Goal: Information Seeking & Learning: Learn about a topic

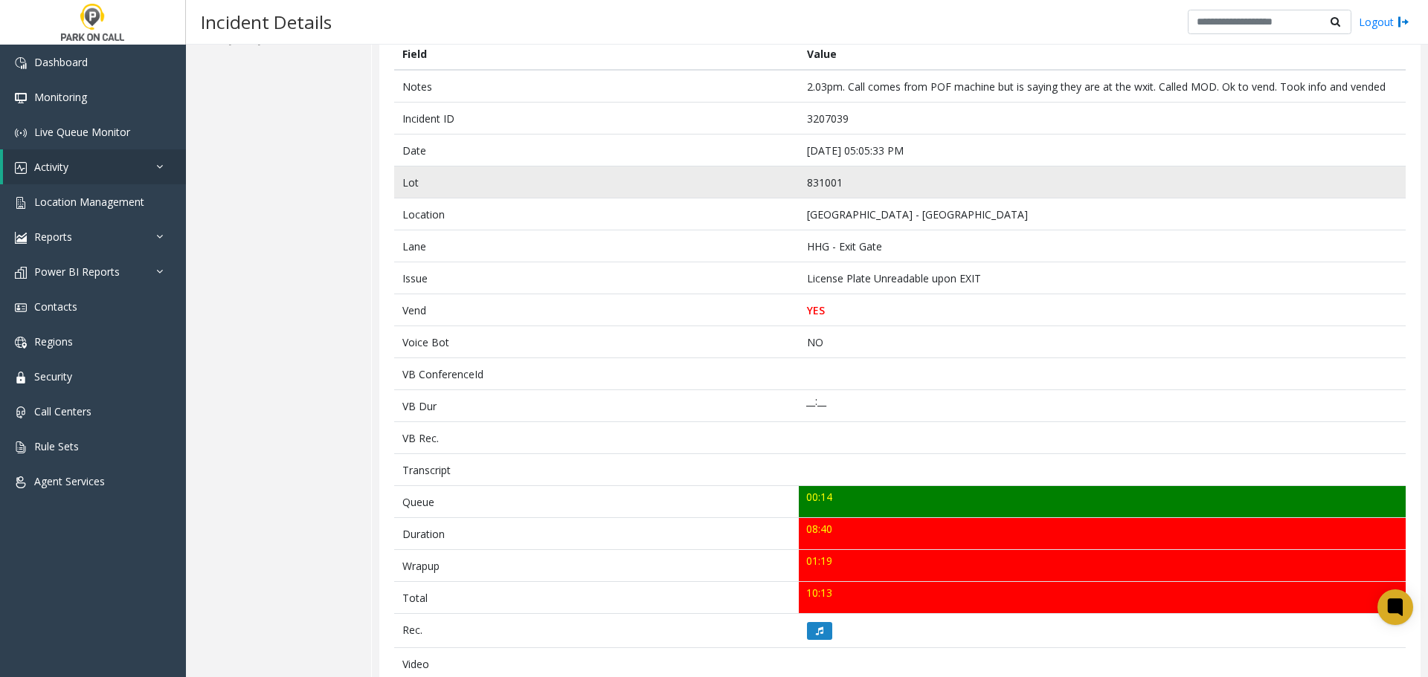
scroll to position [297, 0]
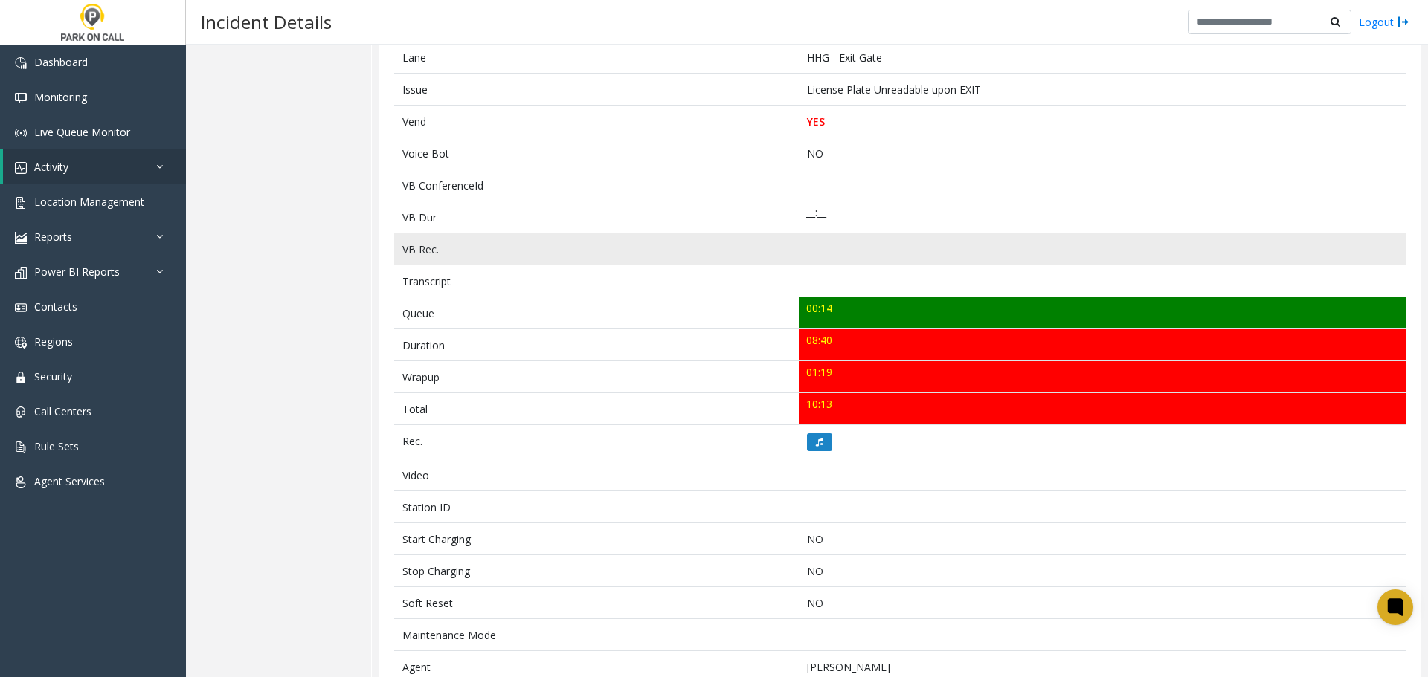
click at [736, 248] on td "VB Rec." at bounding box center [596, 249] width 405 height 32
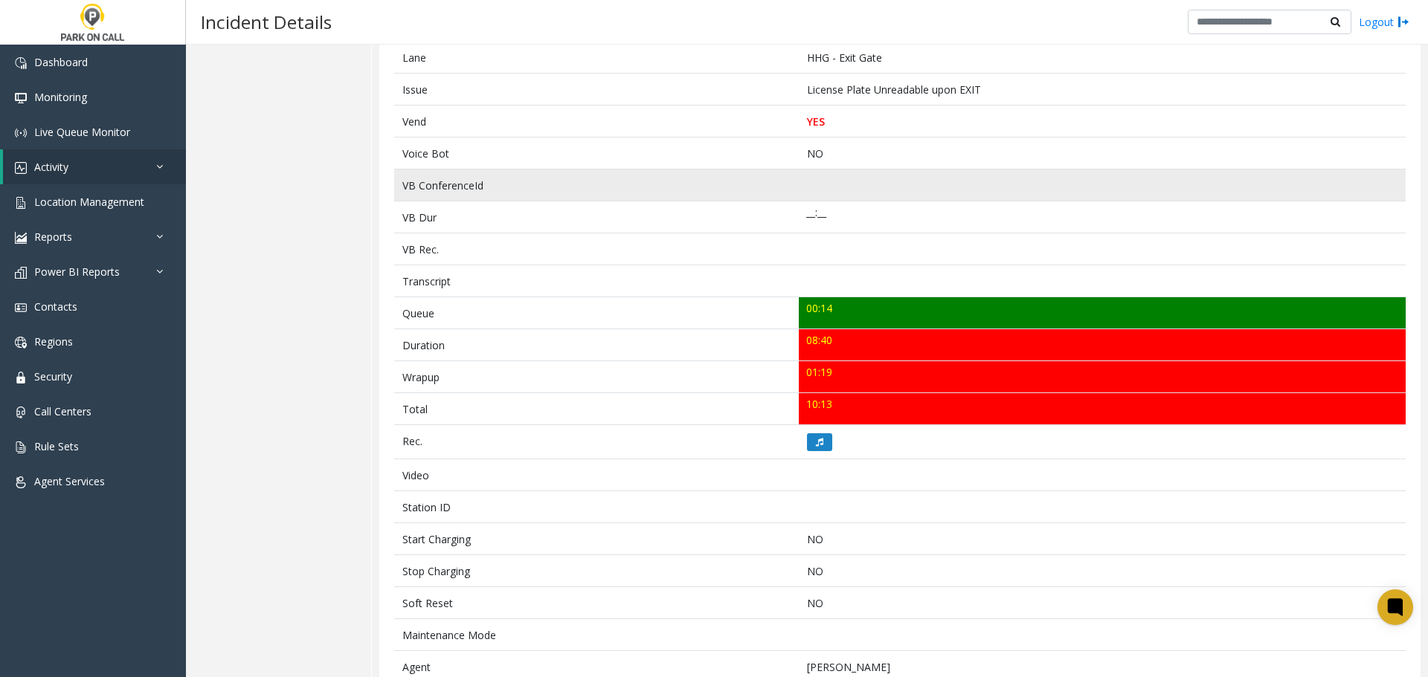
click at [806, 193] on td at bounding box center [1102, 186] width 607 height 32
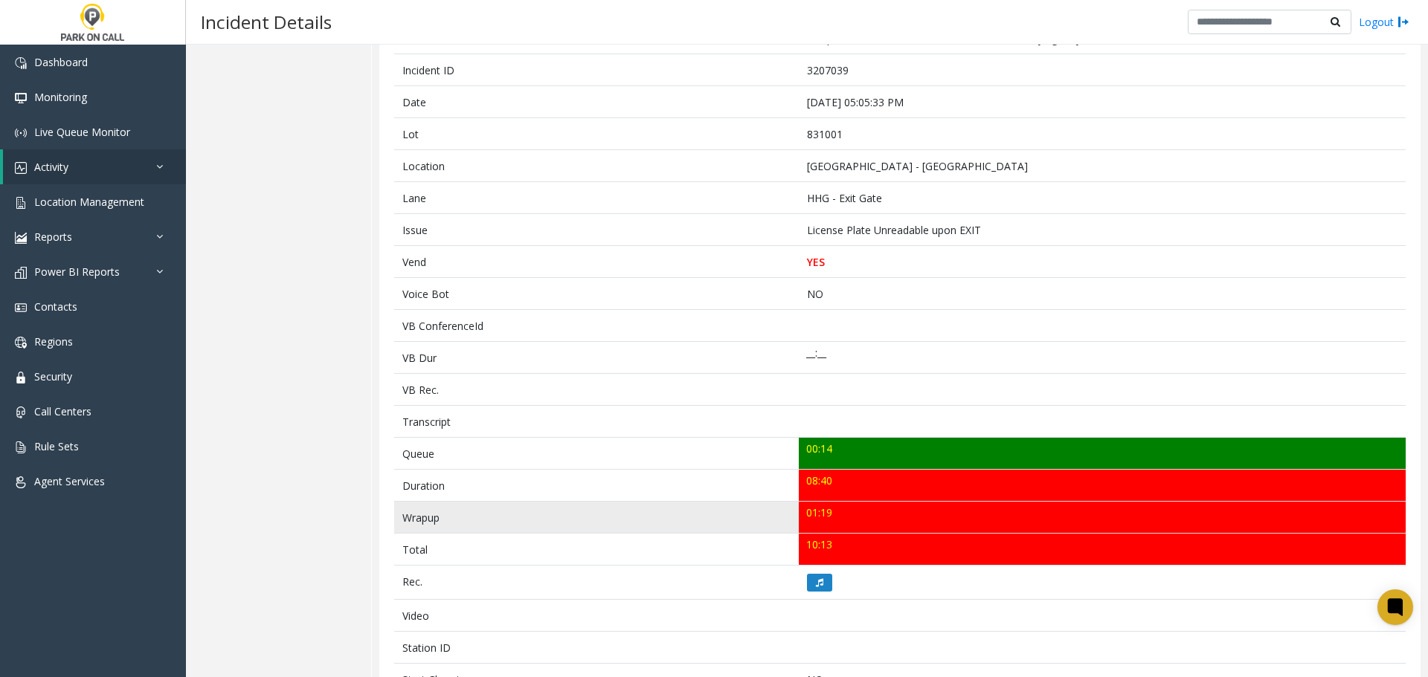
scroll to position [0, 0]
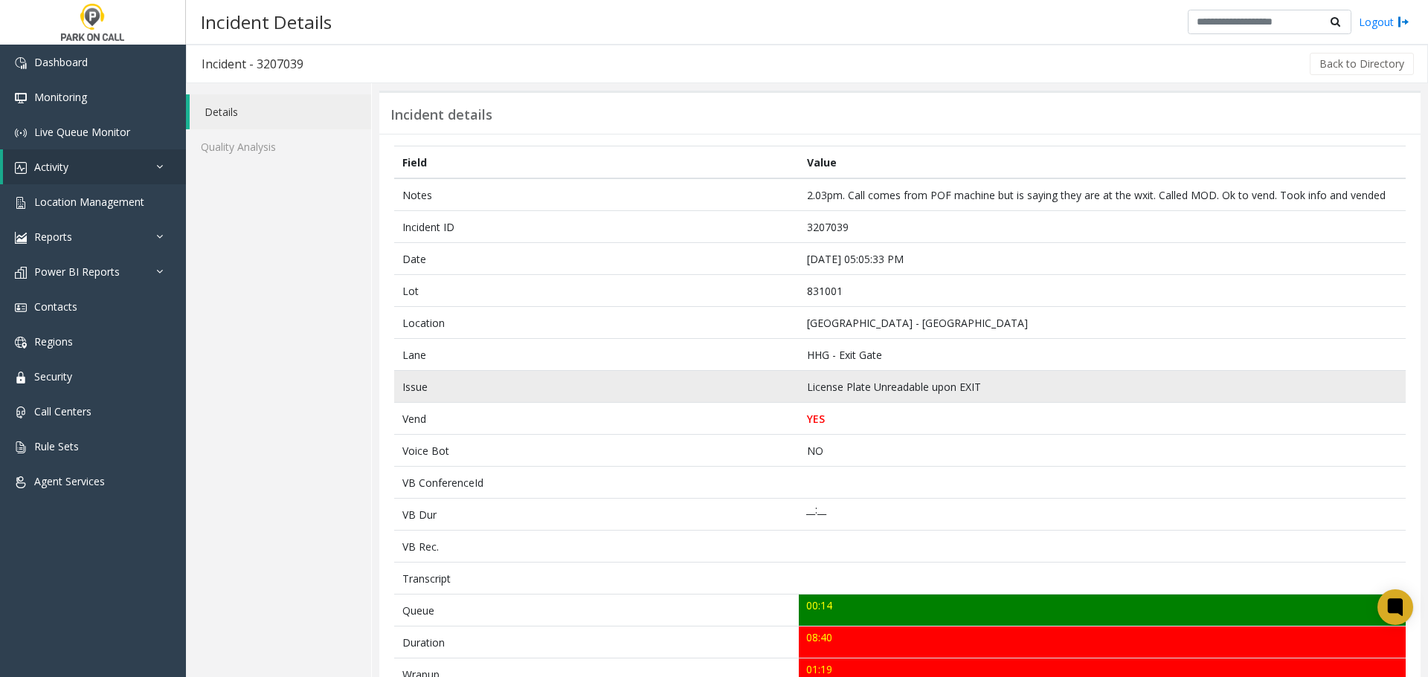
click at [770, 398] on td "Issue" at bounding box center [596, 387] width 405 height 32
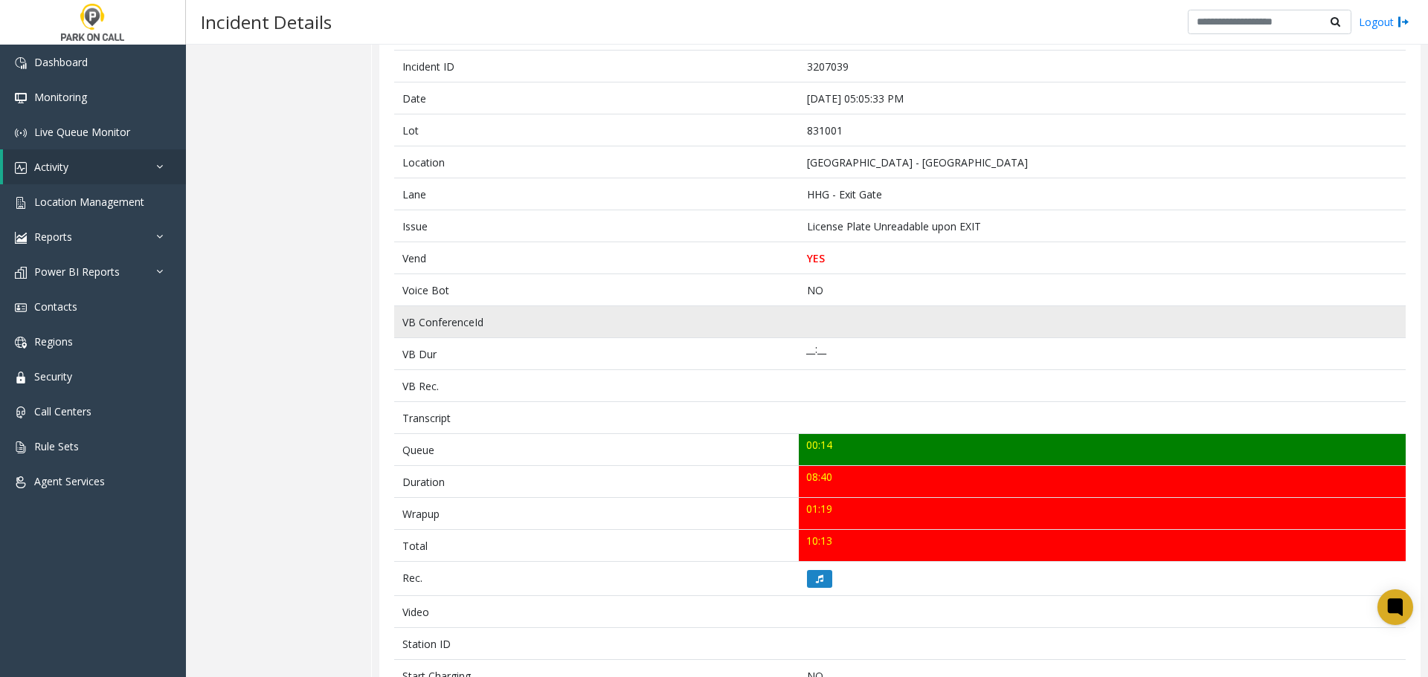
scroll to position [297, 0]
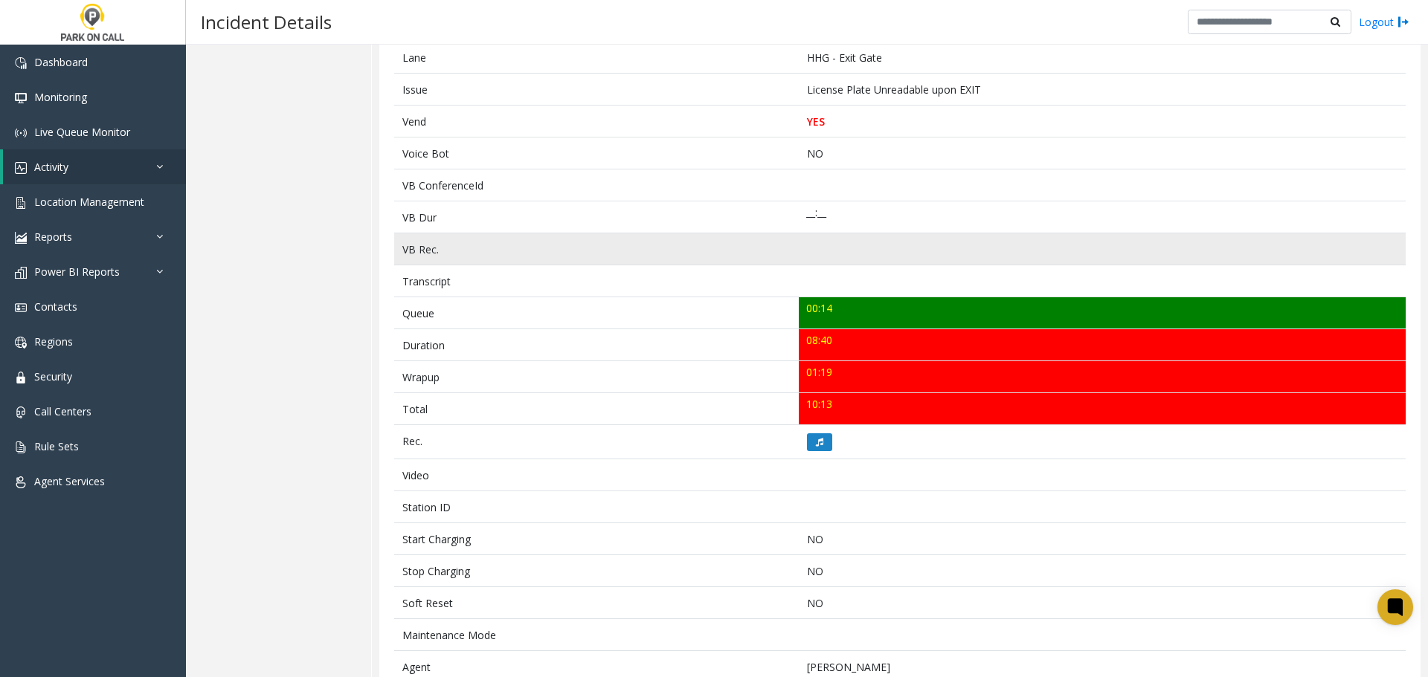
click at [737, 242] on td "VB Rec." at bounding box center [596, 249] width 405 height 32
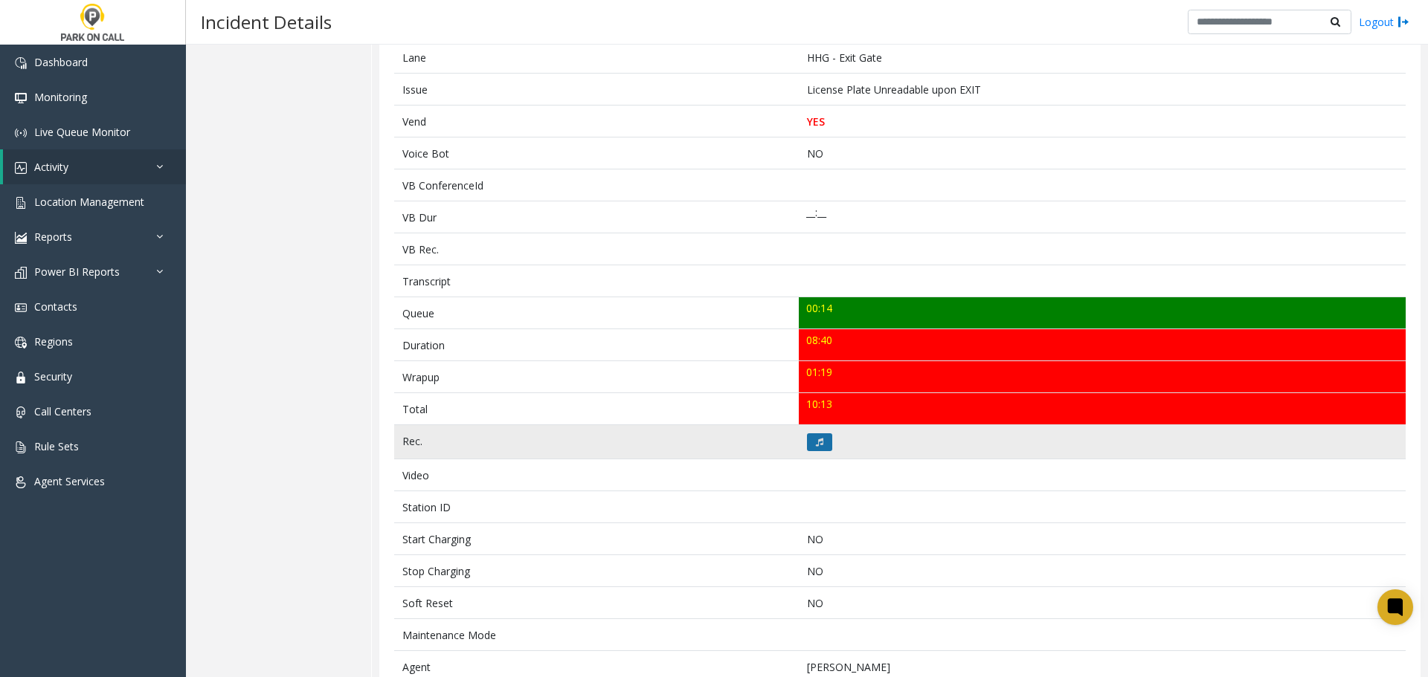
click at [810, 440] on button at bounding box center [819, 443] width 25 height 18
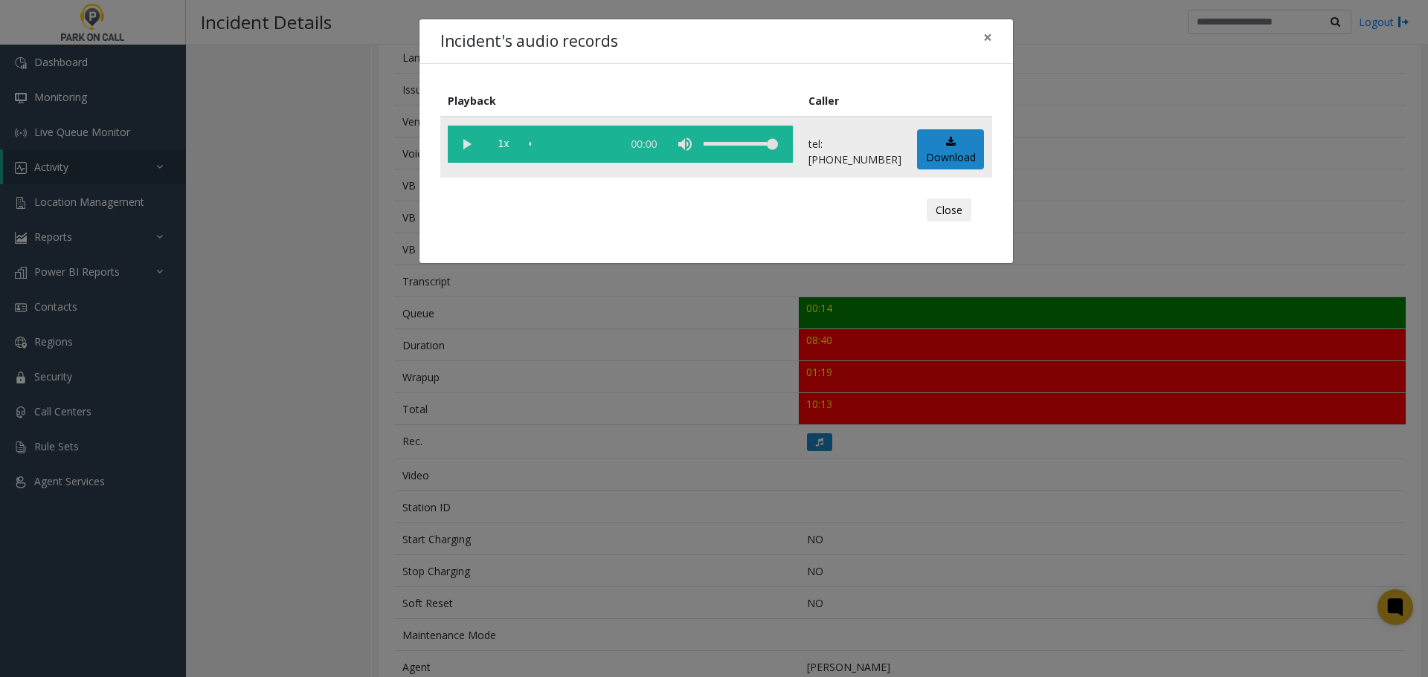
click at [463, 144] on vg-play-pause at bounding box center [466, 144] width 37 height 37
click at [577, 144] on vg-controls "1x 08:43" at bounding box center [620, 144] width 345 height 37
click at [555, 144] on div "scrub bar" at bounding box center [571, 144] width 85 height 37
click at [569, 144] on div "scrub bar" at bounding box center [571, 144] width 85 height 37
click at [639, 569] on div "Incident's audio records × Playback Caller 1x 08:43 tel:83100190044084646047 Do…" at bounding box center [714, 338] width 1428 height 677
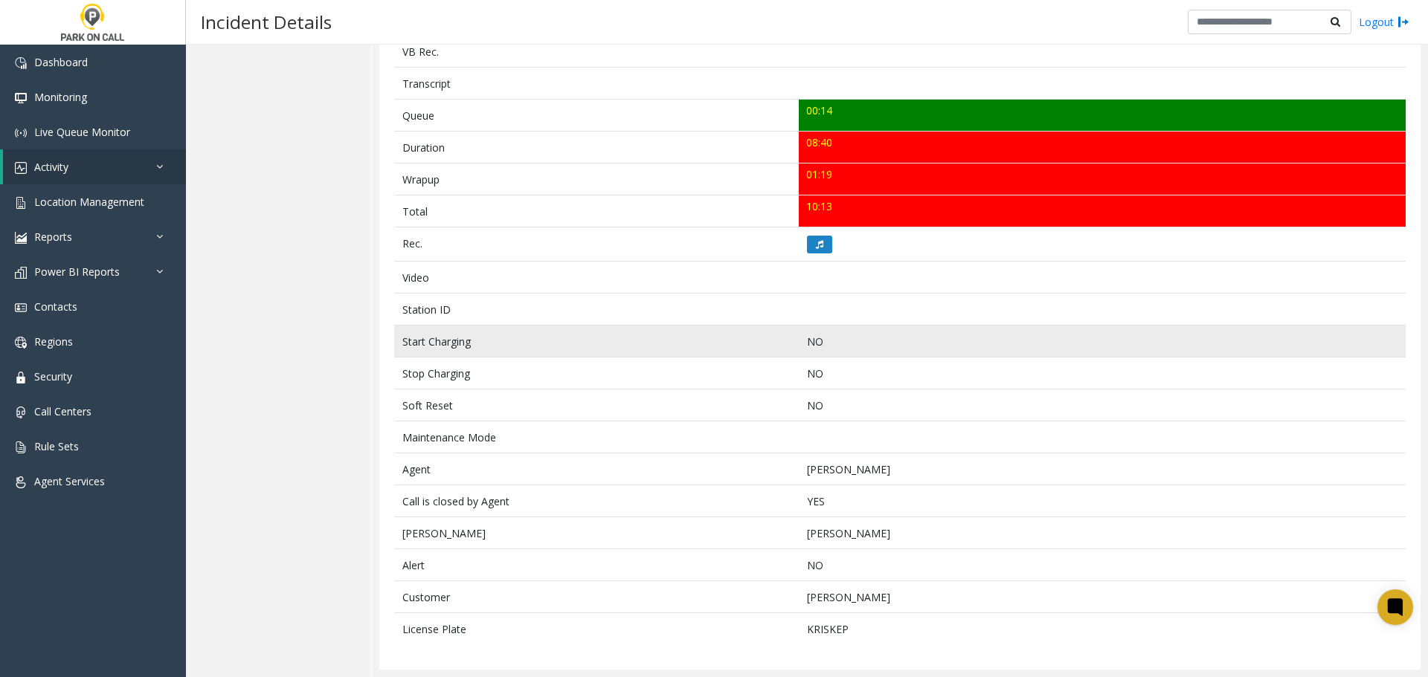
scroll to position [0, 0]
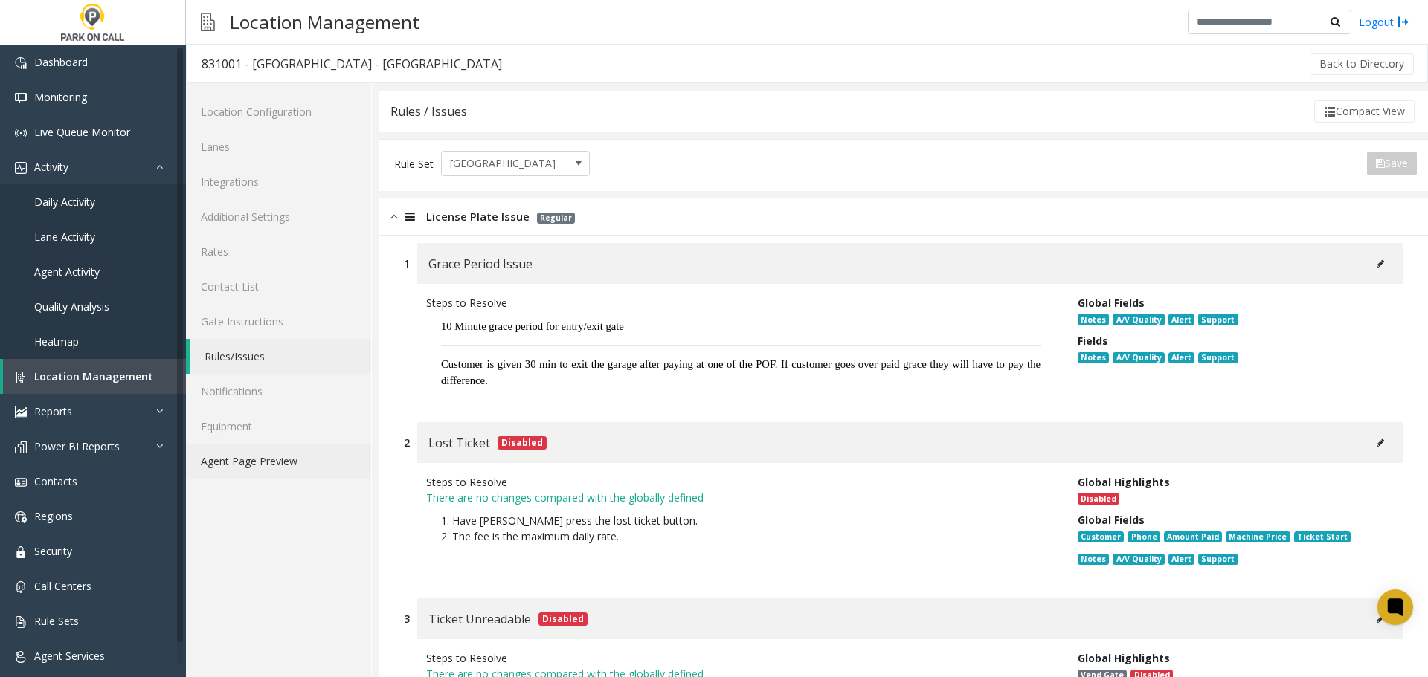
click at [252, 458] on link "Agent Page Preview" at bounding box center [278, 461] width 185 height 35
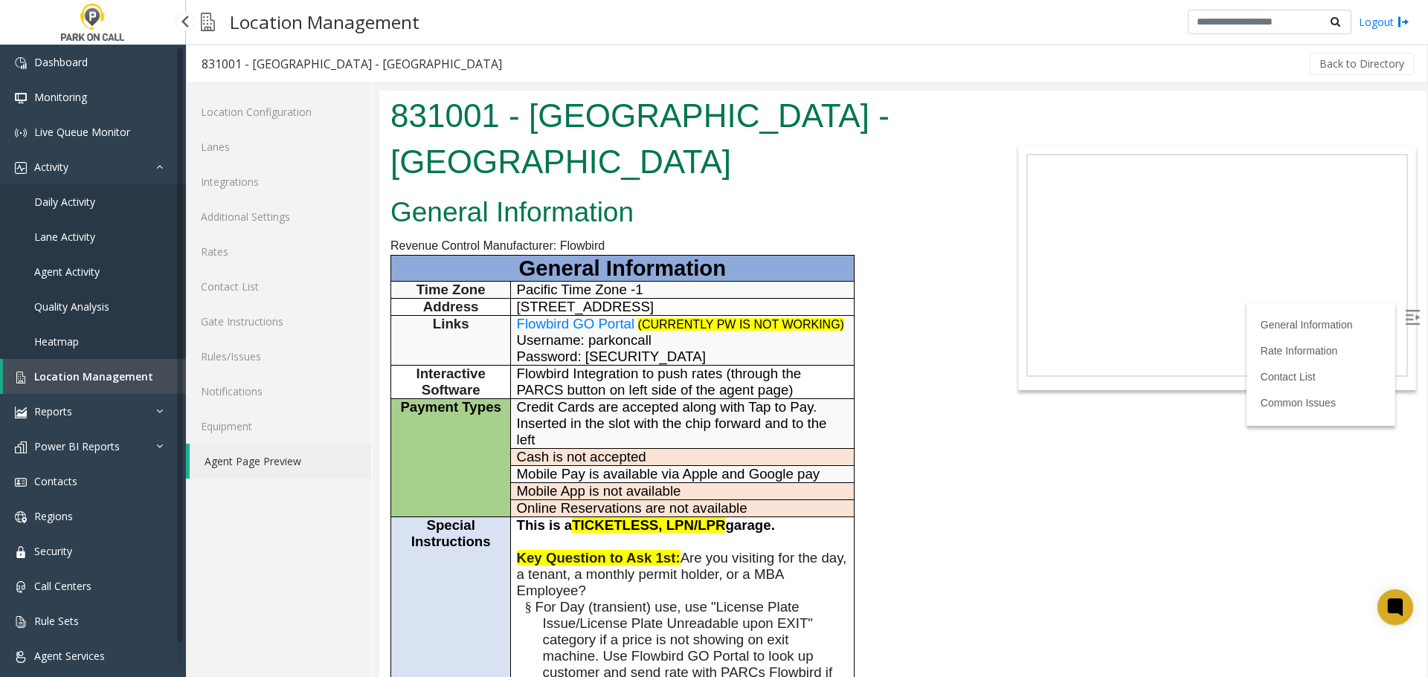
click at [85, 269] on span "Agent Activity" at bounding box center [66, 272] width 65 height 14
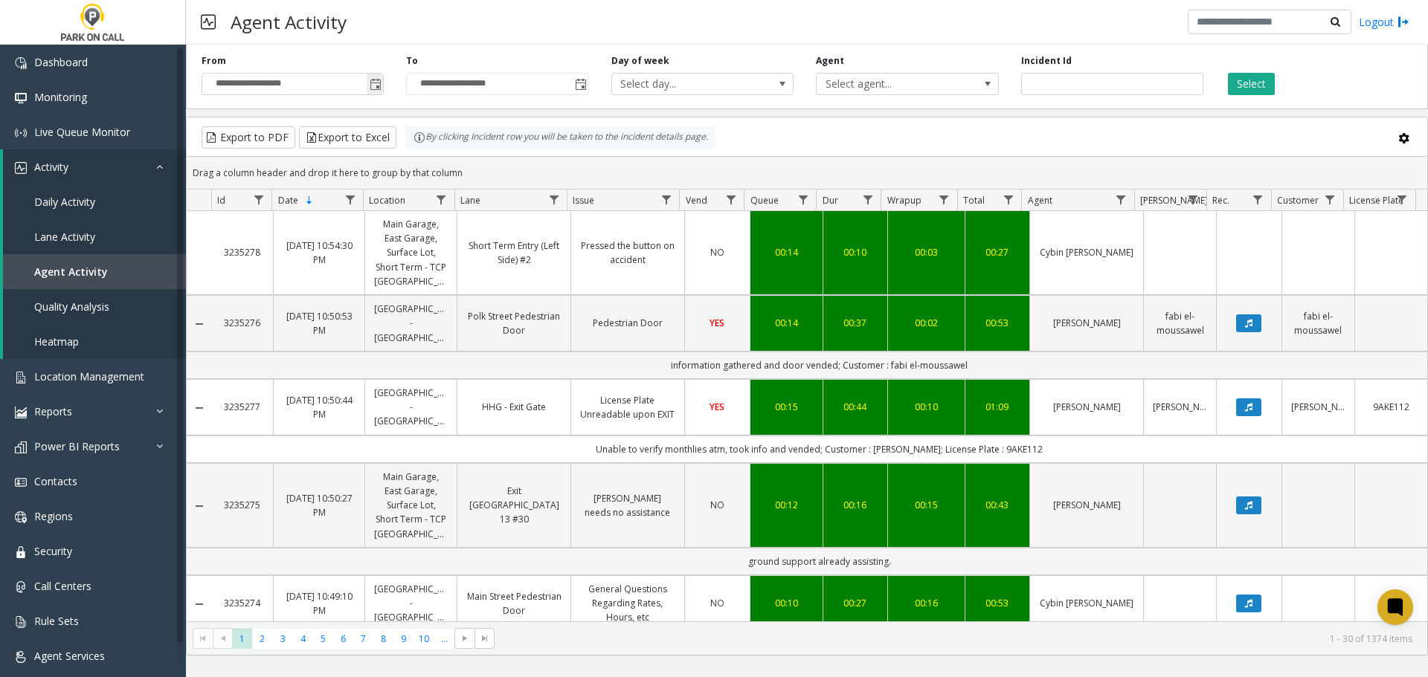
click at [377, 86] on span "Toggle popup" at bounding box center [376, 85] width 12 height 12
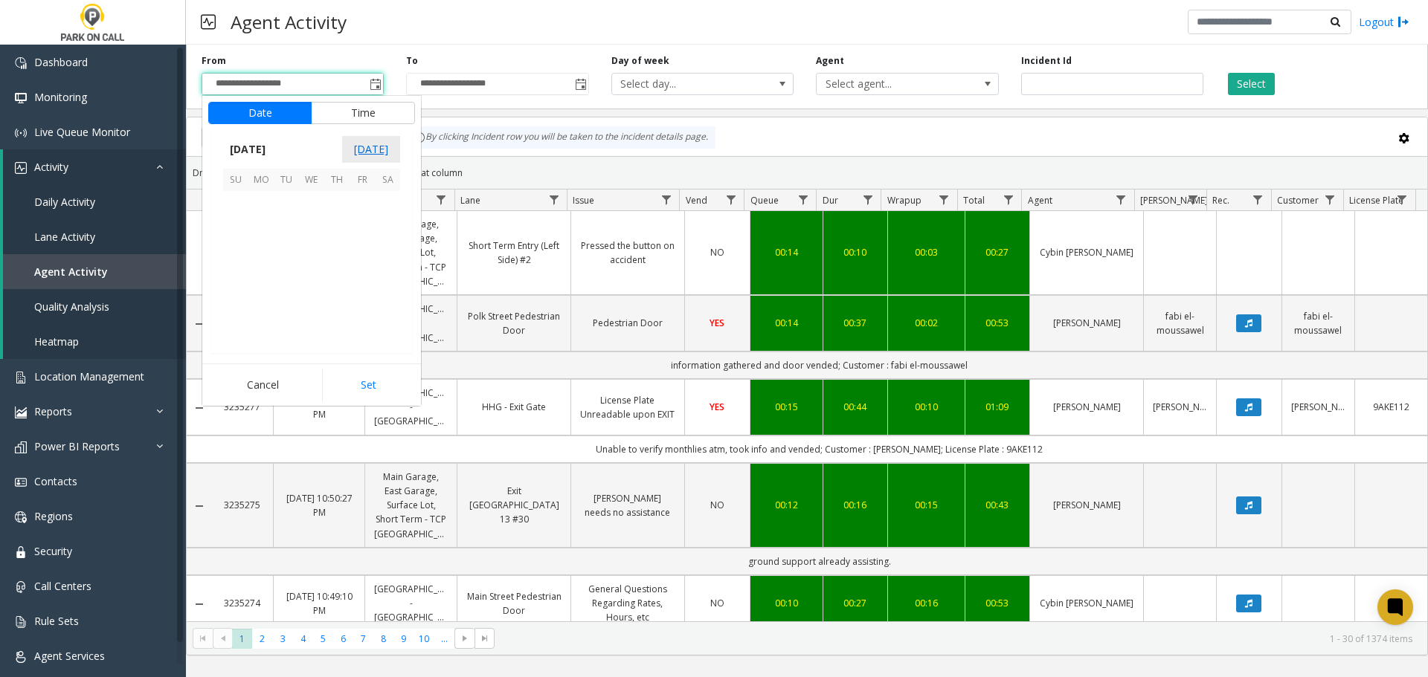
scroll to position [266700, 0]
click at [237, 227] on span "3" at bounding box center [235, 228] width 25 height 25
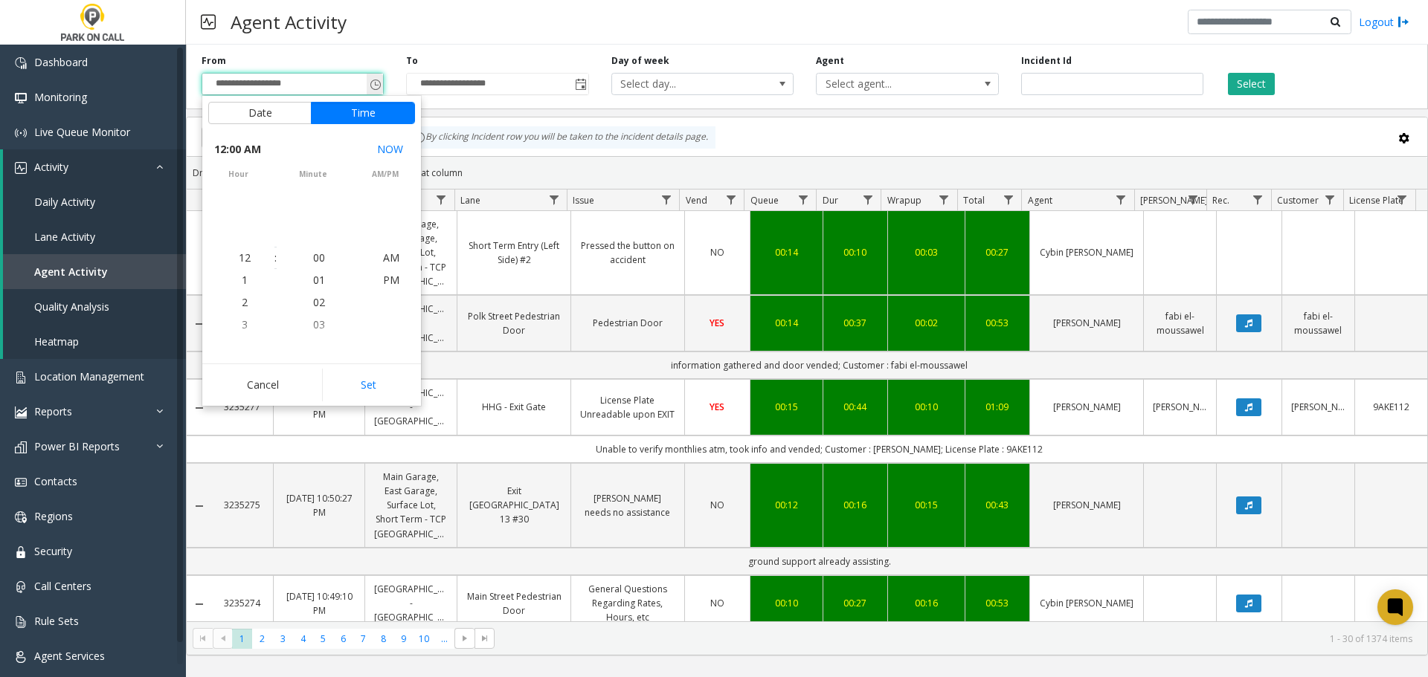
click at [367, 84] on span "**********" at bounding box center [293, 84] width 182 height 22
click at [289, 116] on button "Date" at bounding box center [259, 113] width 103 height 22
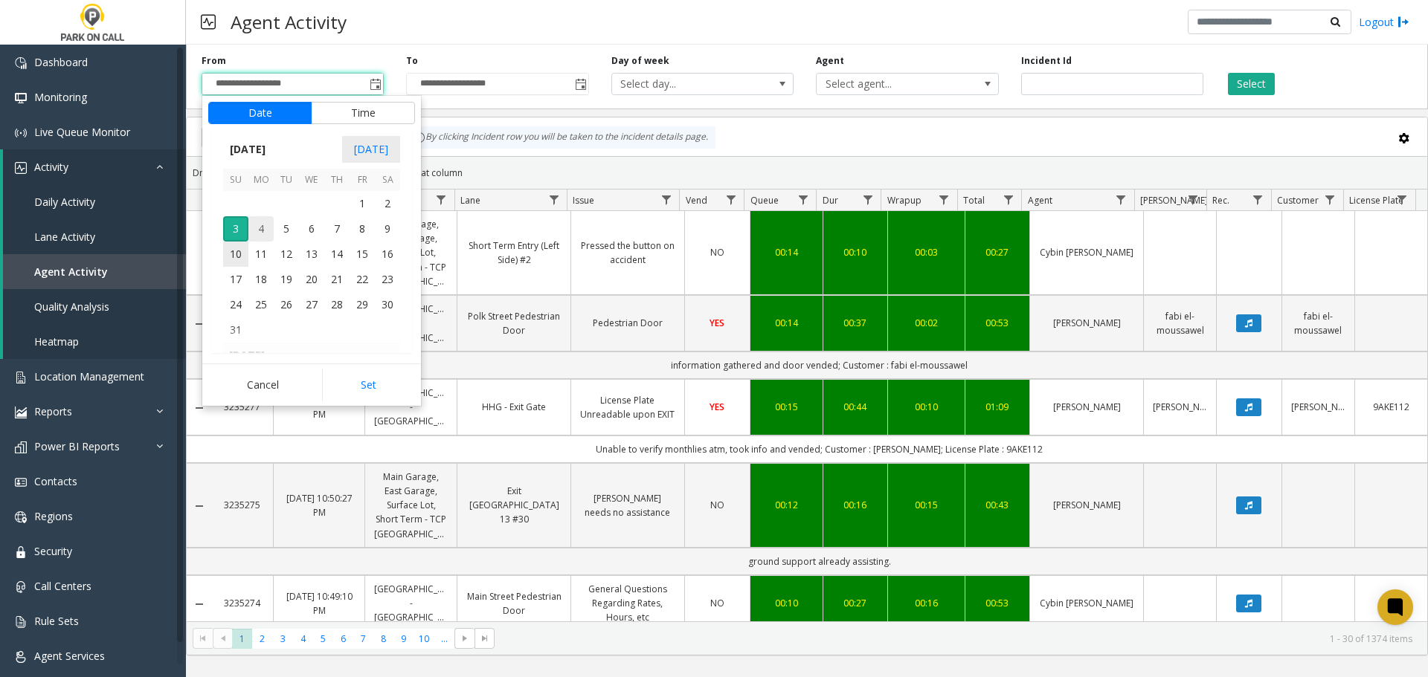
click at [254, 225] on span "4" at bounding box center [260, 228] width 25 height 25
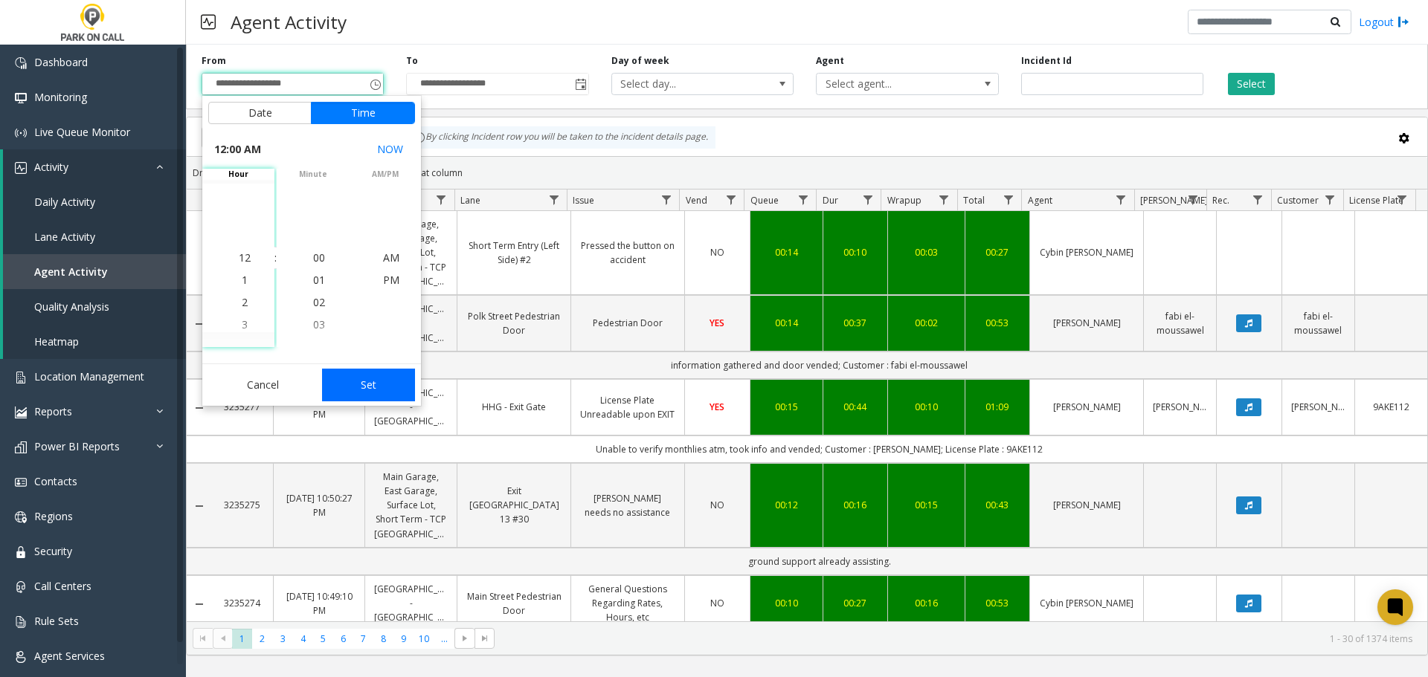
click at [364, 377] on button "Set" at bounding box center [369, 385] width 94 height 33
type input "**********"
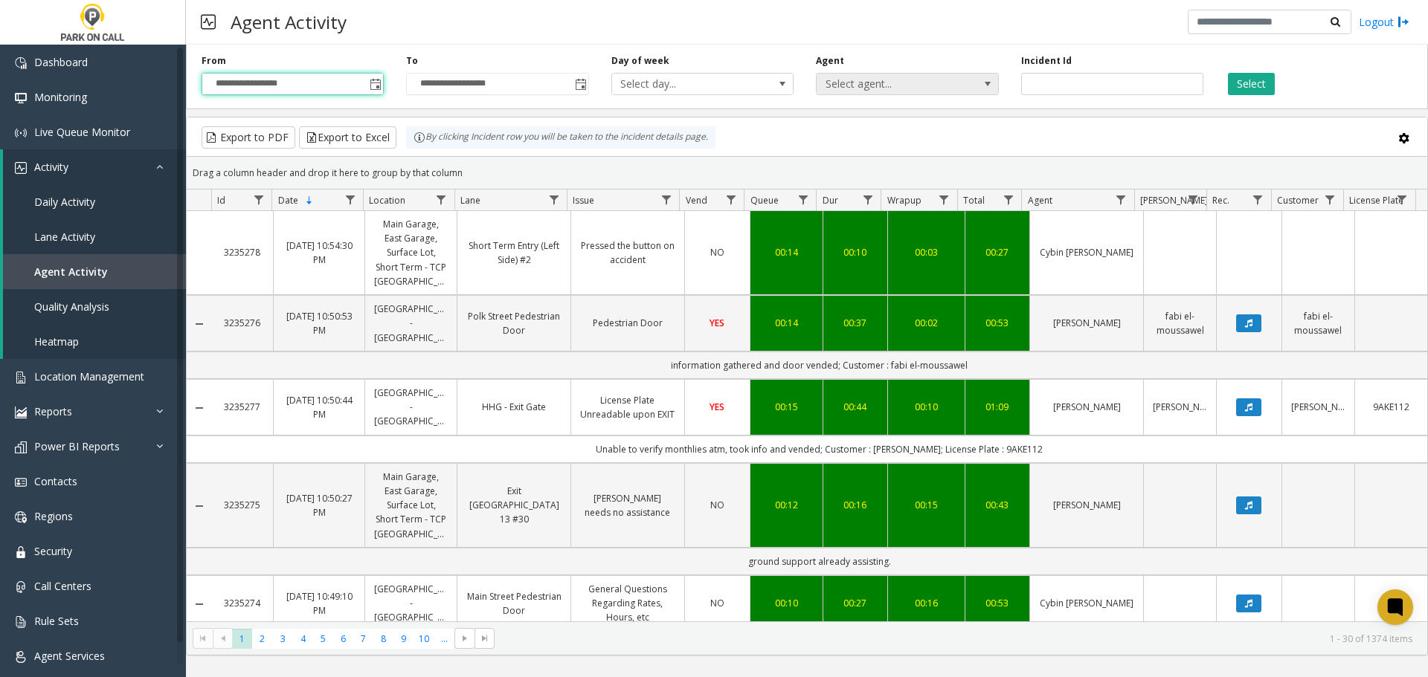
click at [915, 93] on span "Select agent..." at bounding box center [888, 84] width 145 height 21
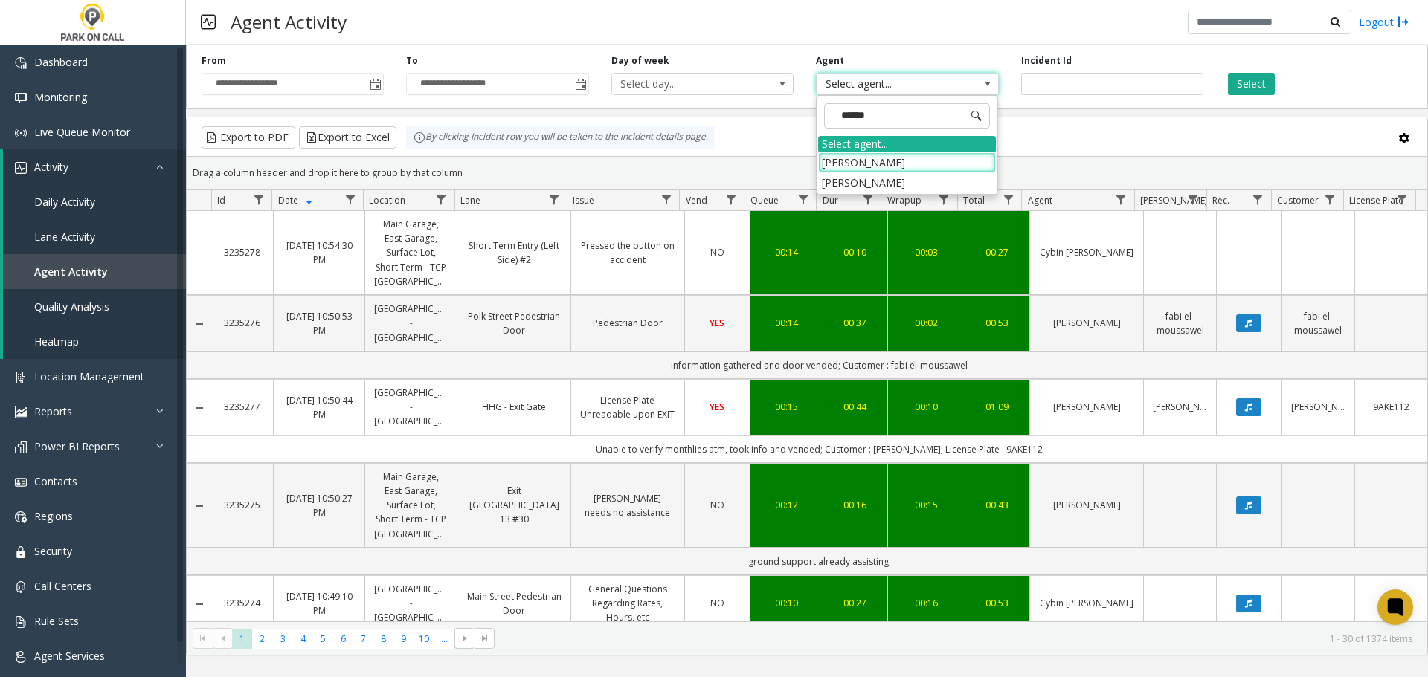
type input "*******"
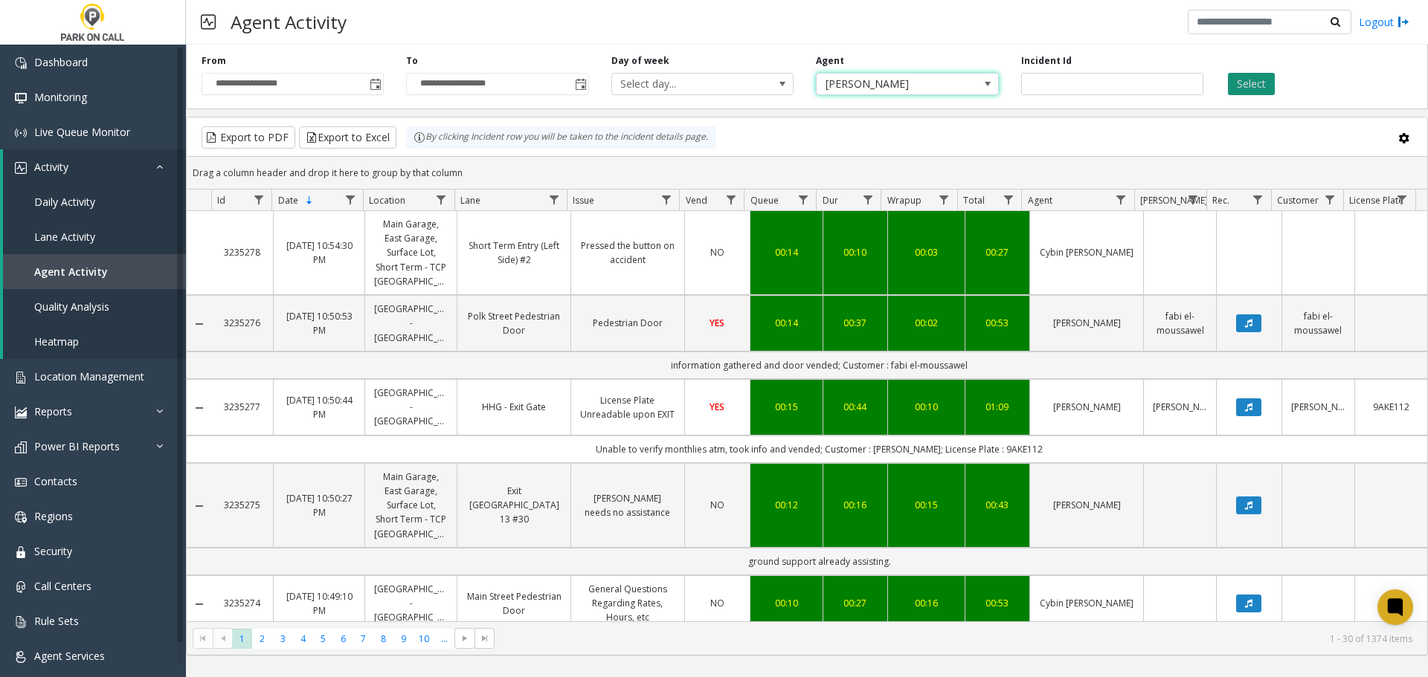
click at [1248, 86] on button "Select" at bounding box center [1251, 84] width 47 height 22
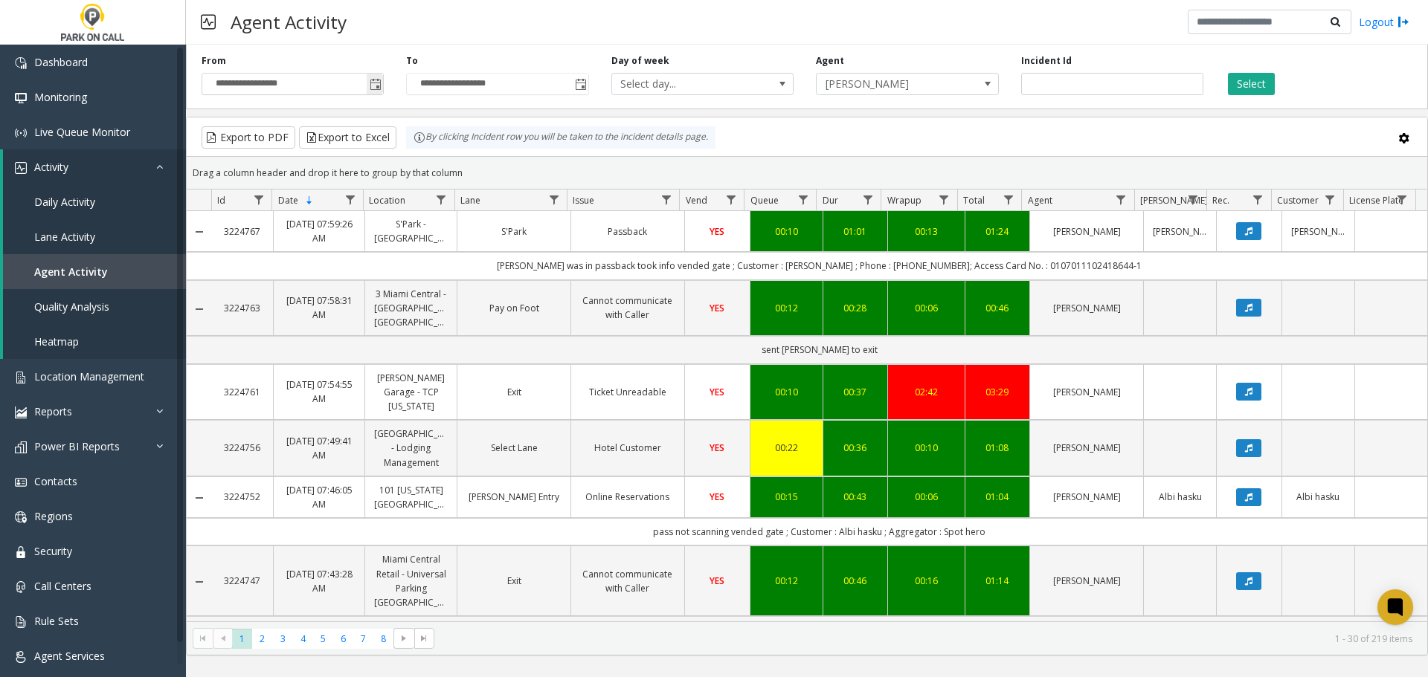
click at [383, 83] on span "Toggle popup" at bounding box center [375, 84] width 16 height 24
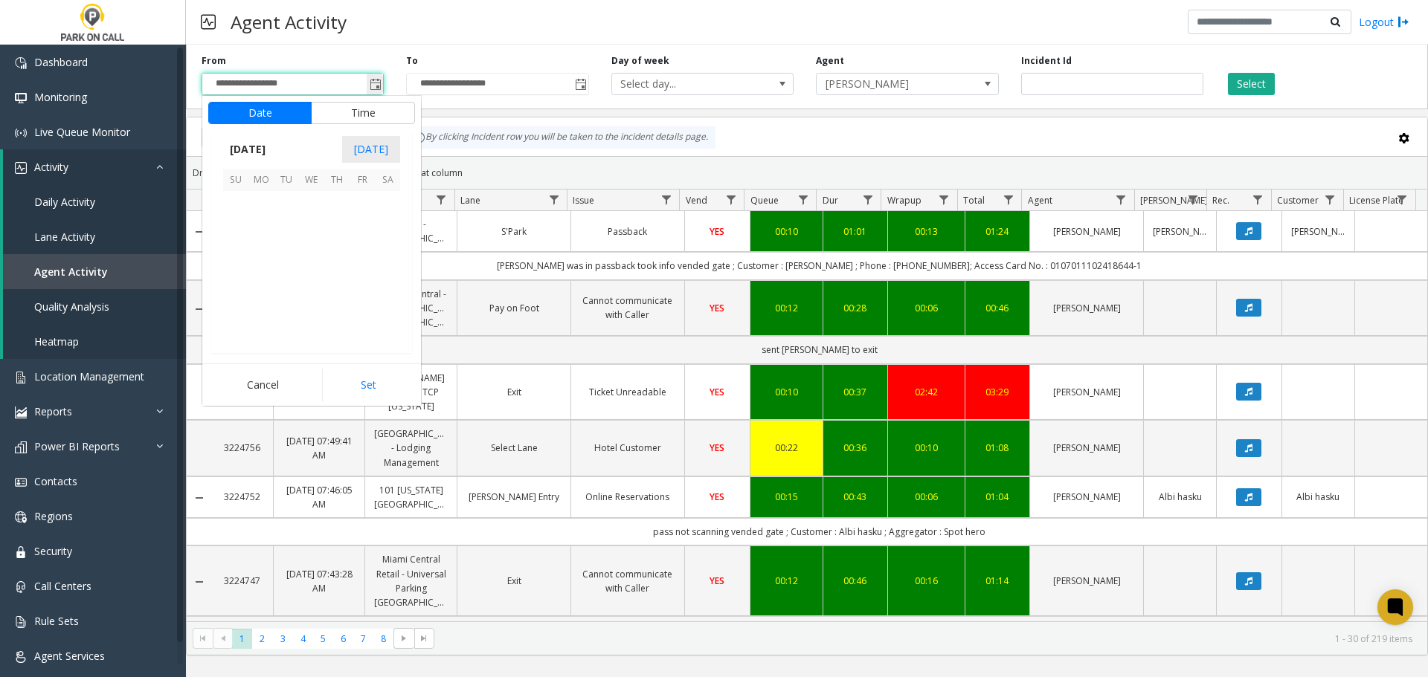
scroll to position [266700, 0]
click at [378, 83] on span "Toggle popup" at bounding box center [376, 85] width 12 height 12
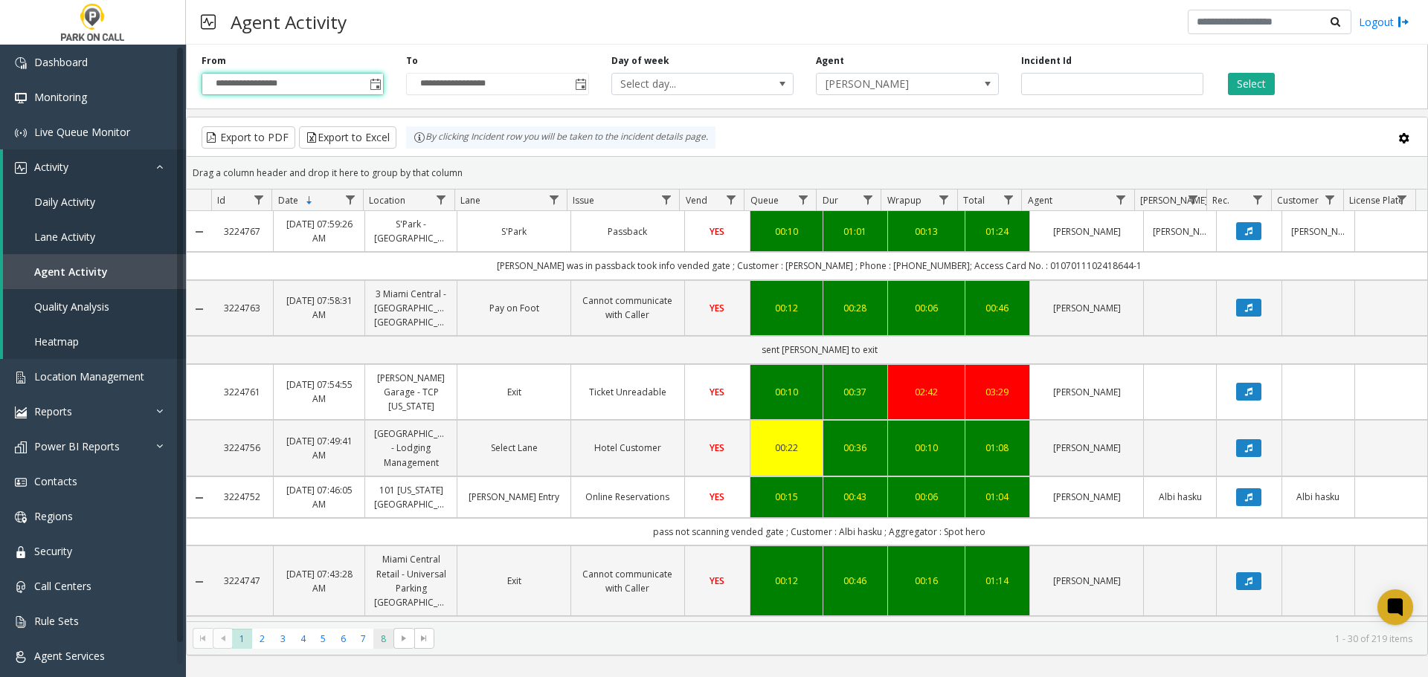
click at [384, 634] on span "8" at bounding box center [383, 639] width 20 height 20
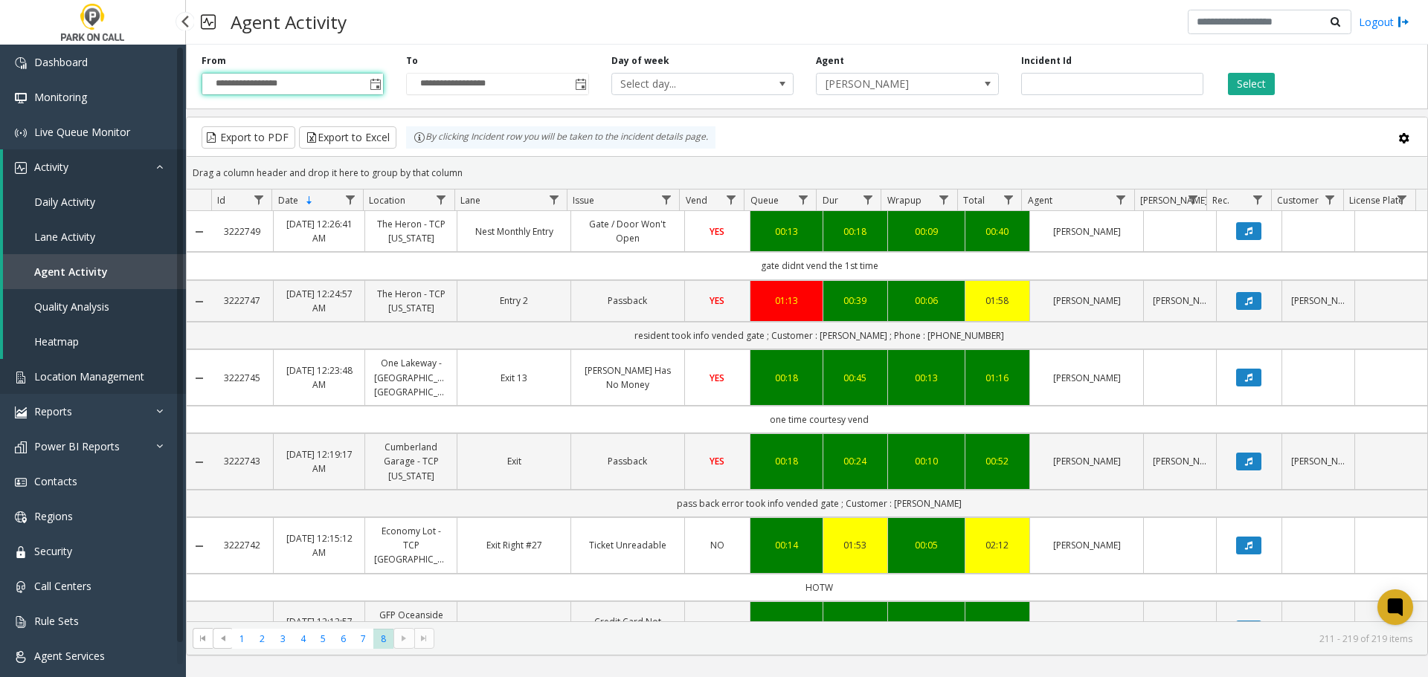
click at [103, 370] on span "Location Management" at bounding box center [89, 377] width 110 height 14
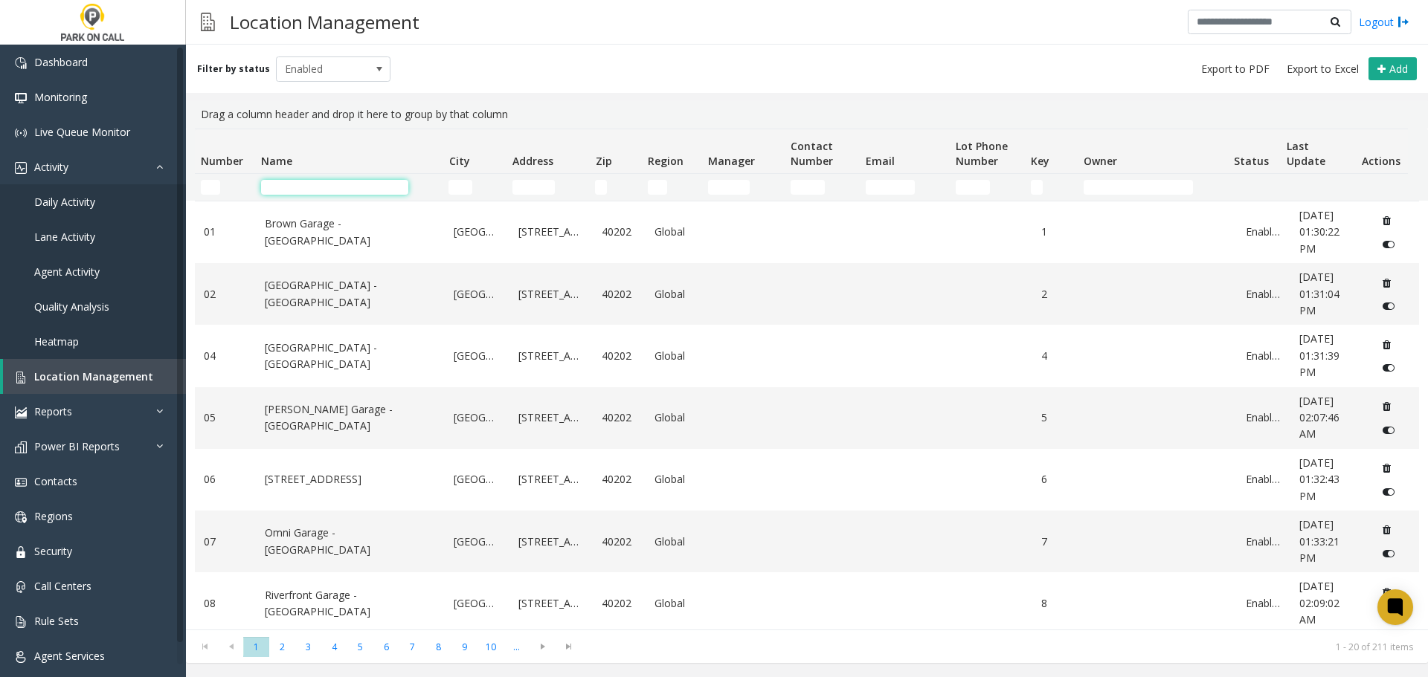
click at [364, 187] on input "Name Filter" at bounding box center [334, 187] width 147 height 15
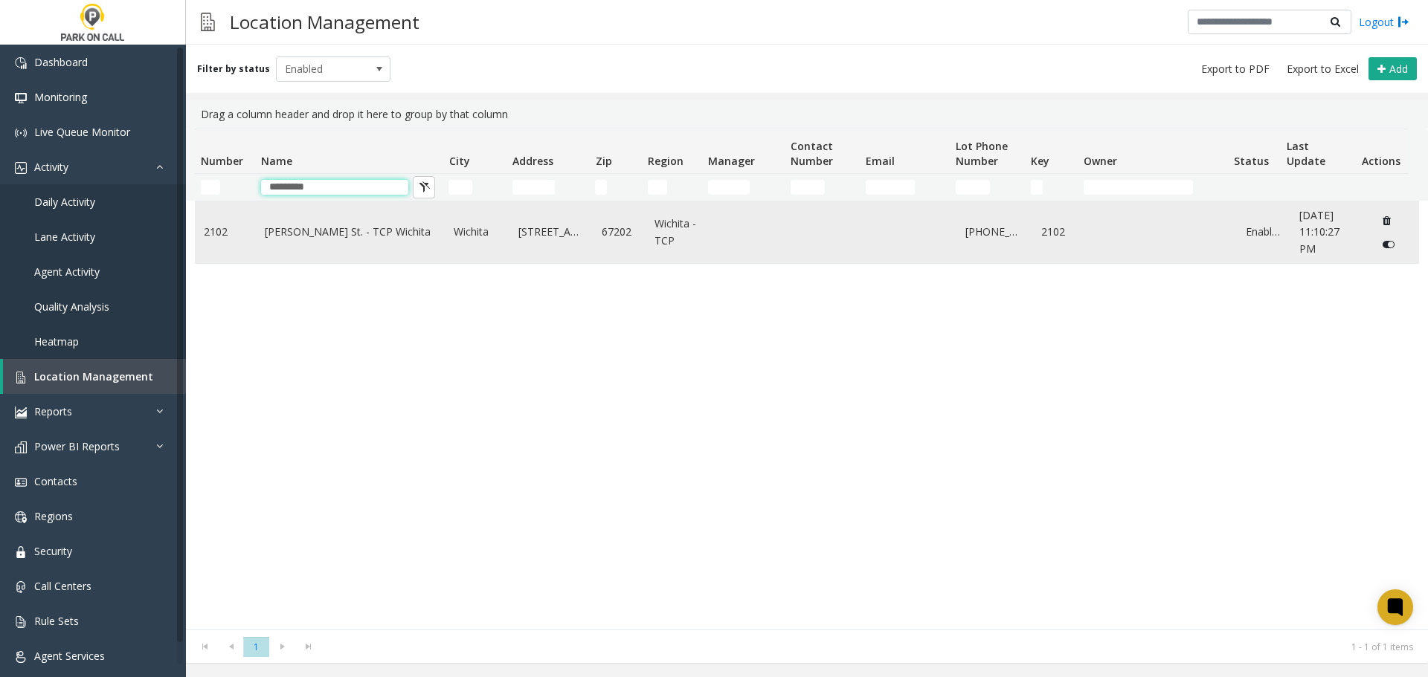
type input "********"
click at [321, 237] on link "Williams St. - TCP Wichita" at bounding box center [351, 232] width 172 height 16
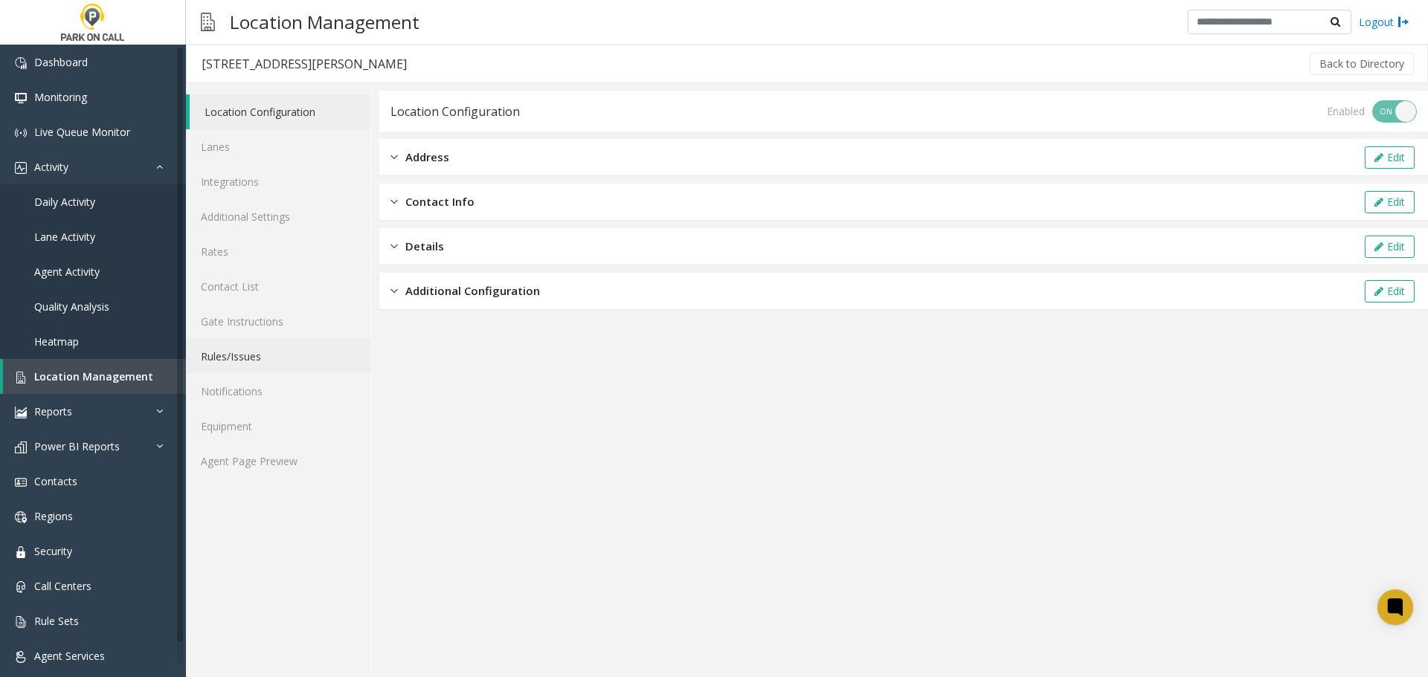
click at [262, 363] on link "Rules/Issues" at bounding box center [278, 356] width 185 height 35
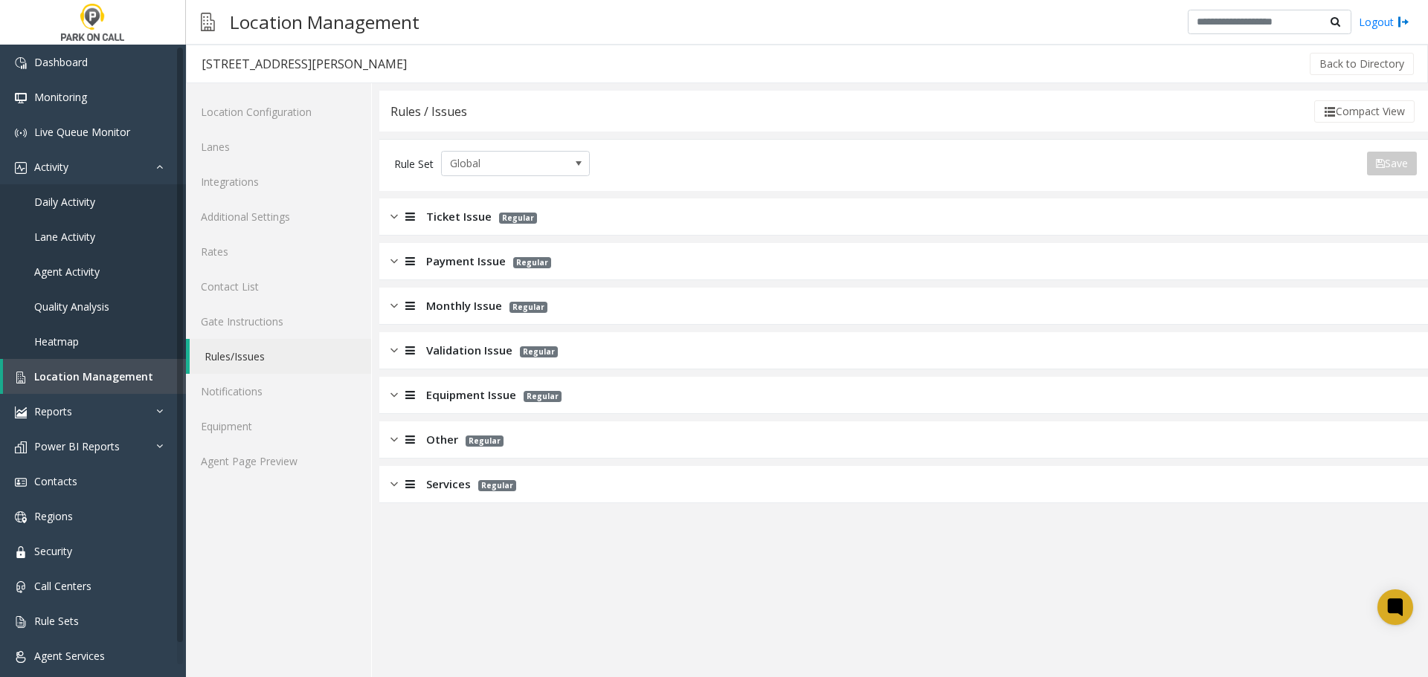
click at [471, 265] on span "Payment Issue" at bounding box center [466, 261] width 80 height 17
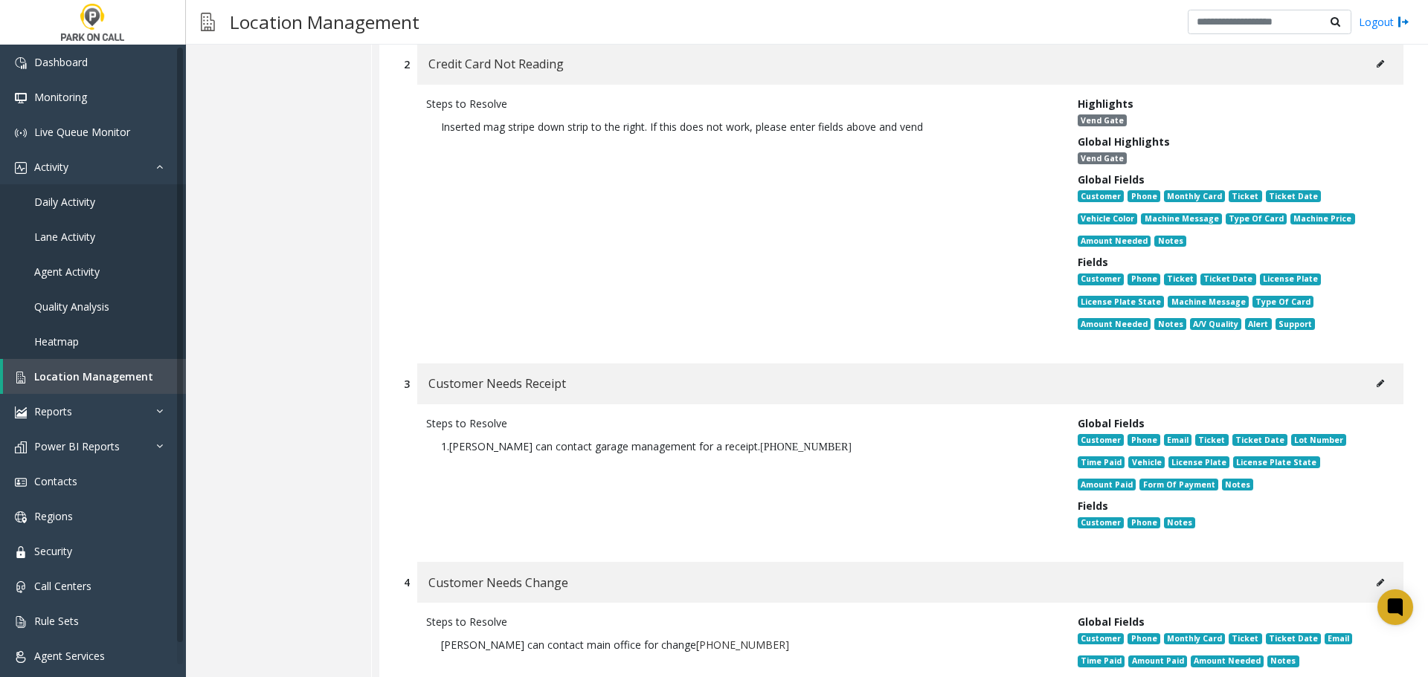
scroll to position [446, 0]
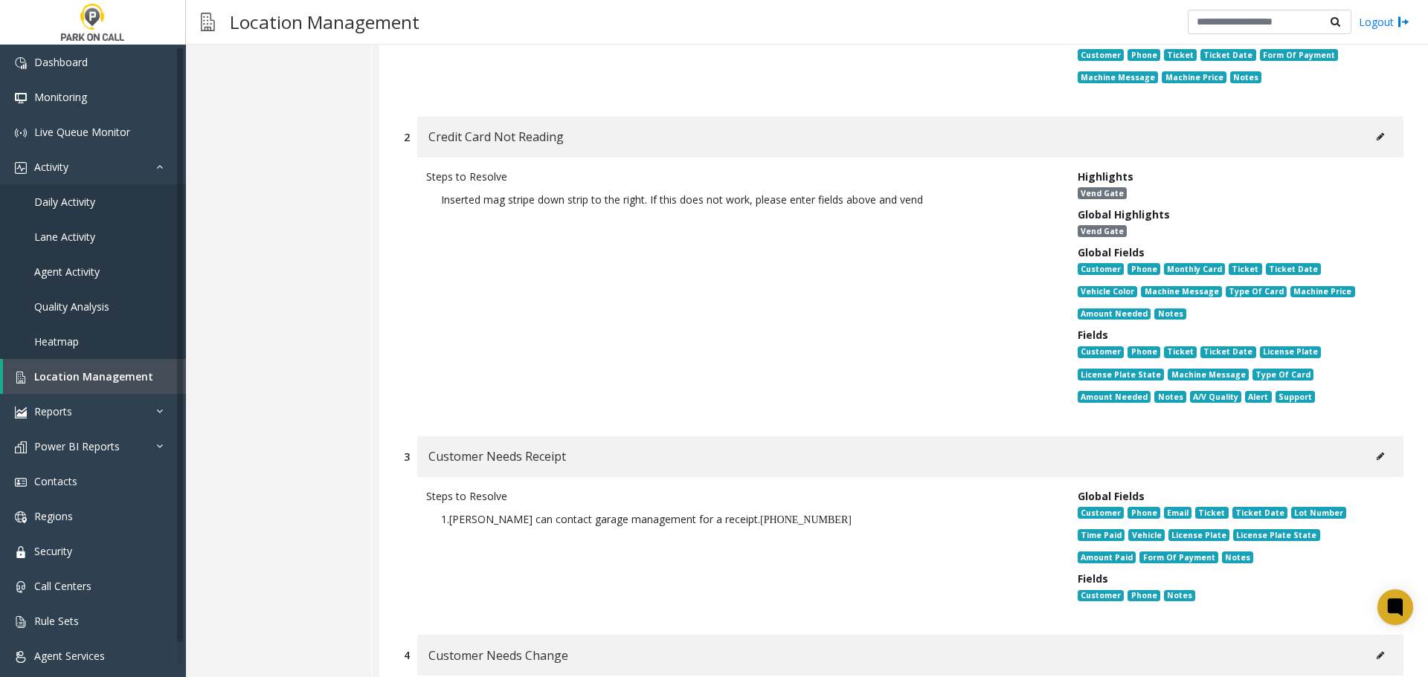
click at [1370, 132] on button at bounding box center [1380, 137] width 24 height 22
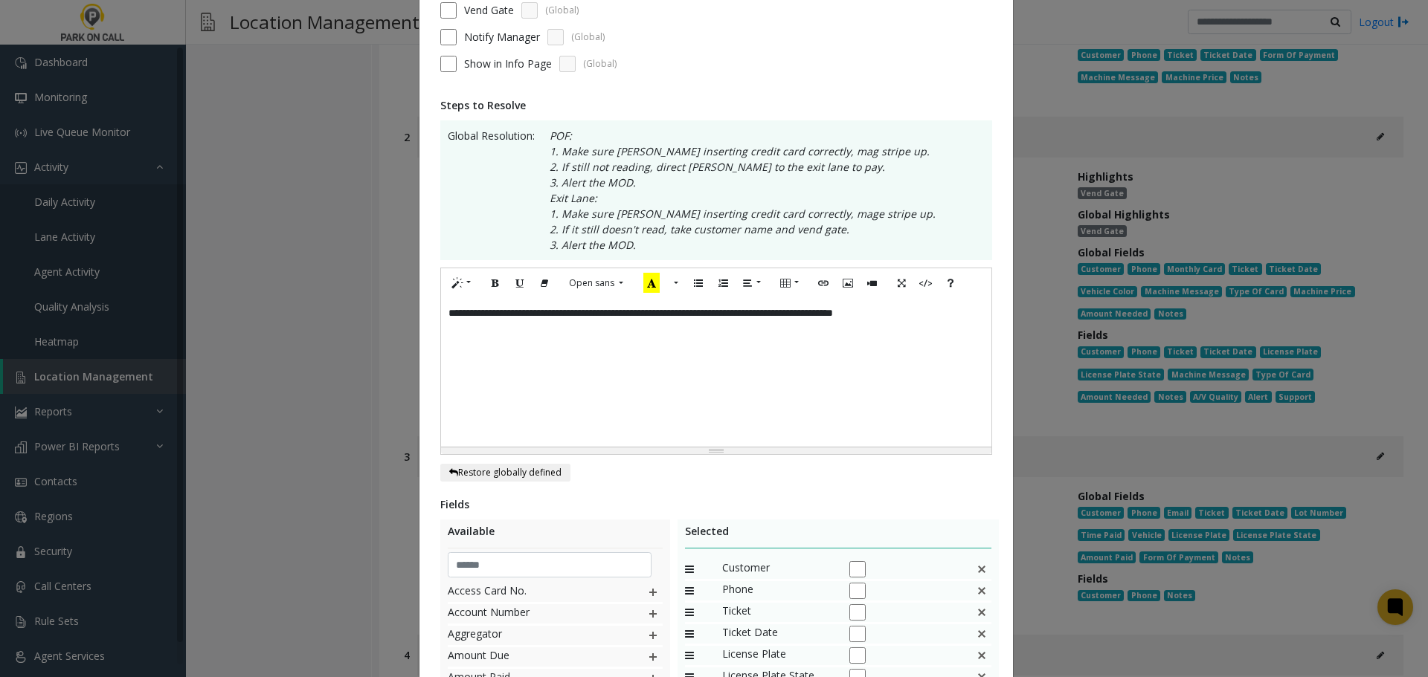
scroll to position [0, 0]
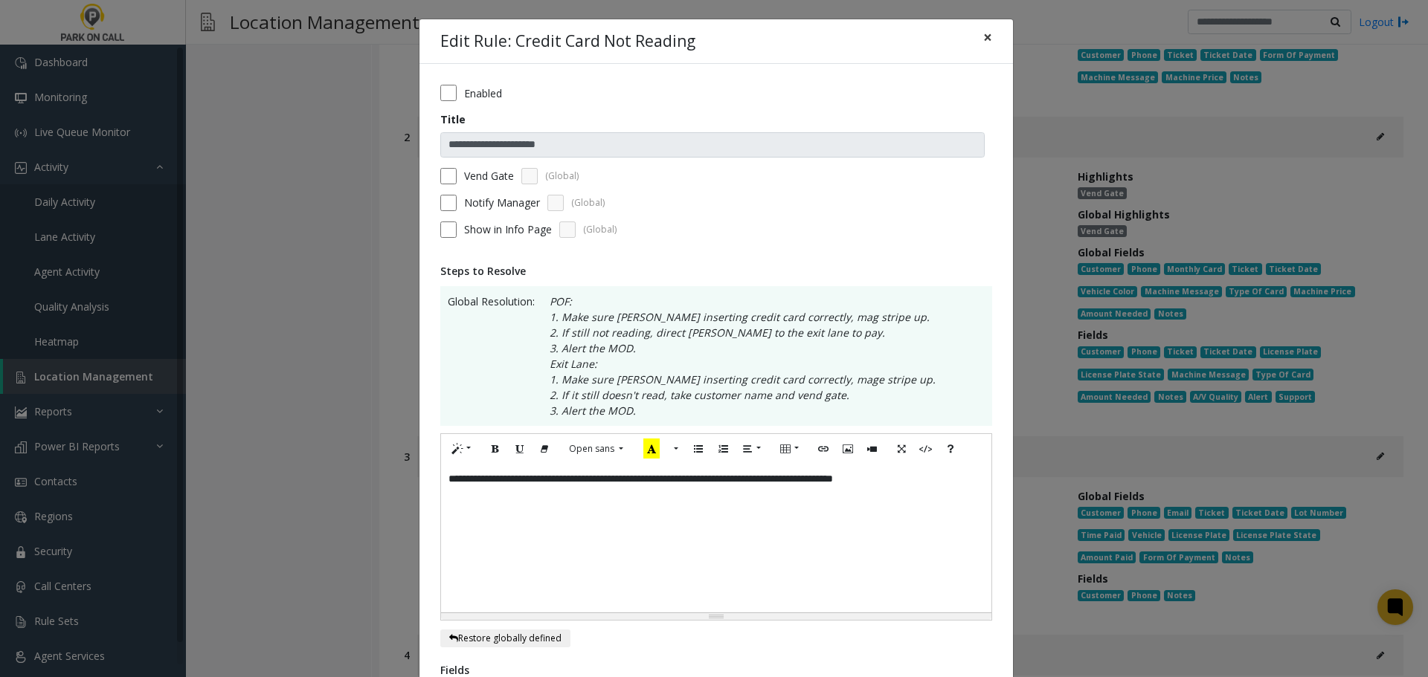
click at [983, 45] on span "×" at bounding box center [987, 37] width 9 height 21
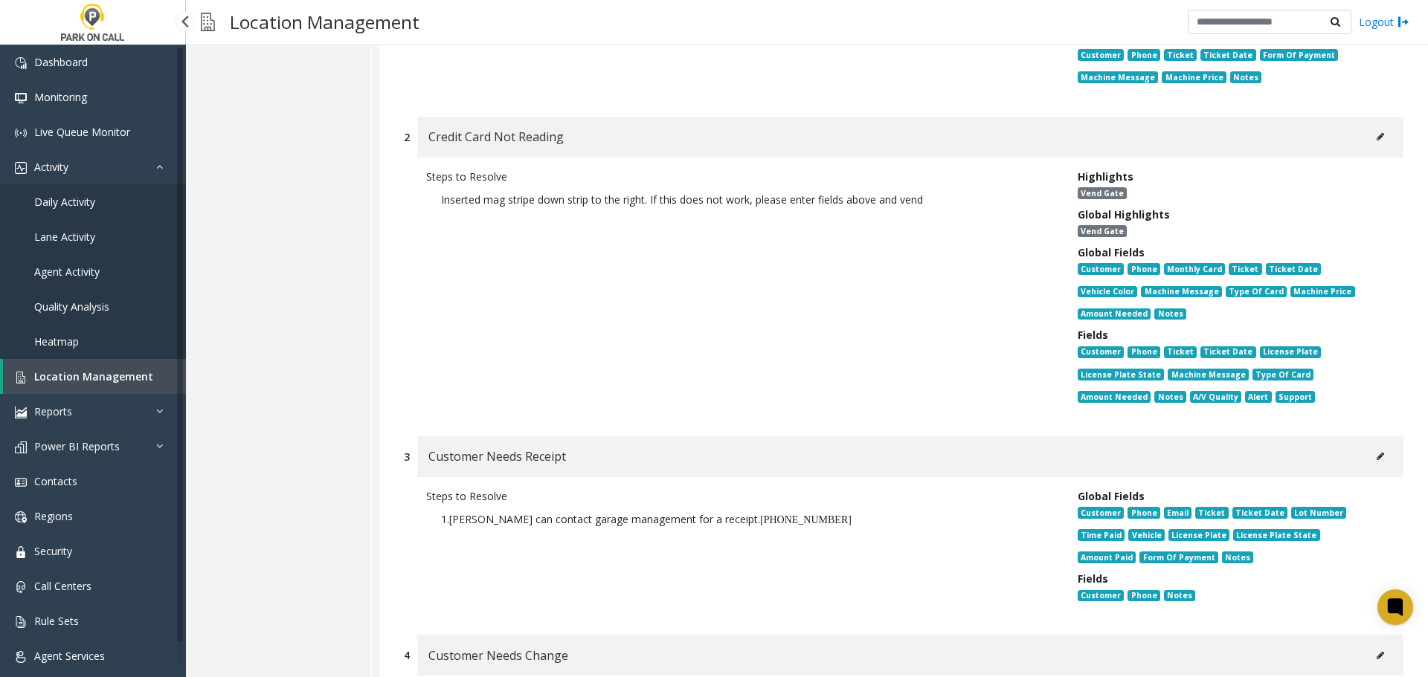
click at [103, 381] on span "Location Management" at bounding box center [93, 377] width 119 height 14
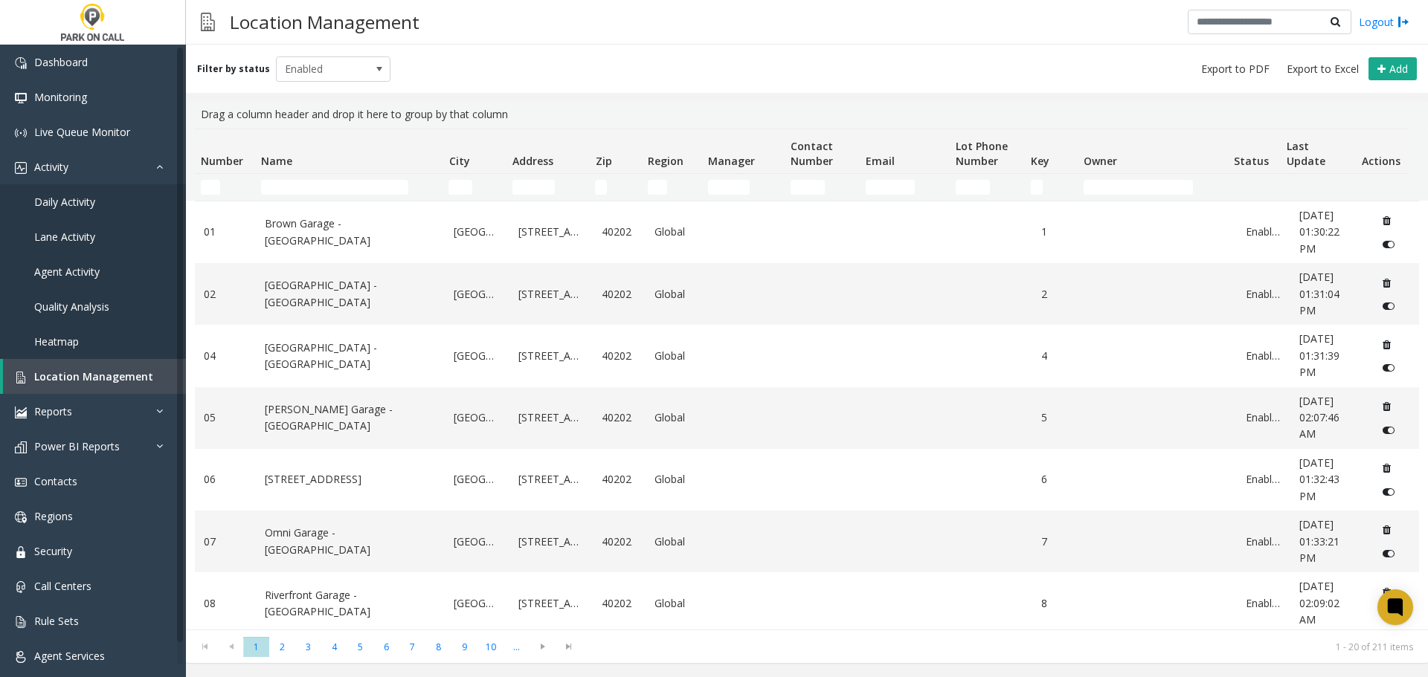
click at [358, 176] on td "Name Filter" at bounding box center [348, 187] width 187 height 27
click at [358, 180] on input "Name Filter" at bounding box center [334, 187] width 147 height 15
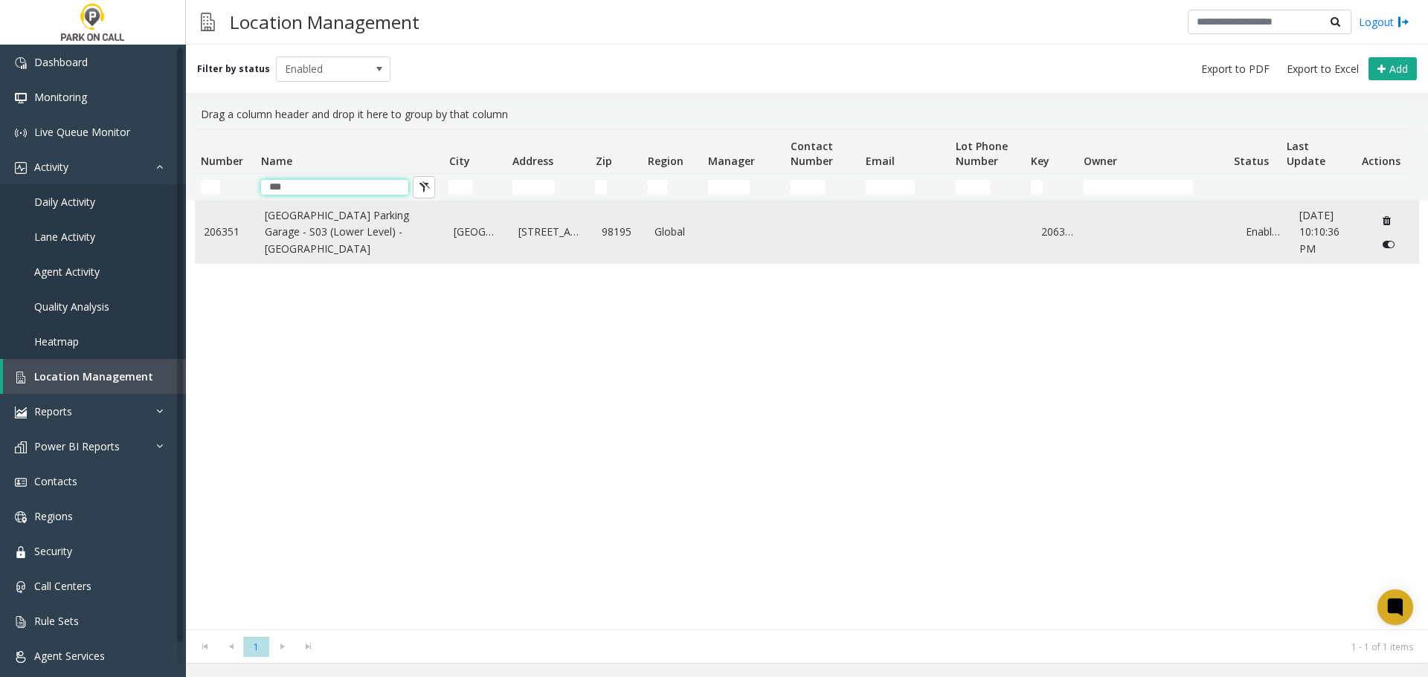
type input "***"
click at [317, 224] on link "South Campus Parking Garage - S03 (Lower Level) - UW" at bounding box center [351, 232] width 172 height 50
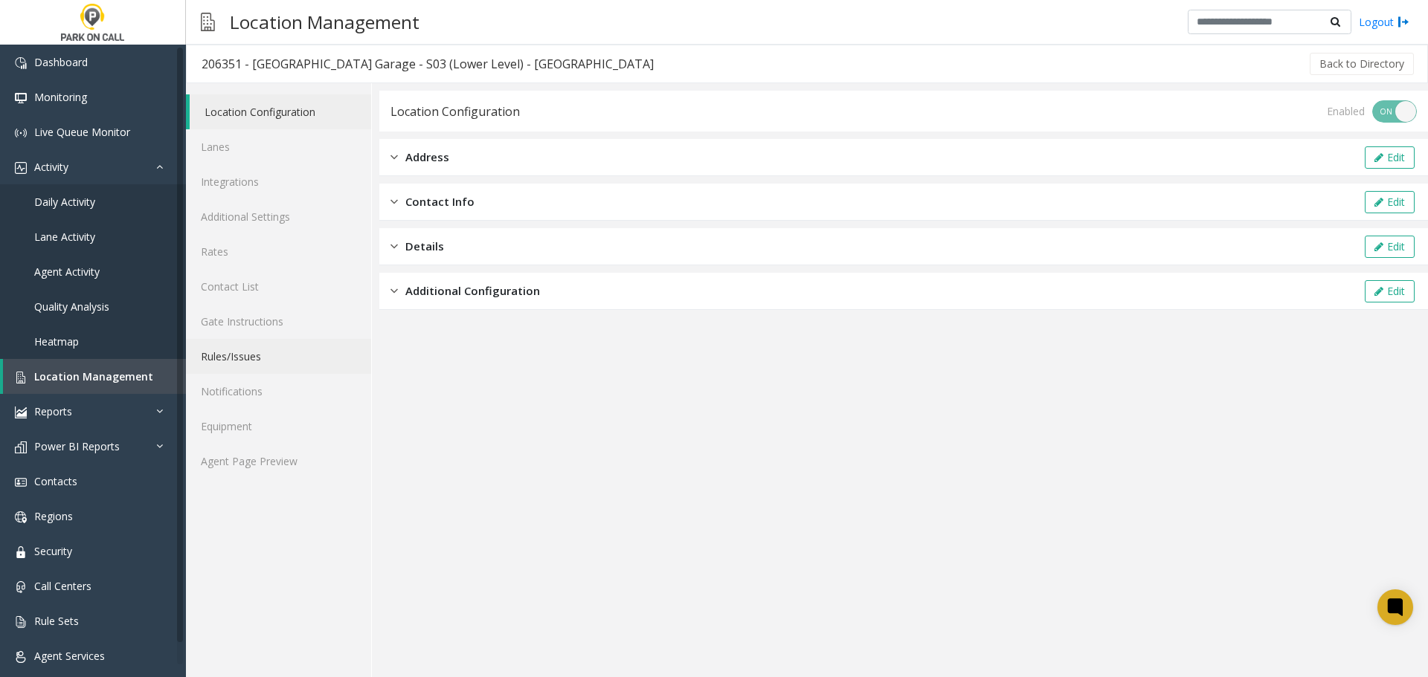
click at [270, 358] on link "Rules/Issues" at bounding box center [278, 356] width 185 height 35
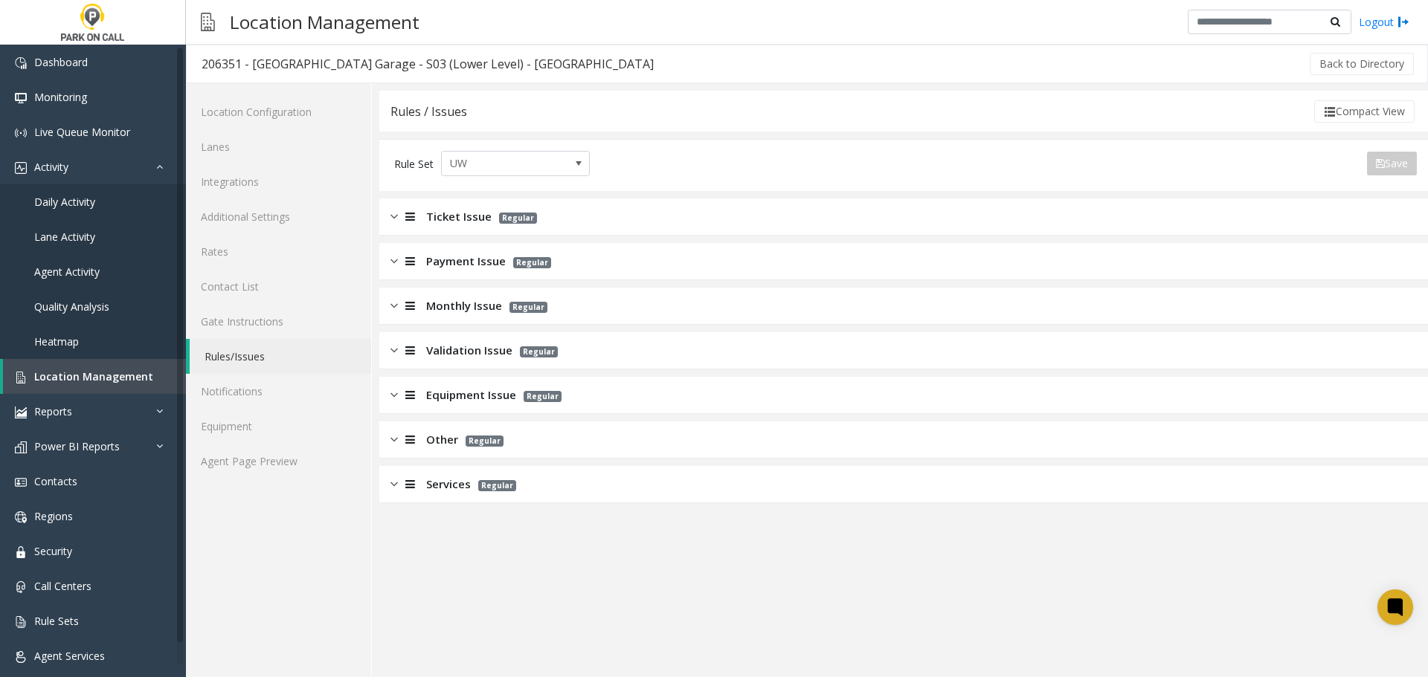
click at [484, 396] on span "Equipment Issue" at bounding box center [471, 395] width 90 height 17
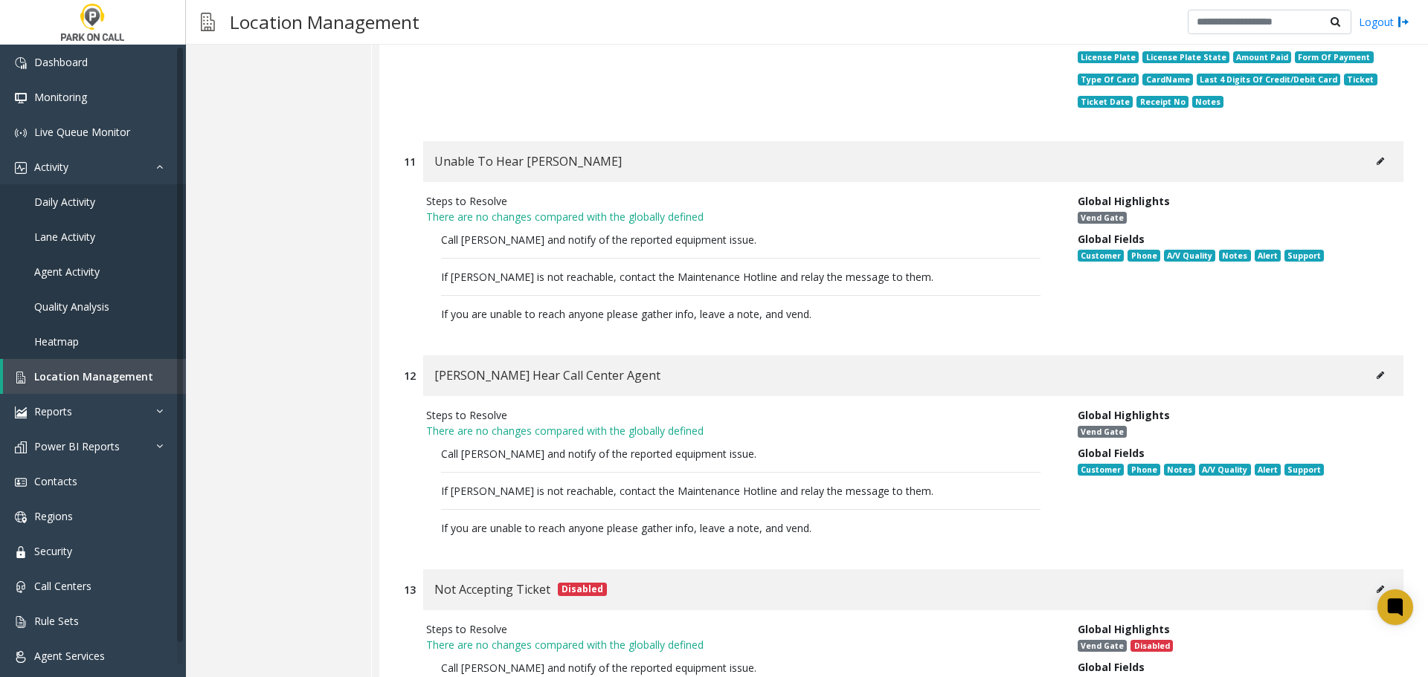
scroll to position [2379, 0]
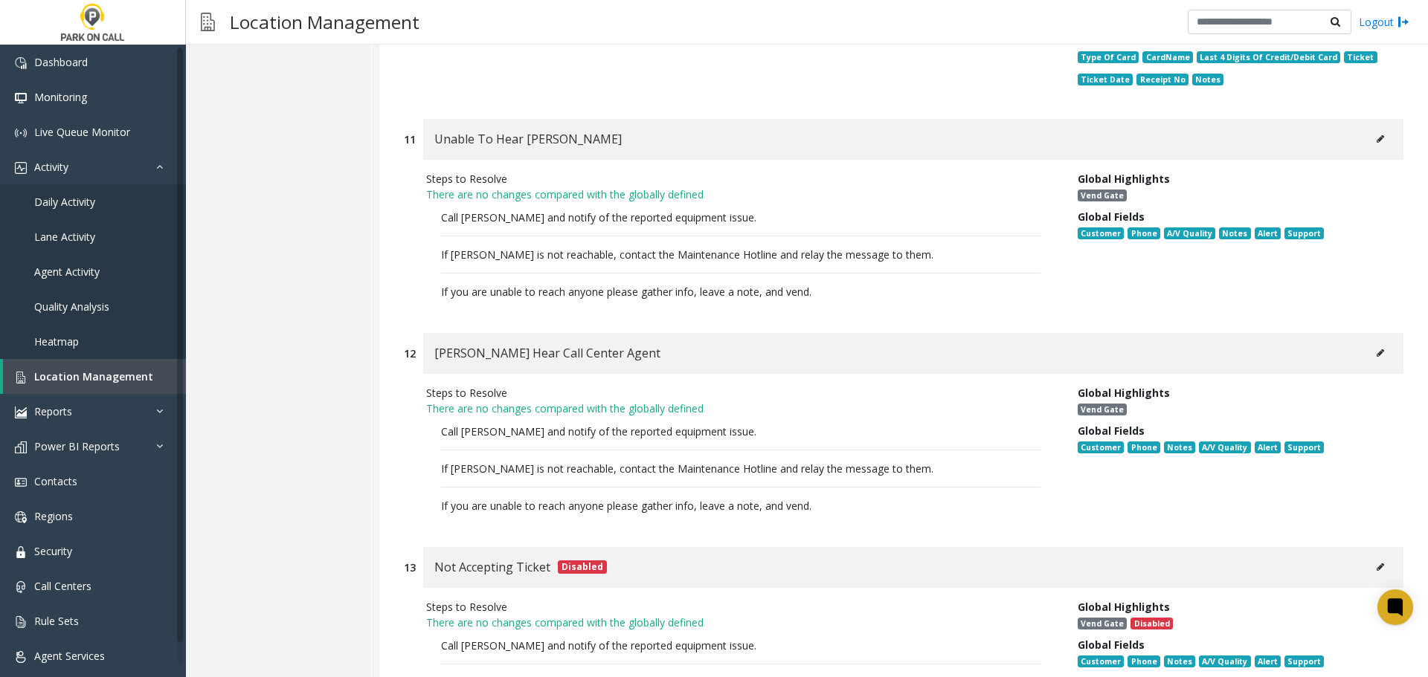
click at [1376, 142] on icon at bounding box center [1379, 139] width 7 height 9
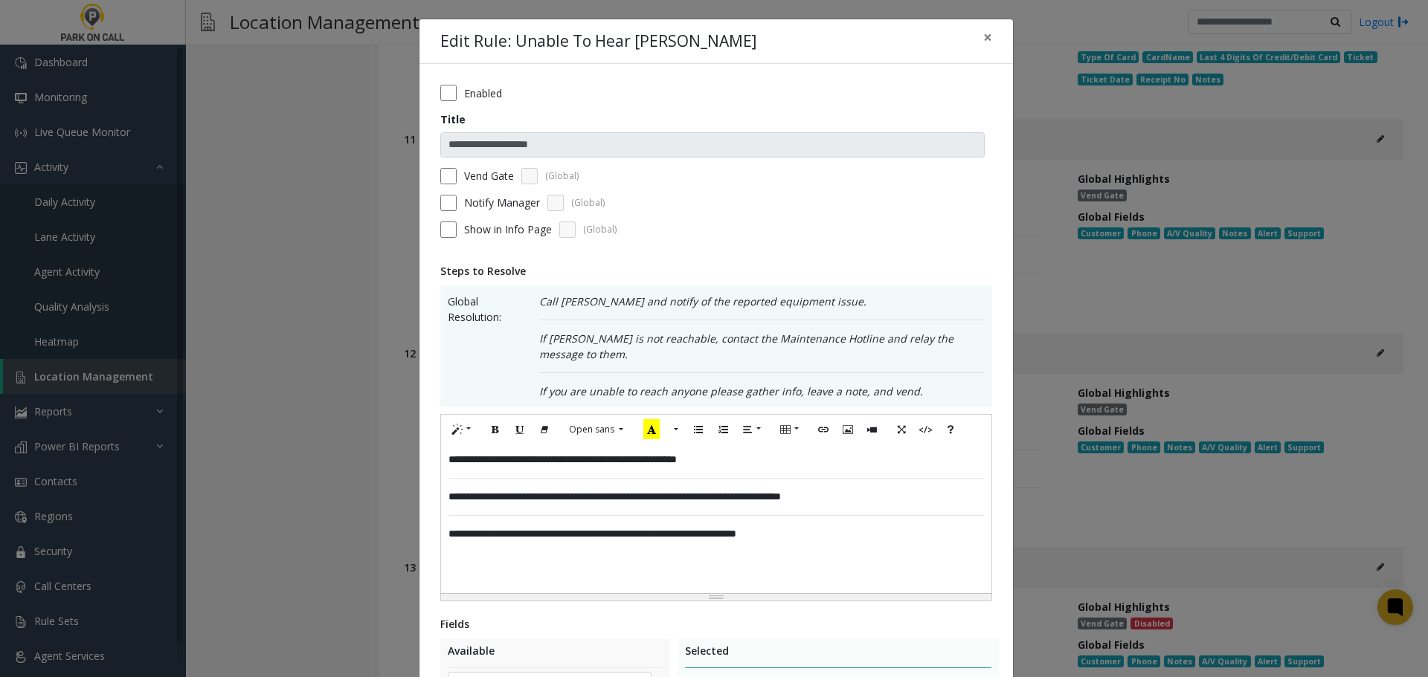
click at [1223, 257] on div "**********" at bounding box center [714, 338] width 1428 height 677
click at [983, 39] on span "×" at bounding box center [987, 37] width 9 height 21
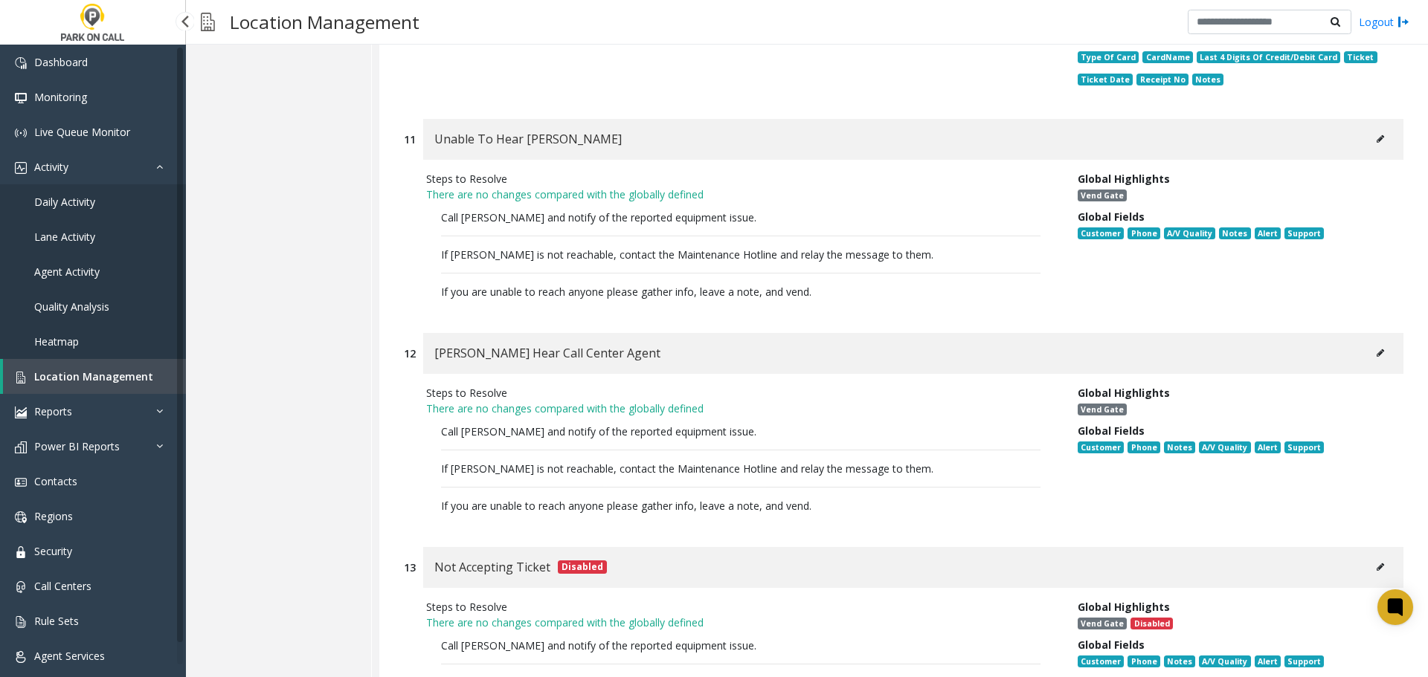
click at [107, 382] on span "Location Management" at bounding box center [93, 377] width 119 height 14
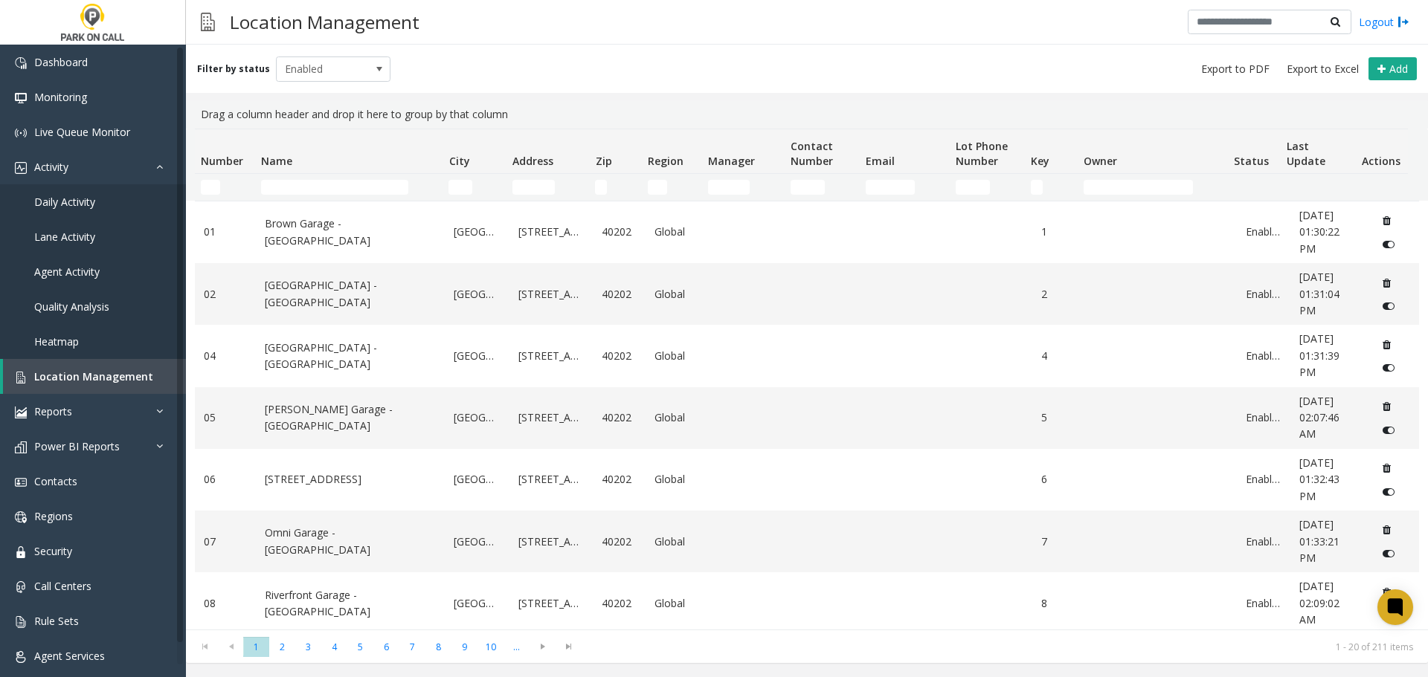
click at [375, 177] on td "Name Filter" at bounding box center [348, 187] width 187 height 27
click at [364, 178] on td "Name Filter" at bounding box center [348, 187] width 187 height 27
click at [351, 186] on input "Name Filter" at bounding box center [334, 187] width 147 height 15
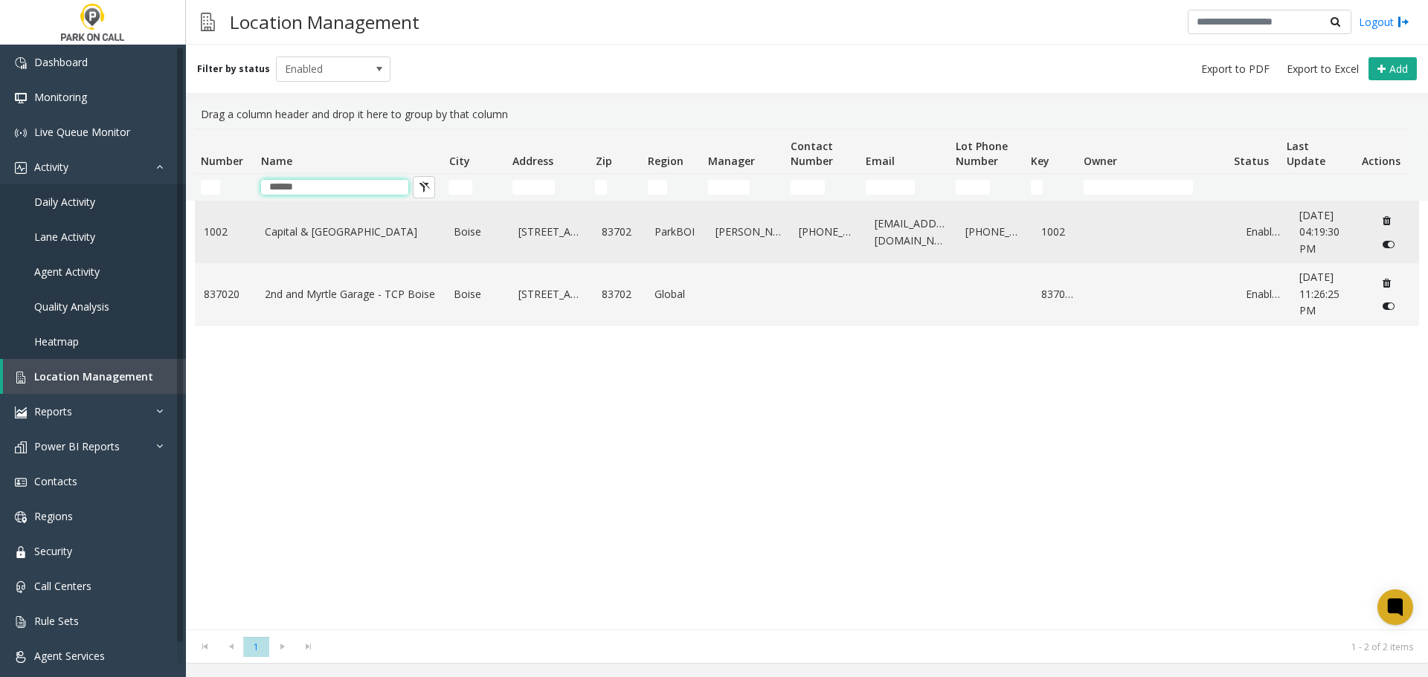
type input "******"
click at [323, 229] on link "Capital & Myrtle St - ParkBOI" at bounding box center [351, 232] width 172 height 16
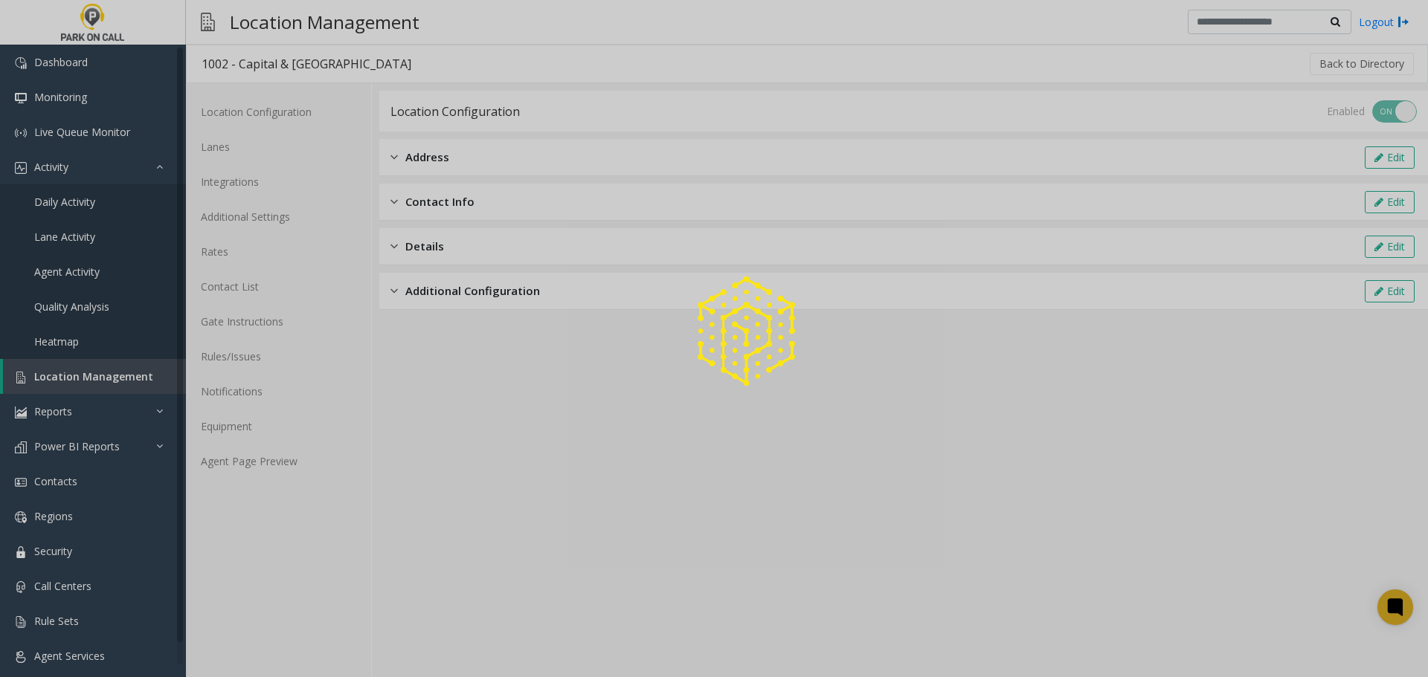
click at [272, 463] on div at bounding box center [714, 338] width 1428 height 677
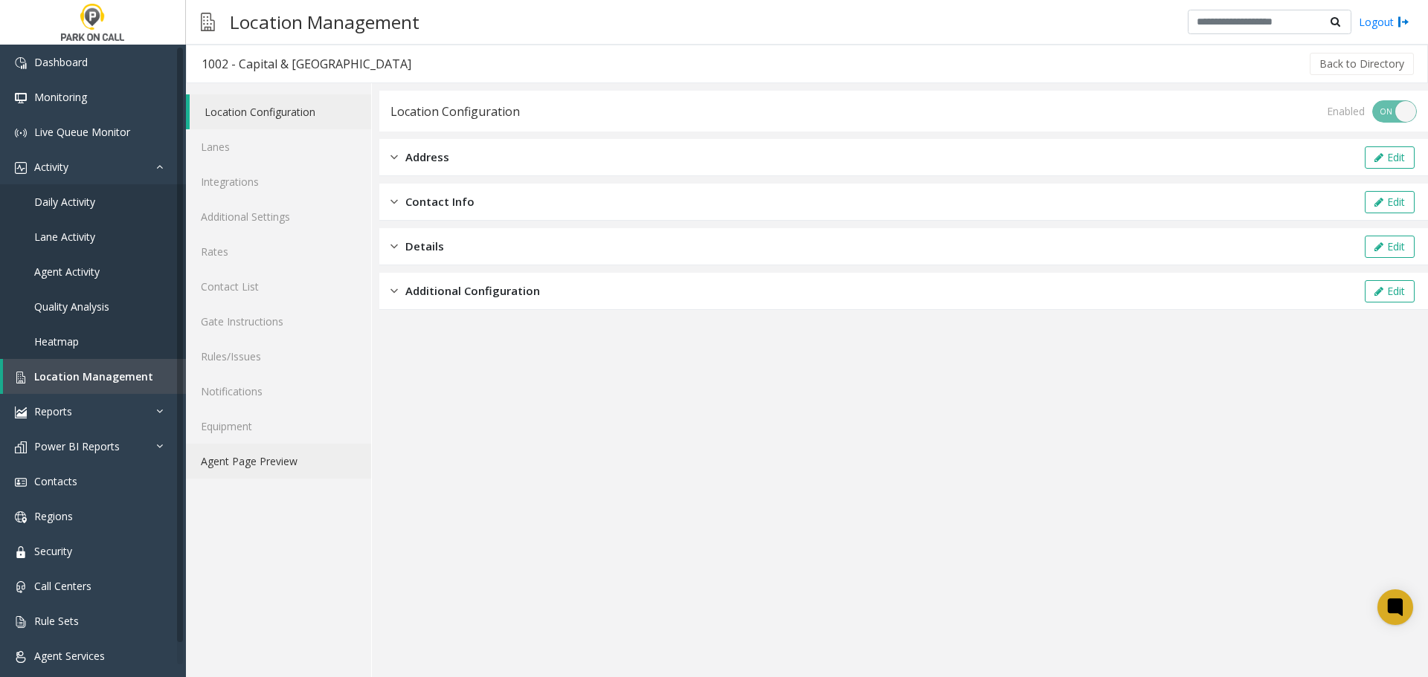
click at [272, 463] on link "Agent Page Preview" at bounding box center [278, 461] width 185 height 35
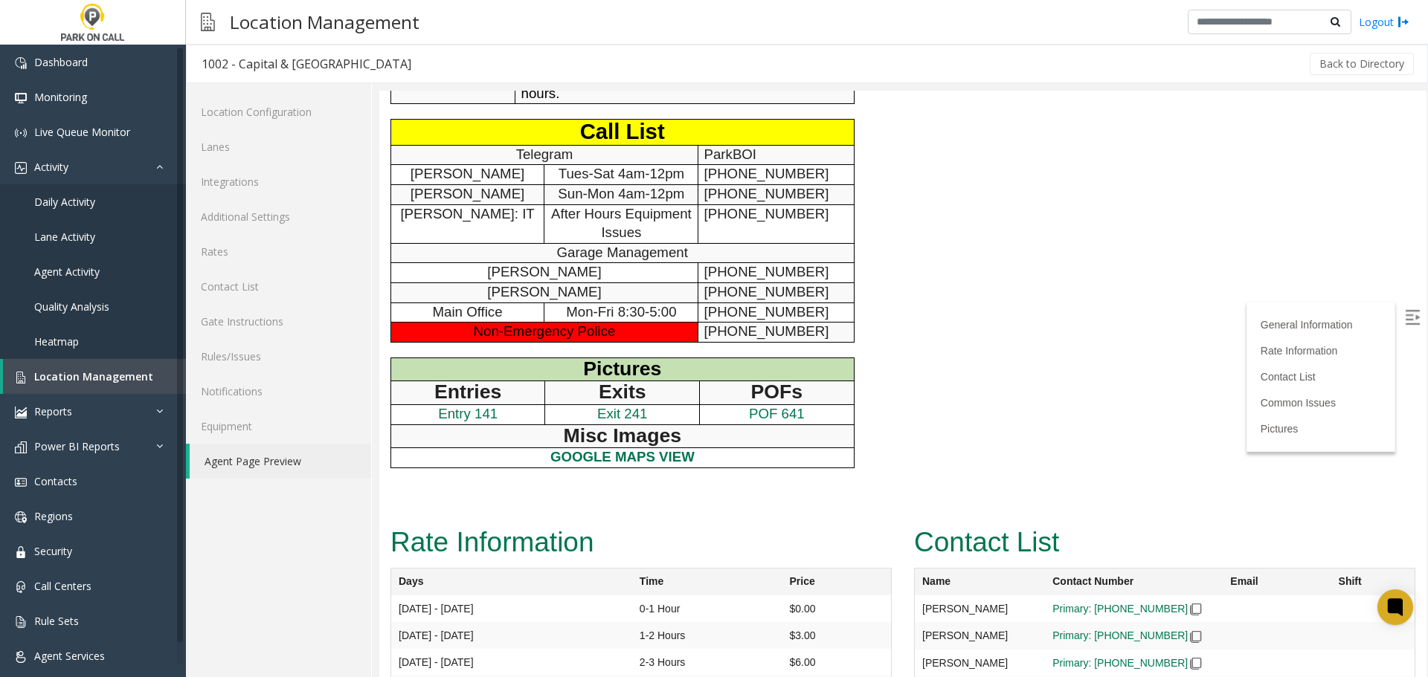
scroll to position [669, 0]
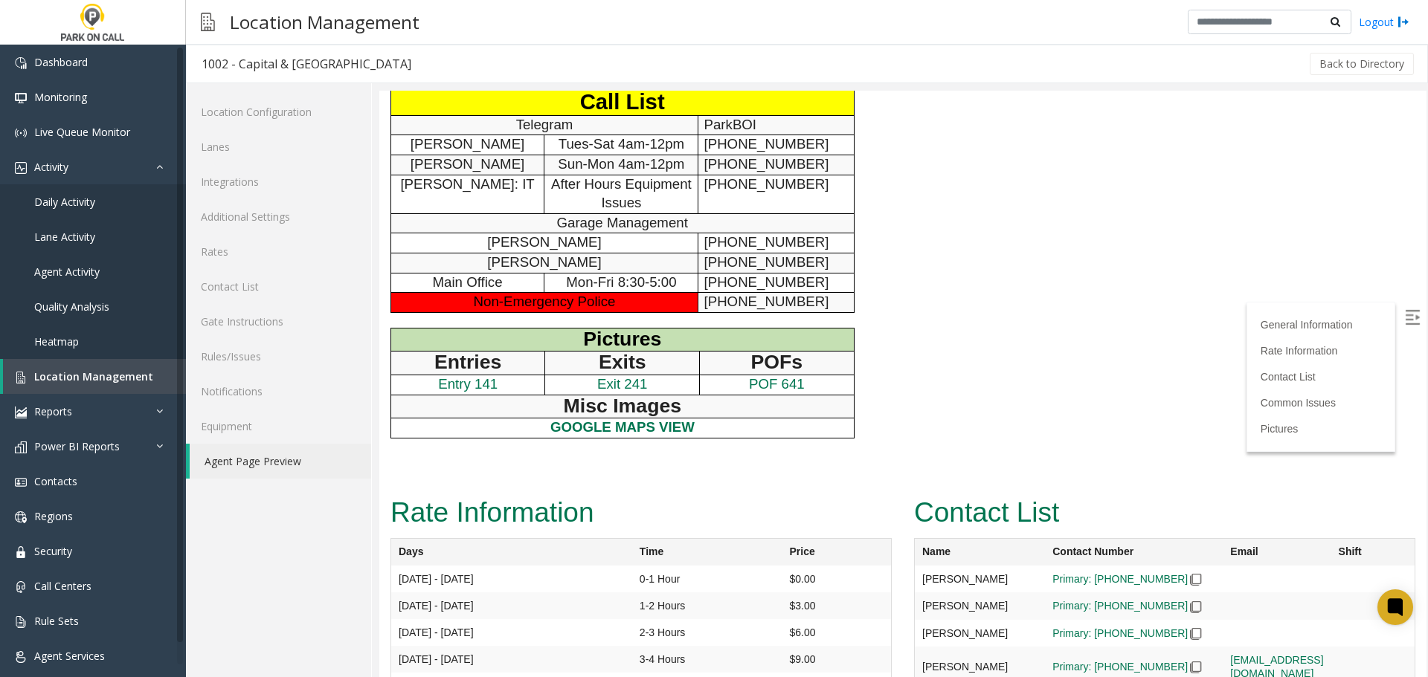
click at [623, 382] on span "Exit 241" at bounding box center [622, 384] width 50 height 16
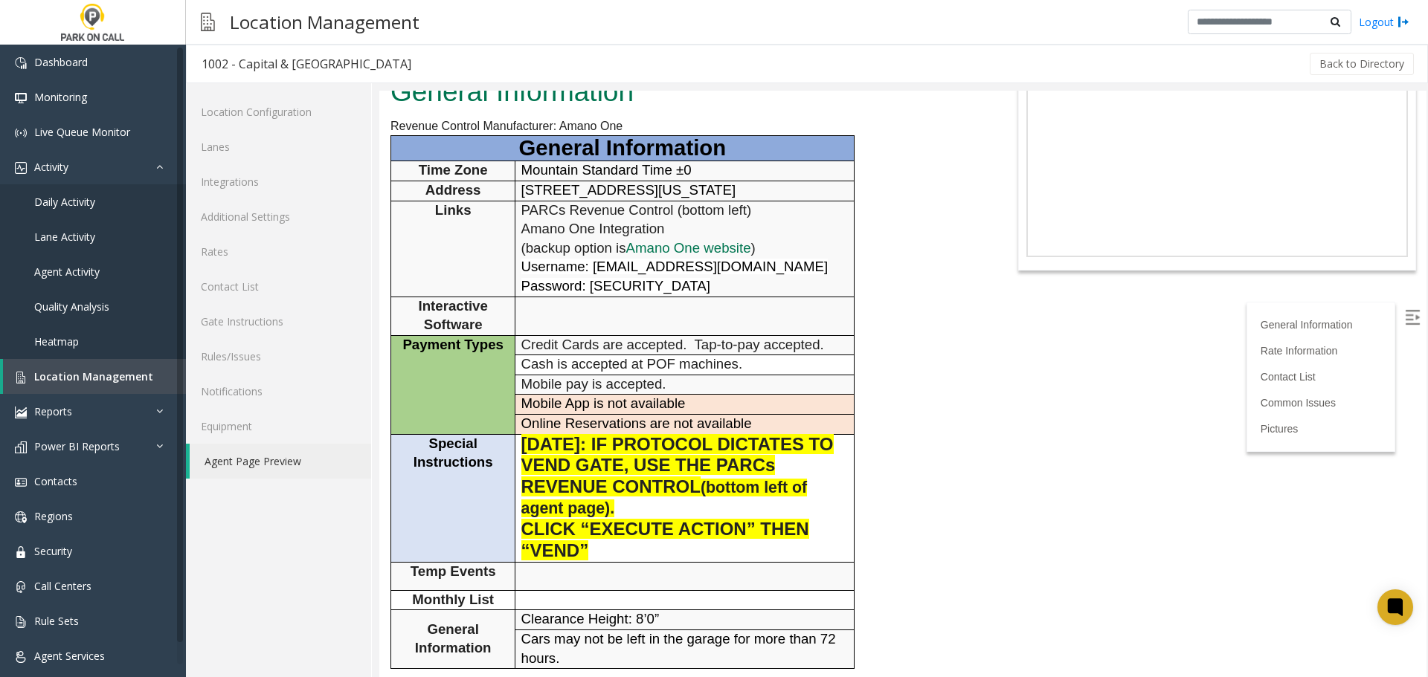
scroll to position [0, 0]
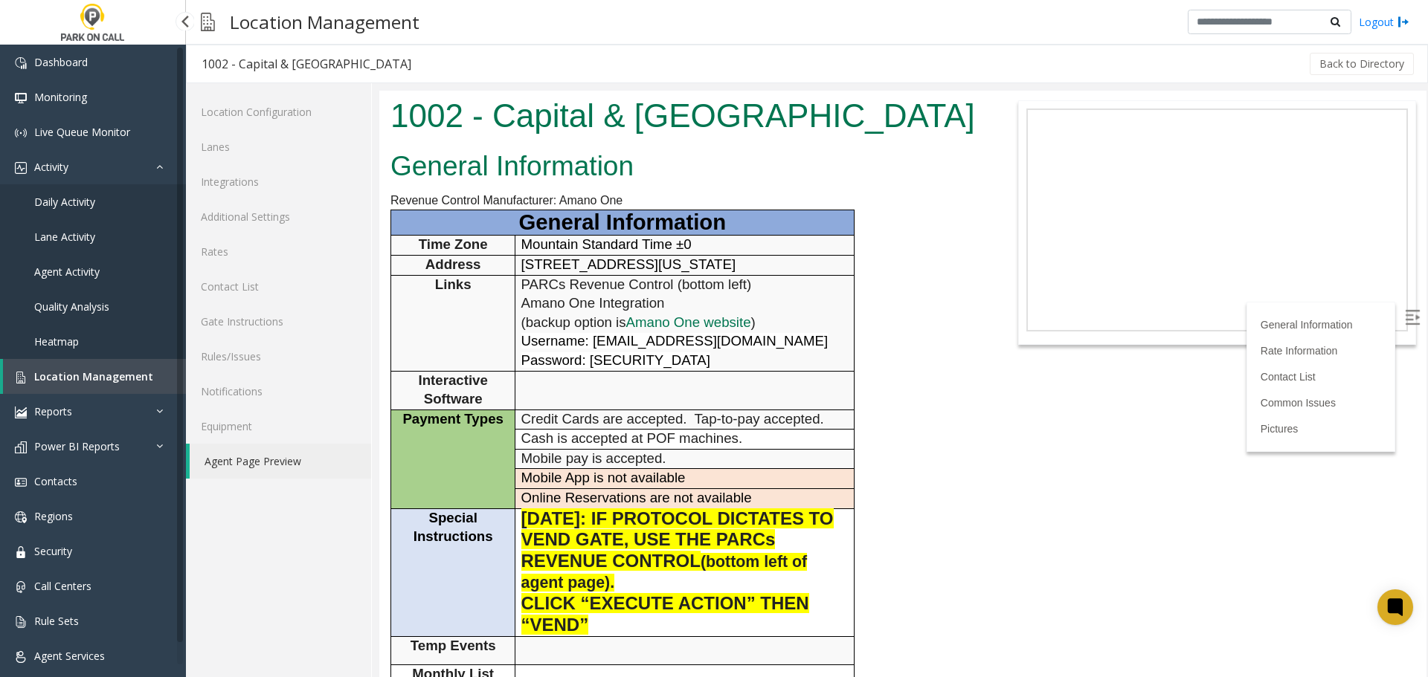
click at [82, 381] on span "Location Management" at bounding box center [93, 377] width 119 height 14
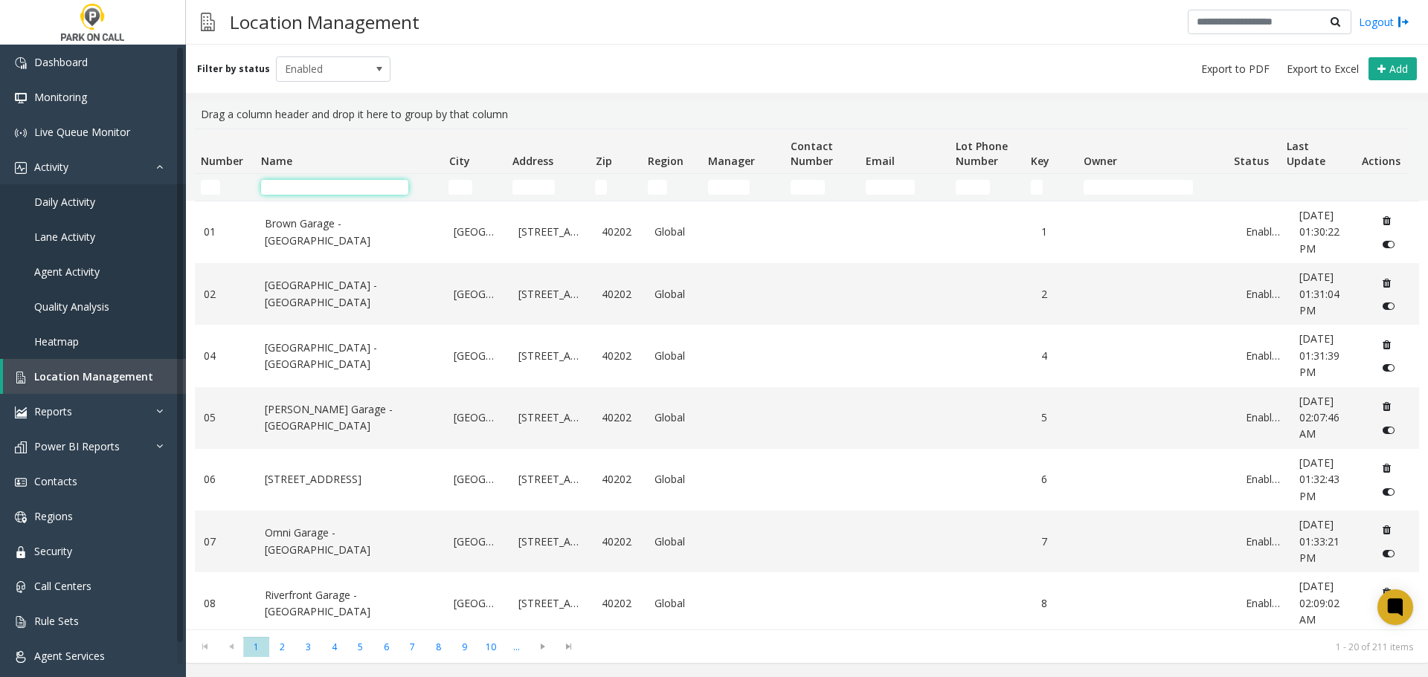
click at [325, 183] on input "Name Filter" at bounding box center [334, 187] width 147 height 15
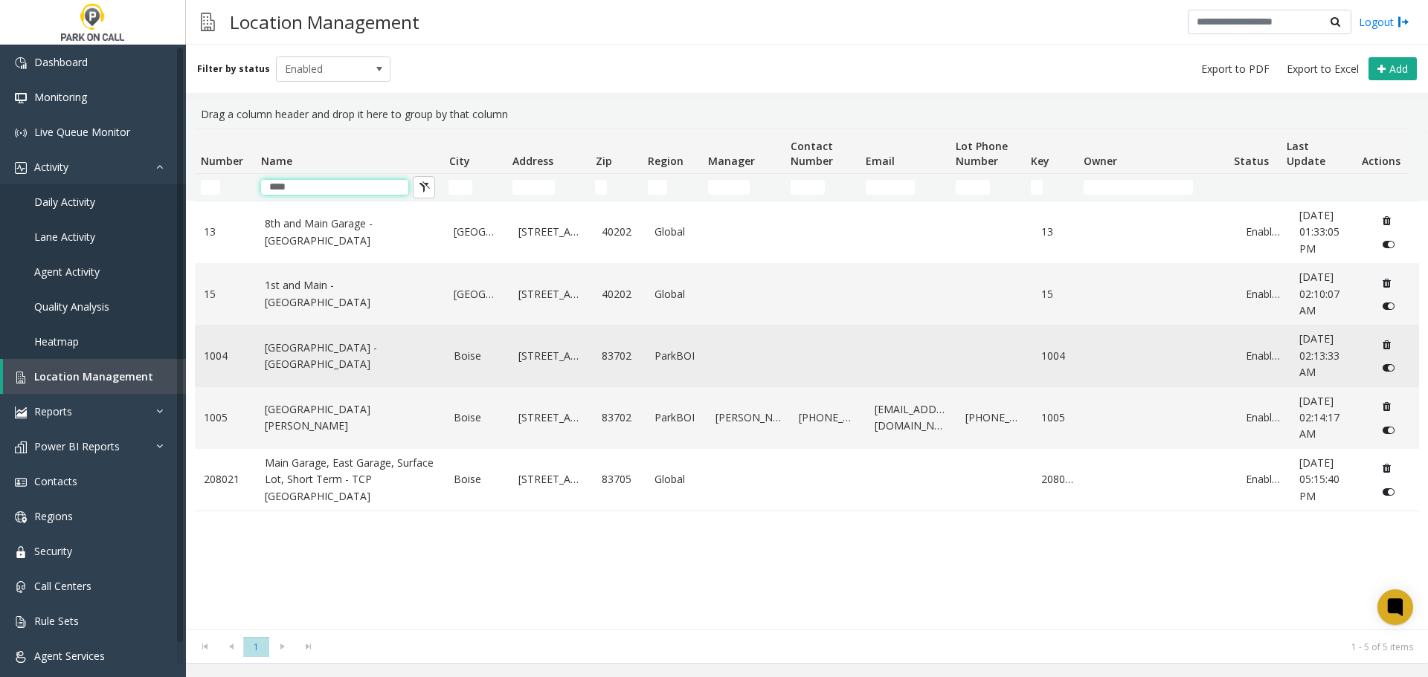
type input "****"
click at [350, 355] on link "Capitol & Main St/Capitol Terrace - ParkBOI" at bounding box center [351, 356] width 172 height 33
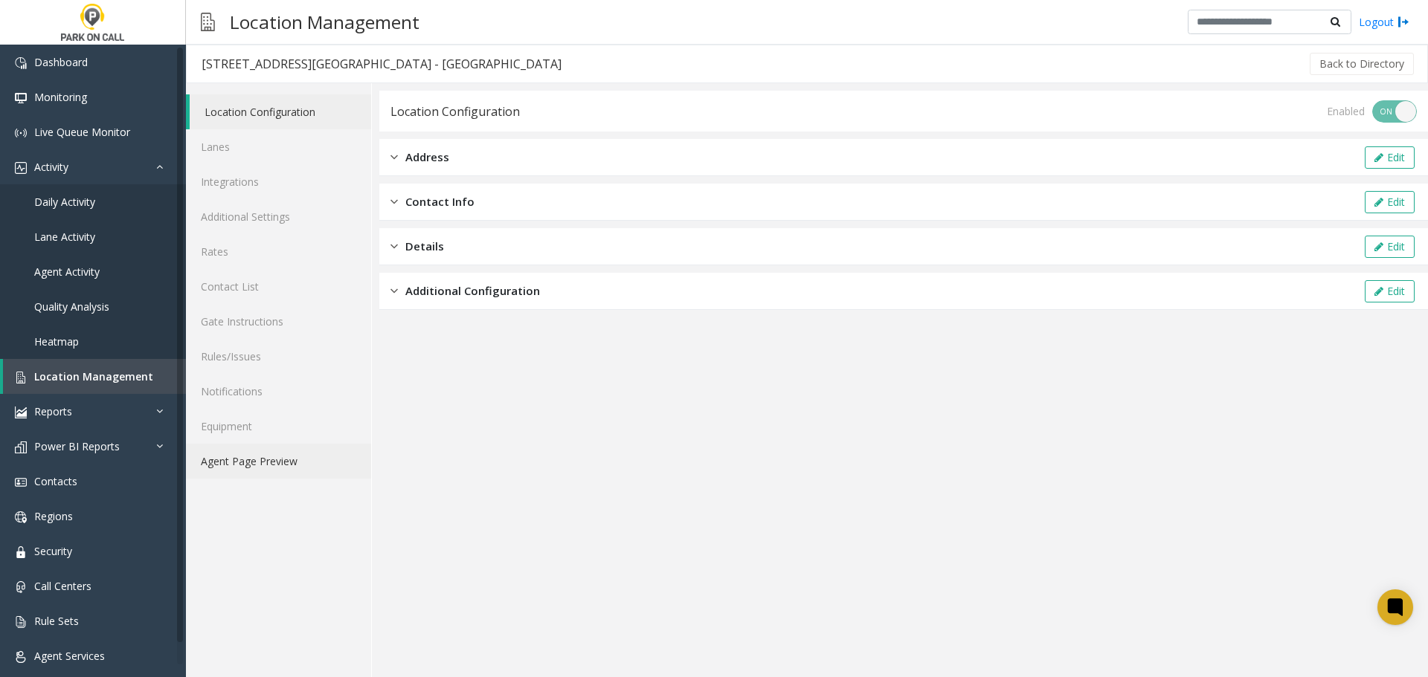
click at [243, 458] on link "Agent Page Preview" at bounding box center [278, 461] width 185 height 35
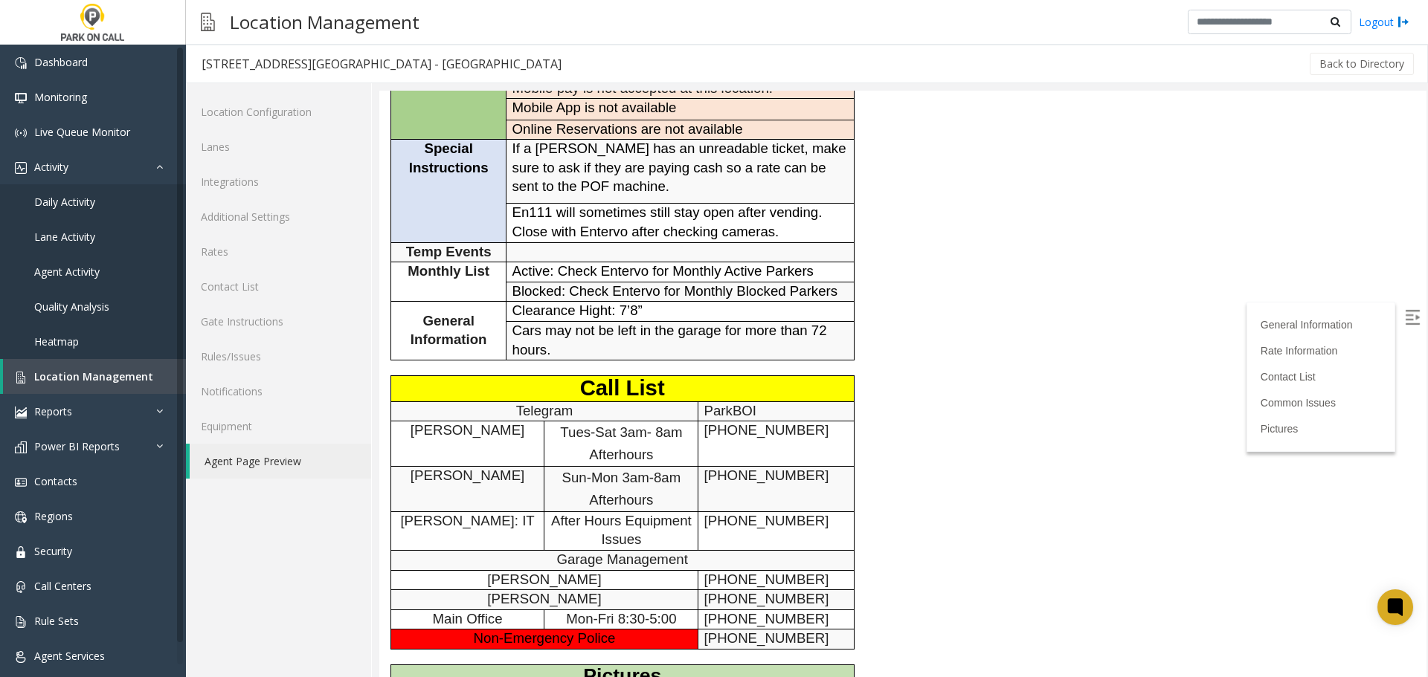
scroll to position [149, 0]
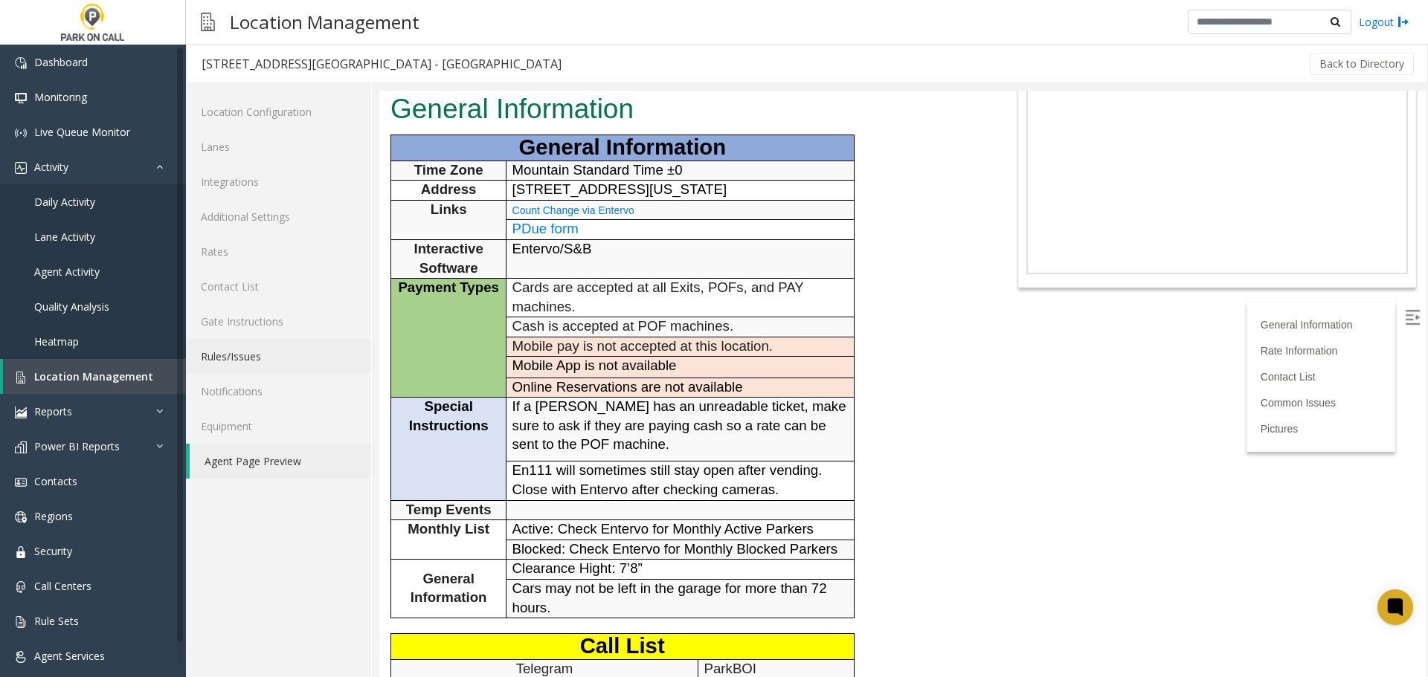
click at [286, 358] on link "Rules/Issues" at bounding box center [278, 356] width 185 height 35
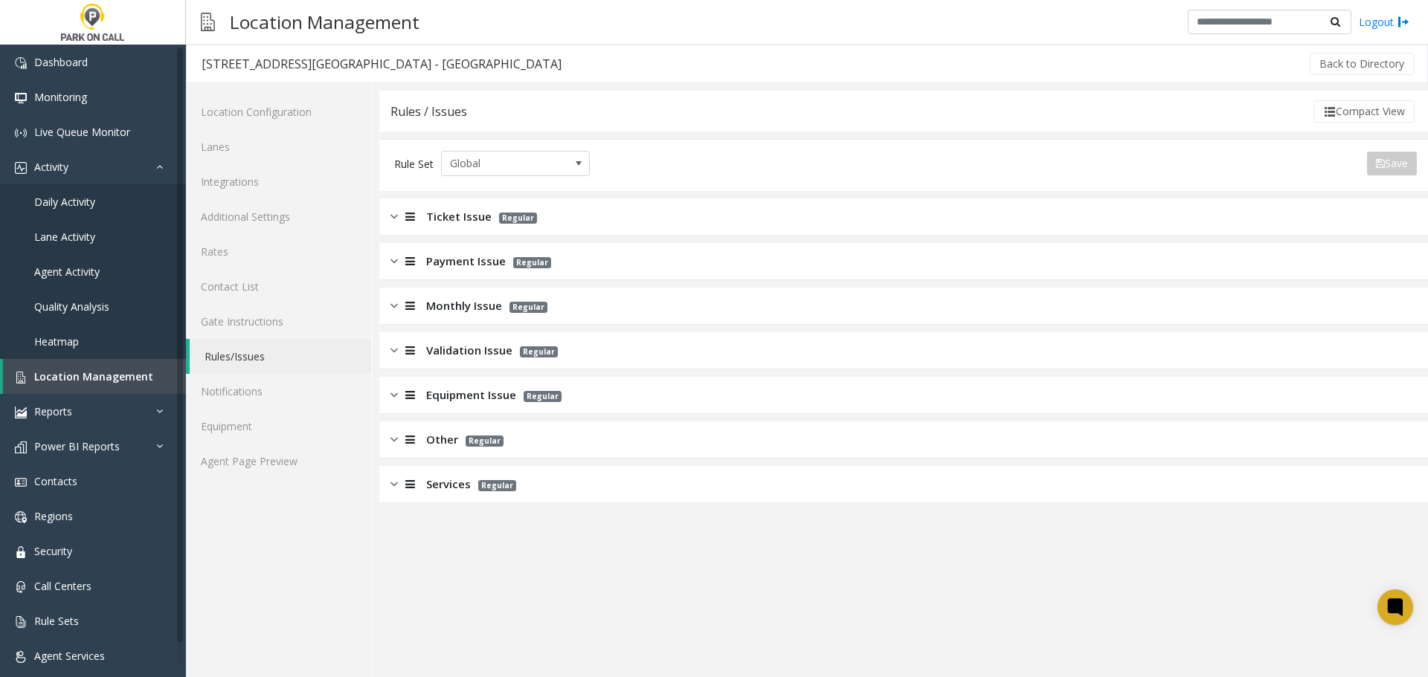
click at [588, 325] on app-rules-listview "Ticket Issue Regular Payment Issue Regular Monthly Issue Regular Validation Iss…" at bounding box center [903, 351] width 1048 height 305
click at [584, 316] on div "Monthly Issue Regular" at bounding box center [903, 306] width 1048 height 37
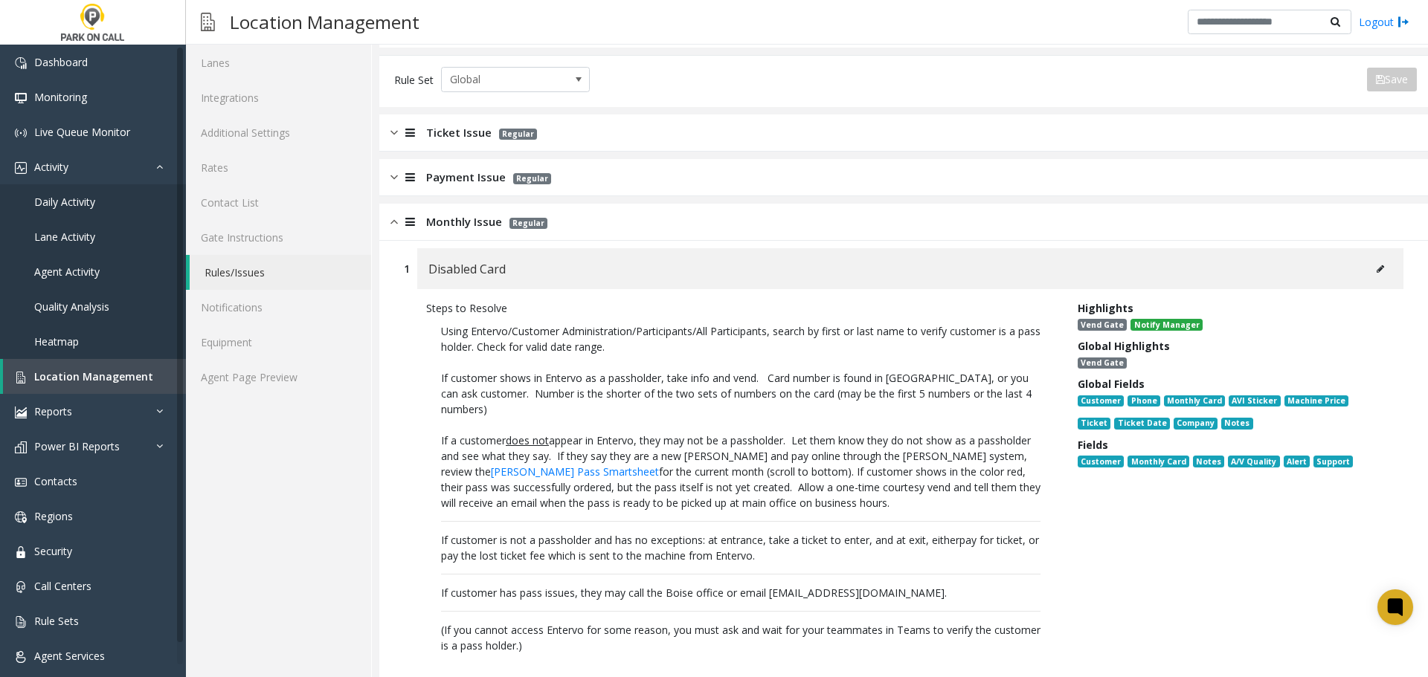
scroll to position [149, 0]
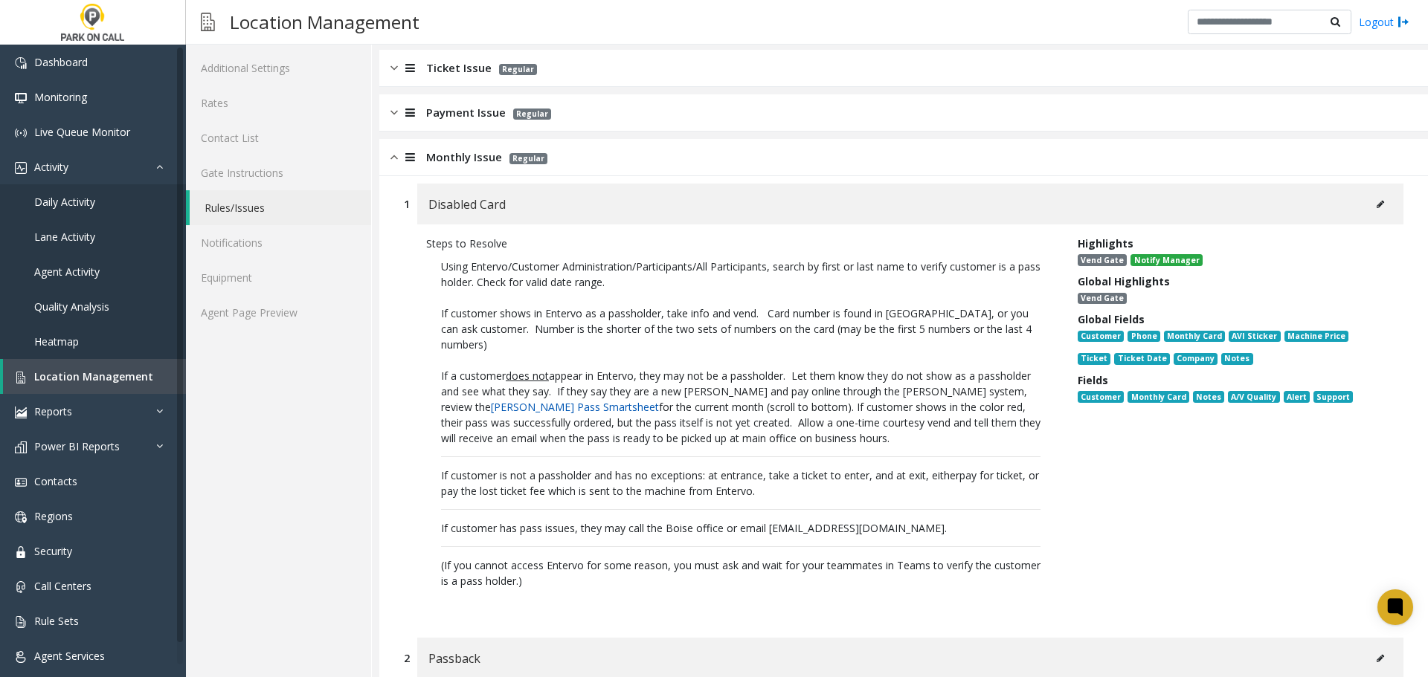
click at [508, 410] on link "Carma Pass Smartsheet" at bounding box center [575, 407] width 168 height 14
click at [805, 349] on p "If customer shows in Entervo as a passholder, take info and vend. Card number i…" at bounding box center [740, 329] width 599 height 47
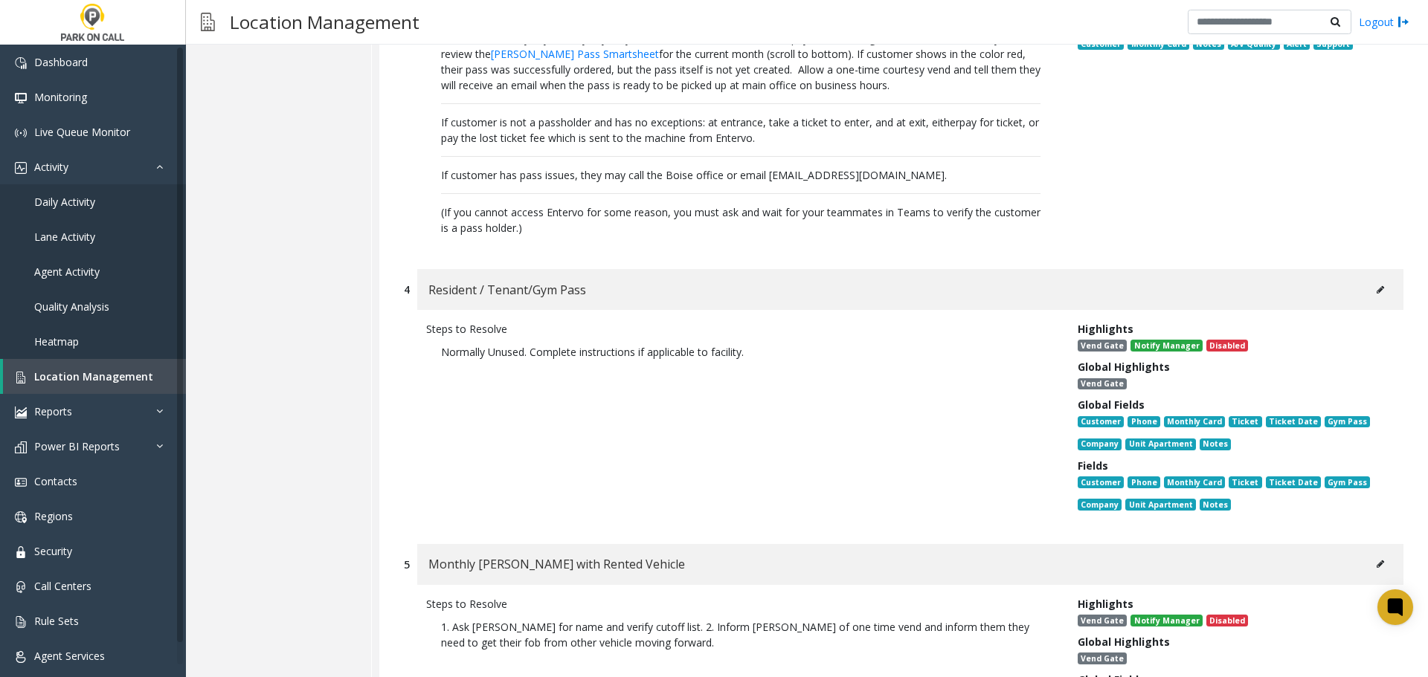
scroll to position [1413, 0]
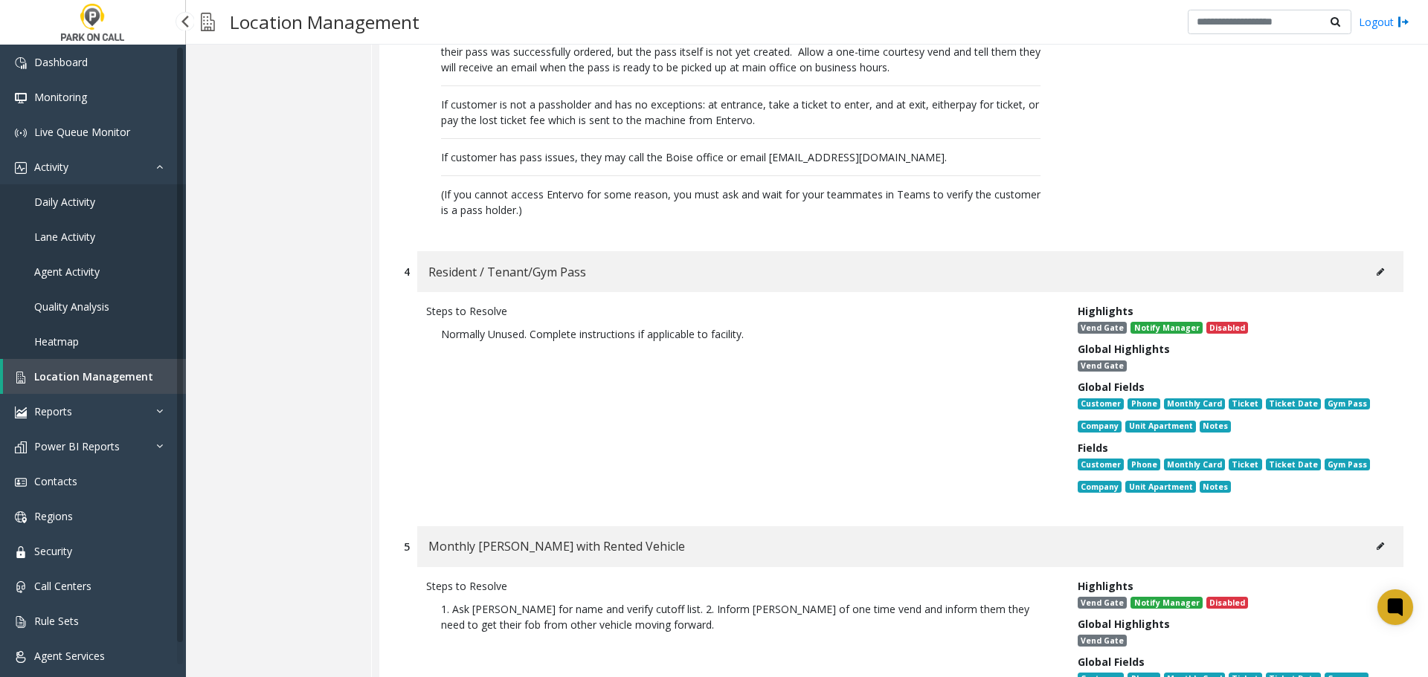
click at [88, 387] on link "Location Management" at bounding box center [94, 376] width 183 height 35
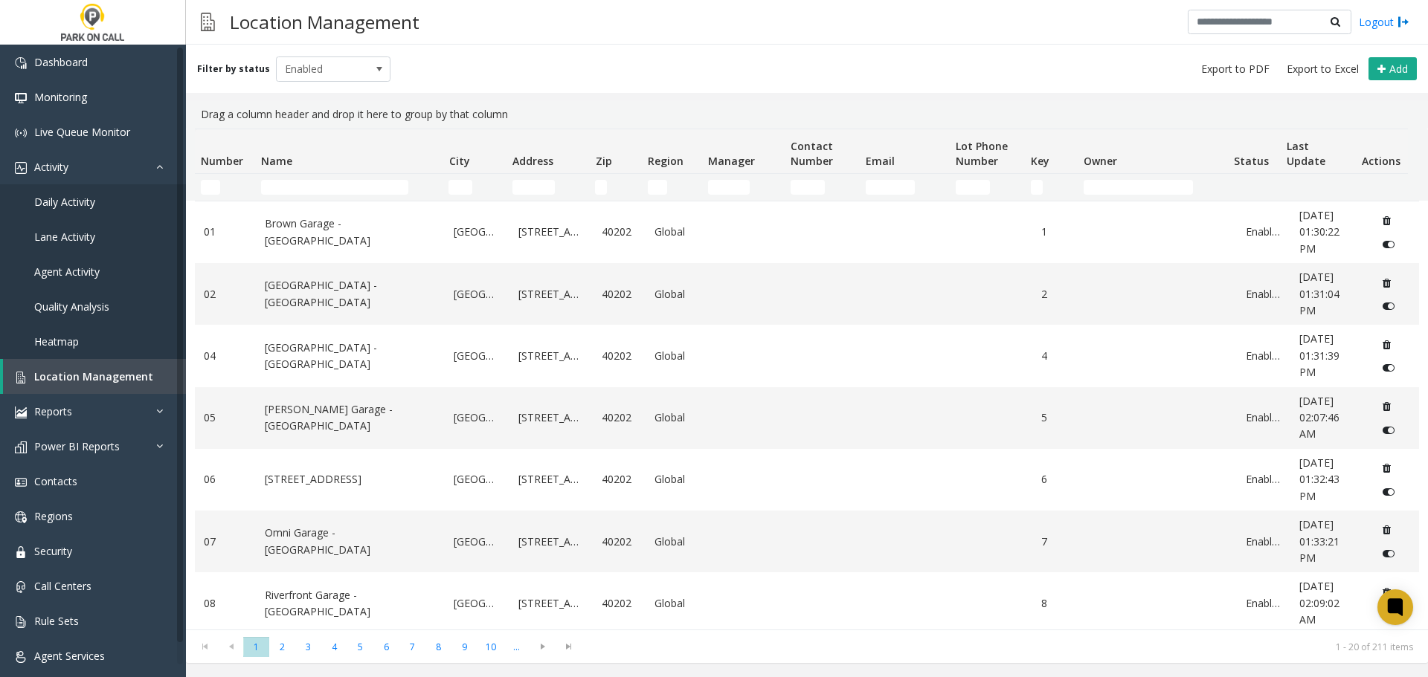
click at [333, 172] on th "Name" at bounding box center [348, 151] width 187 height 45
click at [329, 184] on input "Name Filter" at bounding box center [334, 187] width 147 height 15
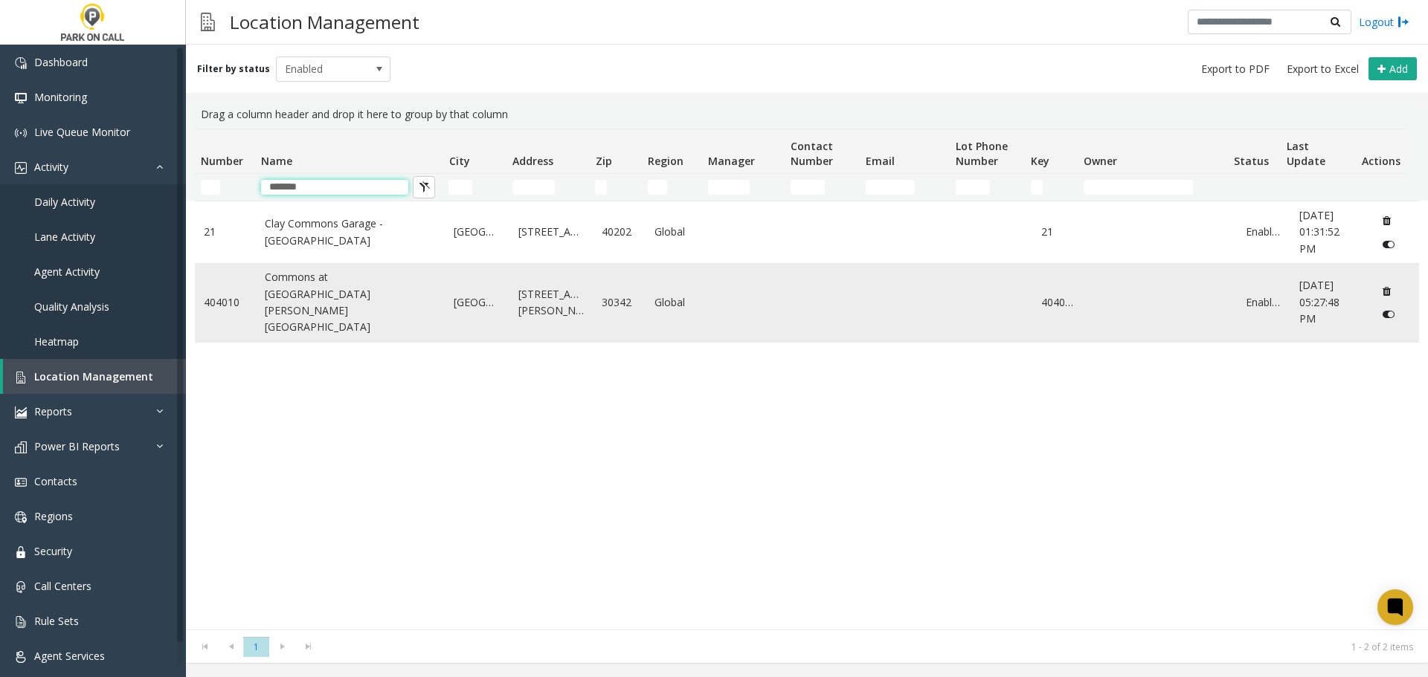
type input "*******"
click at [332, 307] on link "Commons at Lake Hearn - Universal Parking Atlanta" at bounding box center [351, 302] width 172 height 67
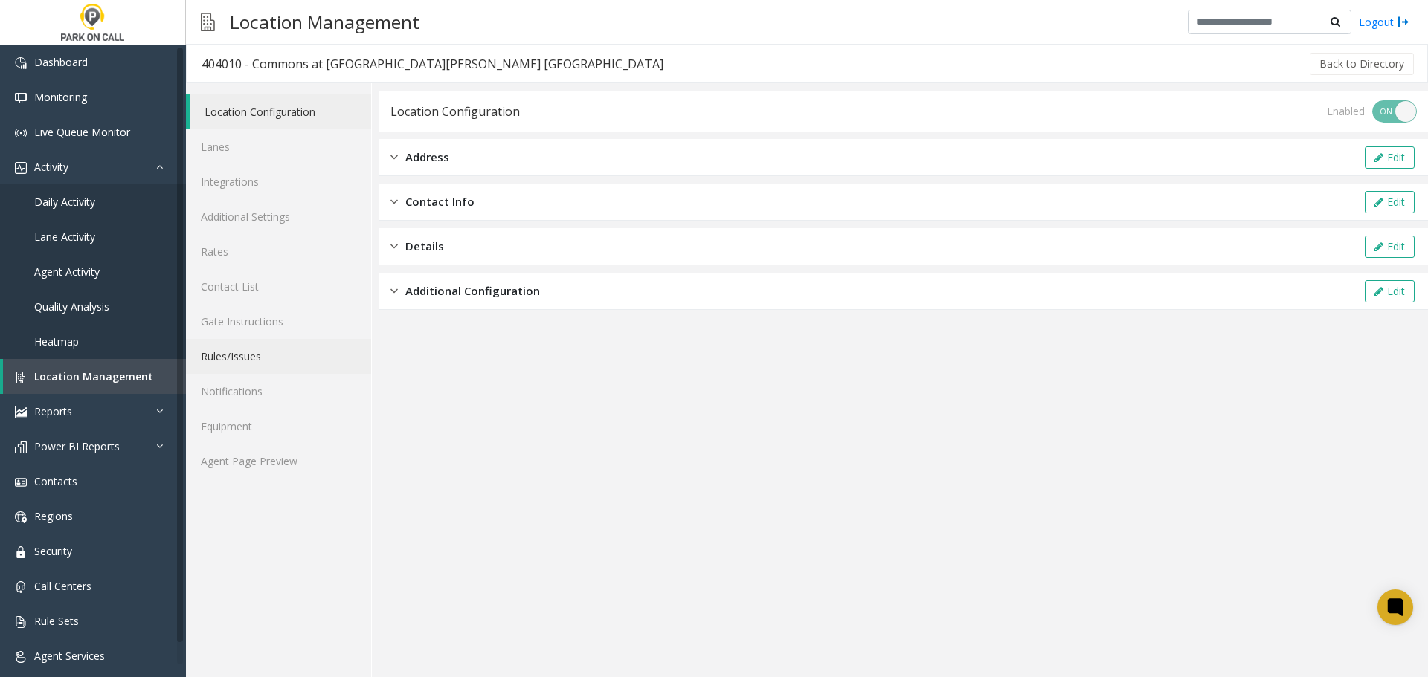
click at [265, 344] on link "Rules/Issues" at bounding box center [278, 356] width 185 height 35
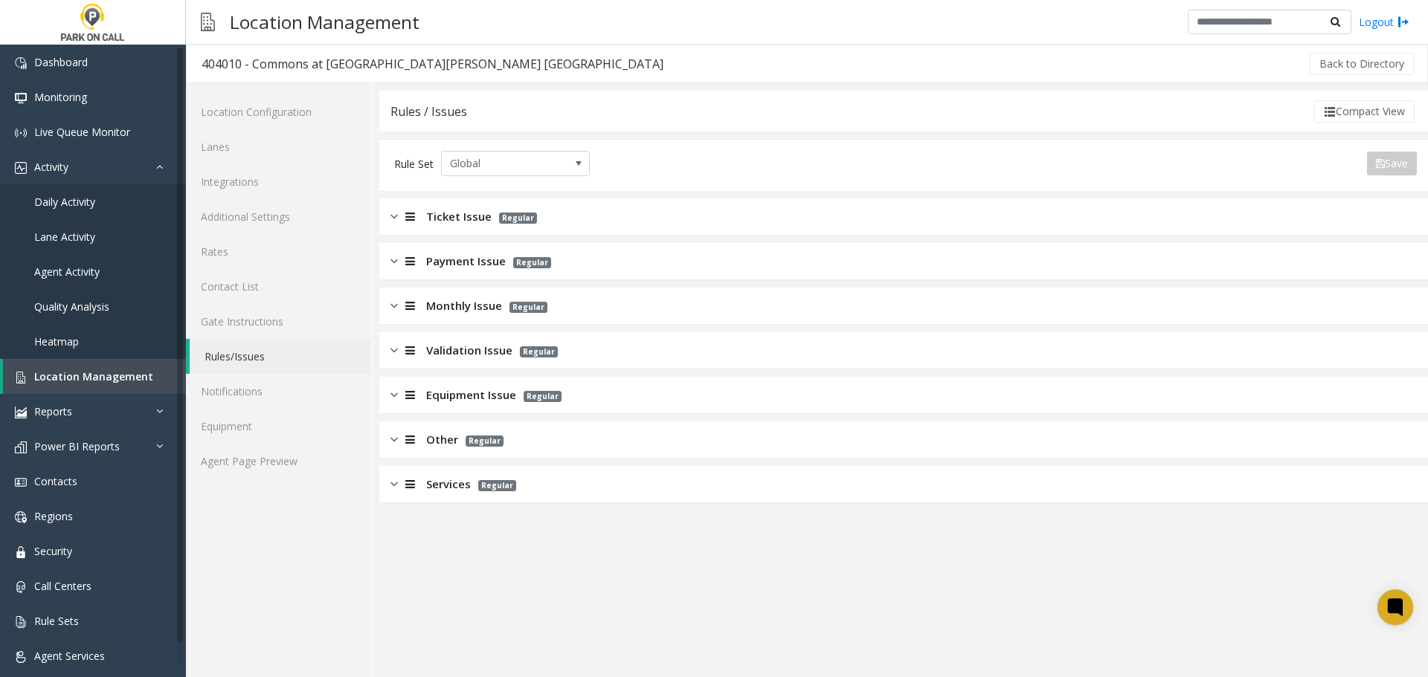
click at [512, 489] on p "Regular" at bounding box center [493, 484] width 45 height 17
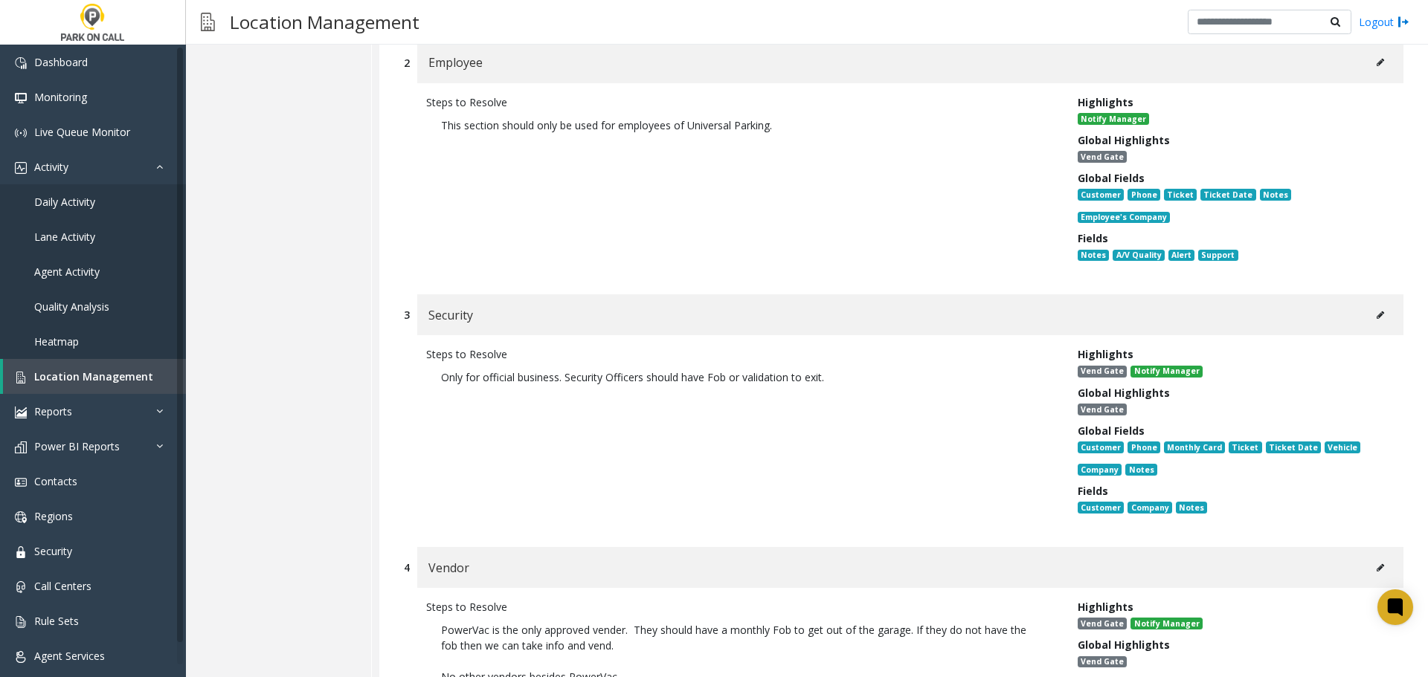
scroll to position [669, 0]
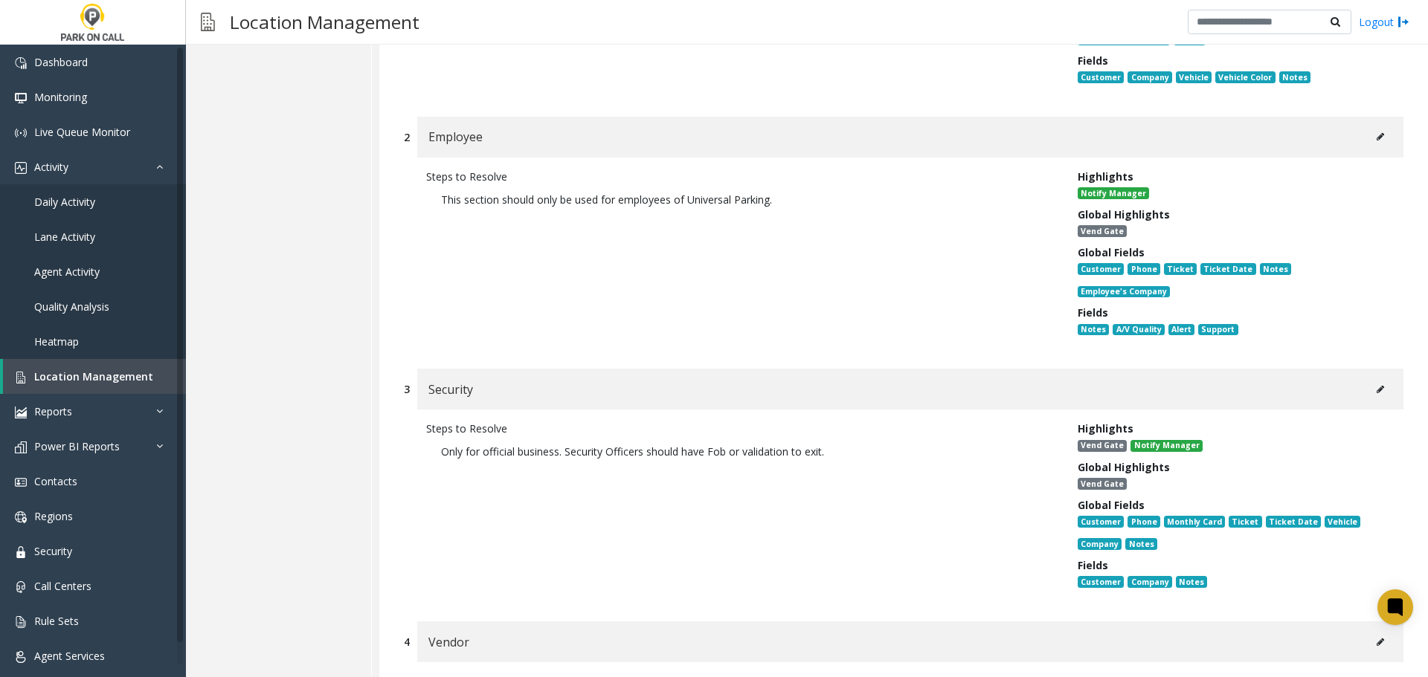
click at [1368, 140] on button at bounding box center [1380, 137] width 24 height 22
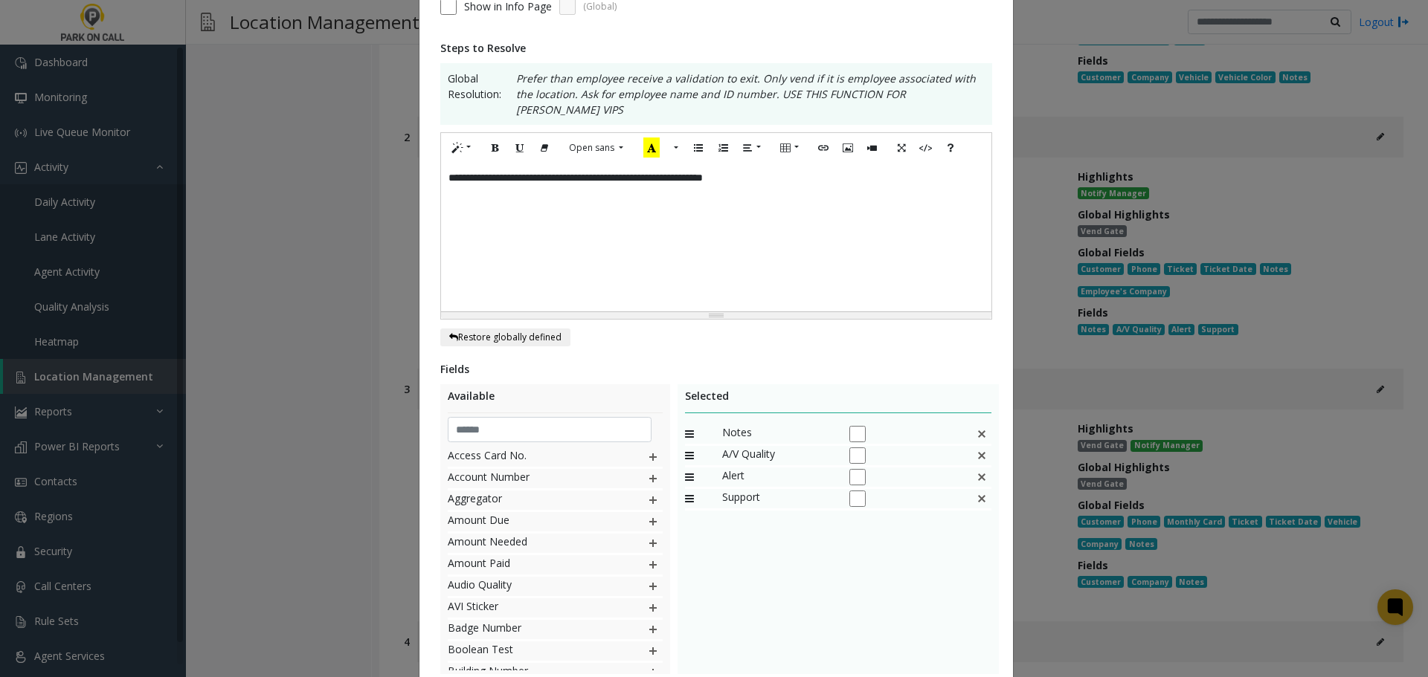
scroll to position [0, 0]
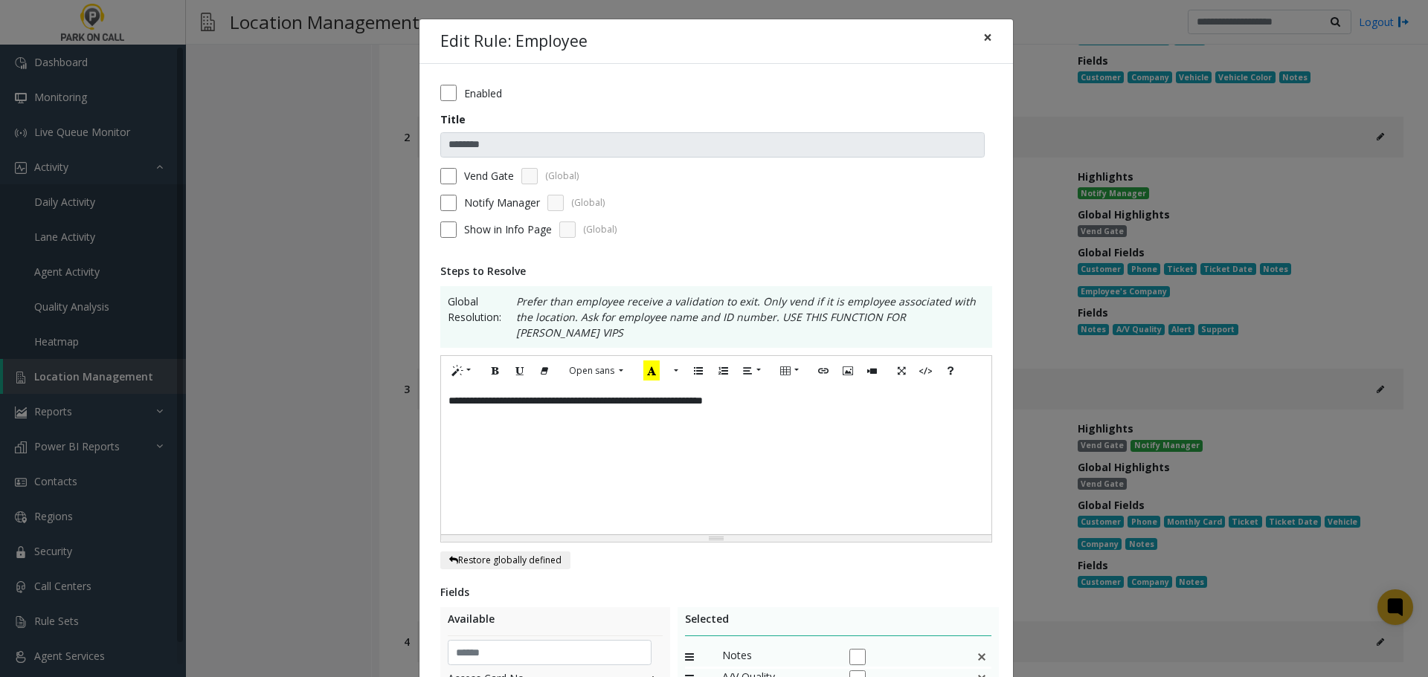
click at [974, 36] on button "×" at bounding box center [988, 37] width 30 height 36
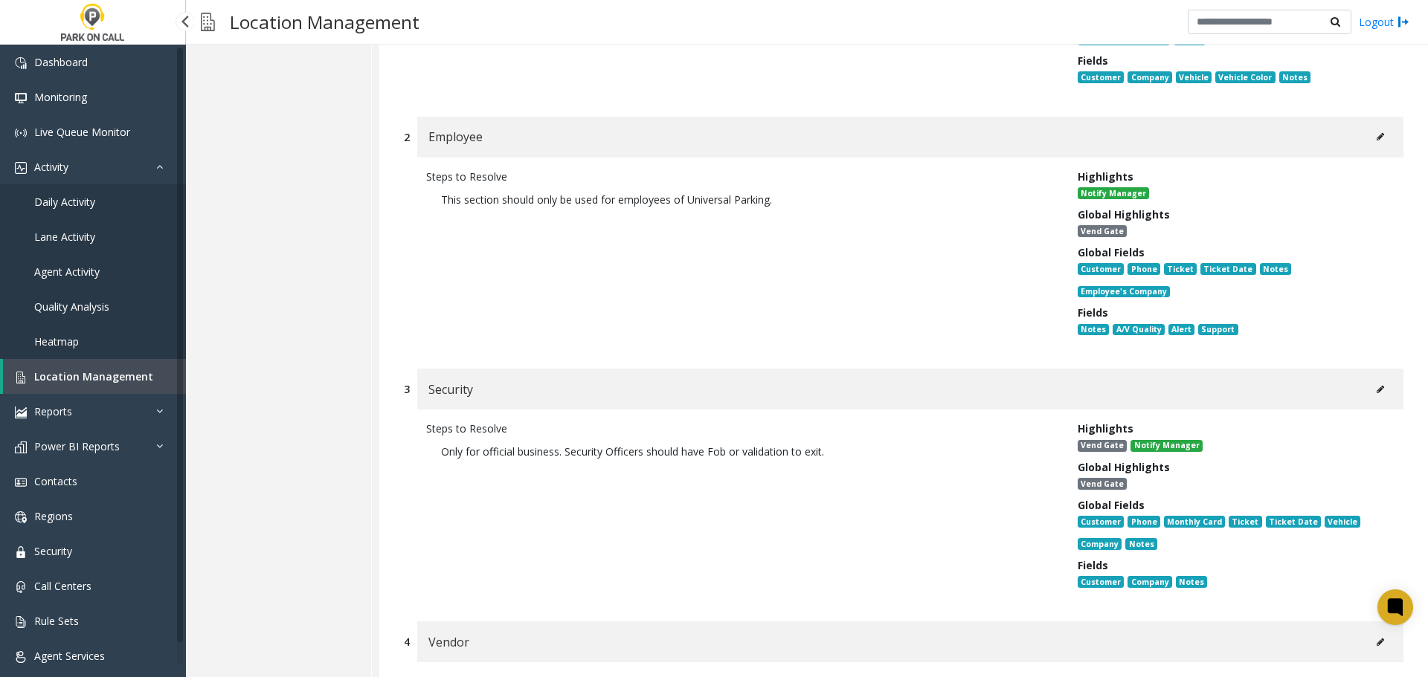
click at [96, 272] on span "Agent Activity" at bounding box center [66, 272] width 65 height 14
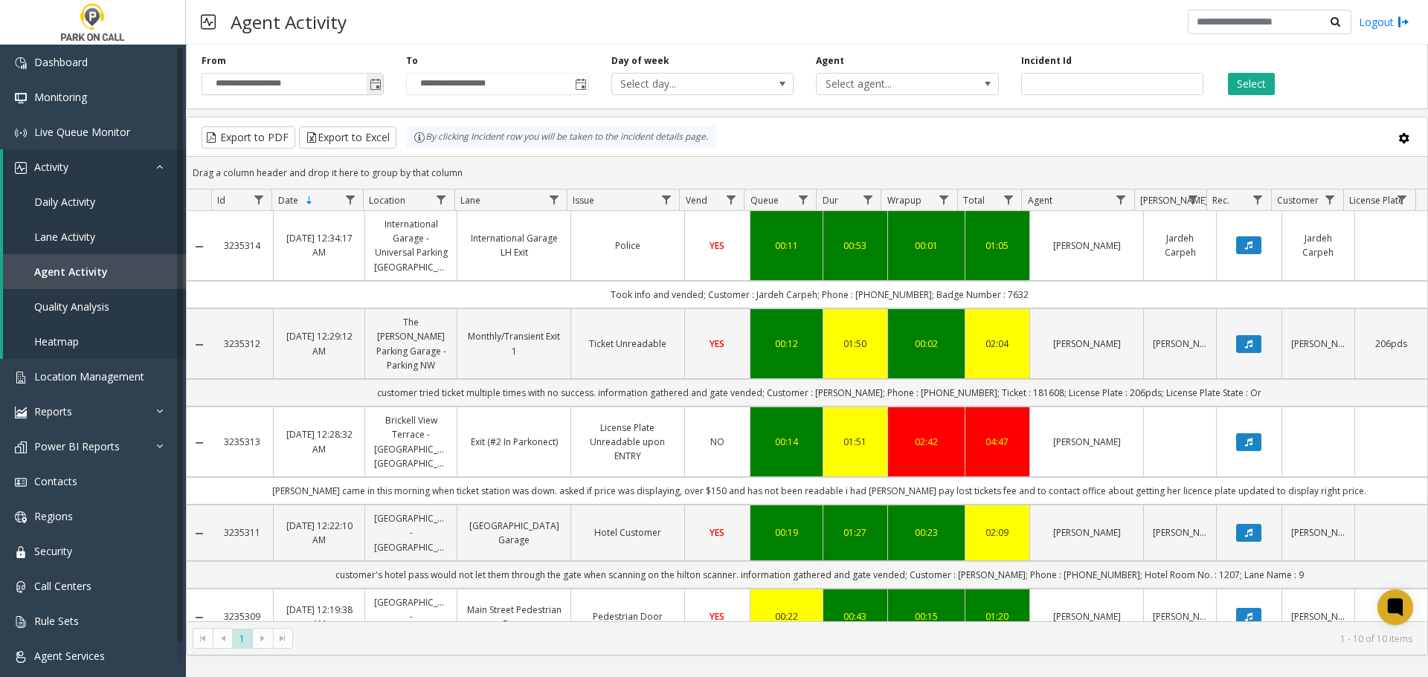
click at [381, 83] on span "Toggle popup" at bounding box center [376, 85] width 12 height 12
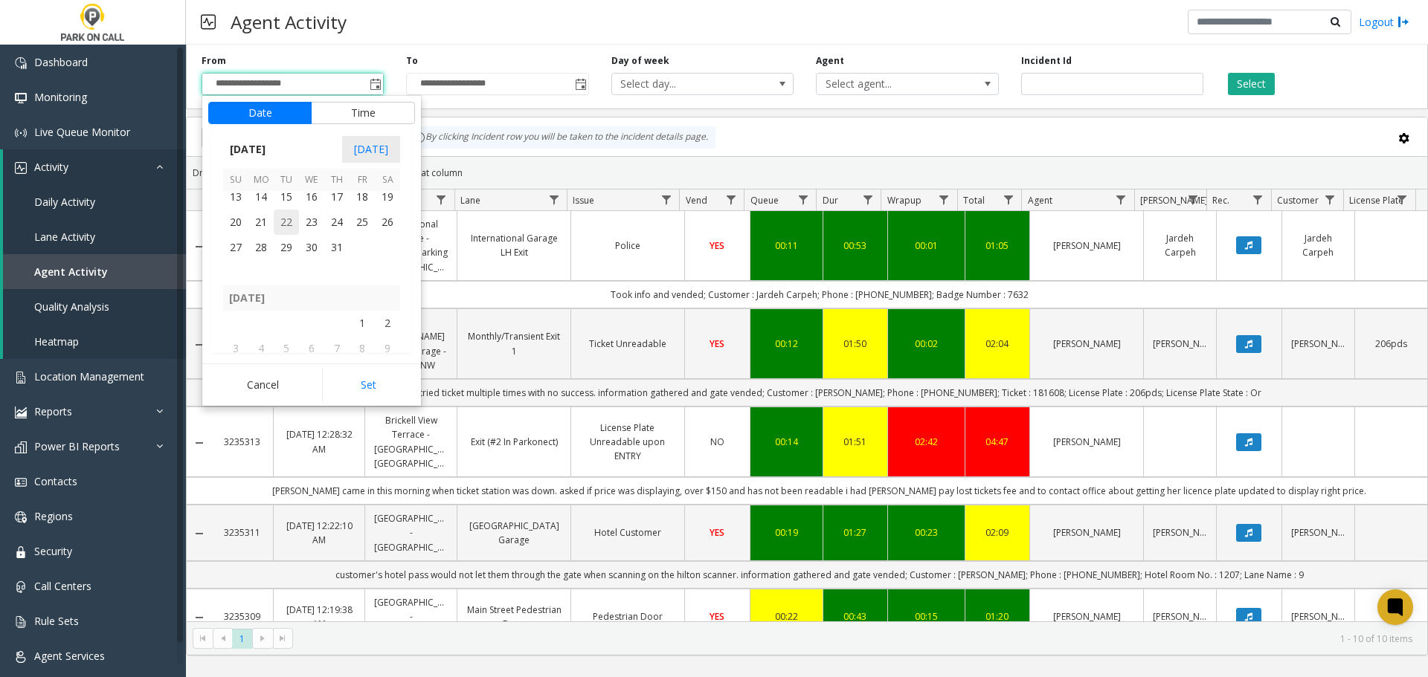
scroll to position [266551, 0]
click at [280, 254] on span "22" at bounding box center [286, 251] width 25 height 25
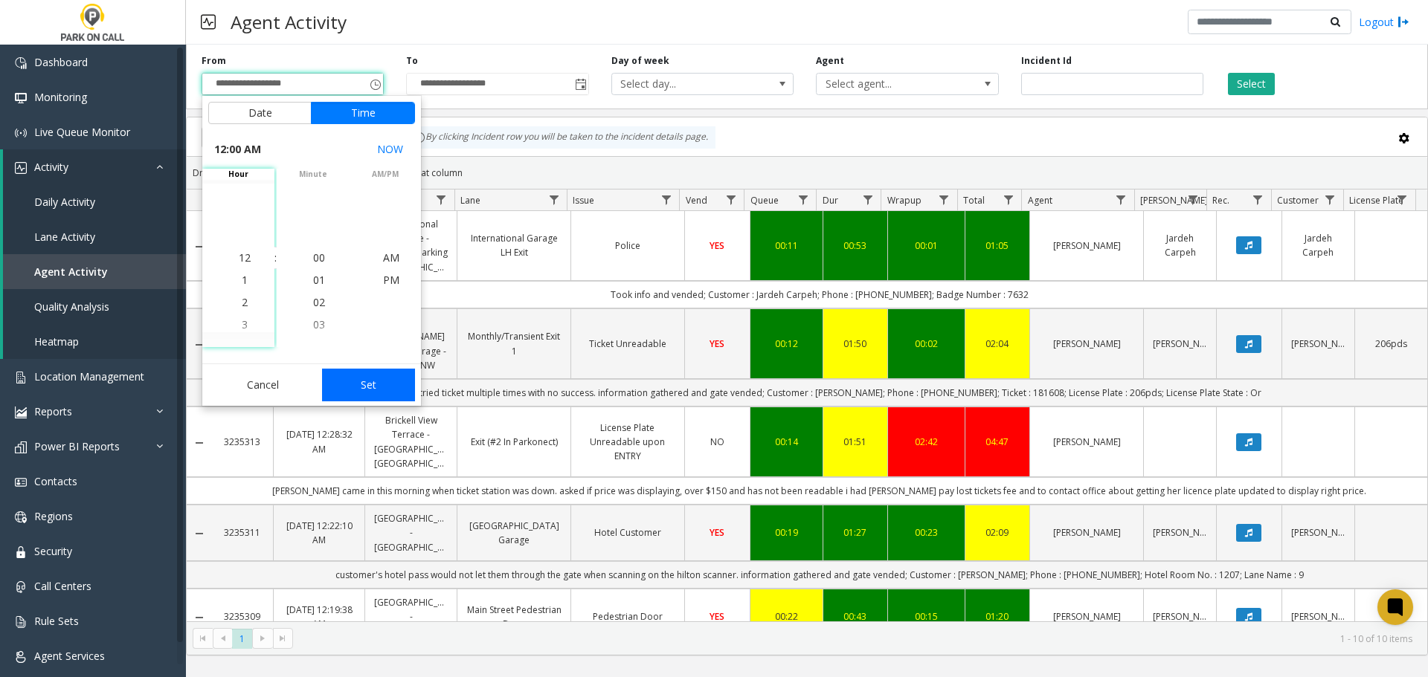
click at [396, 387] on button "Set" at bounding box center [369, 385] width 94 height 33
type input "**********"
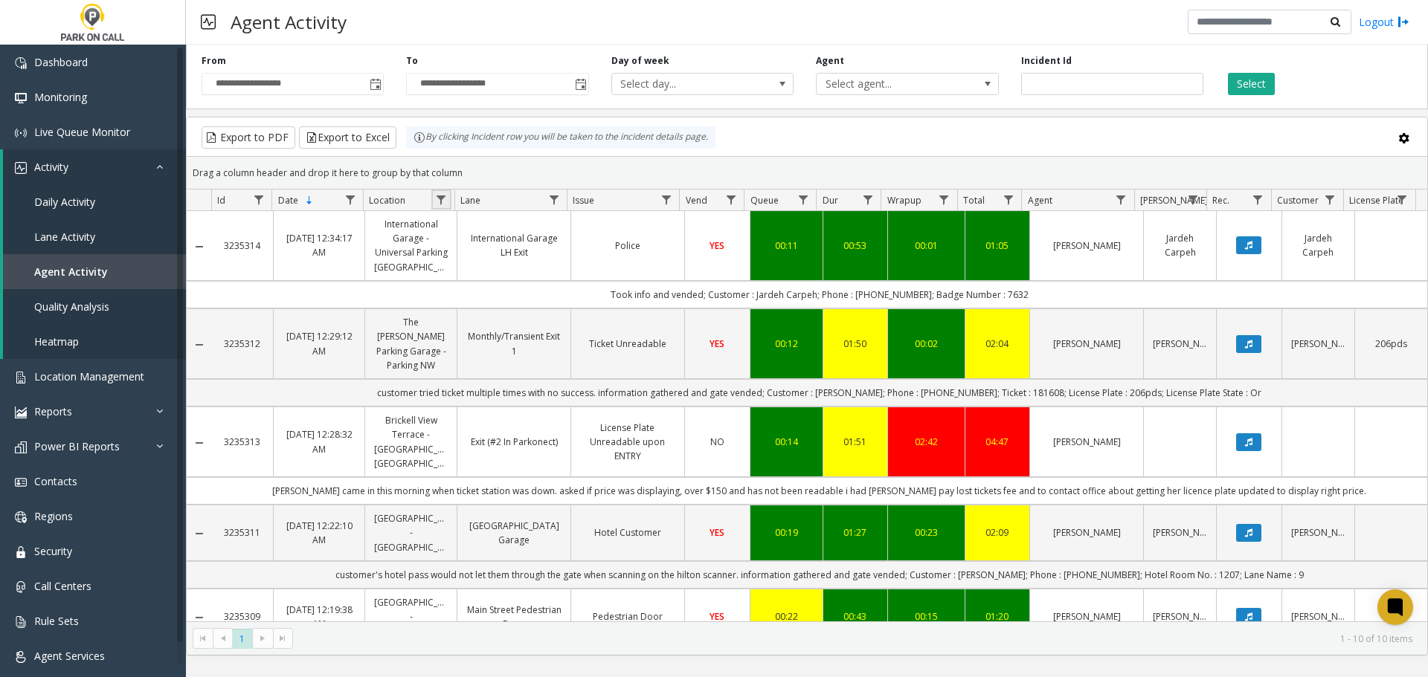
click at [448, 198] on link "Data table" at bounding box center [441, 200] width 20 height 20
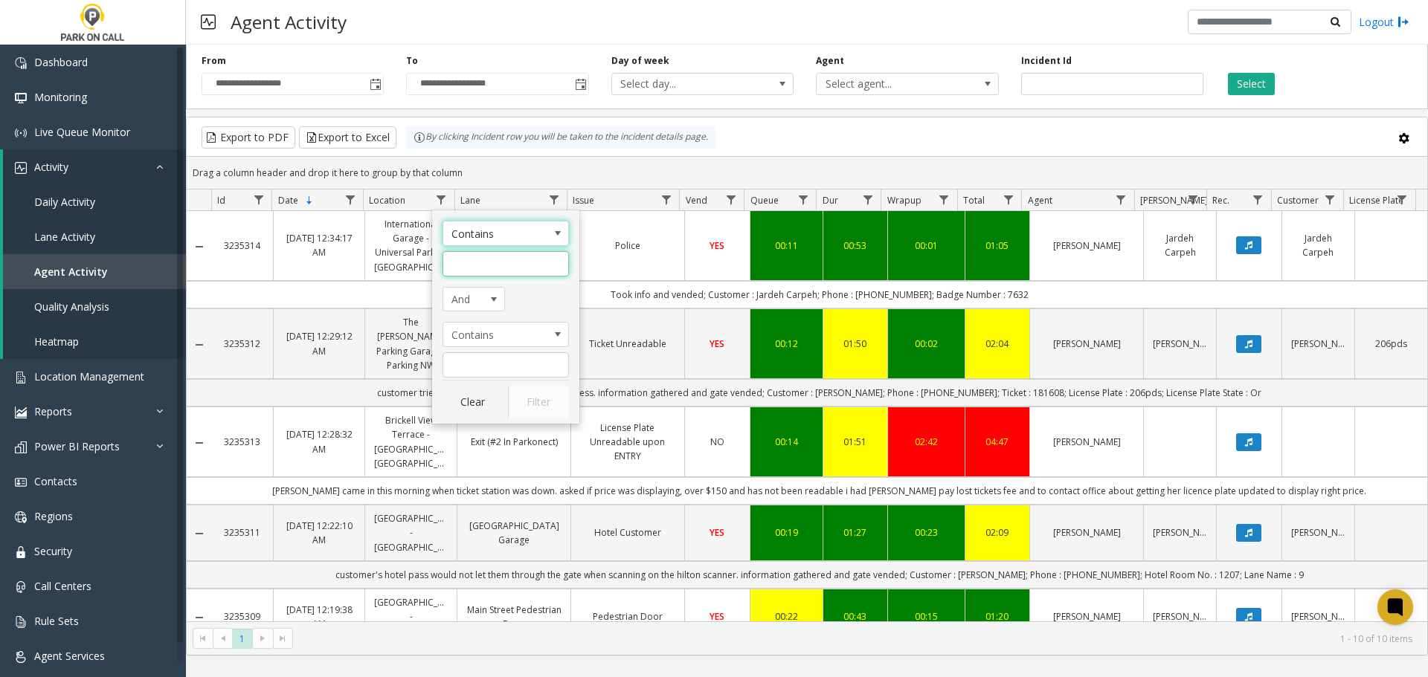
click at [497, 270] on input "Location Filter" at bounding box center [505, 263] width 126 height 25
type input "********"
click button "Filter" at bounding box center [538, 402] width 61 height 33
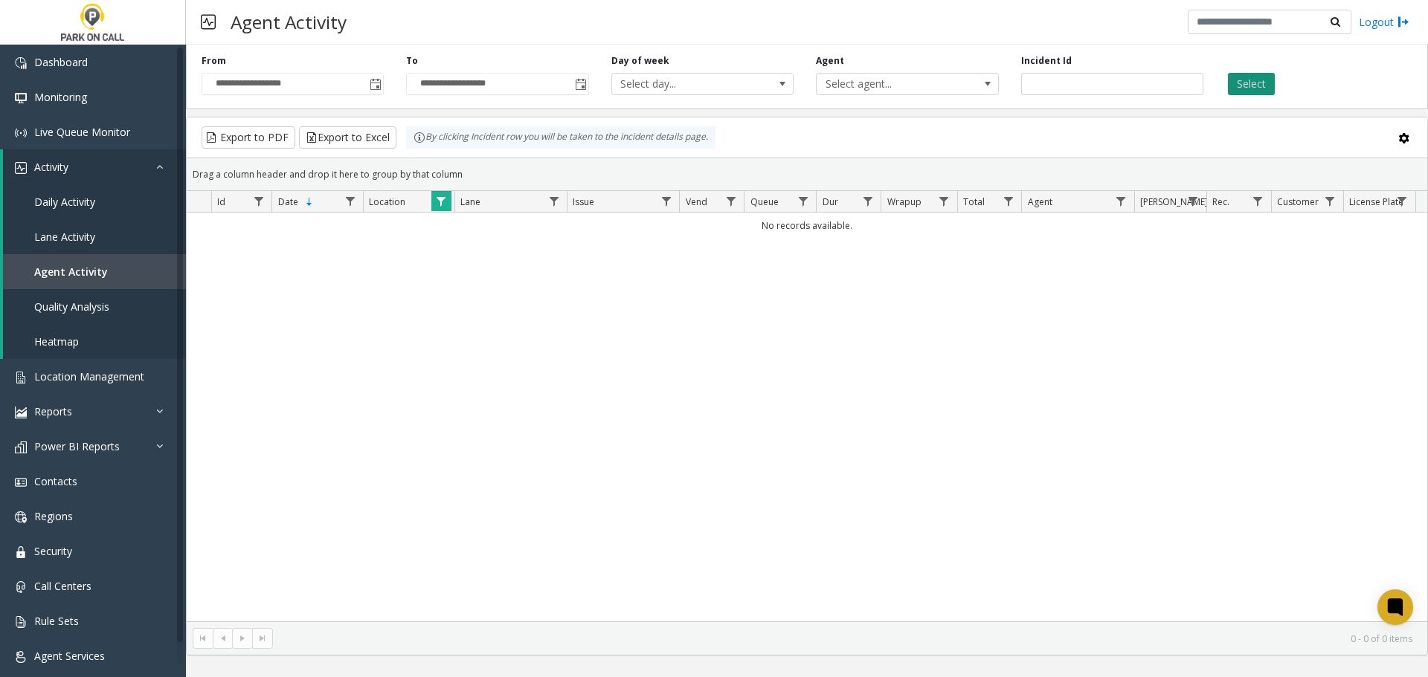
click at [1251, 83] on button "Select" at bounding box center [1251, 84] width 47 height 22
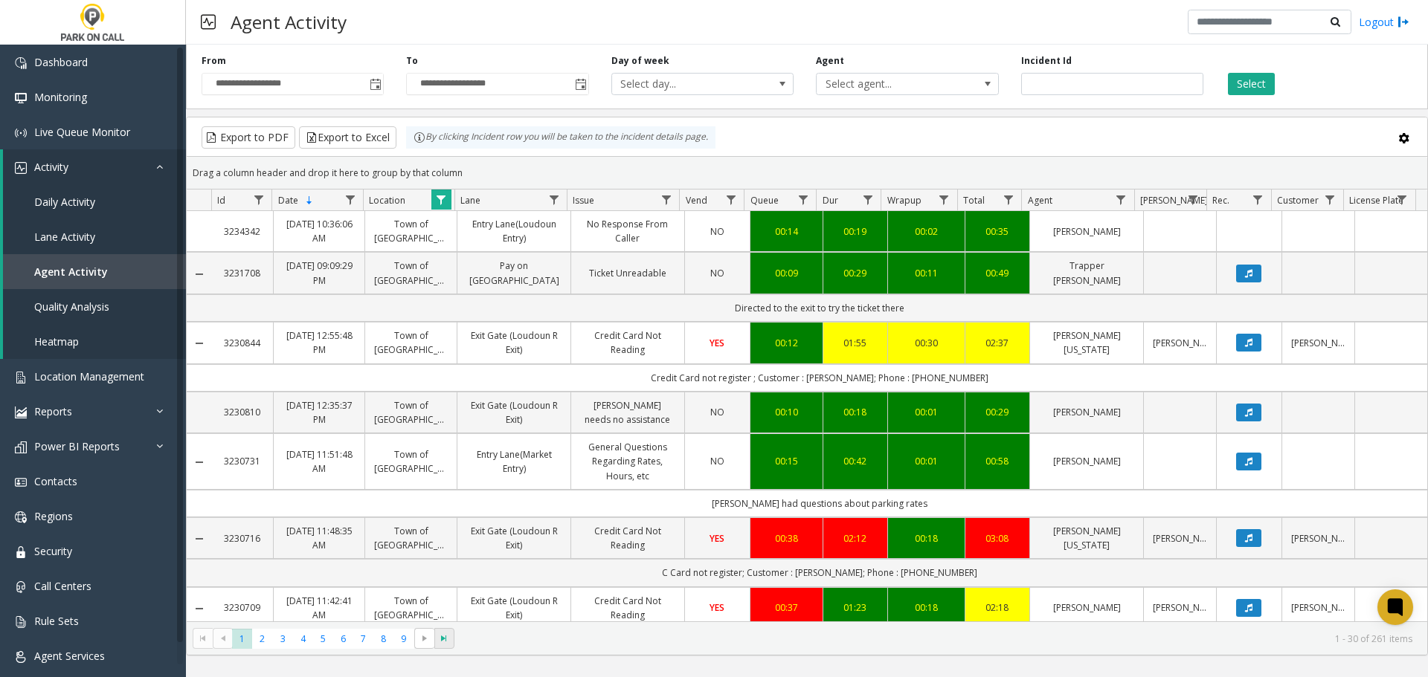
click at [443, 641] on span "Go to the last page" at bounding box center [444, 639] width 12 height 12
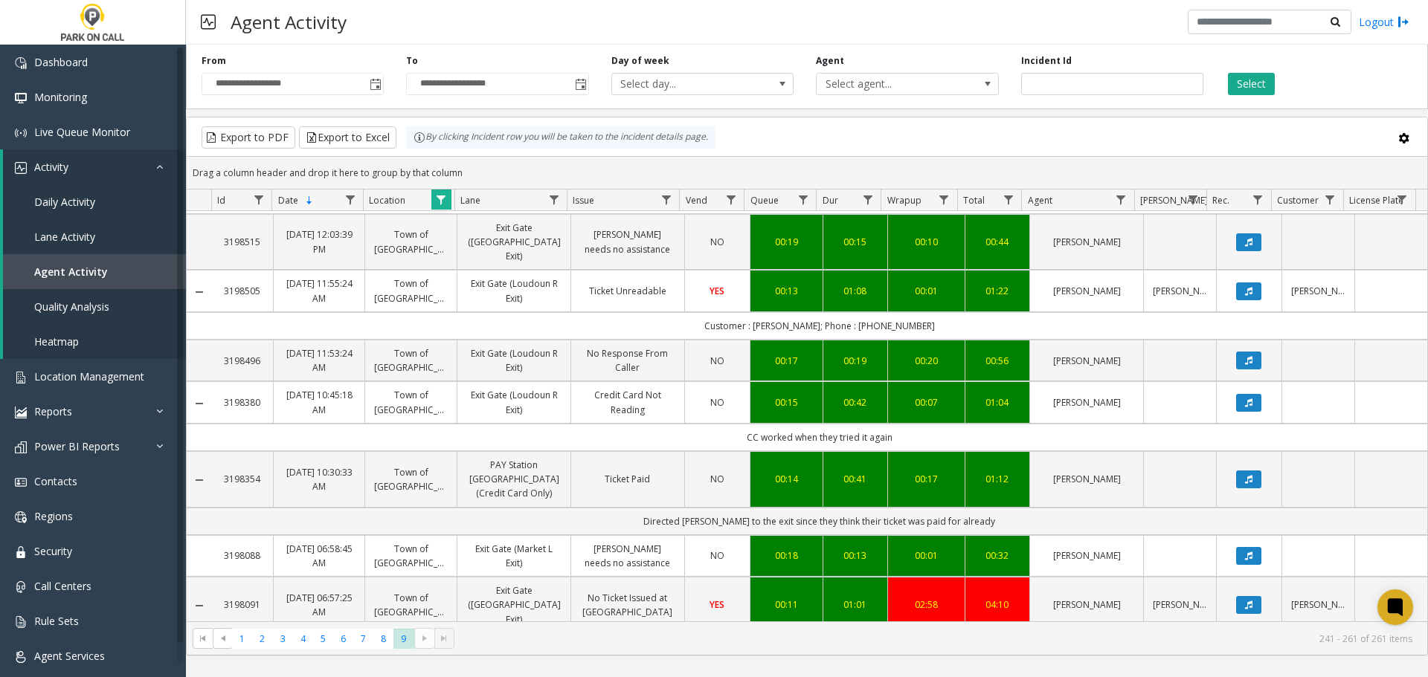
scroll to position [796, 0]
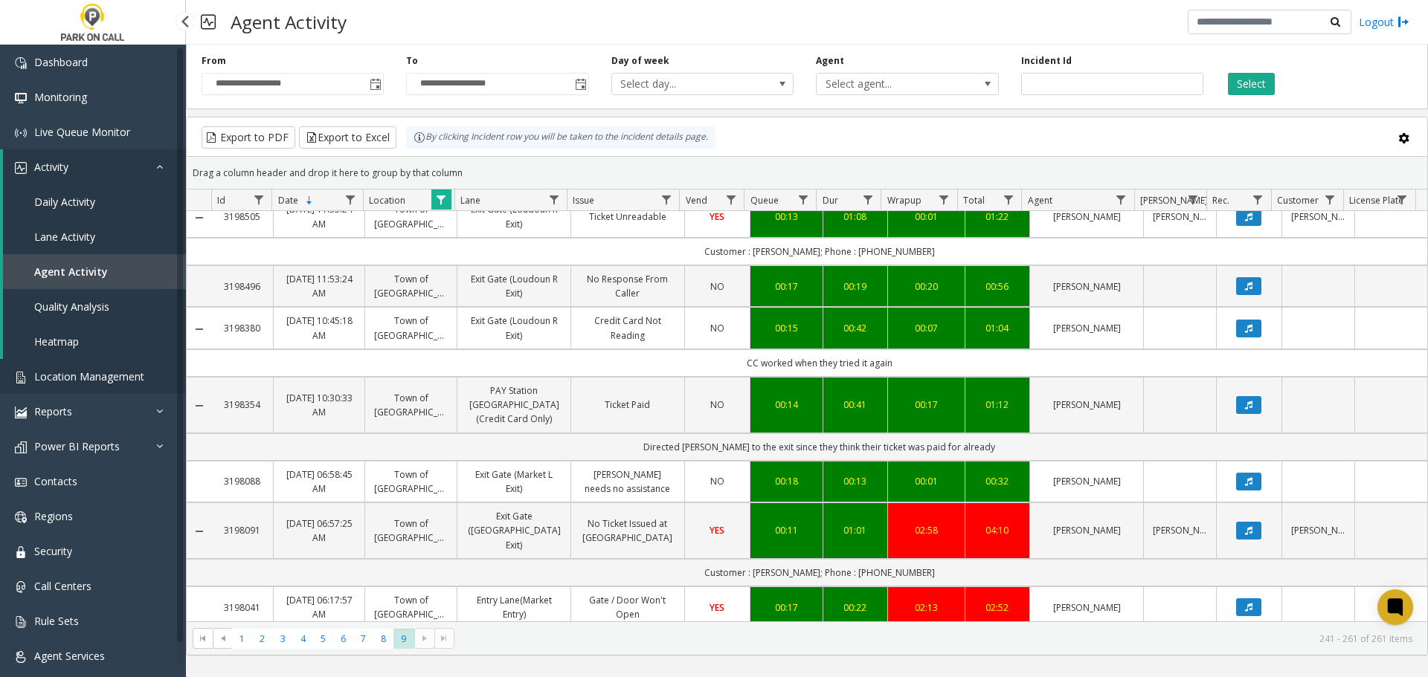
click at [115, 387] on link "Location Management" at bounding box center [93, 376] width 186 height 35
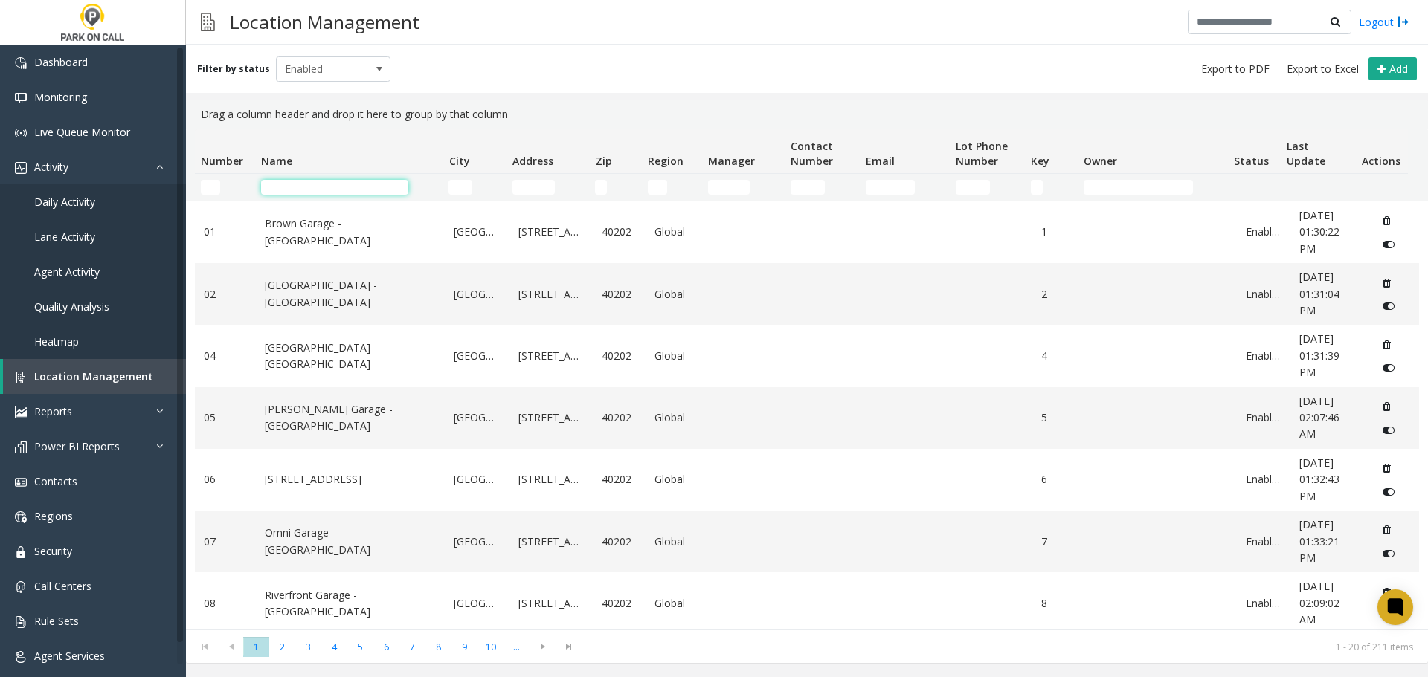
click at [377, 183] on input "Name Filter" at bounding box center [334, 187] width 147 height 15
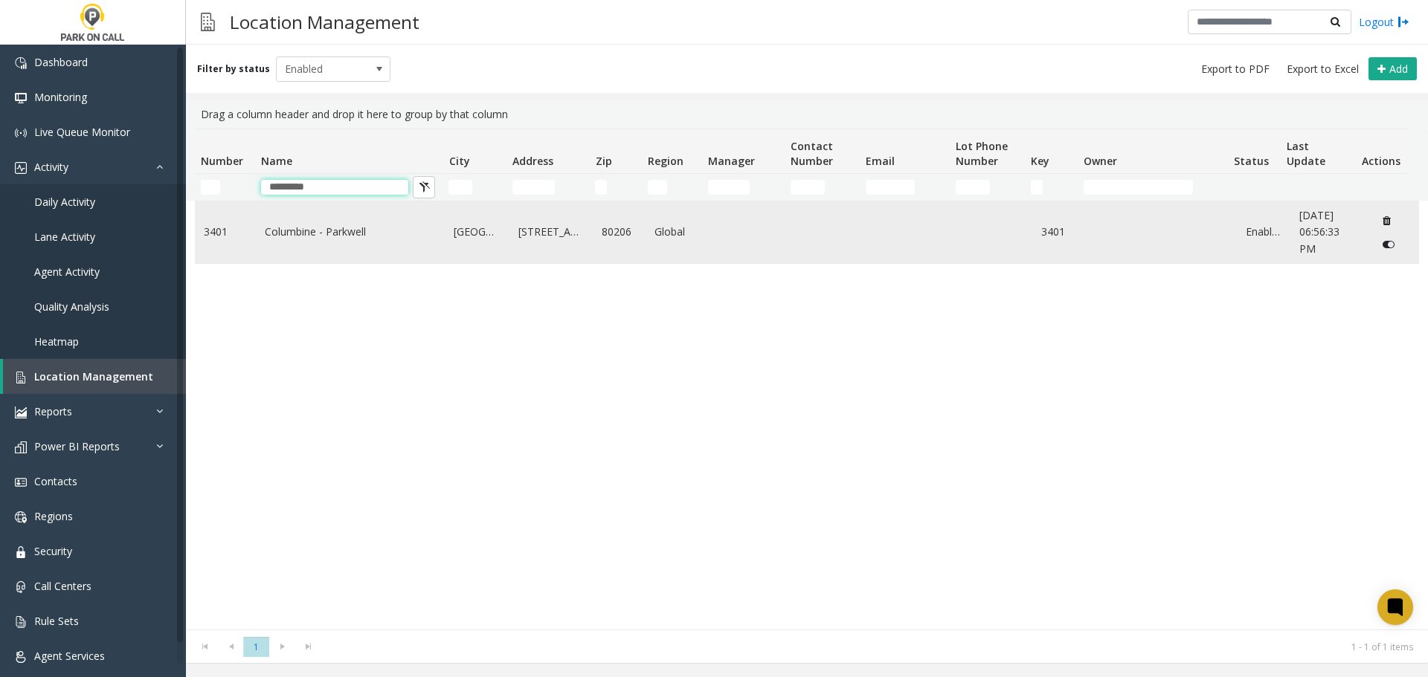
type input "*********"
click at [382, 226] on link "Columbine - Parkwell" at bounding box center [351, 232] width 172 height 16
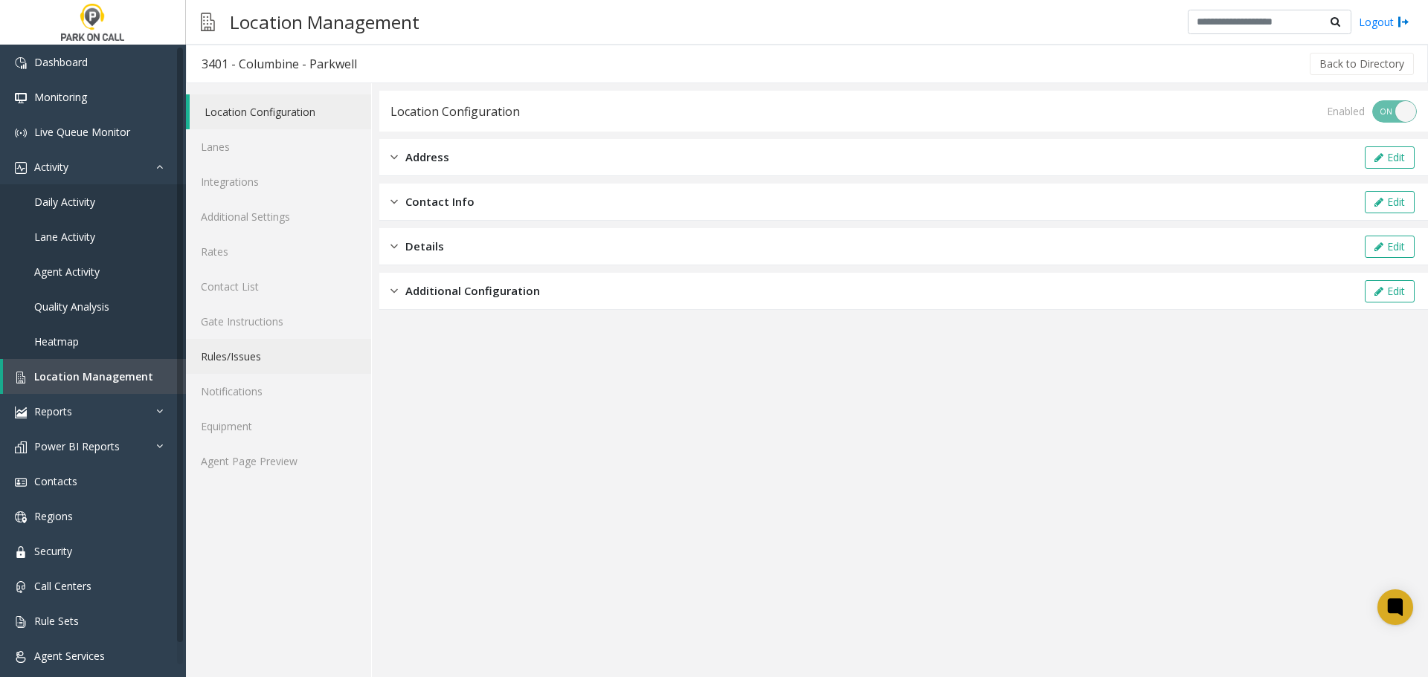
click at [255, 355] on link "Rules/Issues" at bounding box center [278, 356] width 185 height 35
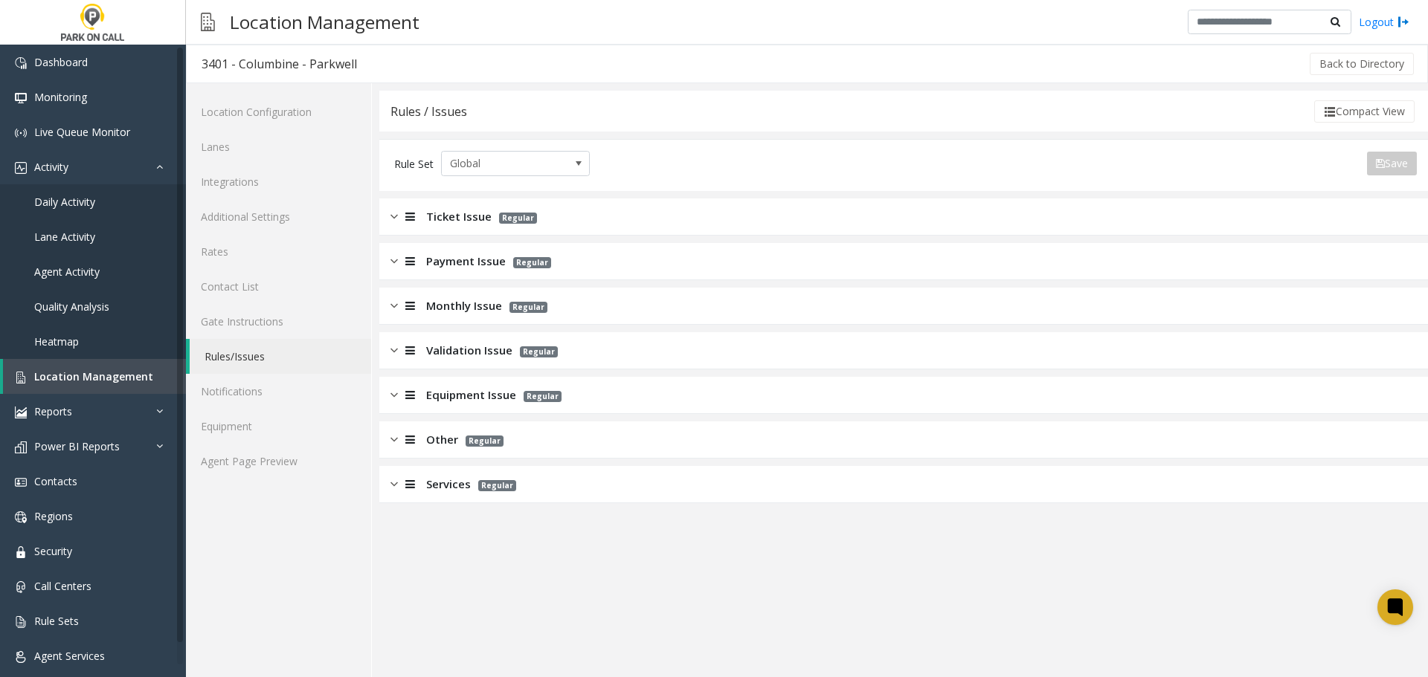
click at [476, 226] on div "Ticket Issue Regular" at bounding box center [903, 217] width 1048 height 37
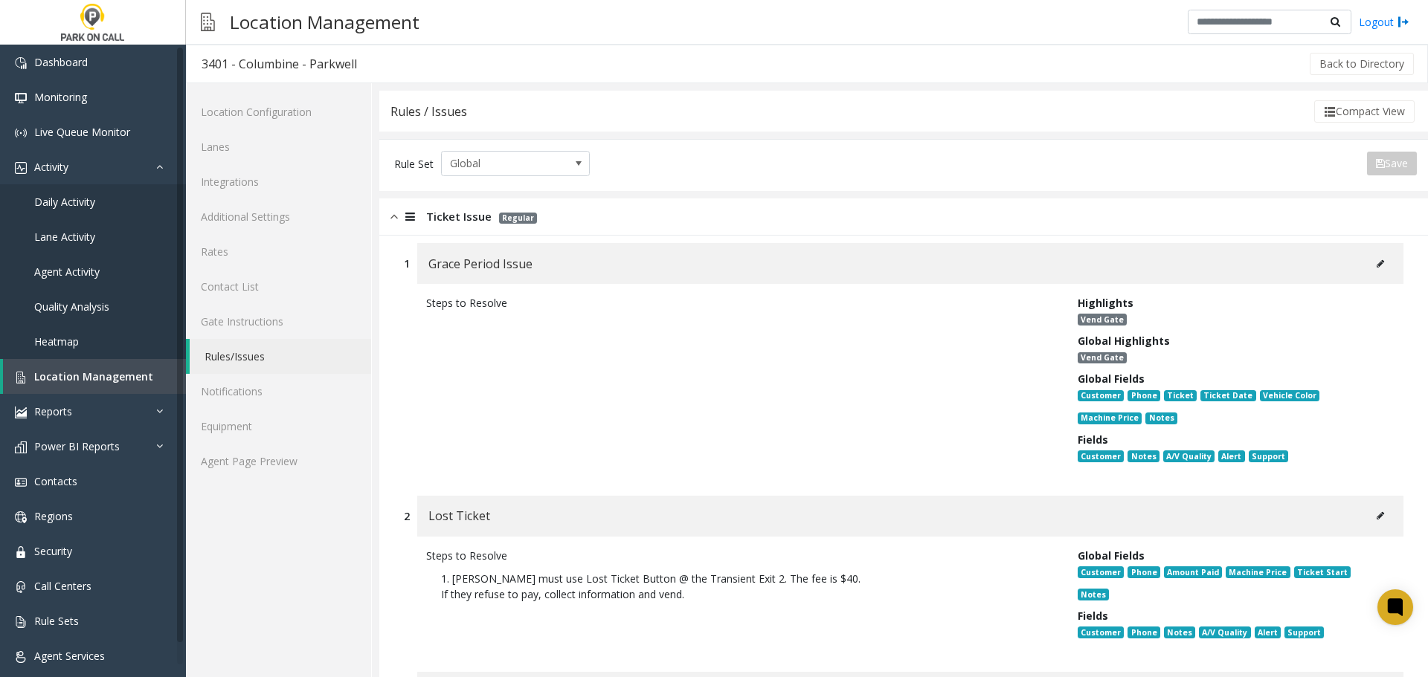
click at [499, 215] on span "Regular" at bounding box center [518, 218] width 38 height 11
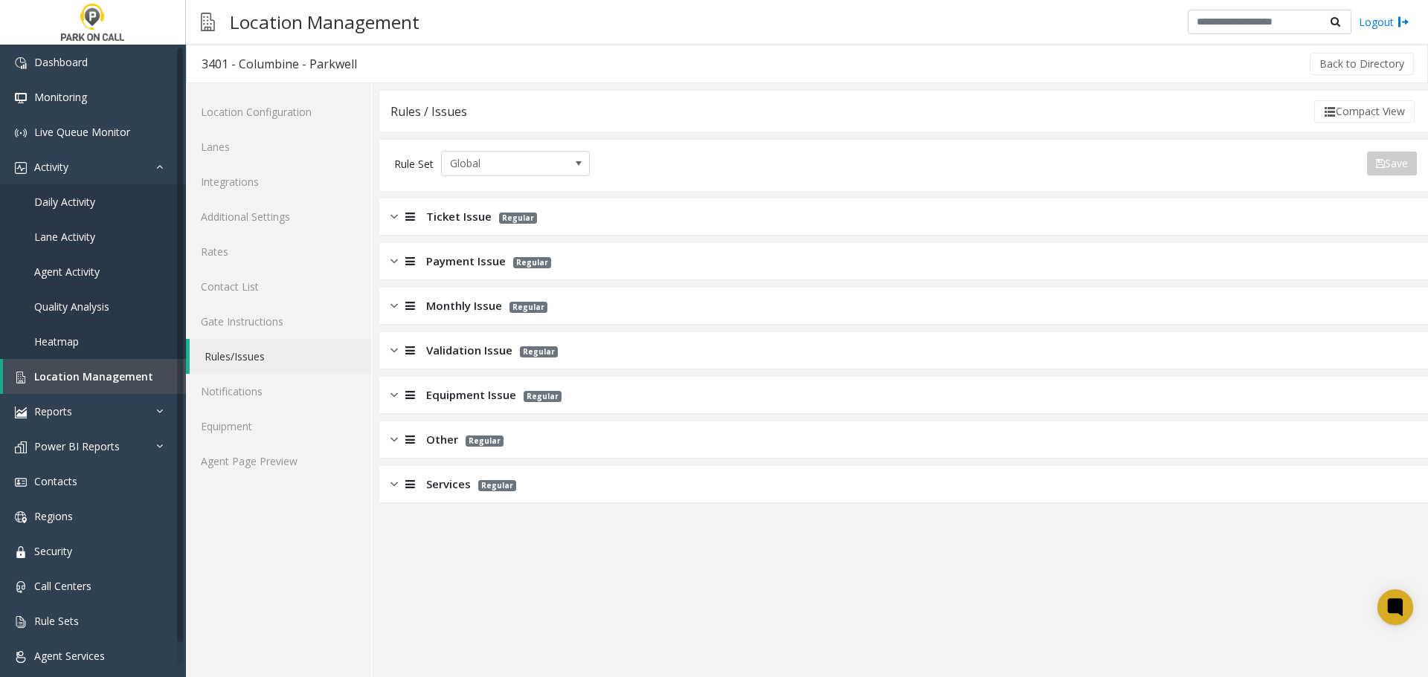
click at [481, 262] on span "Payment Issue" at bounding box center [466, 261] width 80 height 17
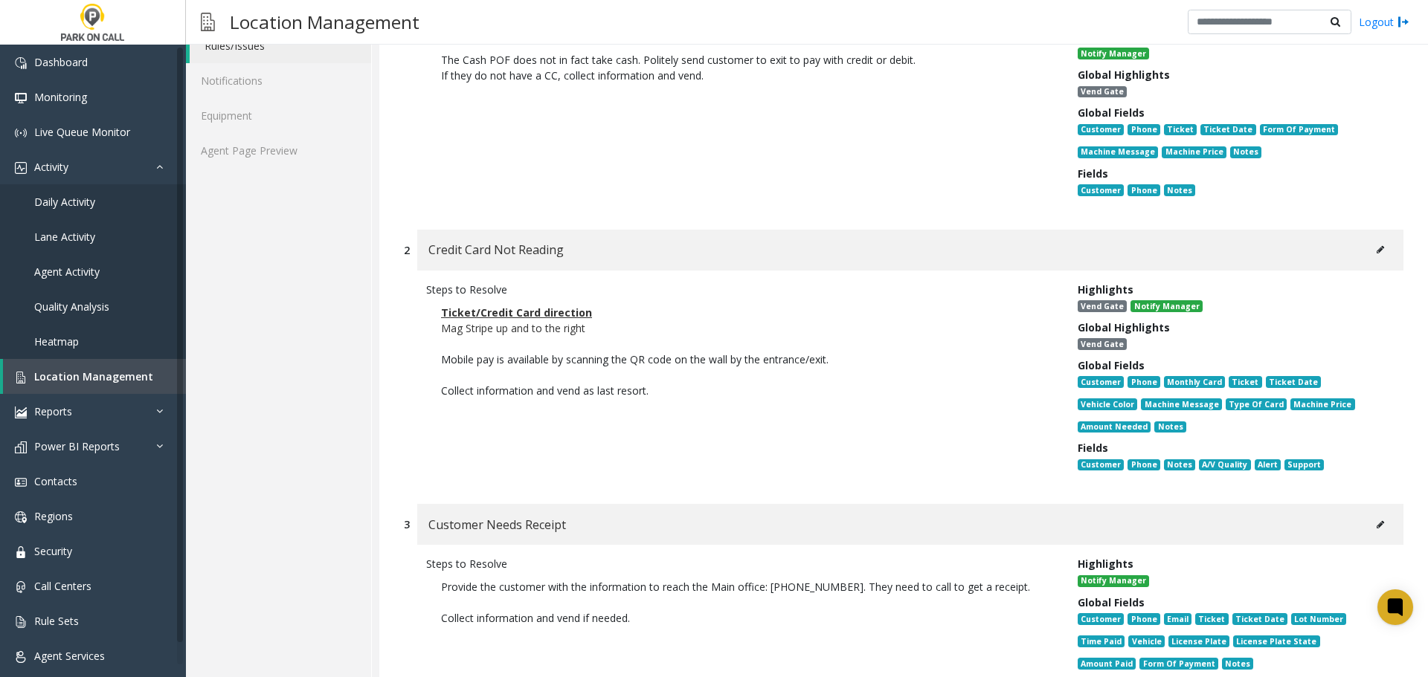
scroll to position [372, 0]
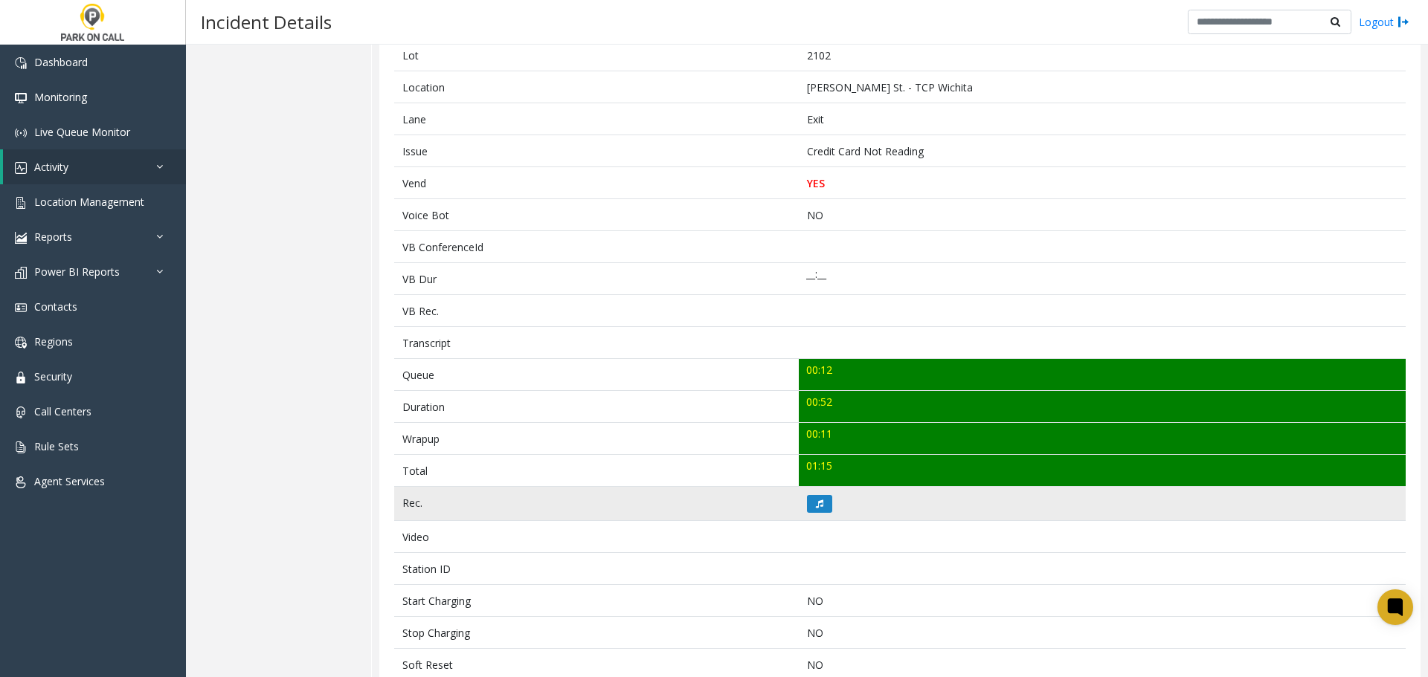
scroll to position [297, 0]
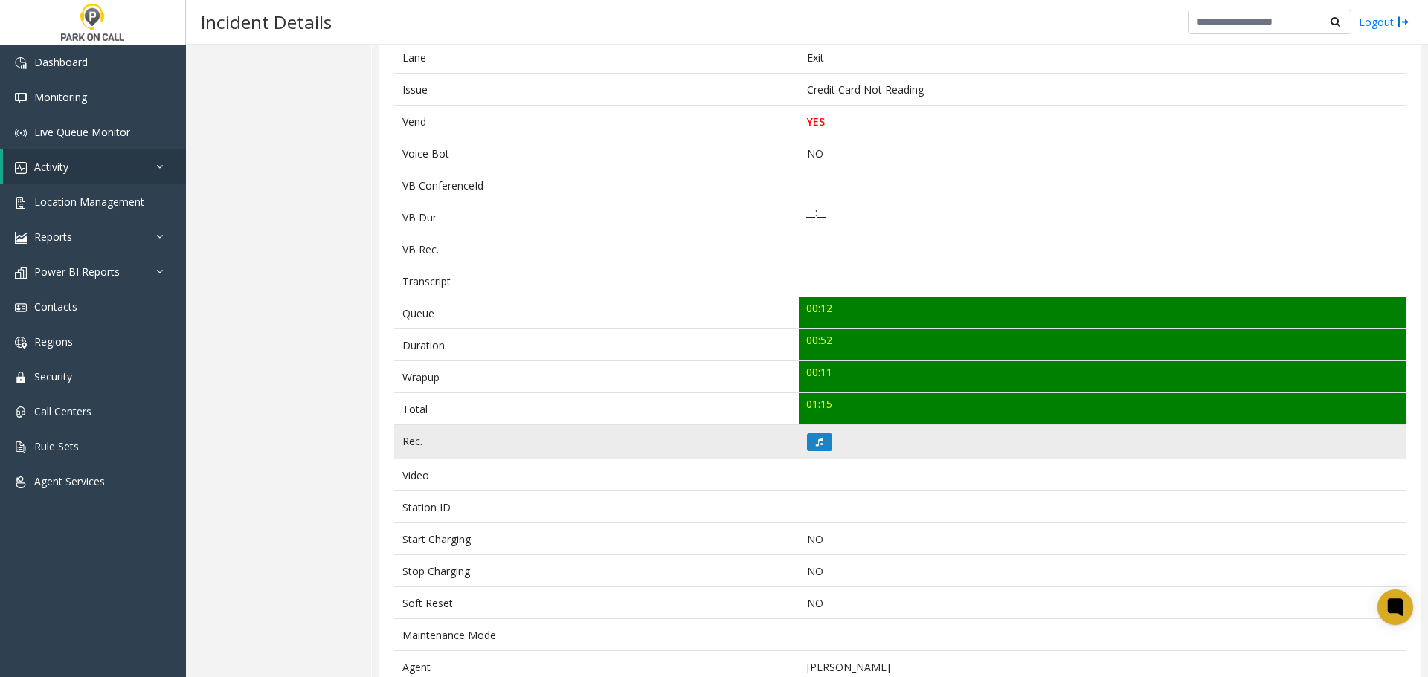
click at [803, 426] on td at bounding box center [1102, 442] width 607 height 34
click at [816, 439] on icon at bounding box center [819, 442] width 7 height 9
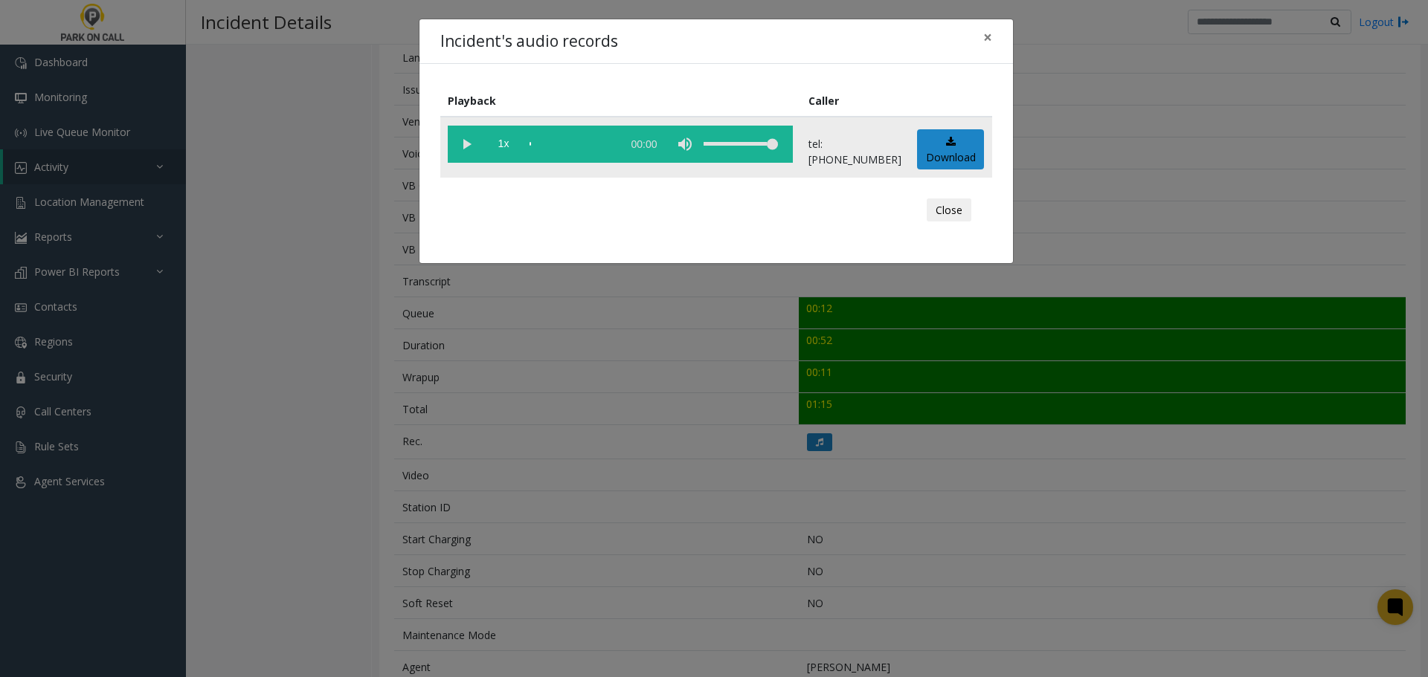
click at [471, 150] on vg-play-pause at bounding box center [466, 144] width 37 height 37
click at [630, 405] on div "Incident's audio records × Playback Caller 1x 00:56 tel:0021029002 Download Clo…" at bounding box center [714, 338] width 1428 height 677
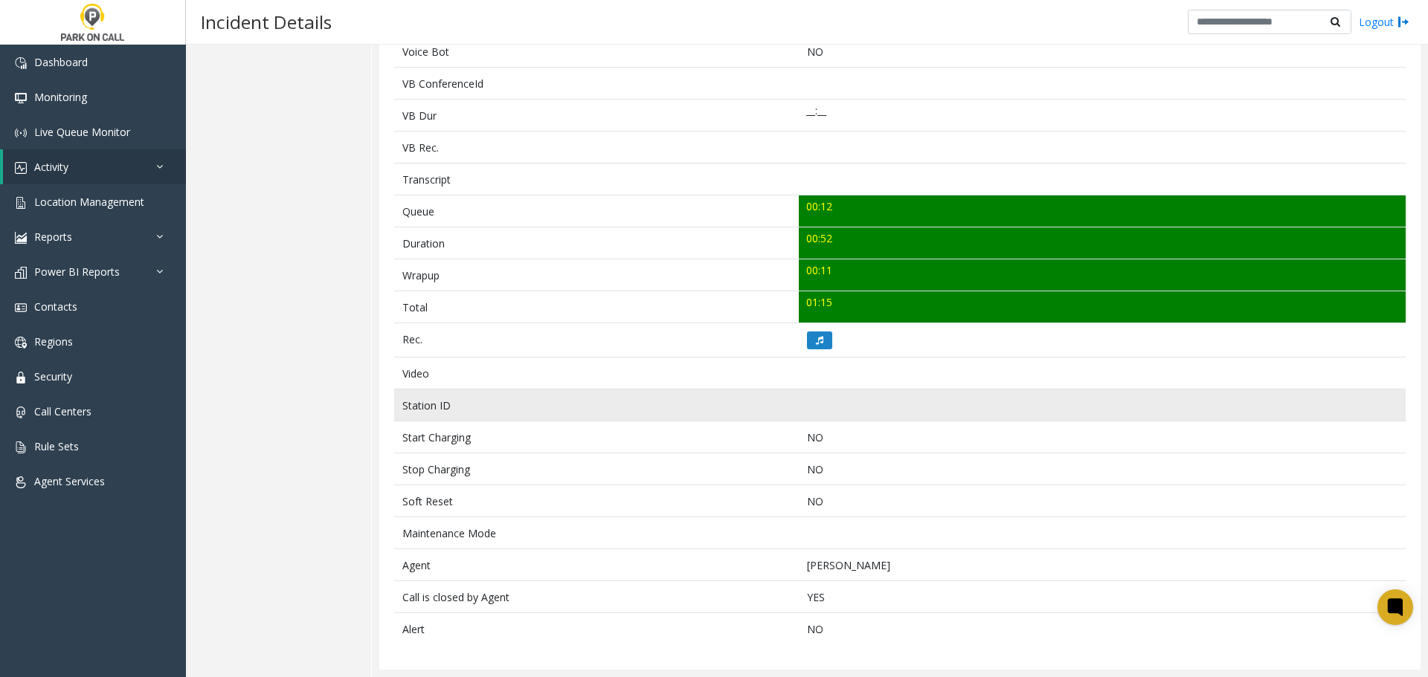
scroll to position [0, 0]
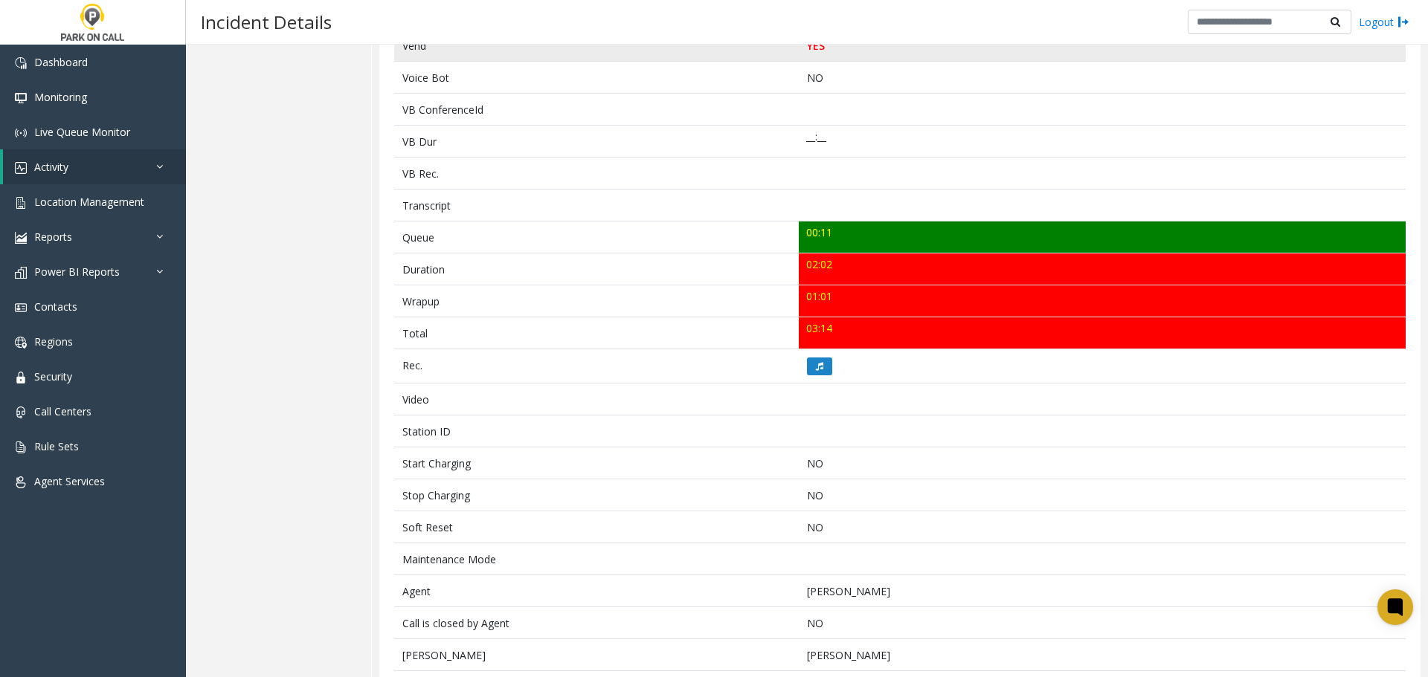
scroll to position [446, 0]
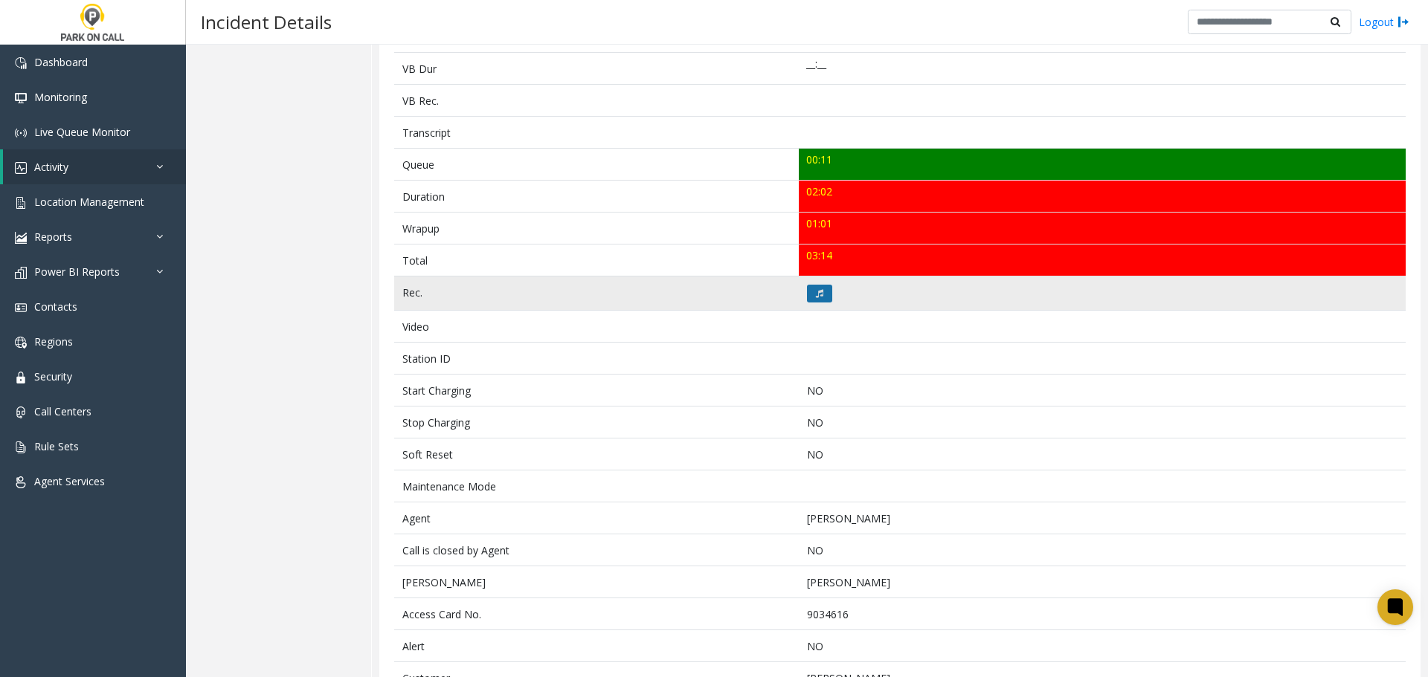
click at [816, 297] on icon at bounding box center [819, 293] width 7 height 9
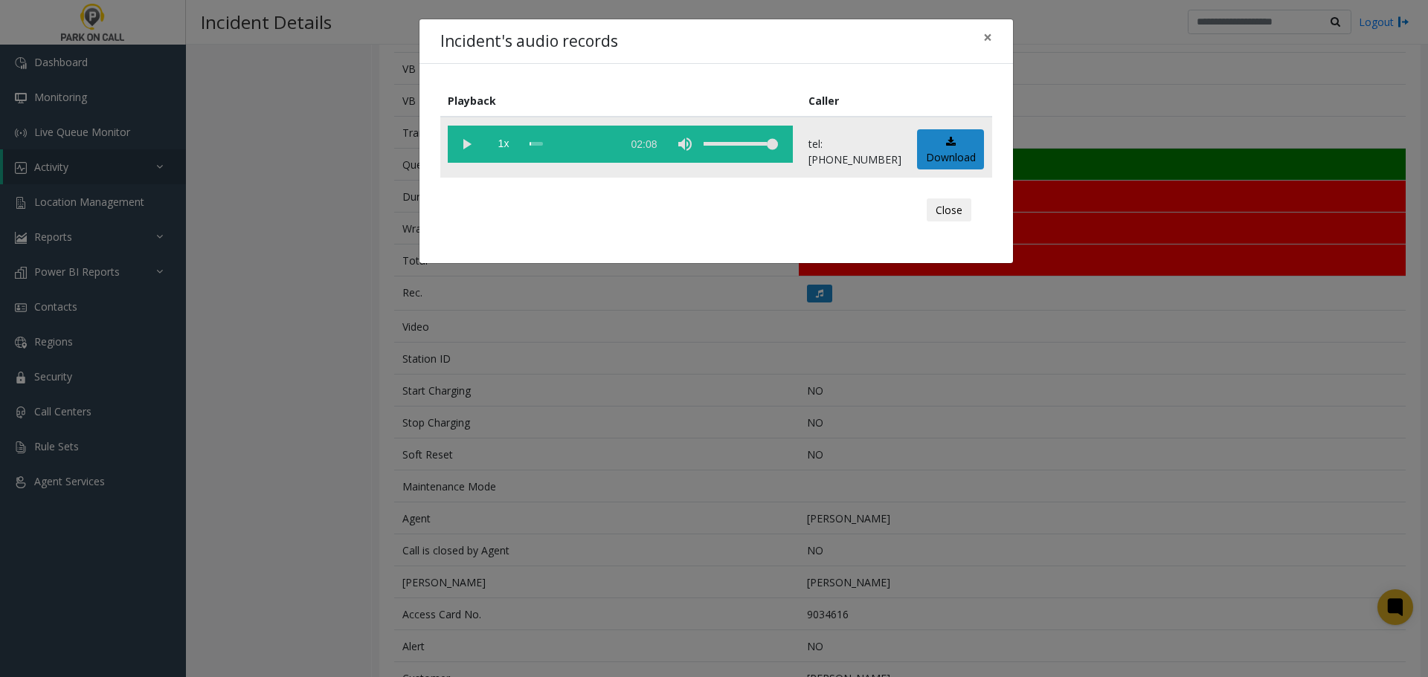
click at [465, 144] on vg-play-pause at bounding box center [466, 144] width 37 height 37
click at [538, 145] on div "scrub bar" at bounding box center [571, 144] width 85 height 37
click at [573, 344] on div "Incident's audio records × Playback Caller 1x 02:08 tel:2063519003 Download Clo…" at bounding box center [714, 338] width 1428 height 677
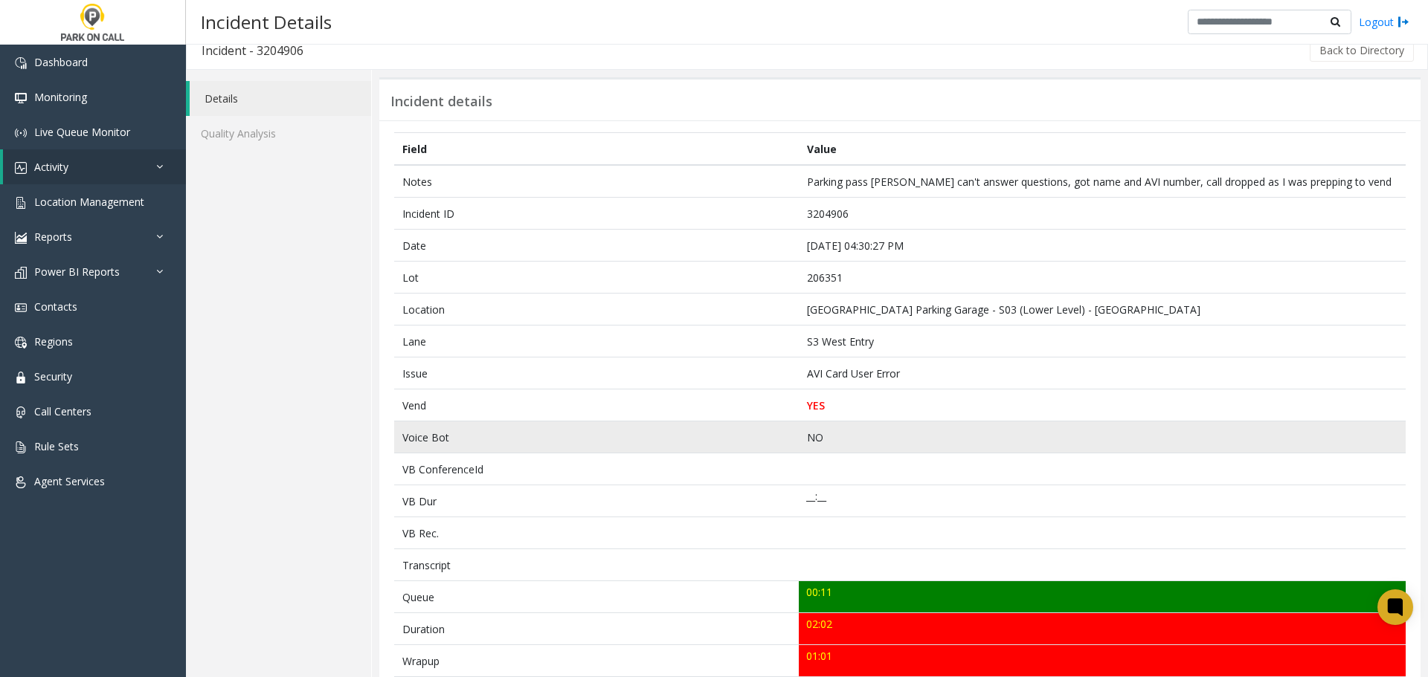
scroll to position [0, 0]
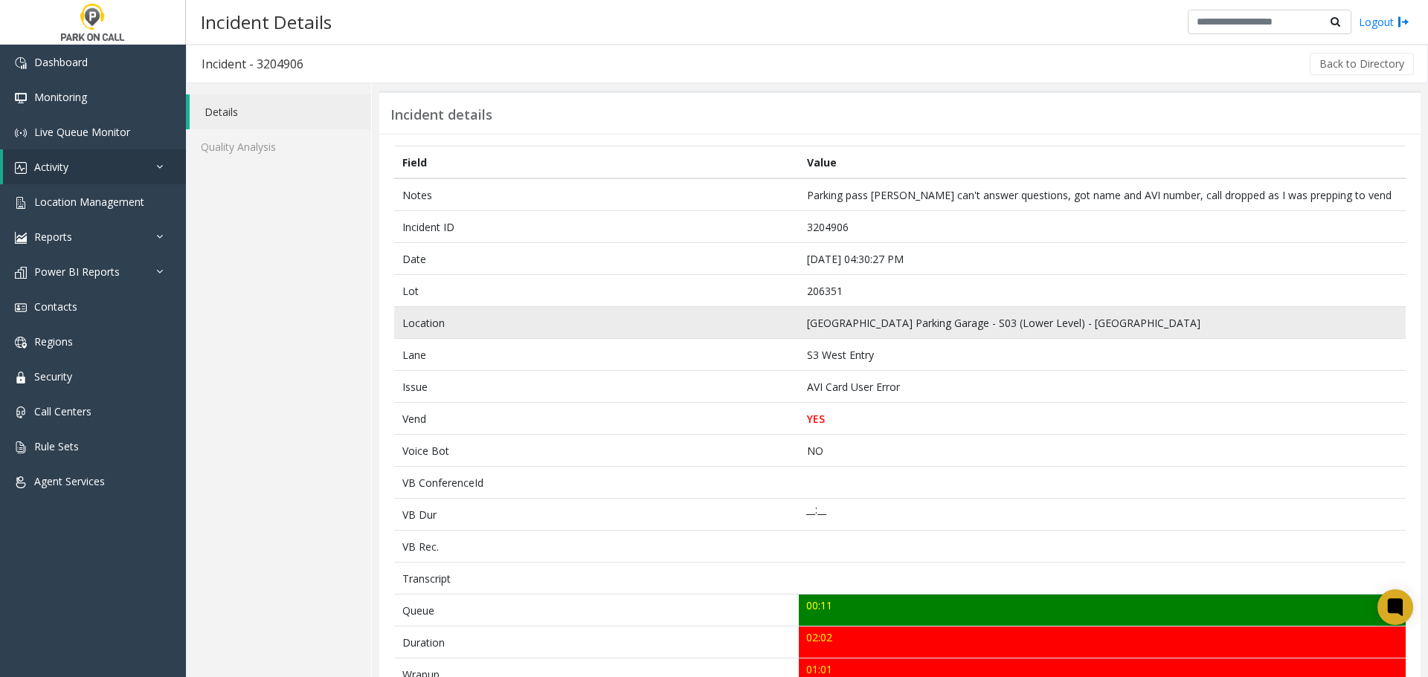
click at [713, 312] on td "Location" at bounding box center [596, 323] width 405 height 32
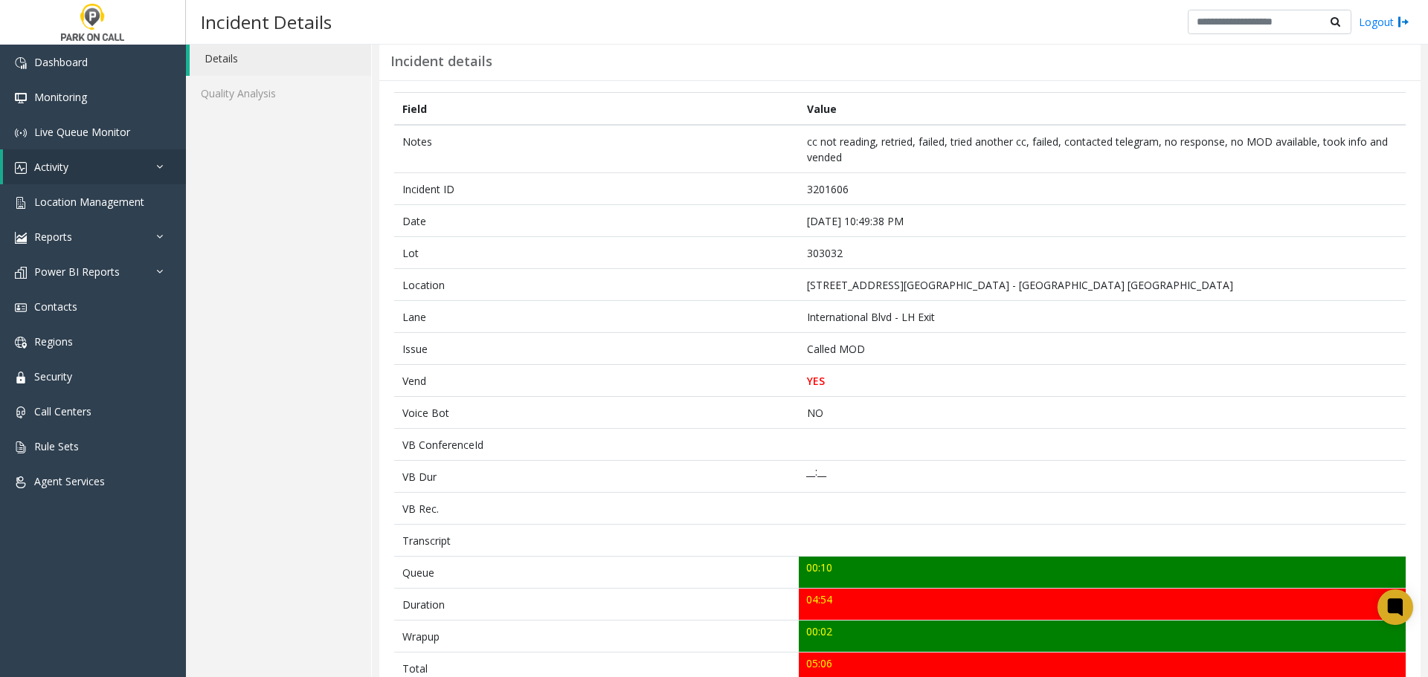
scroll to position [521, 0]
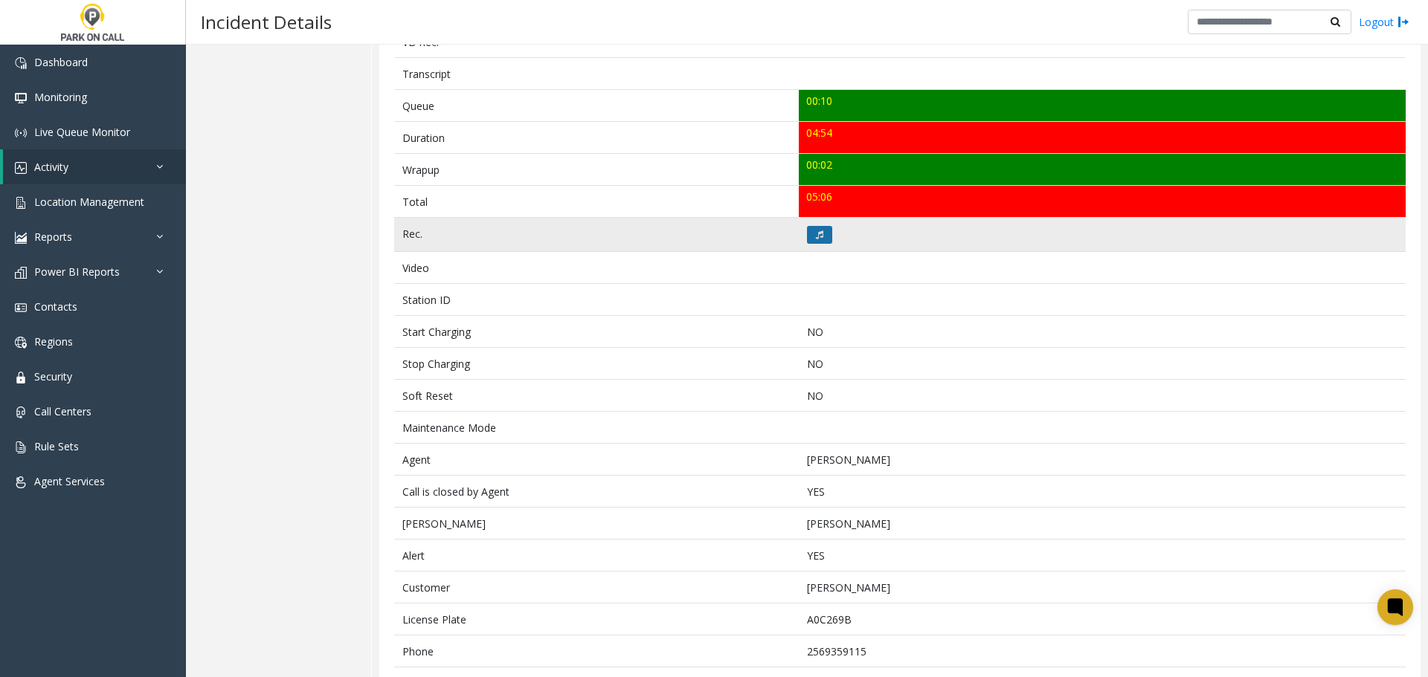
click at [807, 236] on button at bounding box center [819, 235] width 25 height 18
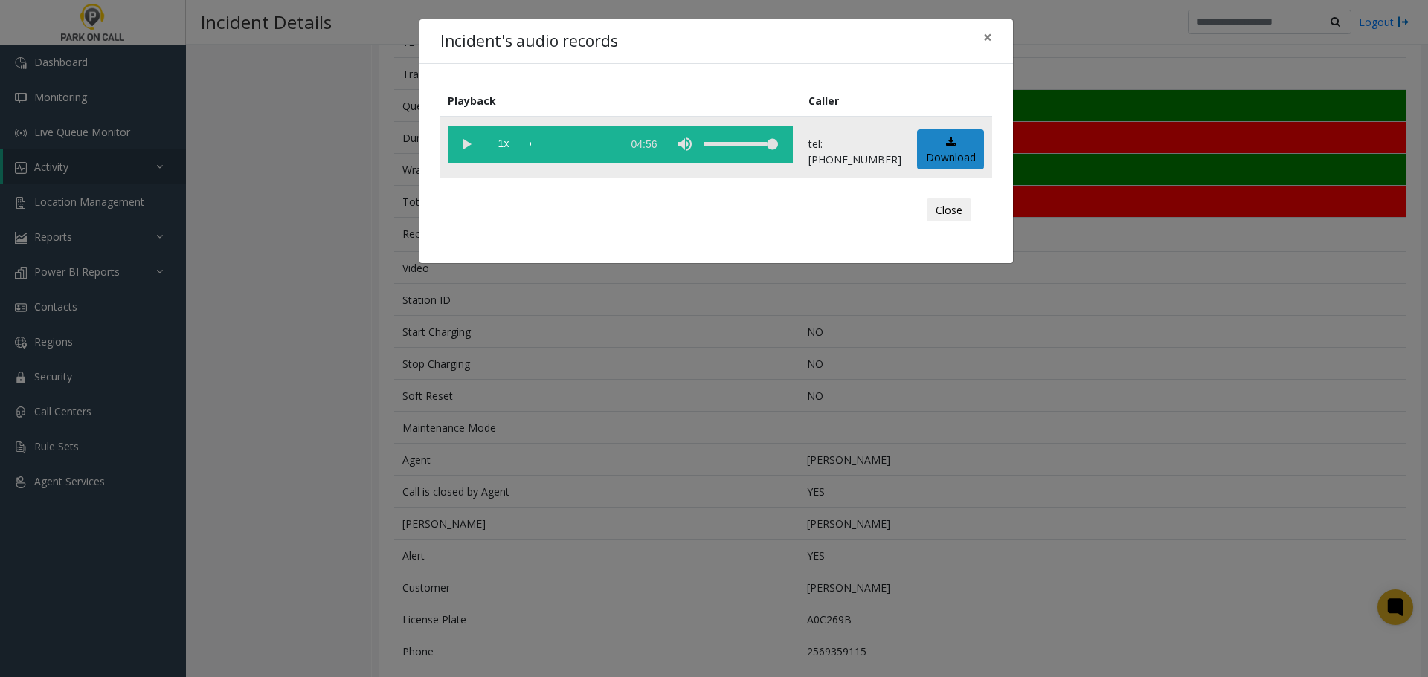
click at [442, 130] on td "1x 04:56" at bounding box center [620, 147] width 361 height 61
click at [475, 149] on vg-play-pause at bounding box center [466, 144] width 37 height 37
click at [598, 400] on div "Incident's audio records × Playback Caller 1x 04:56 tel:3030329006 Download Clo…" at bounding box center [714, 338] width 1428 height 677
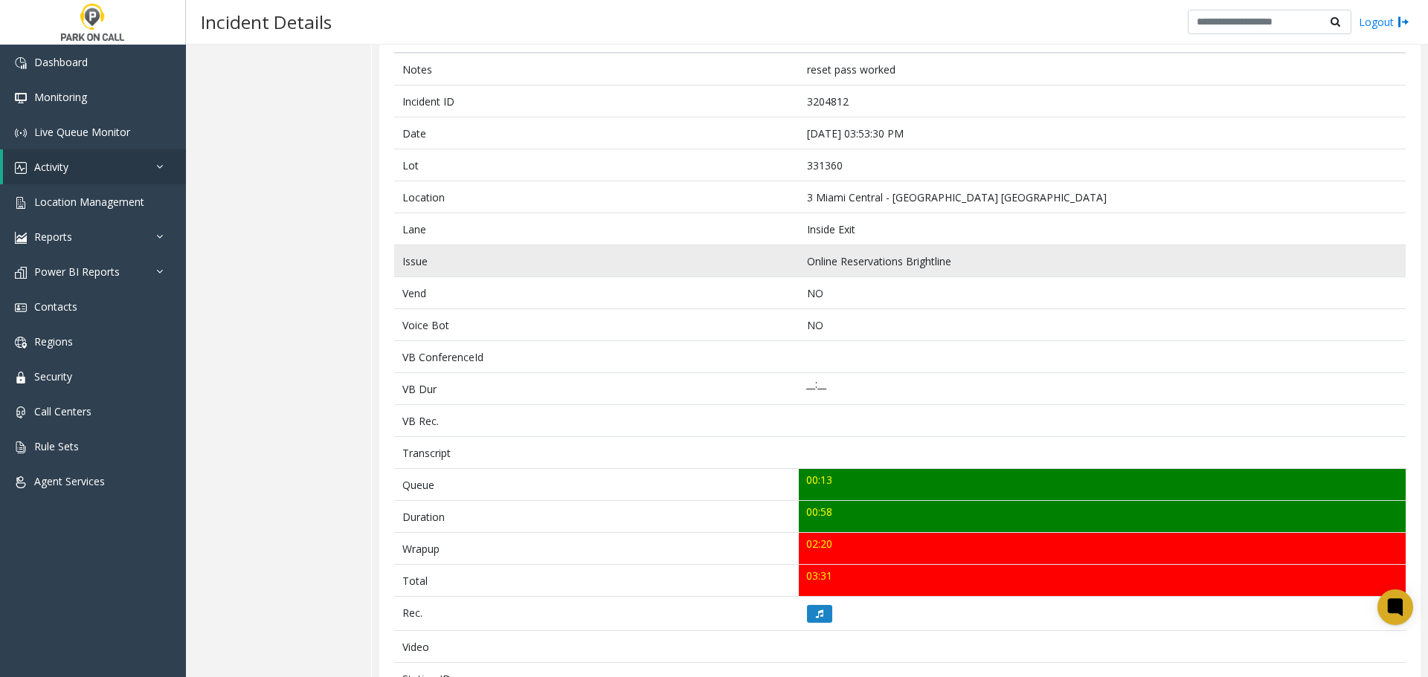
scroll to position [149, 0]
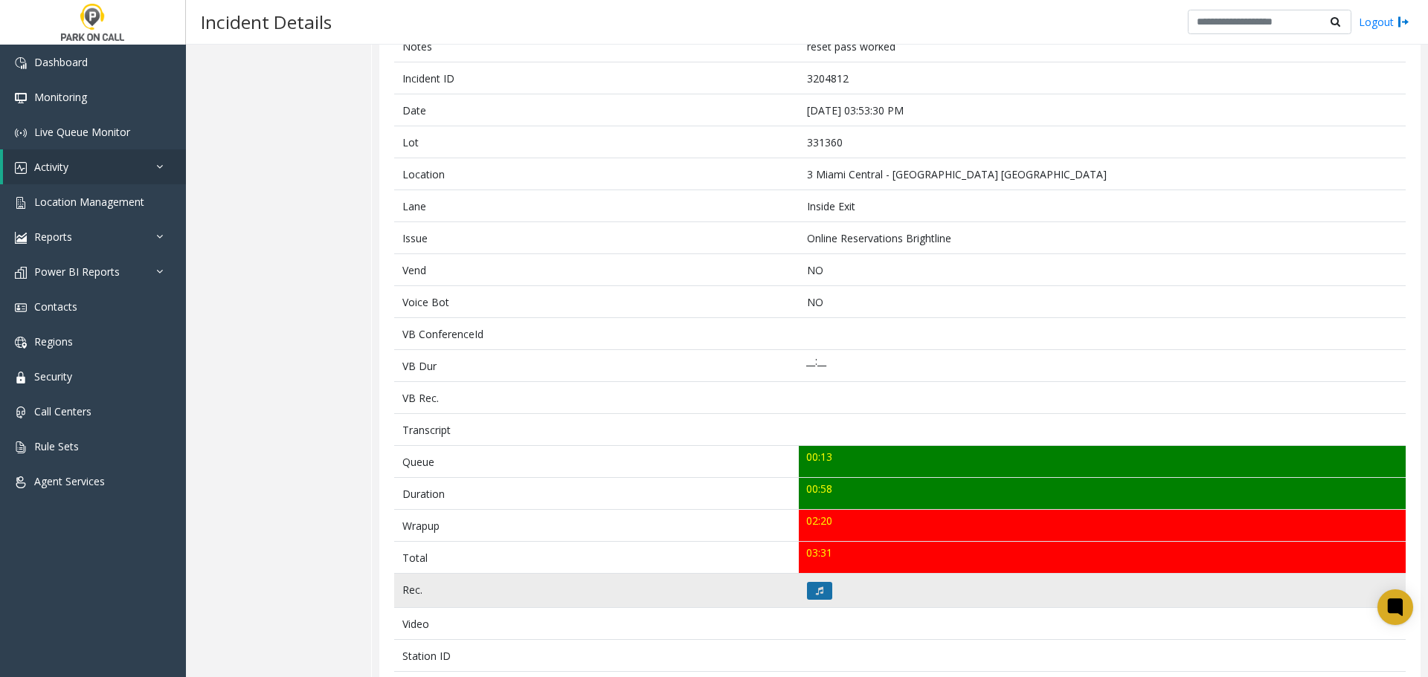
click at [816, 590] on icon at bounding box center [819, 591] width 7 height 9
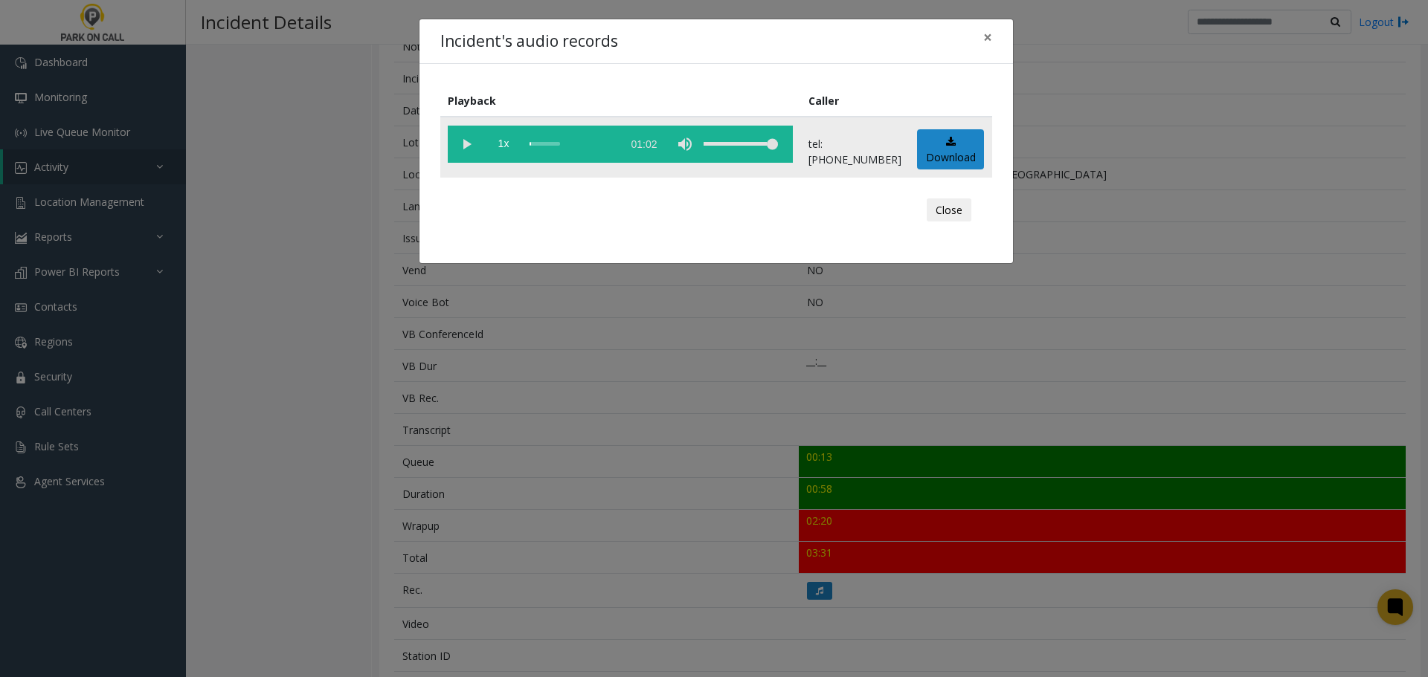
click at [459, 147] on vg-play-pause at bounding box center [466, 144] width 37 height 37
click at [463, 147] on vg-play-pause at bounding box center [466, 144] width 37 height 37
click at [530, 353] on div "Incident's audio records × Playback Caller 1x 01:02 tel:[PHONE_NUMBER] Download…" at bounding box center [714, 338] width 1428 height 677
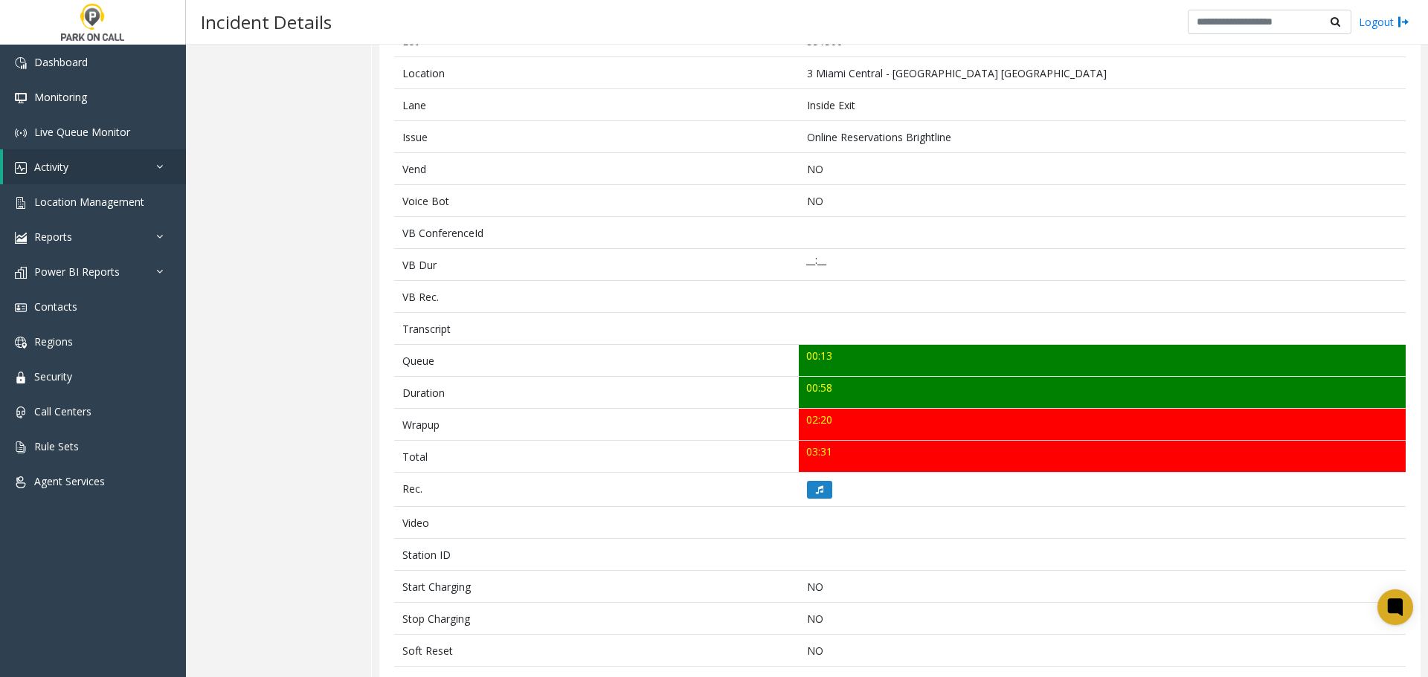
scroll to position [0, 0]
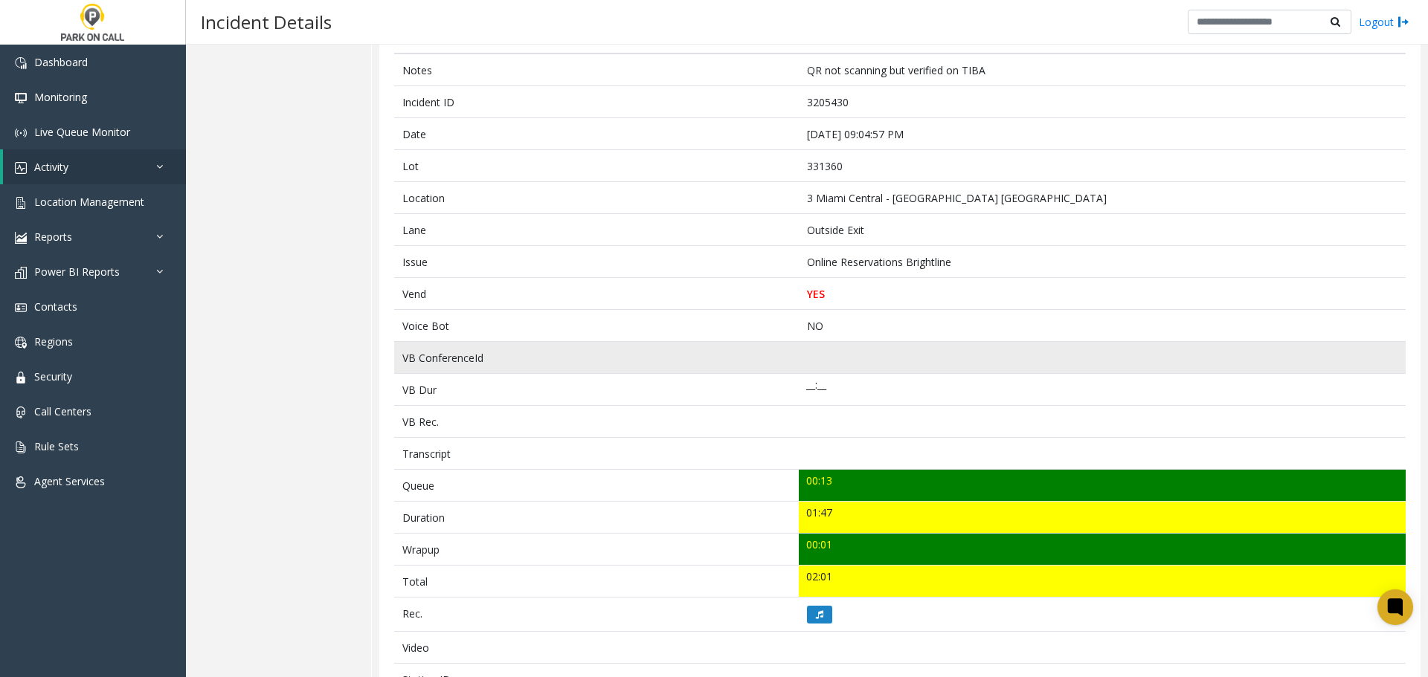
scroll to position [149, 0]
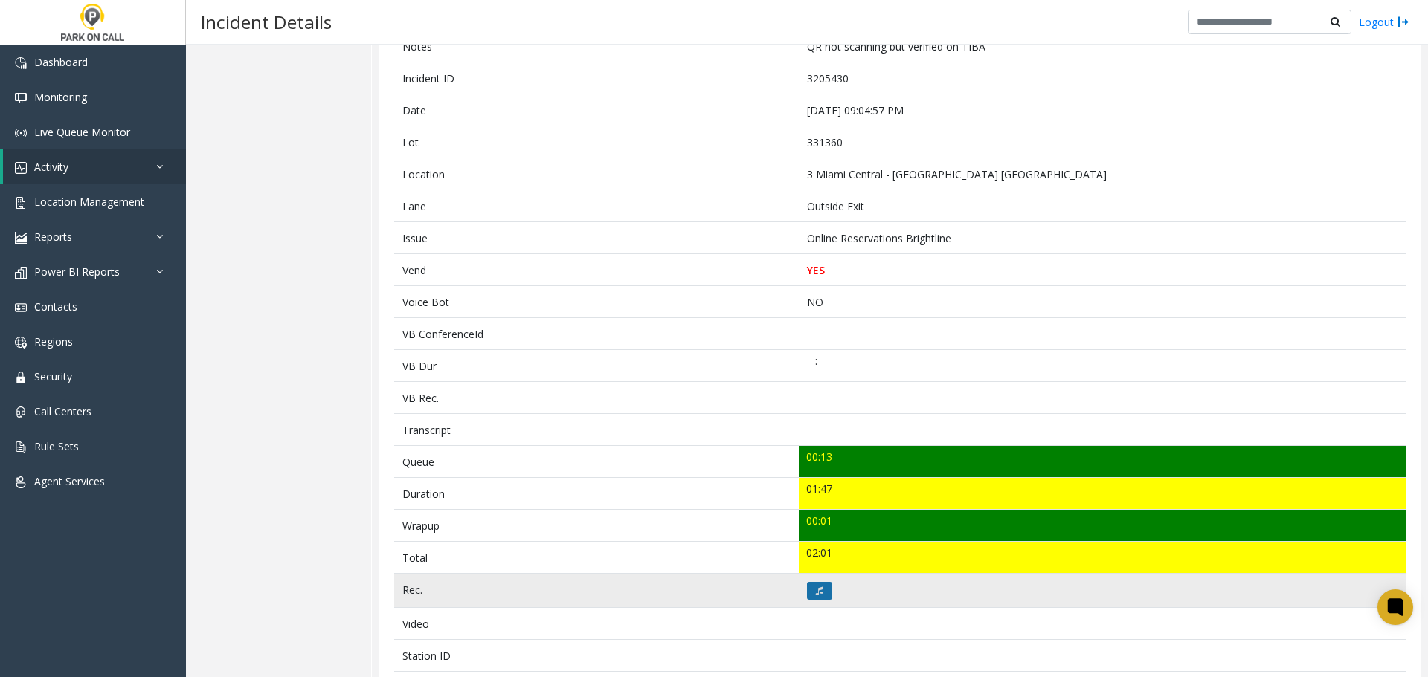
click at [816, 594] on icon at bounding box center [819, 591] width 7 height 9
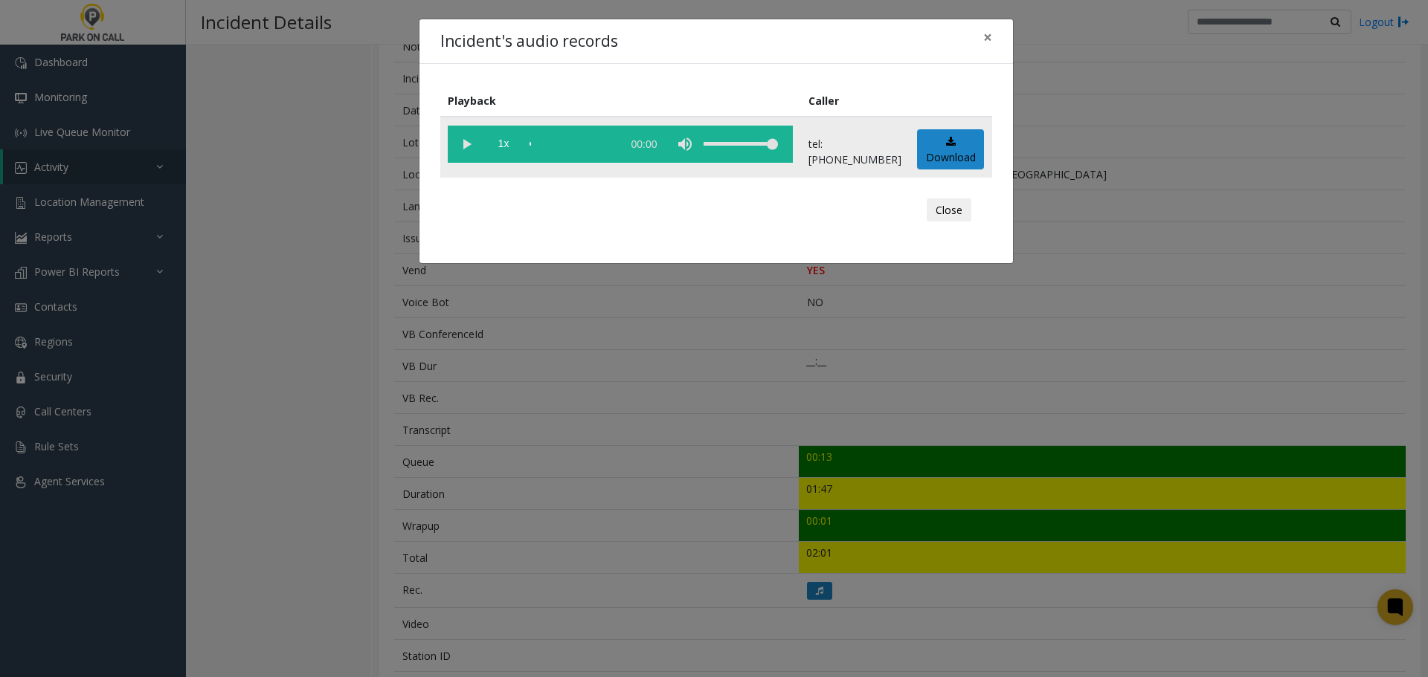
click at [468, 152] on vg-play-pause at bounding box center [466, 144] width 37 height 37
click at [674, 349] on div "Incident's audio records × Playback Caller 1x 01:51 tel:3313609003 Download Clo…" at bounding box center [714, 338] width 1428 height 677
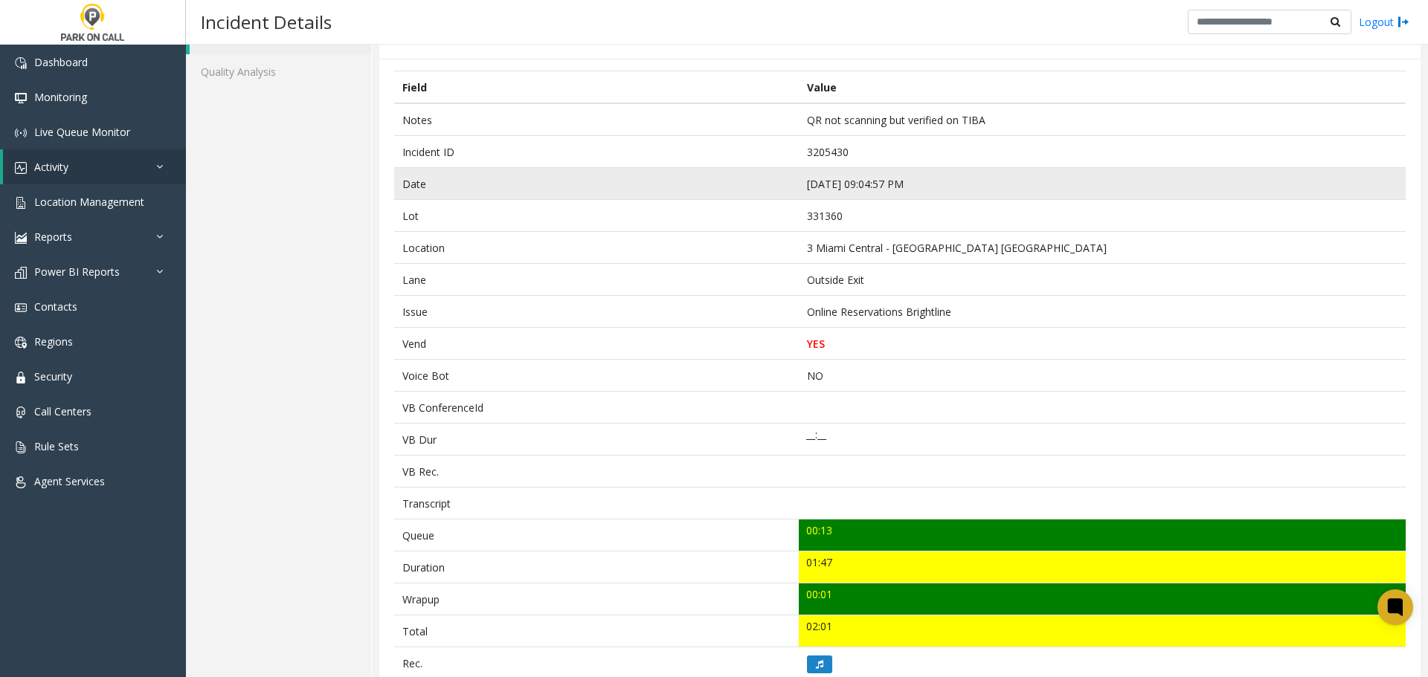
scroll to position [0, 0]
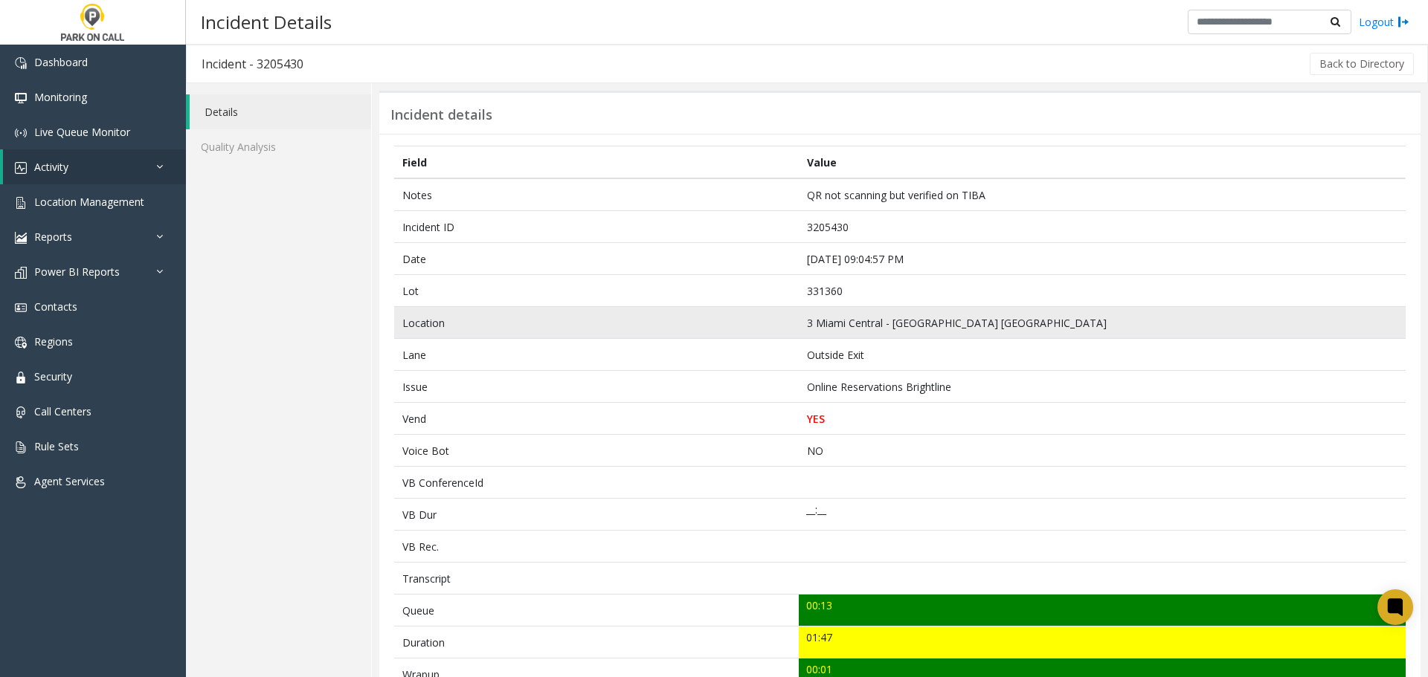
click at [1117, 318] on td "3 Miami Central - Universal Parking Miami" at bounding box center [1102, 323] width 607 height 32
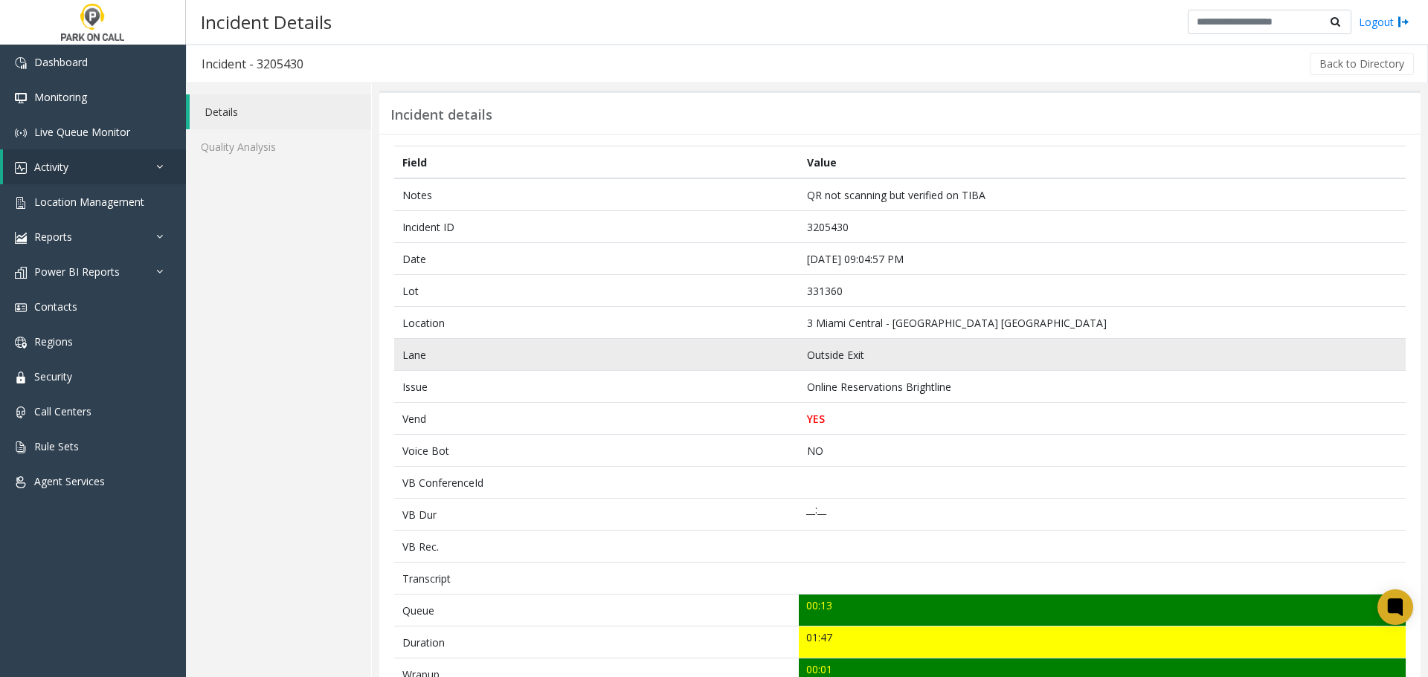
click at [1076, 362] on td "Outside Exit" at bounding box center [1102, 355] width 607 height 32
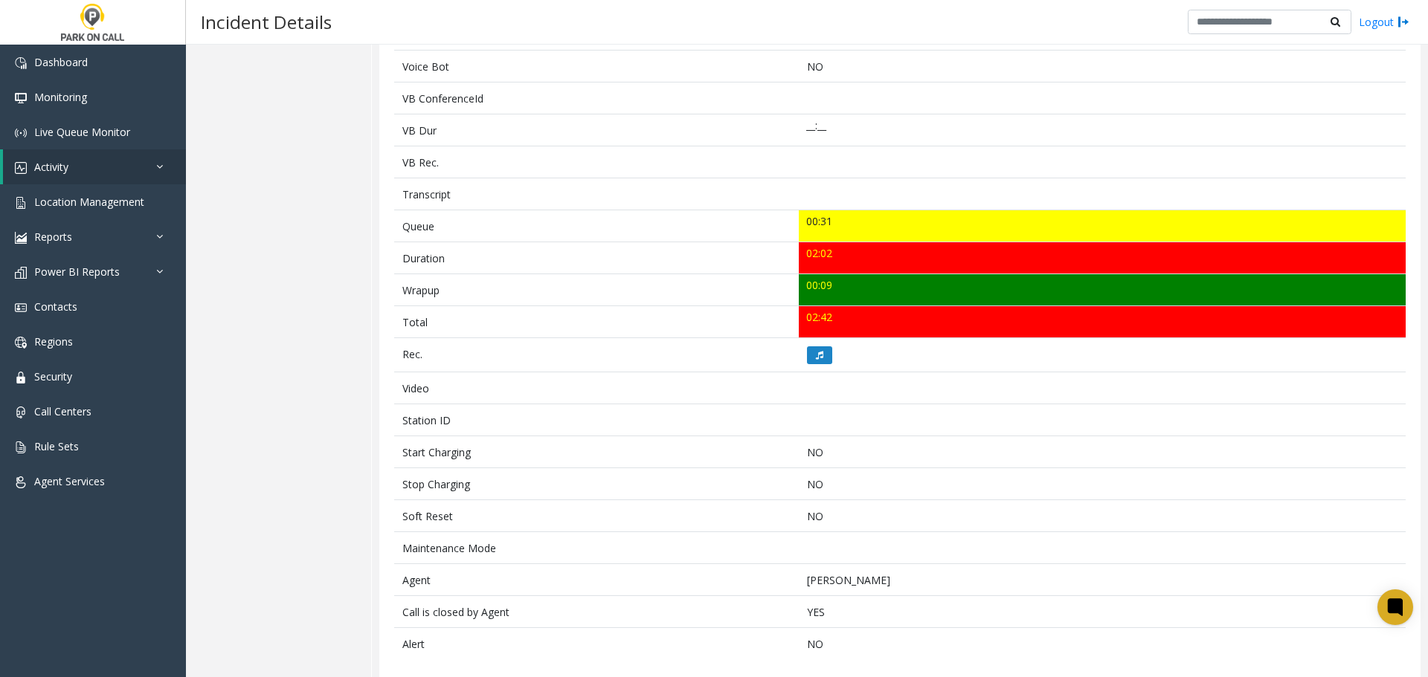
scroll to position [399, 0]
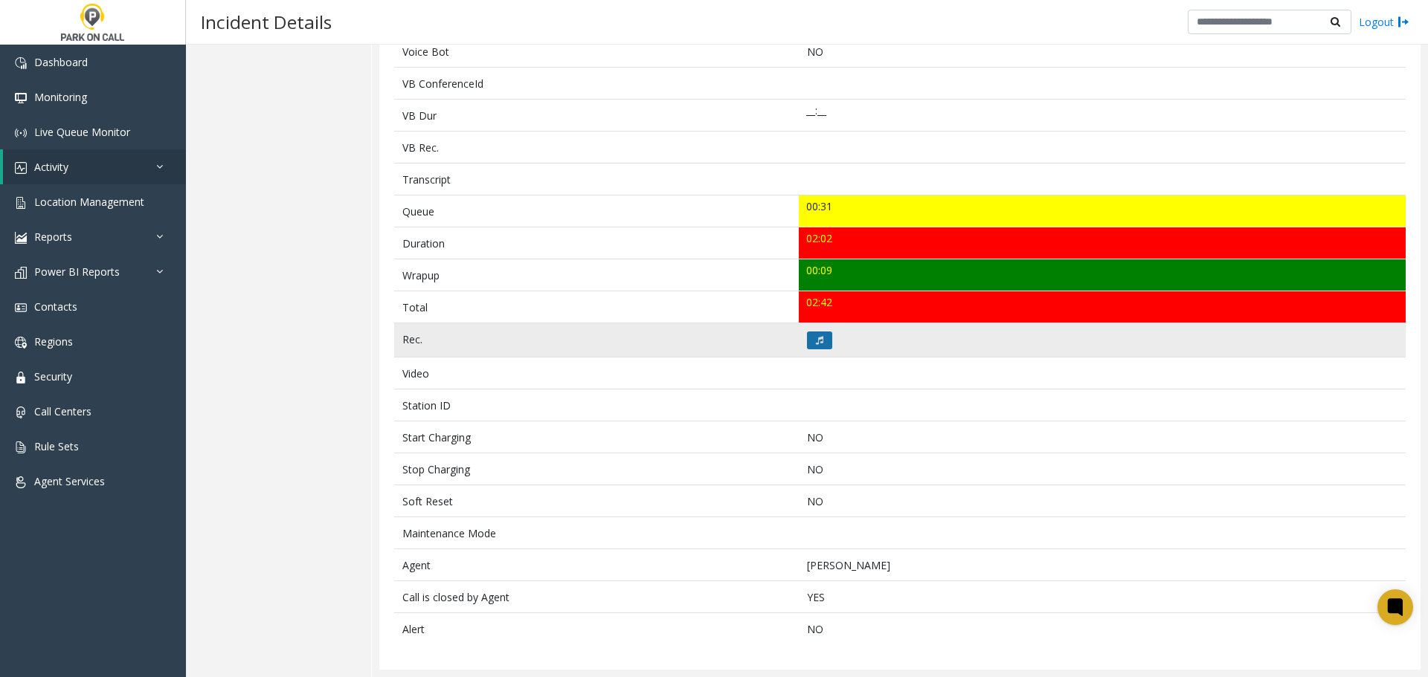
click at [818, 340] on icon at bounding box center [819, 340] width 7 height 9
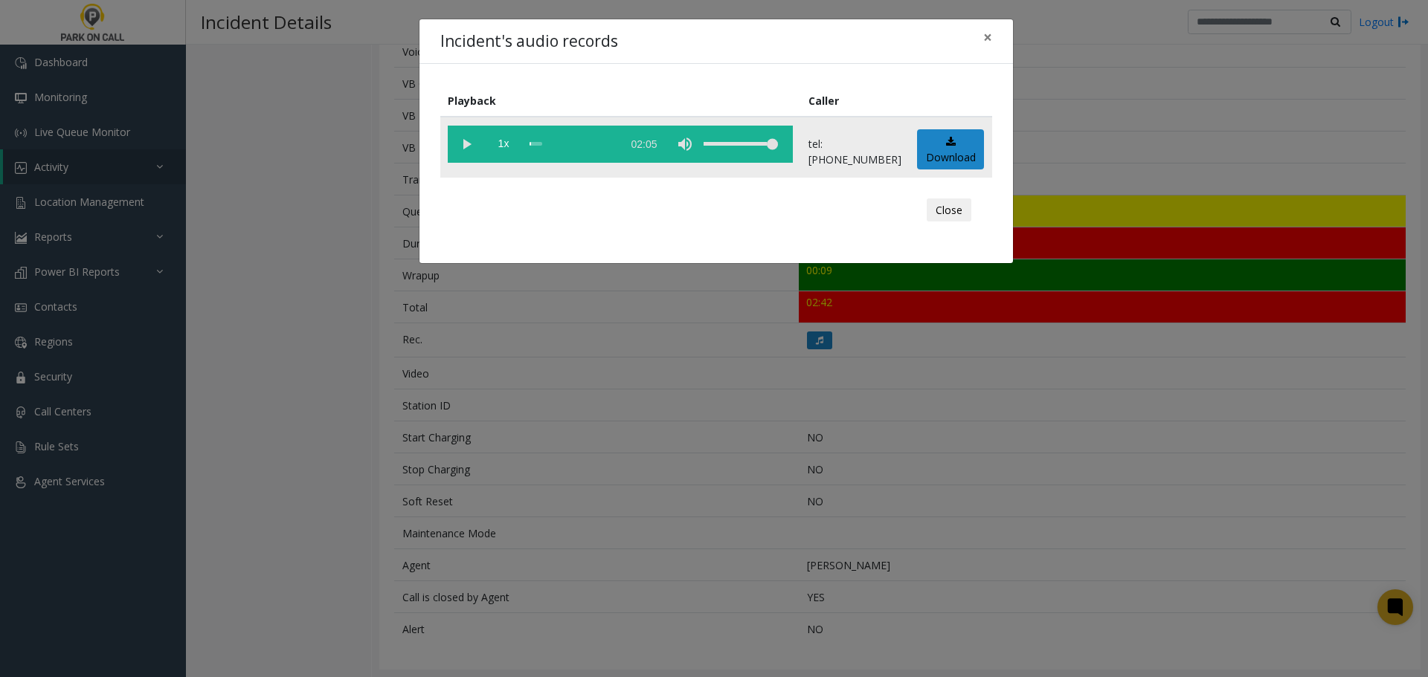
click at [463, 153] on vg-play-pause at bounding box center [466, 144] width 37 height 37
click at [590, 146] on div "scrub bar" at bounding box center [571, 144] width 85 height 37
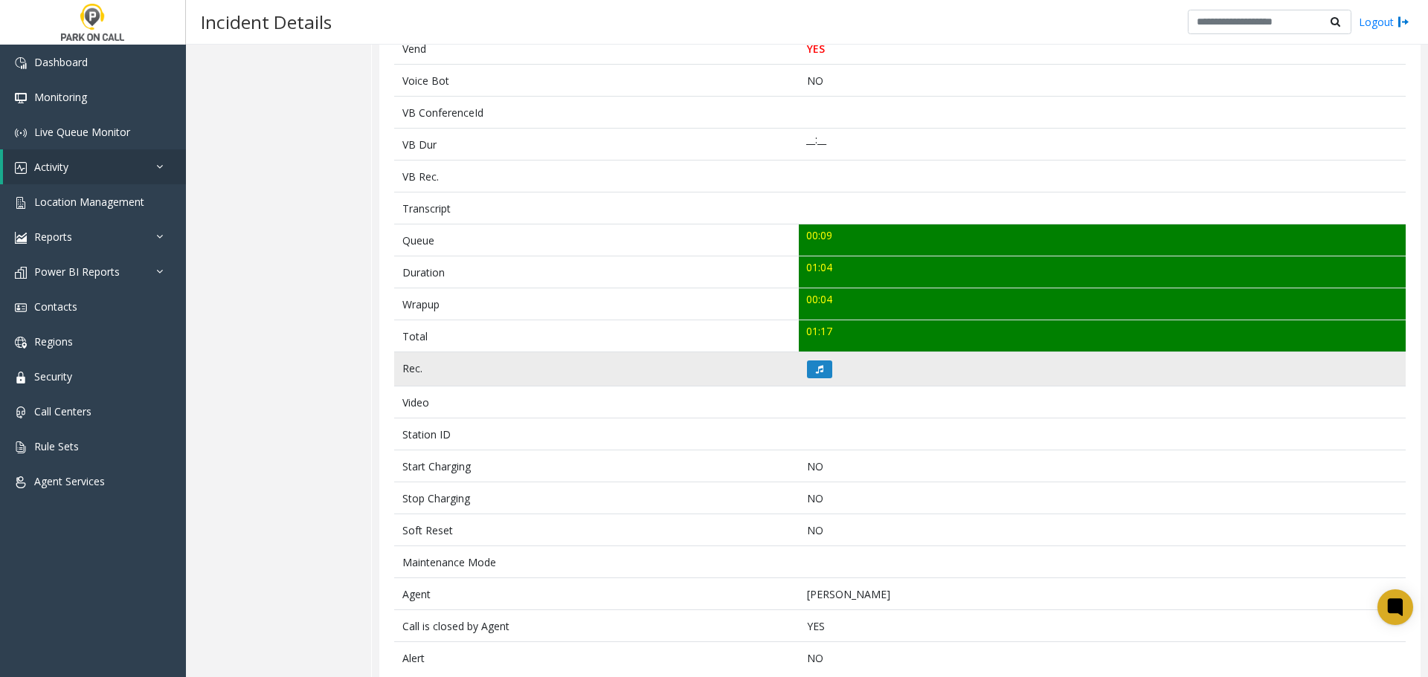
scroll to position [372, 0]
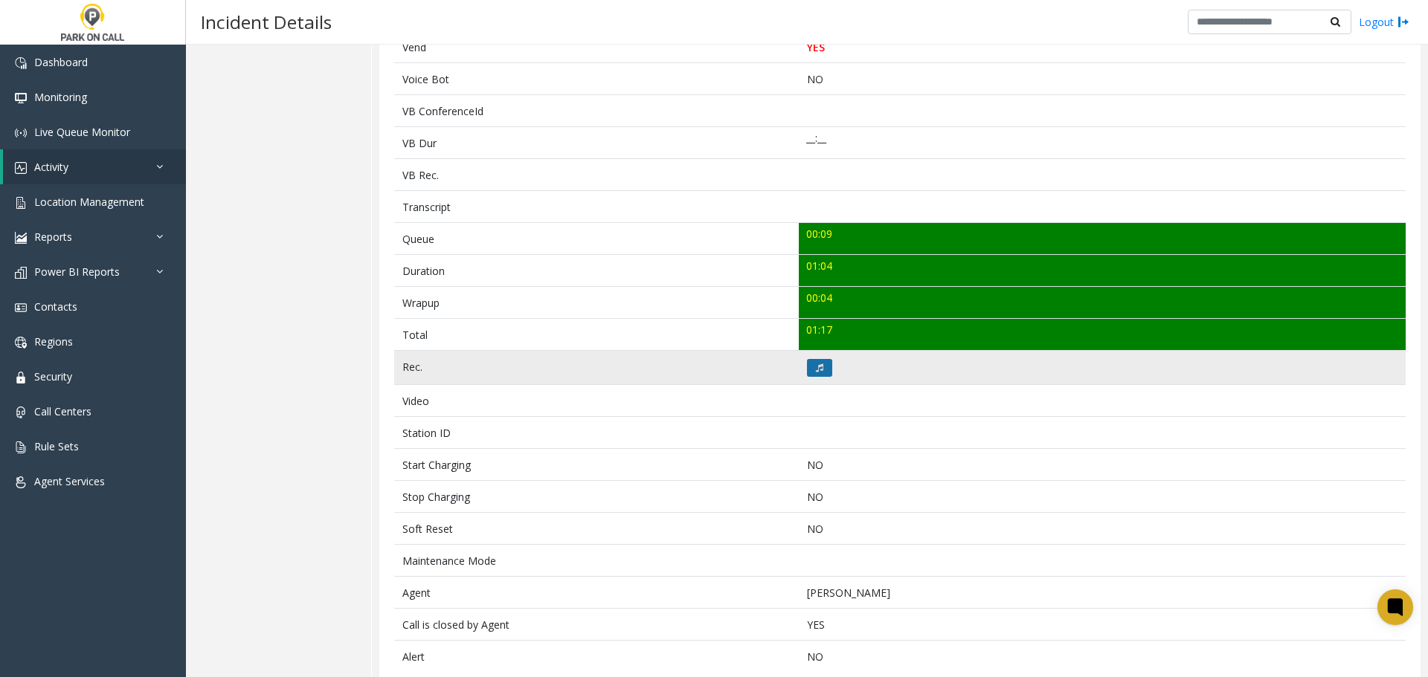
click at [815, 361] on button at bounding box center [819, 368] width 25 height 18
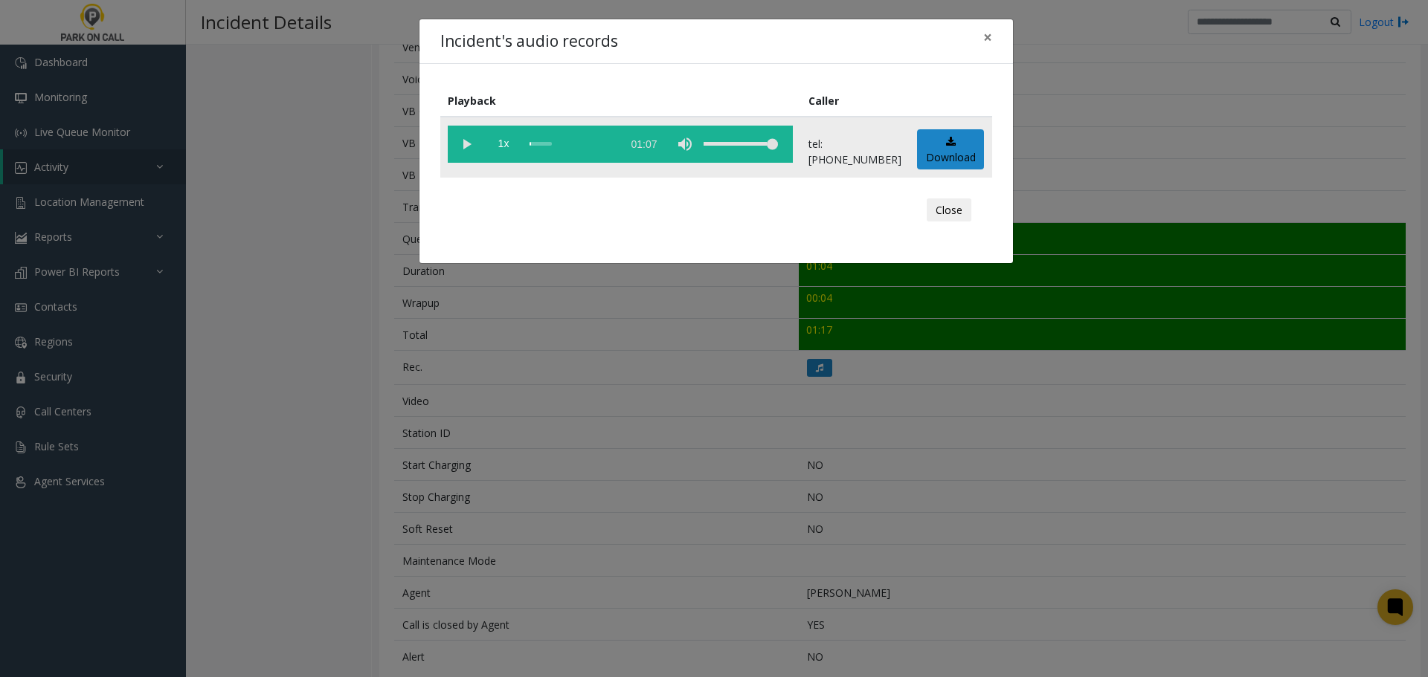
click at [468, 144] on vg-play-pause at bounding box center [466, 144] width 37 height 37
click at [549, 418] on div "Incident's audio records × Playback Caller 1x 01:07 tel:[PHONE_NUMBER] Download…" at bounding box center [714, 338] width 1428 height 677
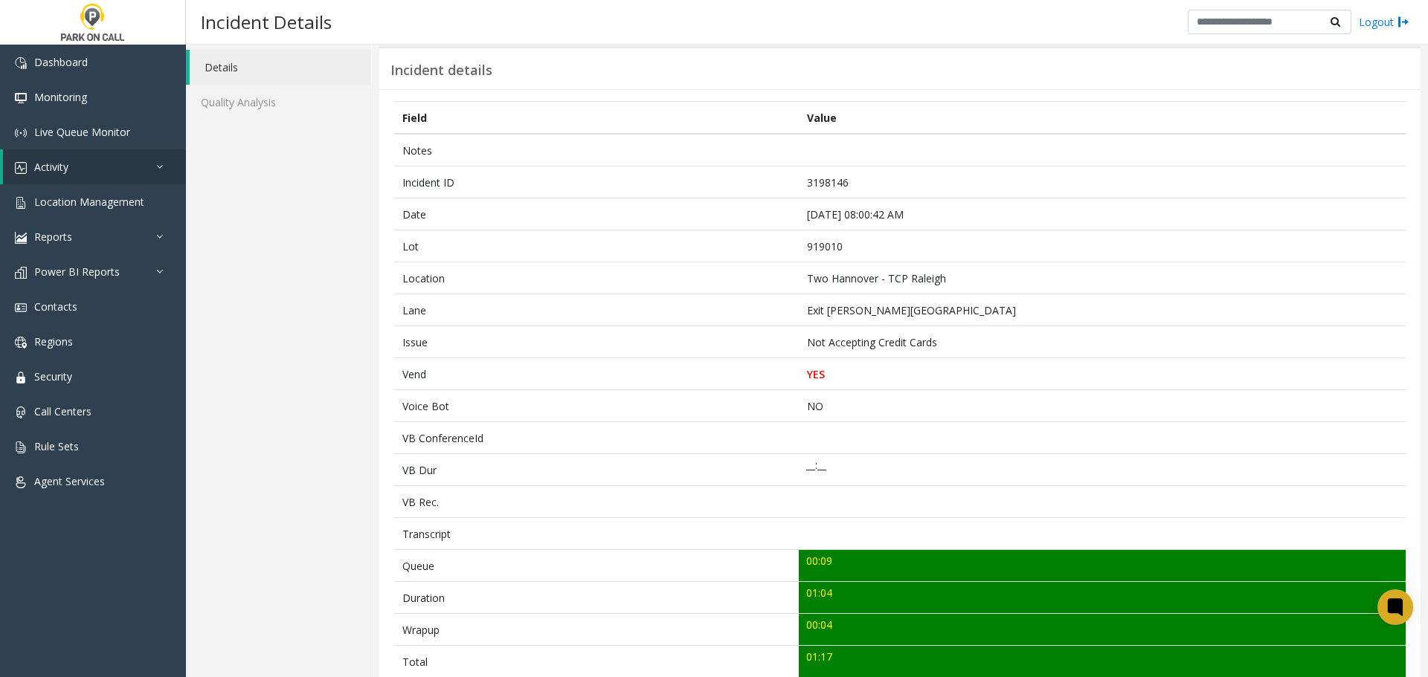
scroll to position [0, 0]
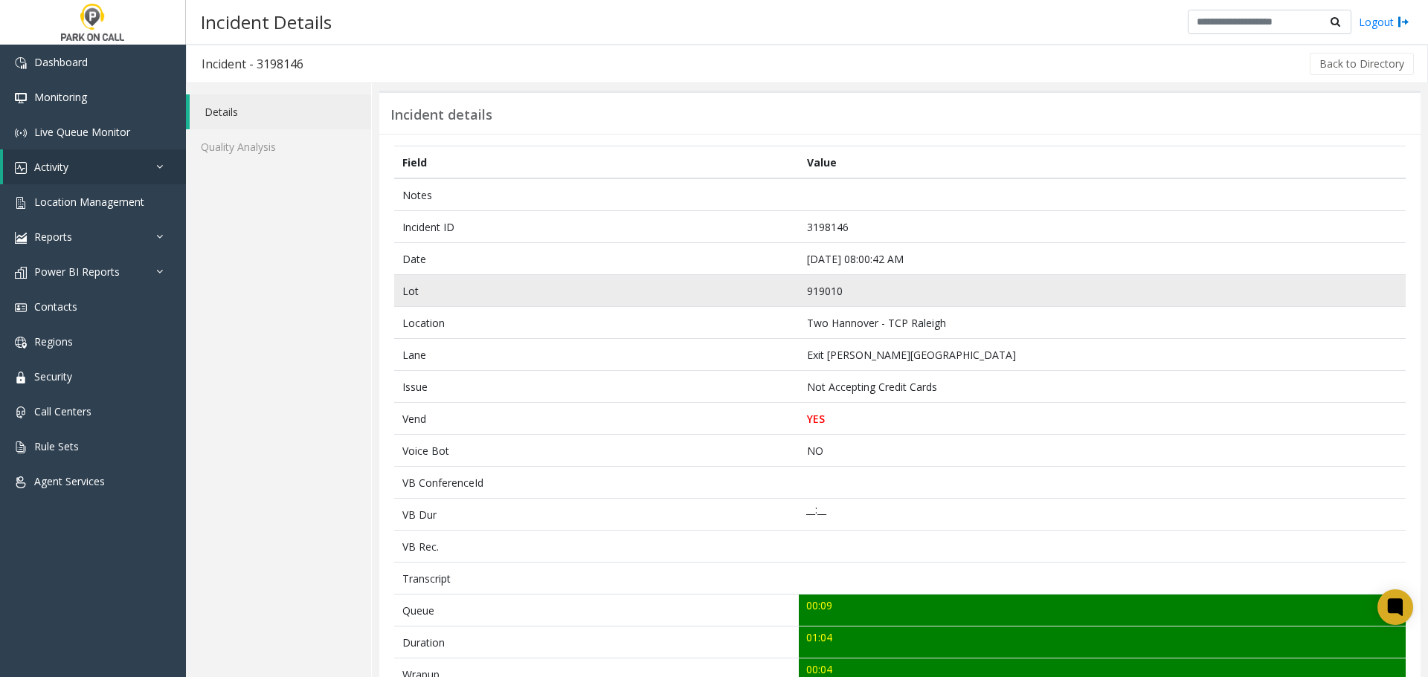
click at [1034, 296] on td "919010" at bounding box center [1102, 291] width 607 height 32
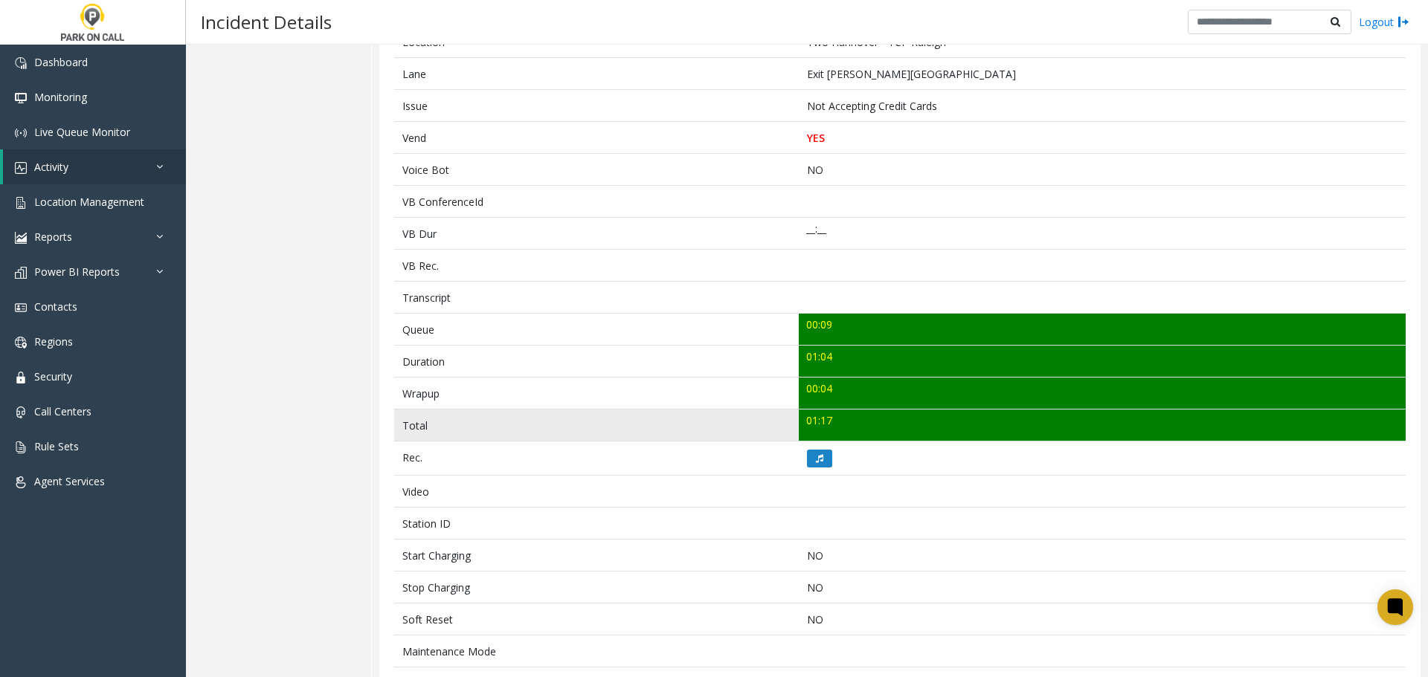
scroll to position [399, 0]
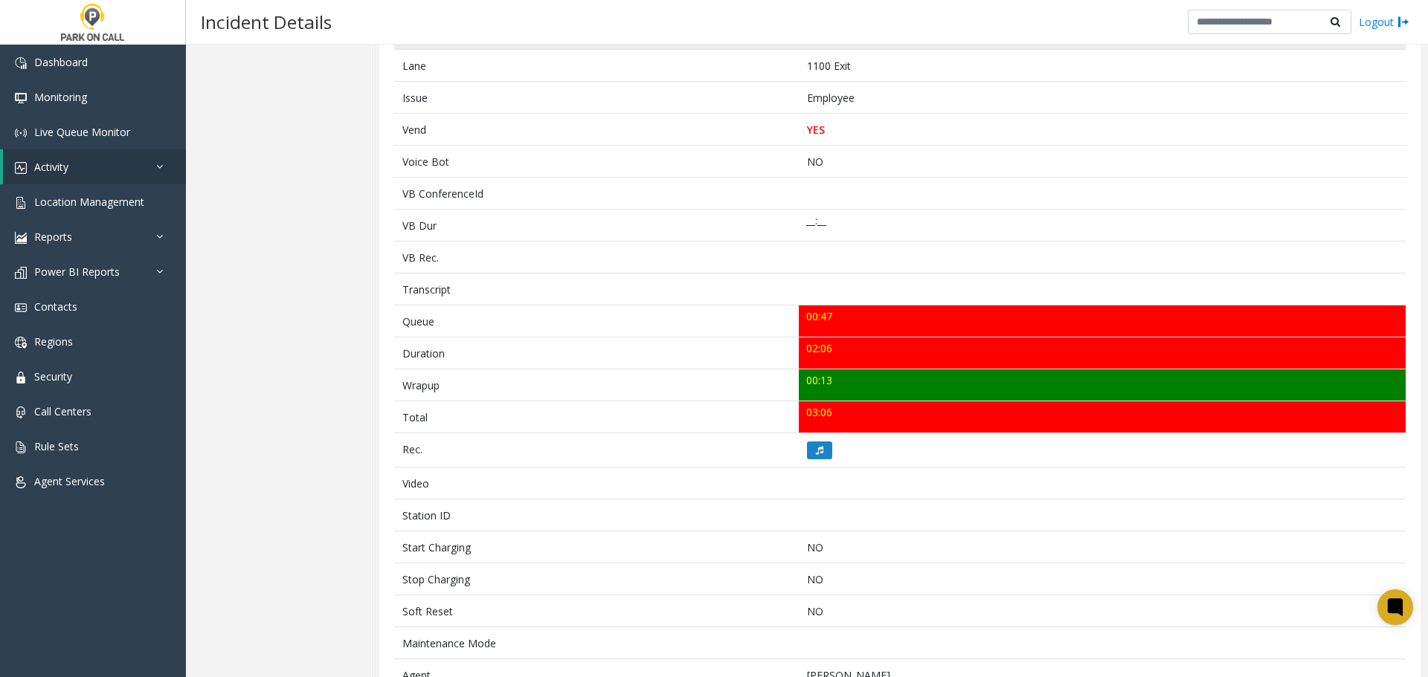
scroll to position [297, 0]
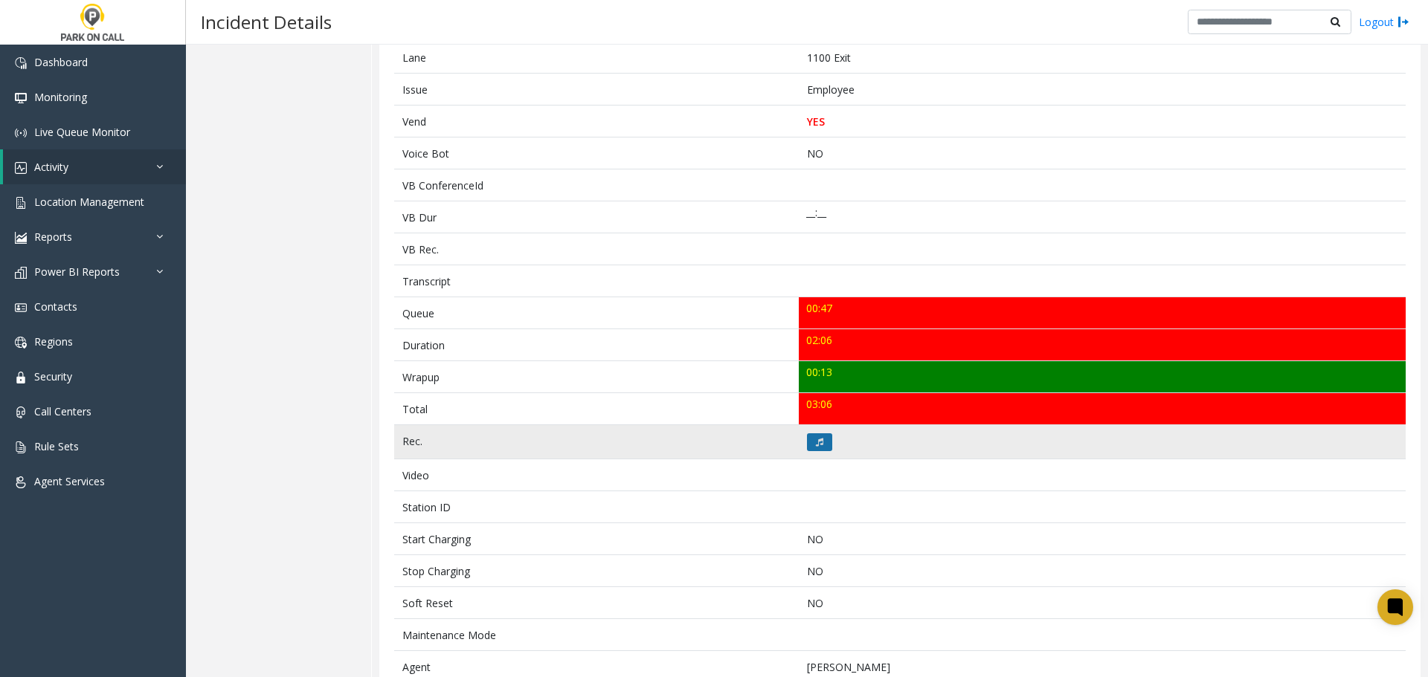
click at [816, 445] on icon at bounding box center [819, 442] width 7 height 9
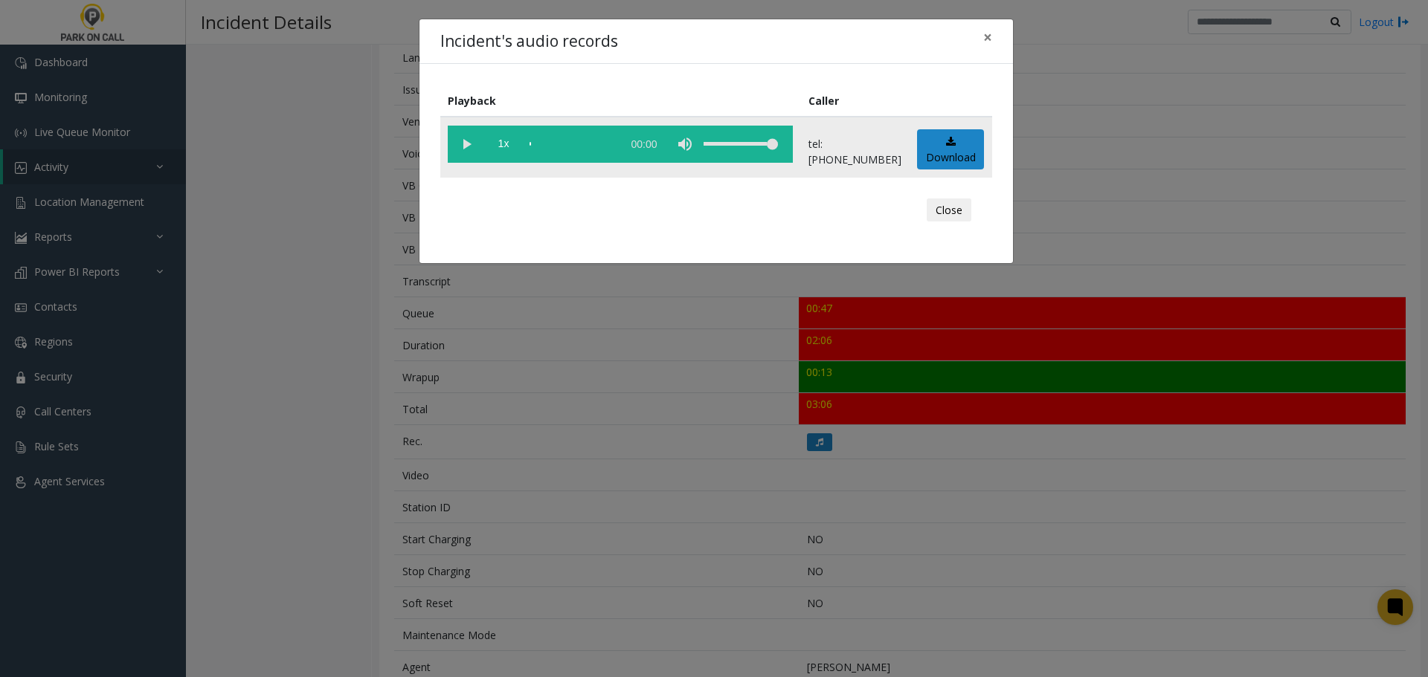
click at [477, 147] on vg-play-pause at bounding box center [466, 144] width 37 height 37
click at [786, 470] on div "Incident's audio records × Playback Caller 1x 02:07 tel:4040109002 Download Clo…" at bounding box center [714, 338] width 1428 height 677
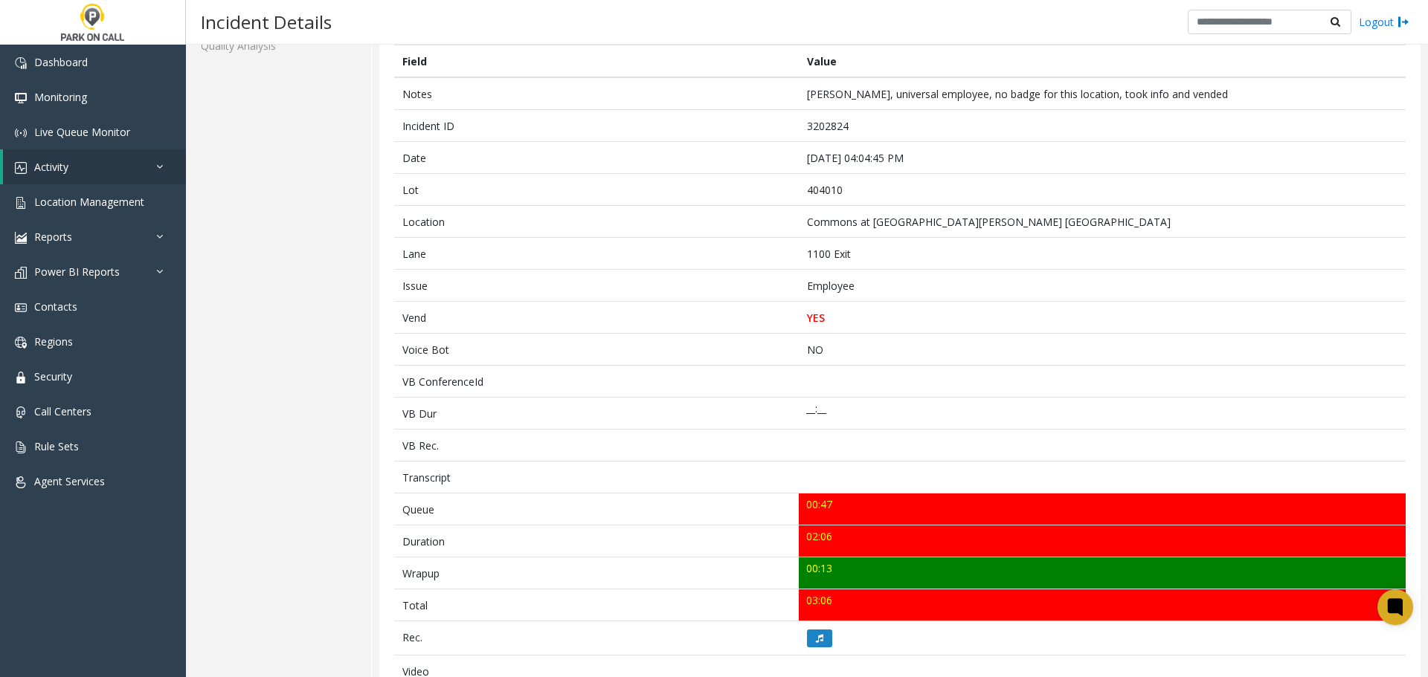
scroll to position [0, 0]
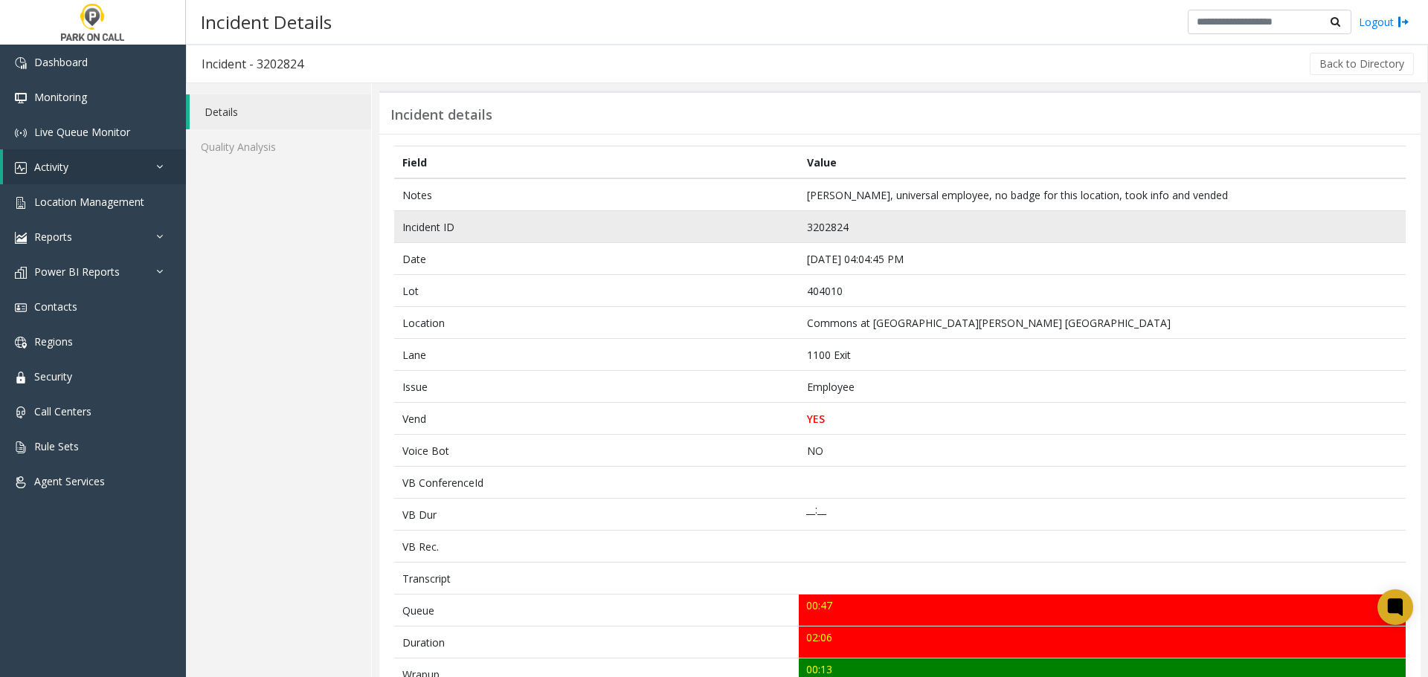
click at [594, 225] on td "Incident ID" at bounding box center [596, 227] width 405 height 32
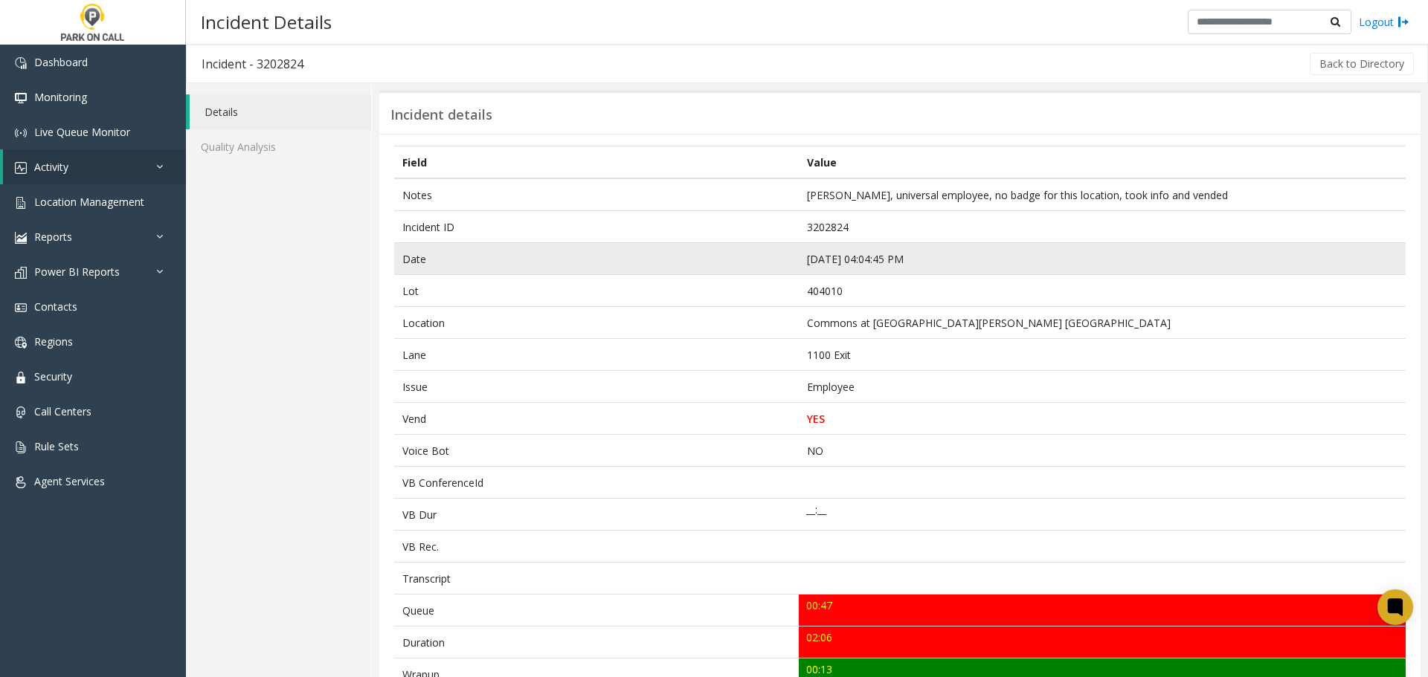
click at [614, 257] on td "Date" at bounding box center [596, 259] width 405 height 32
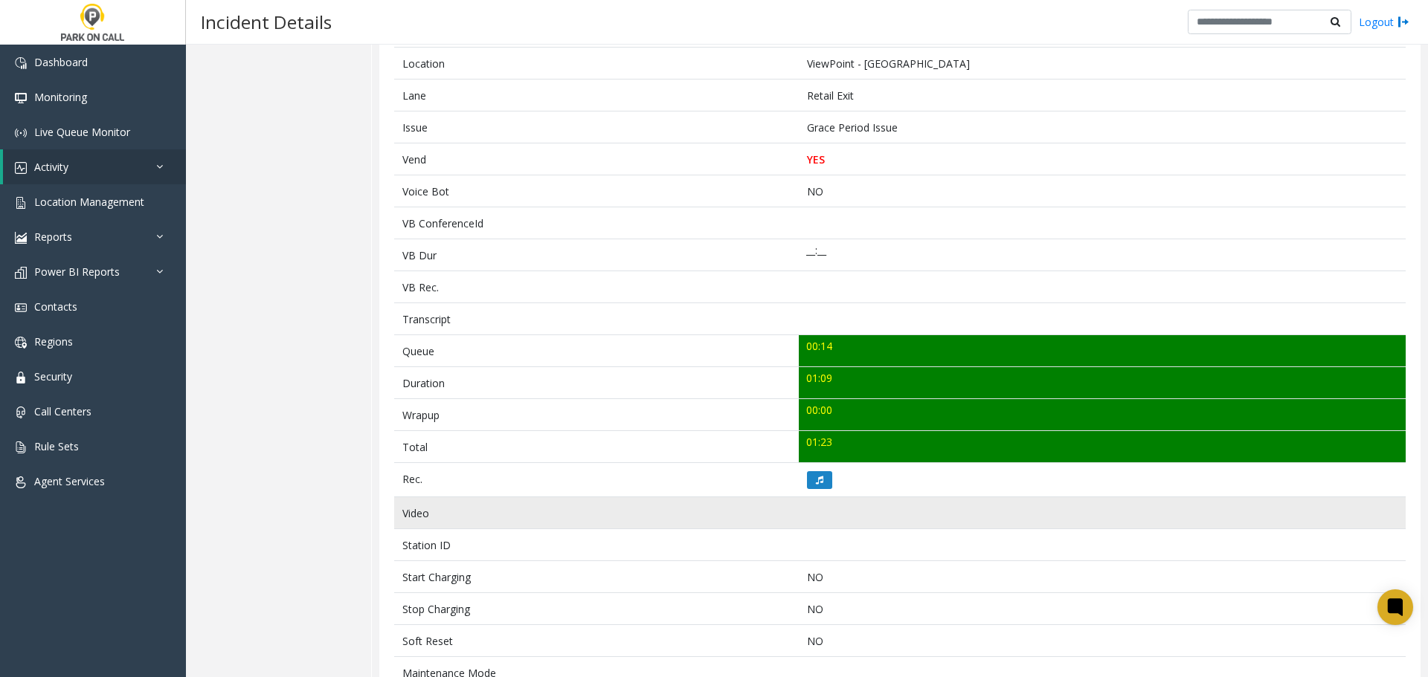
scroll to position [495, 0]
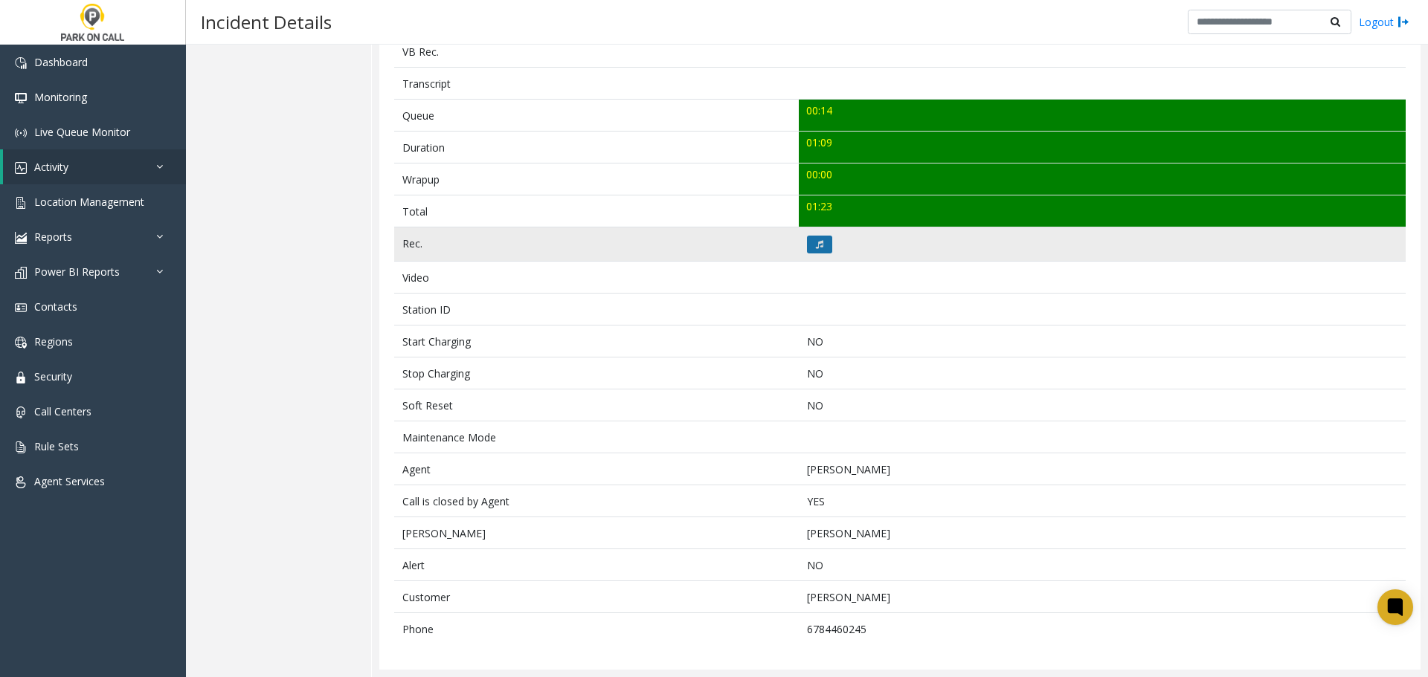
click at [816, 241] on icon at bounding box center [819, 244] width 7 height 9
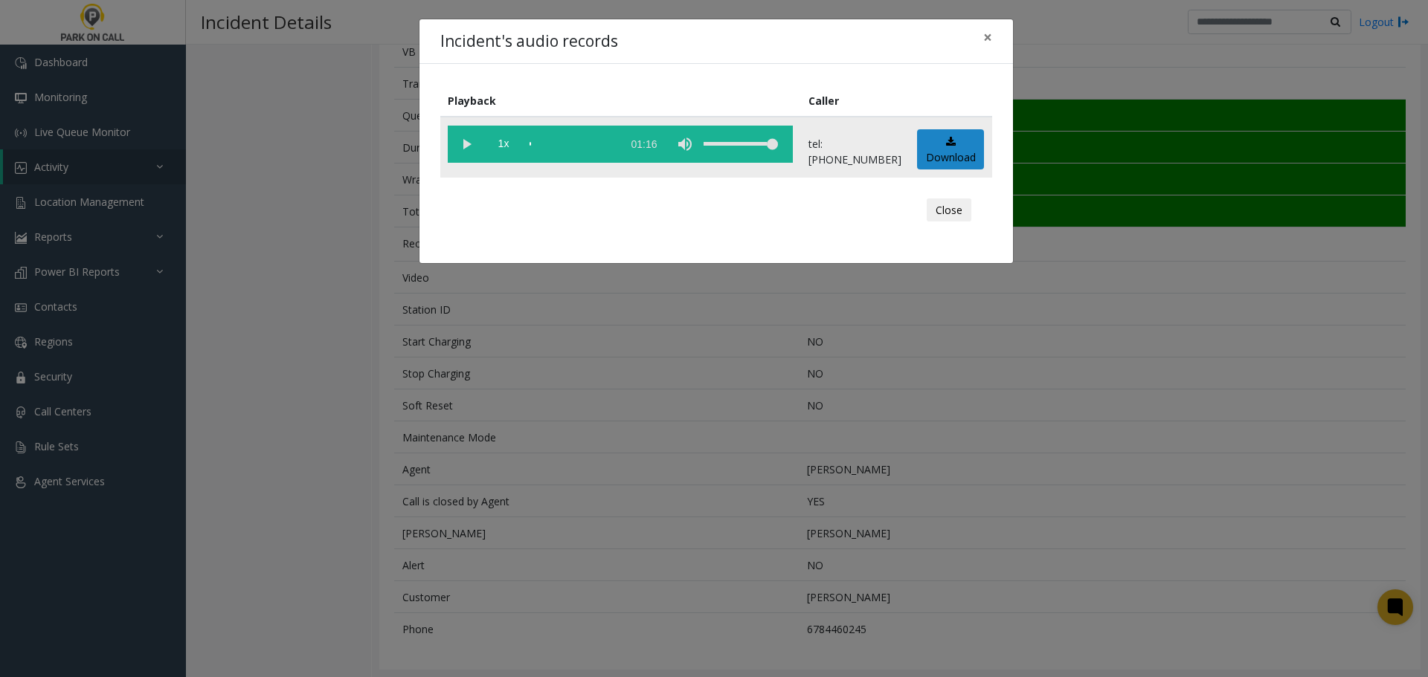
click at [465, 146] on vg-play-pause at bounding box center [466, 144] width 37 height 37
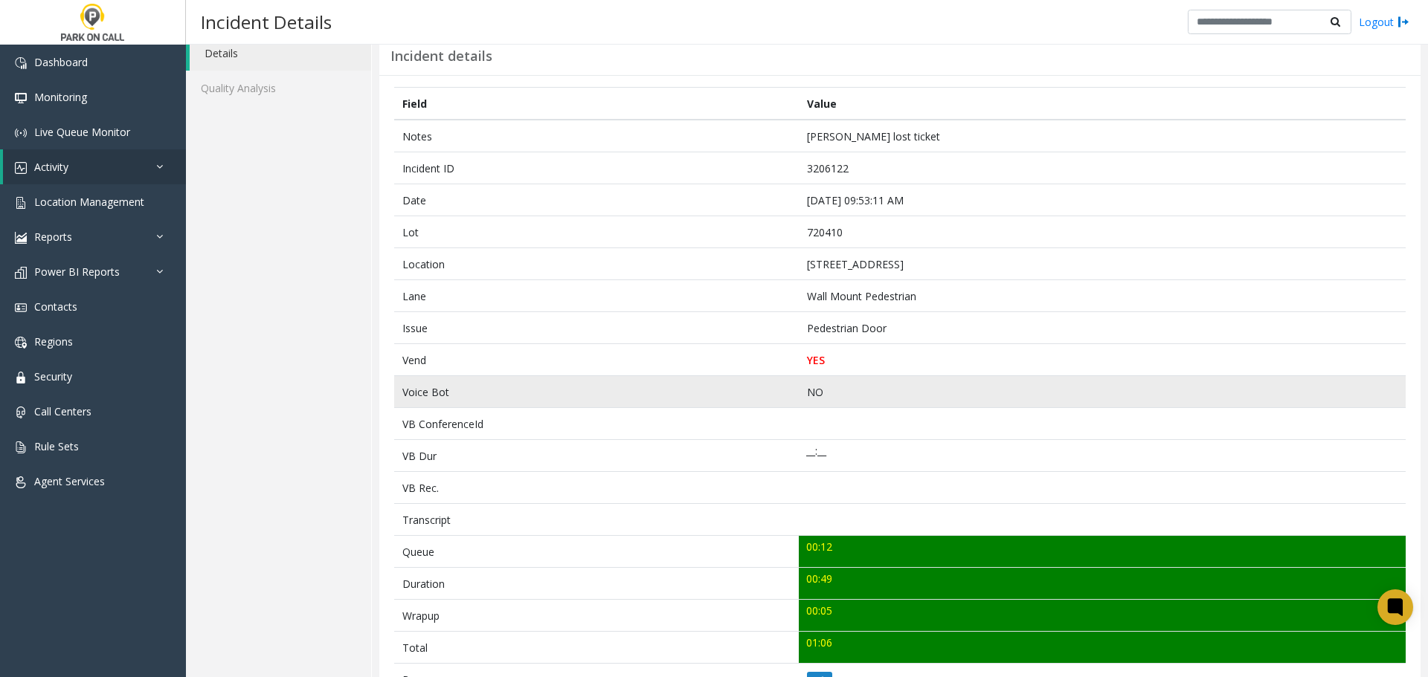
scroll to position [297, 0]
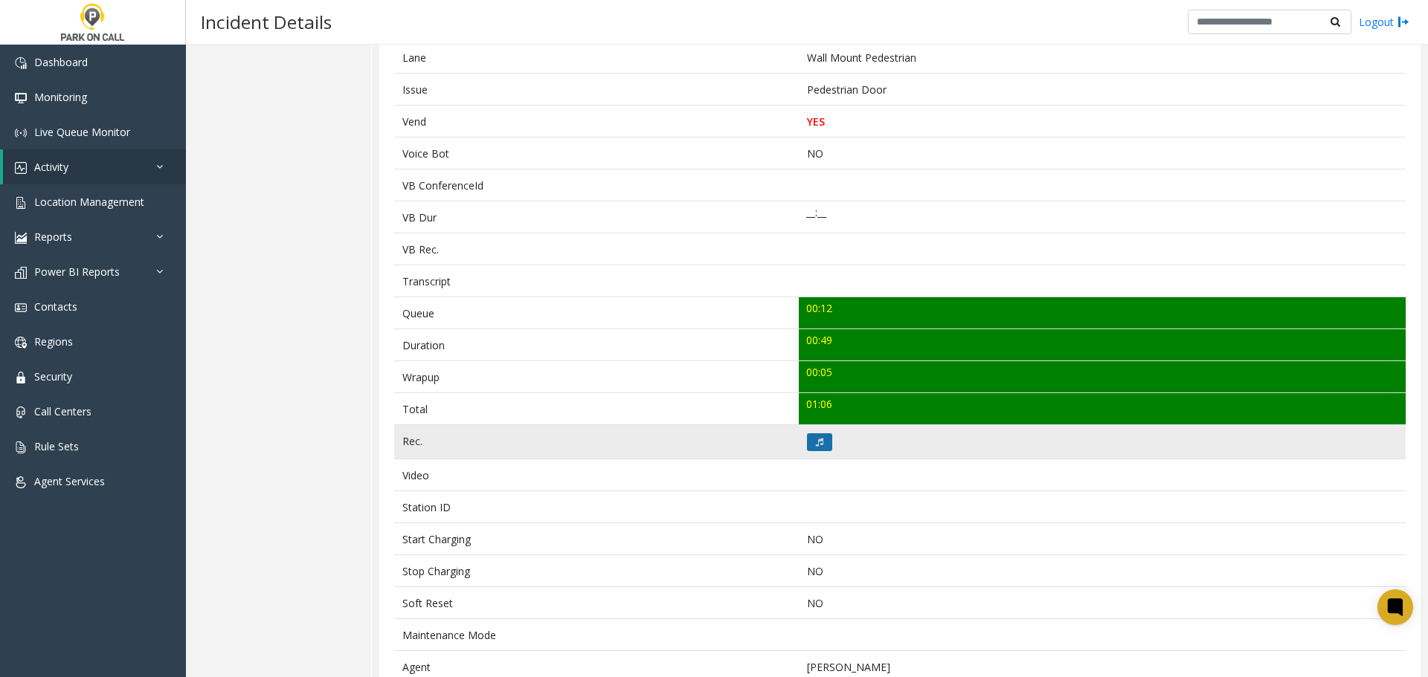
click at [816, 445] on icon at bounding box center [819, 442] width 7 height 9
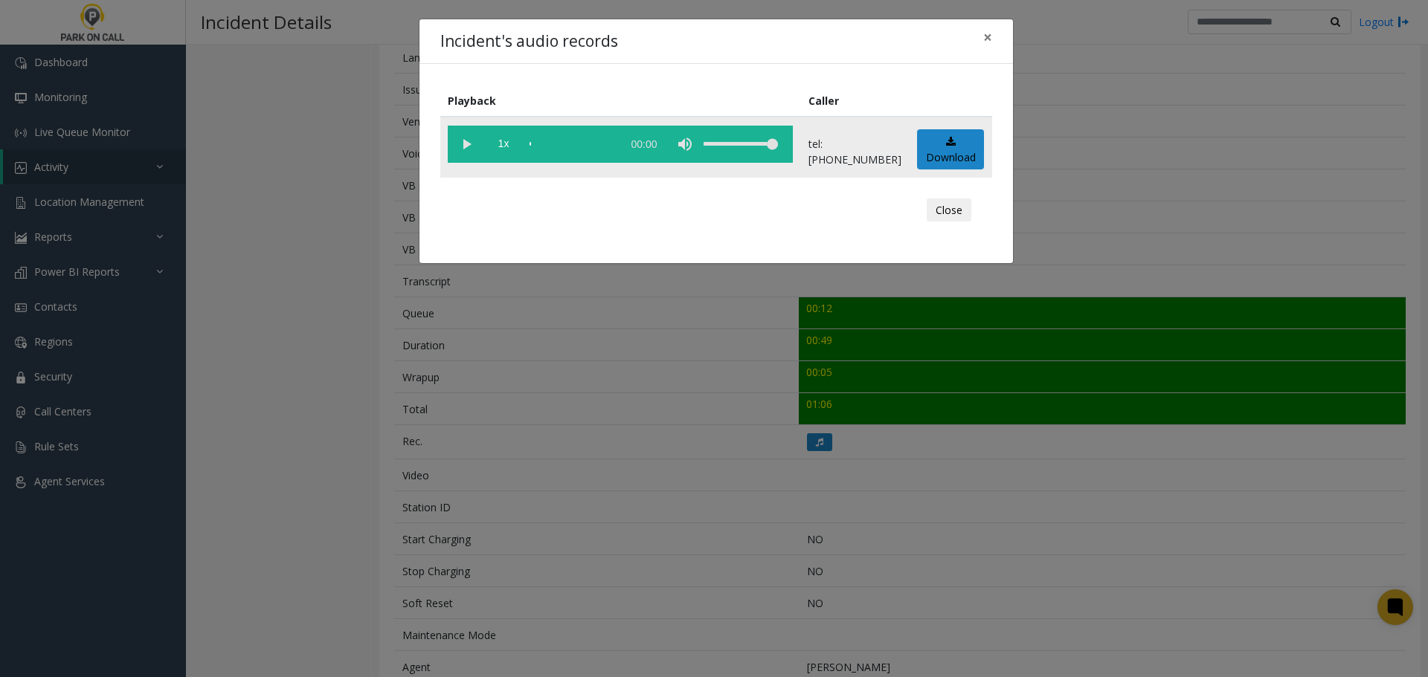
click at [465, 140] on vg-play-pause at bounding box center [466, 144] width 37 height 37
click at [614, 144] on div "scrub bar" at bounding box center [571, 144] width 85 height 37
click at [468, 144] on vg-play-pause at bounding box center [466, 144] width 37 height 37
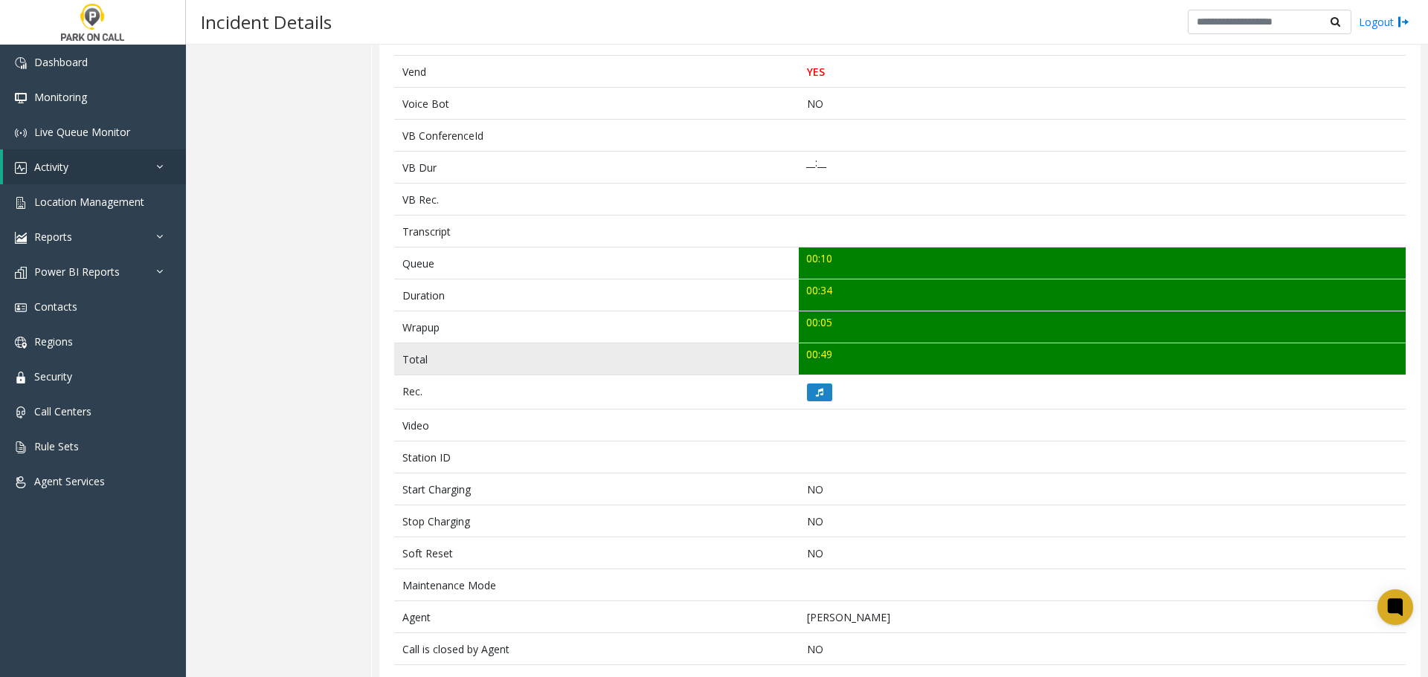
scroll to position [372, 0]
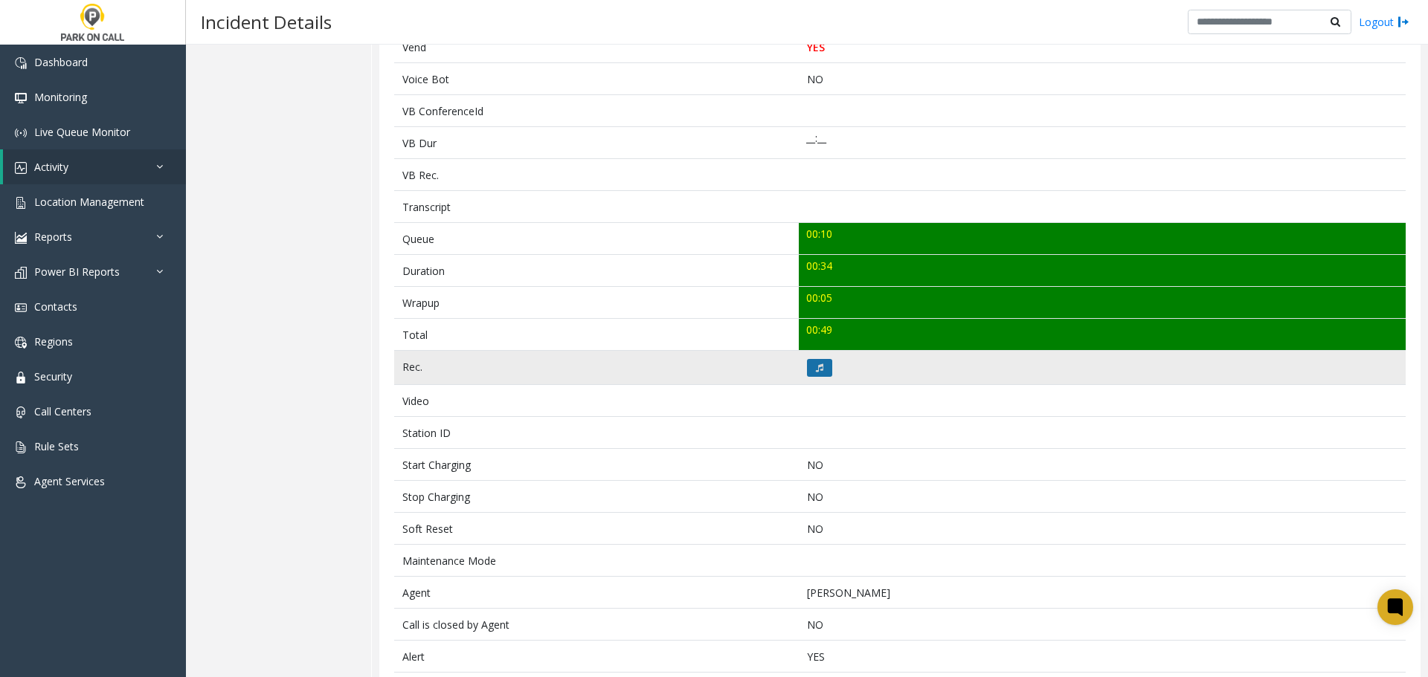
click at [809, 370] on button at bounding box center [819, 368] width 25 height 18
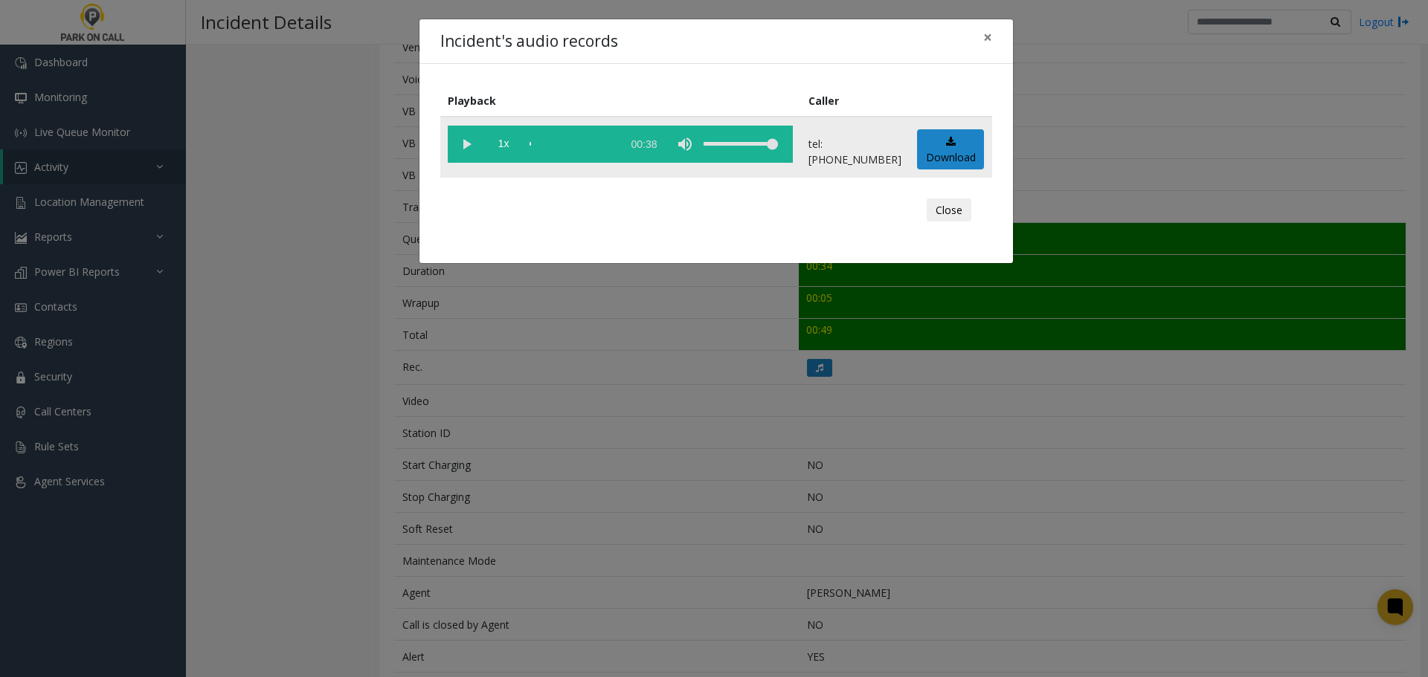
click at [471, 143] on vg-play-pause at bounding box center [466, 144] width 37 height 37
click at [705, 512] on div "Incident's audio records × Playback Caller 1x 00:38 tel:[PHONE_NUMBER] Download…" at bounding box center [714, 338] width 1428 height 677
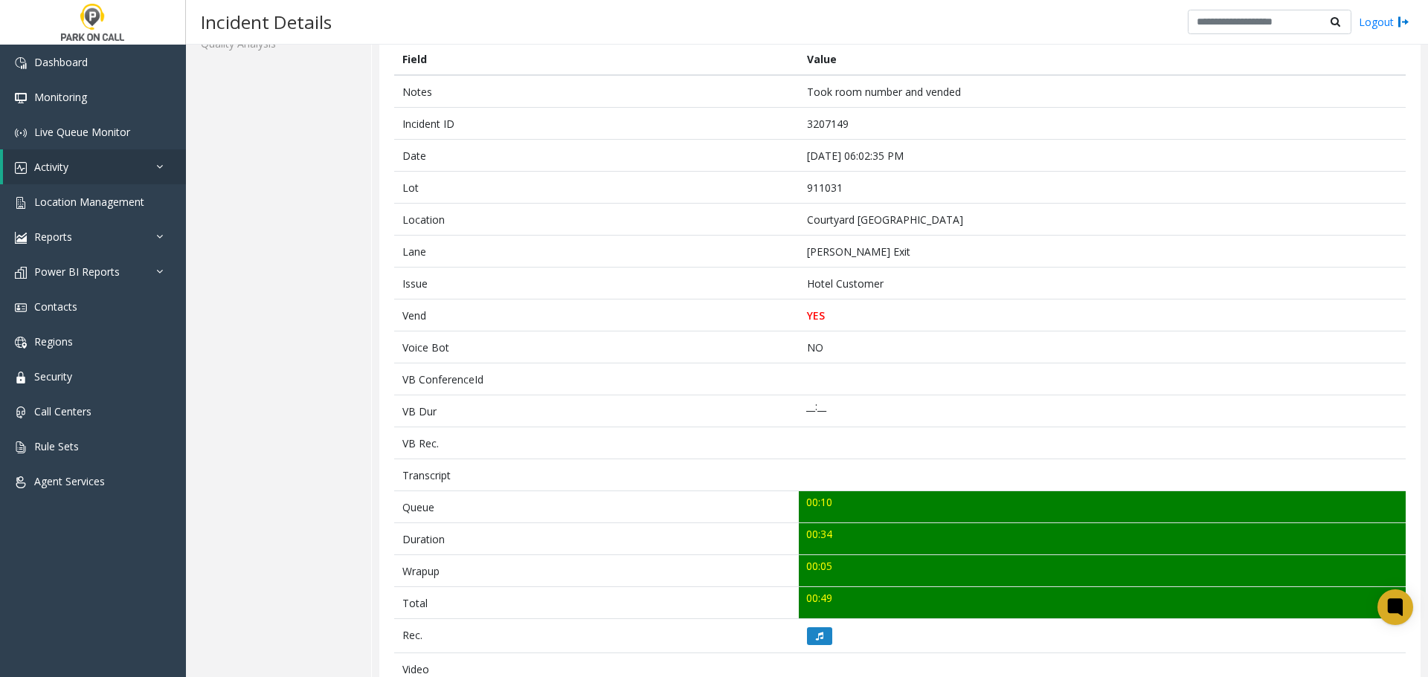
scroll to position [0, 0]
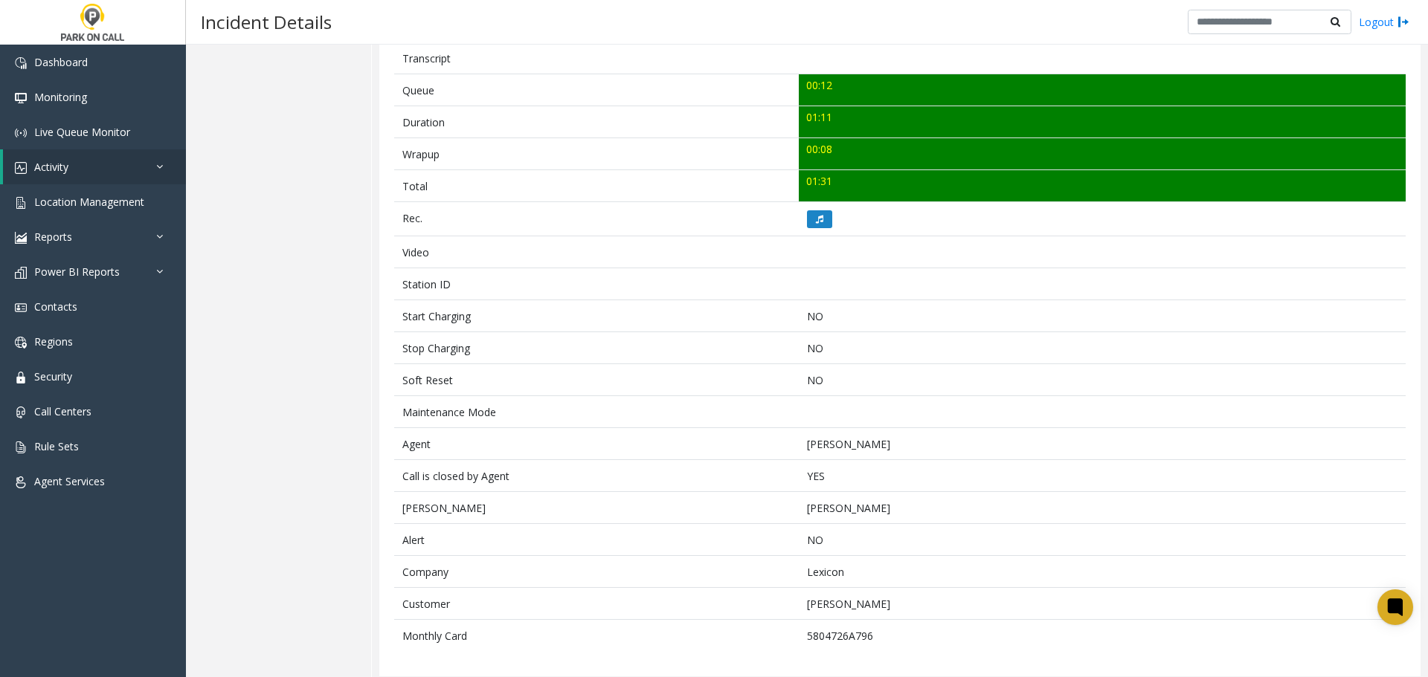
scroll to position [527, 0]
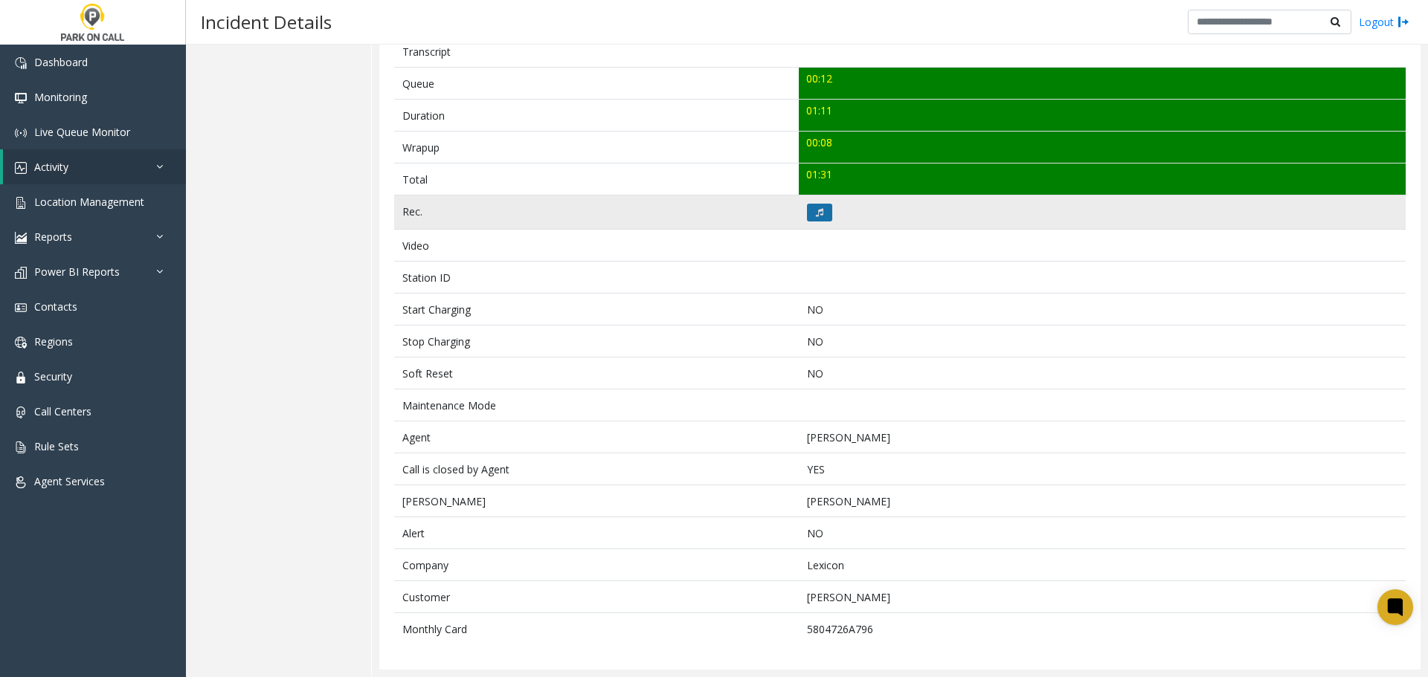
click at [816, 213] on icon at bounding box center [819, 212] width 7 height 9
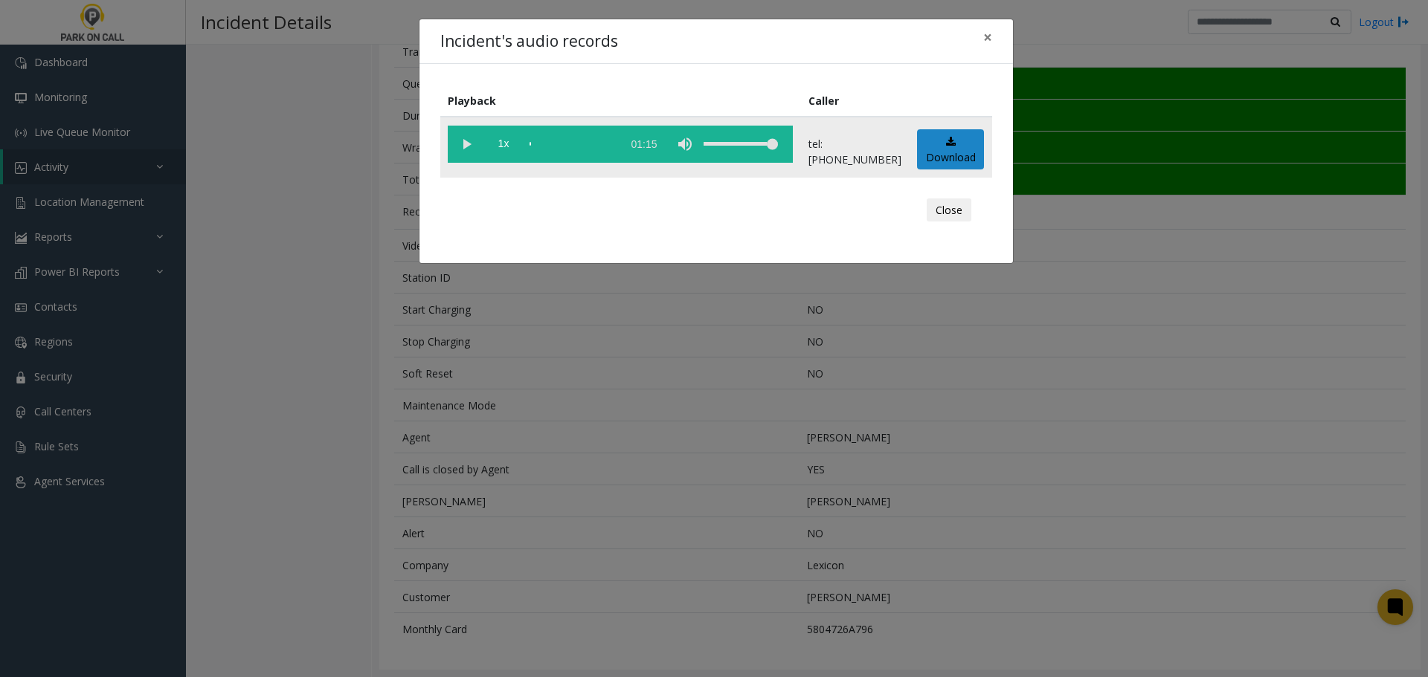
click at [463, 144] on vg-play-pause at bounding box center [466, 144] width 37 height 37
click at [750, 471] on div "Incident's audio records × Playback Caller 1x 01:15 tel:9049019005 Download Clo…" at bounding box center [714, 338] width 1428 height 677
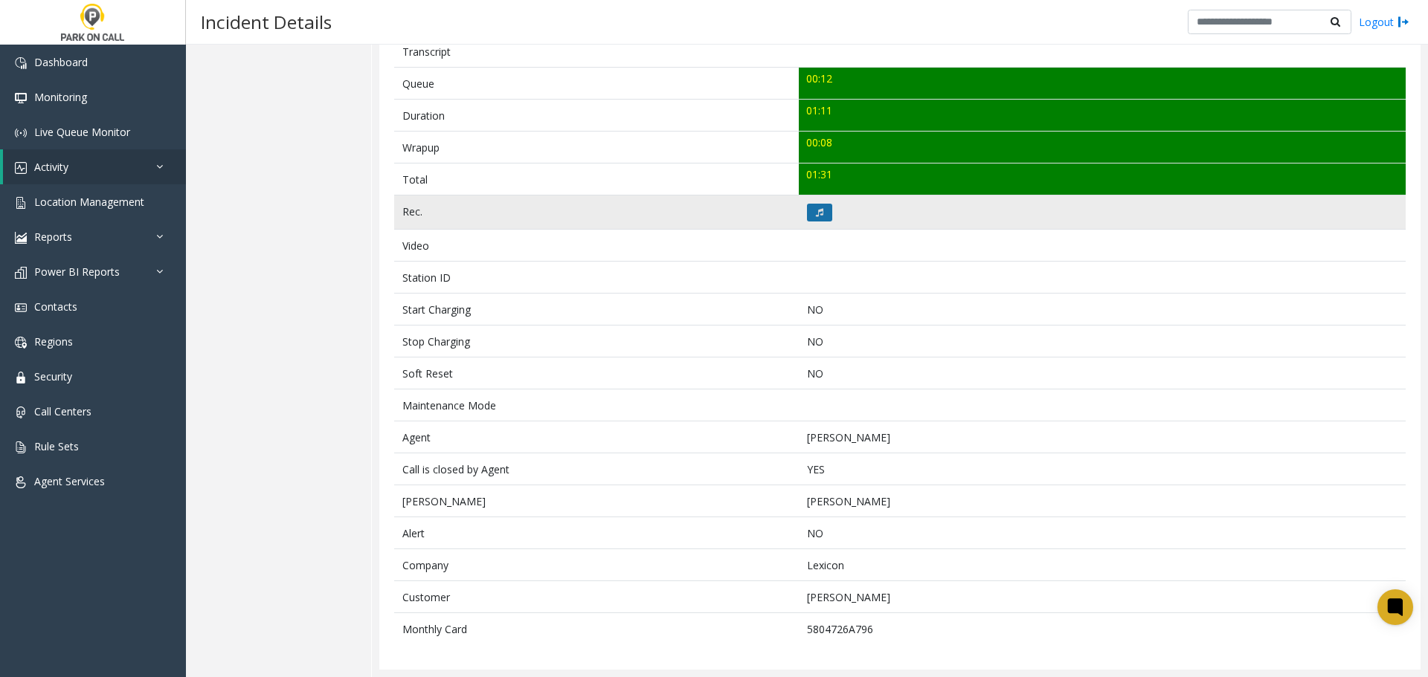
click at [816, 215] on icon at bounding box center [819, 212] width 7 height 9
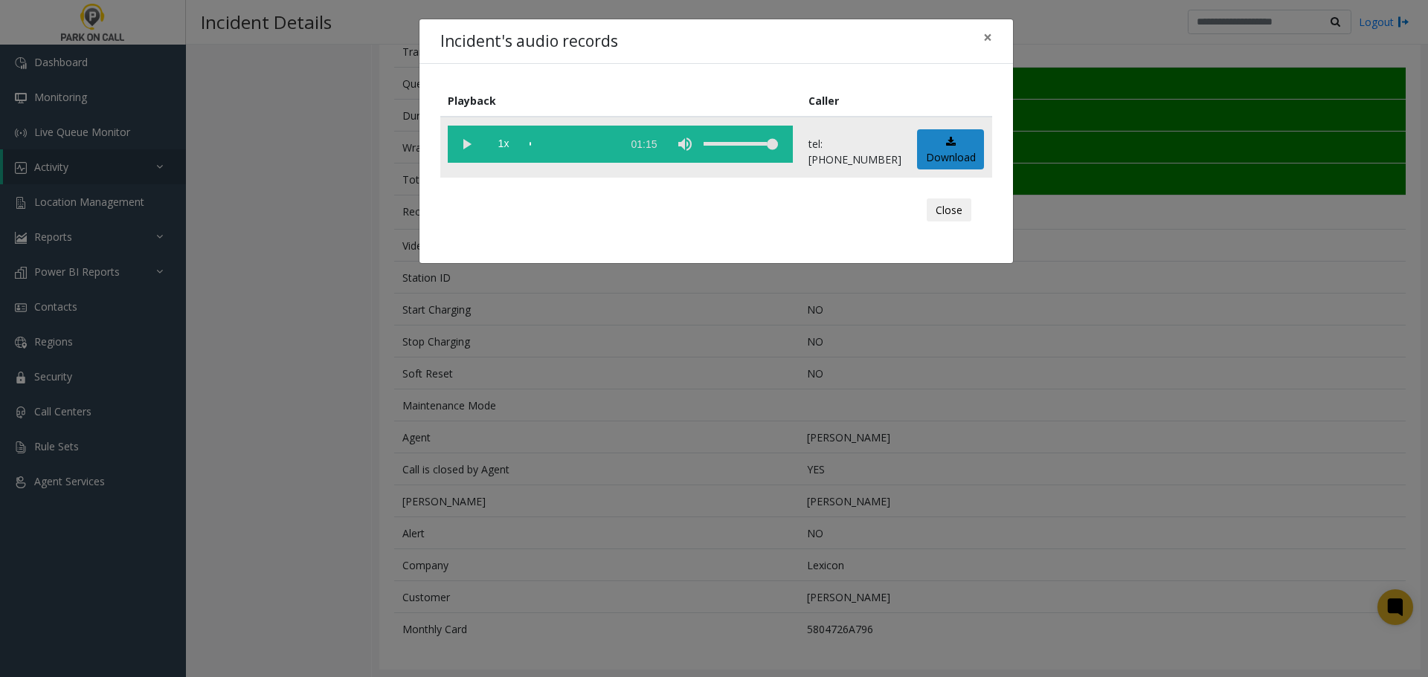
click at [454, 149] on vg-play-pause at bounding box center [466, 144] width 37 height 37
click at [562, 145] on div "scrub bar" at bounding box center [571, 144] width 85 height 37
click at [673, 389] on div "Incident's audio records × Playback Caller 1x 01:15 tel:9049019005 Download Clo…" at bounding box center [714, 338] width 1428 height 677
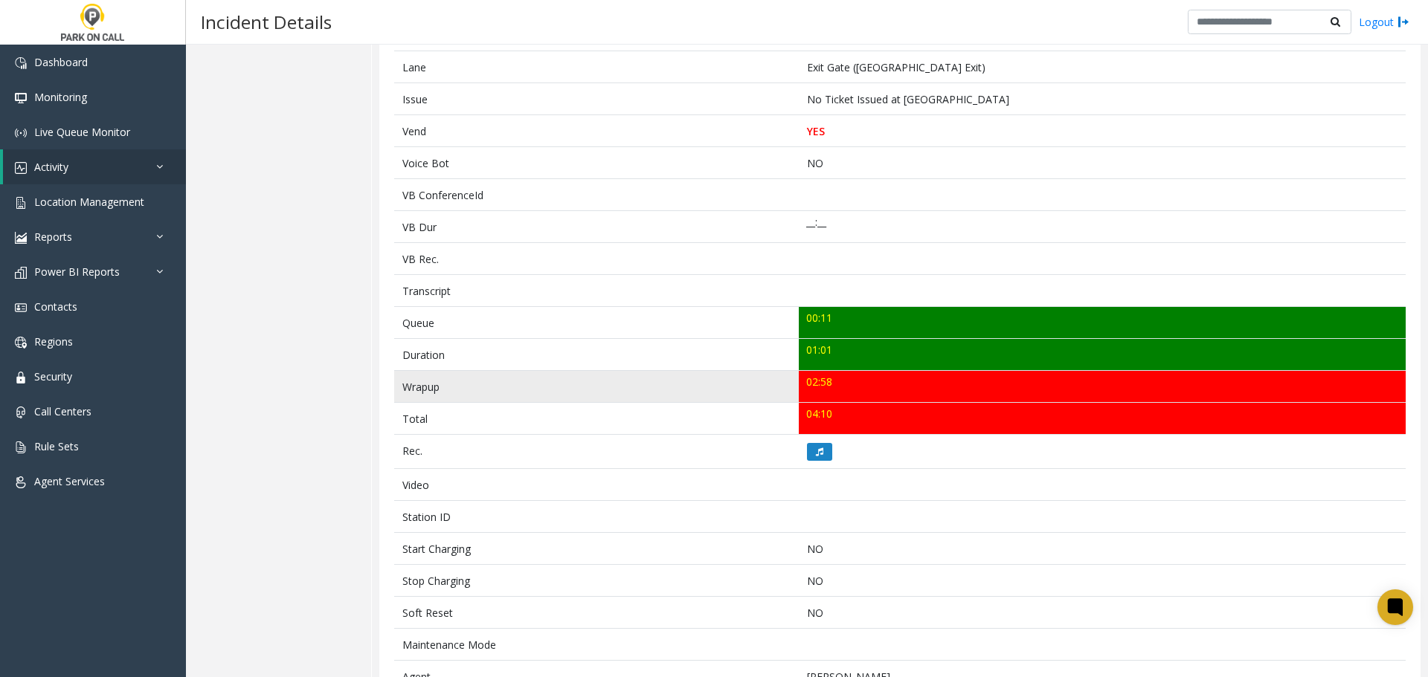
scroll to position [297, 0]
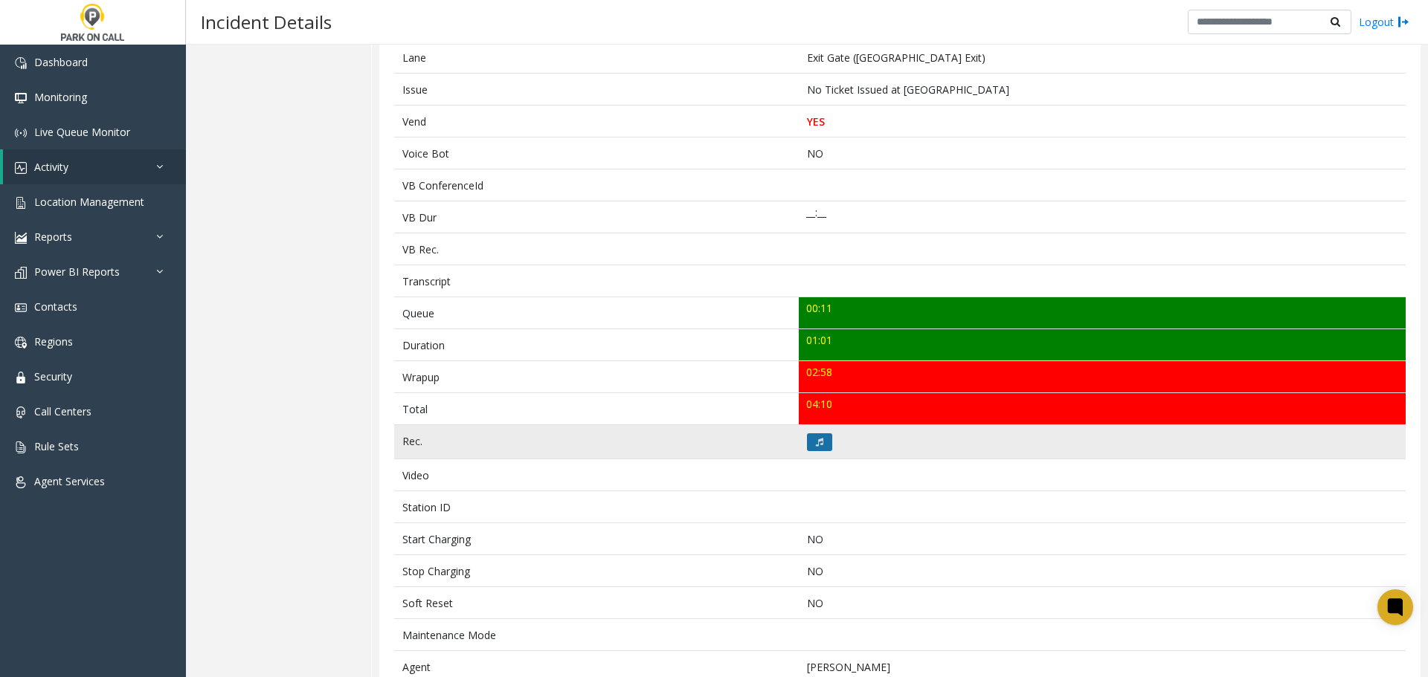
click at [816, 438] on icon at bounding box center [819, 442] width 7 height 9
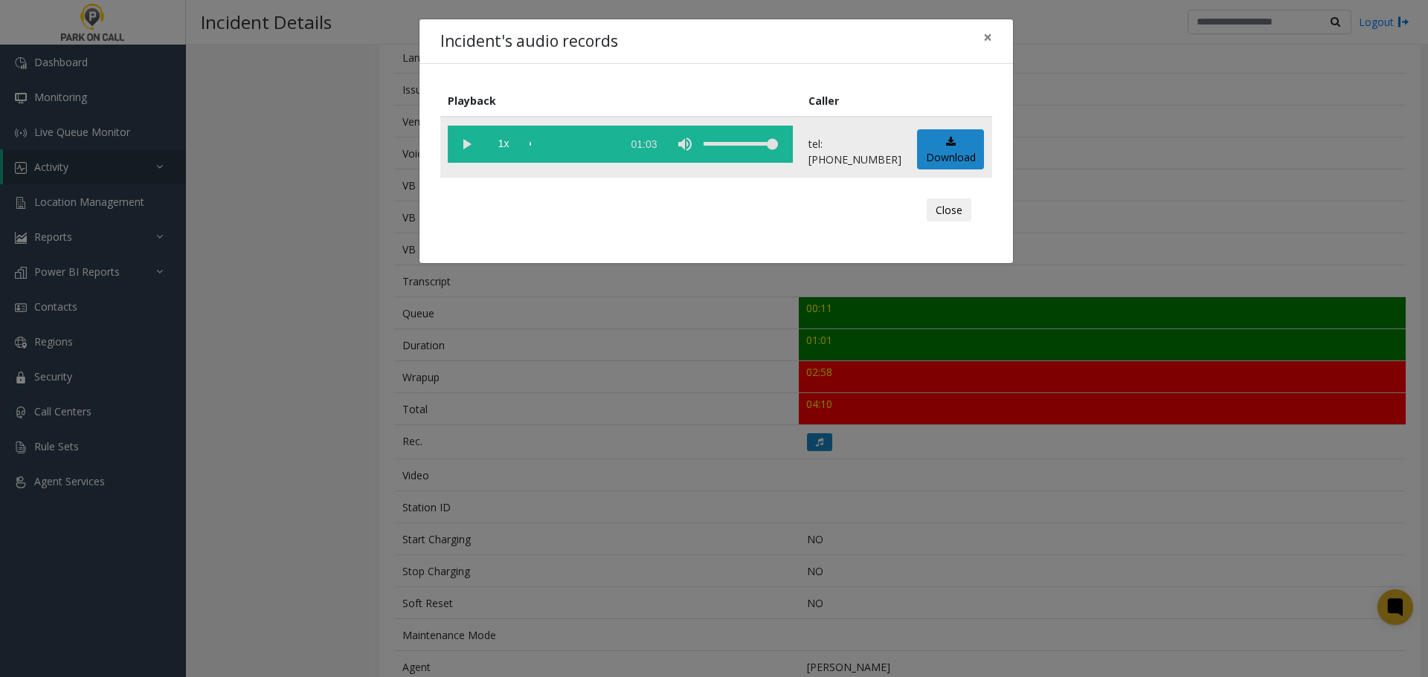
click at [473, 138] on vg-play-pause at bounding box center [466, 144] width 37 height 37
click at [614, 416] on div "Incident's audio records × Playback Caller 1x 01:03 tel:[PHONE_NUMBER] Download…" at bounding box center [714, 338] width 1428 height 677
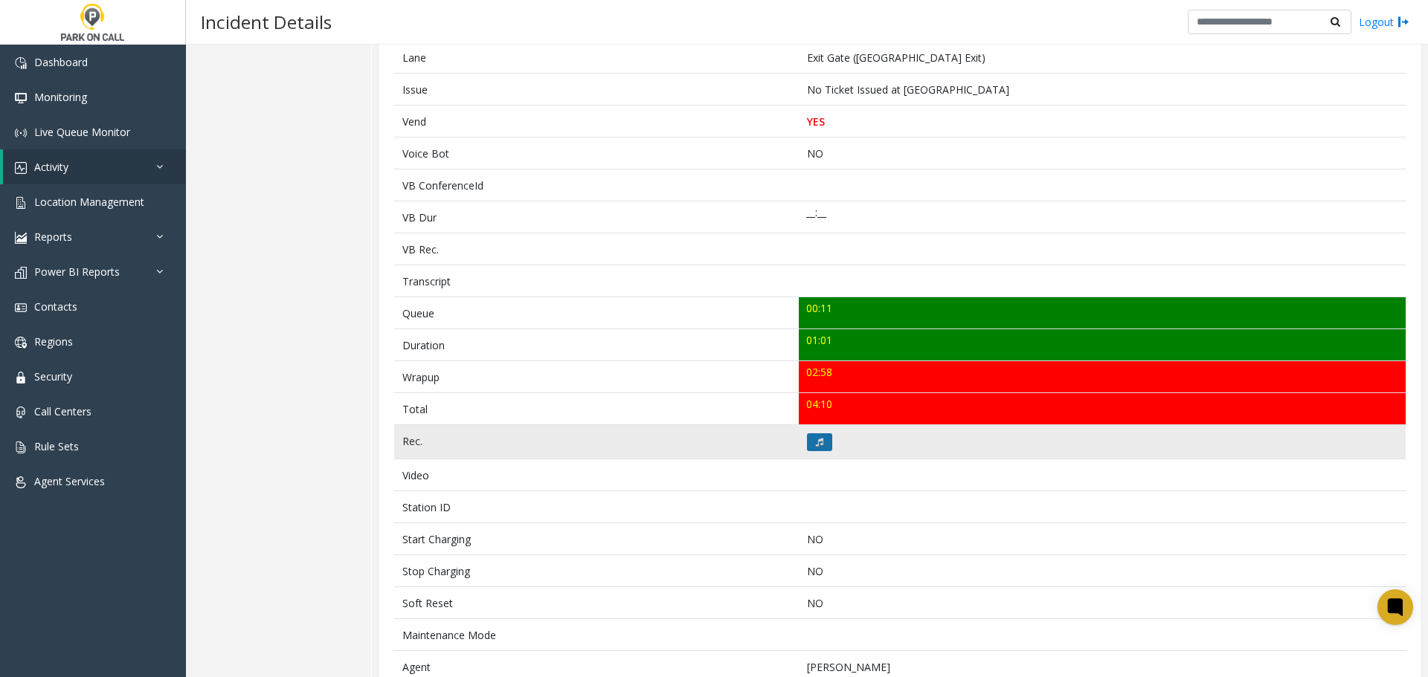
click at [810, 445] on button at bounding box center [819, 443] width 25 height 18
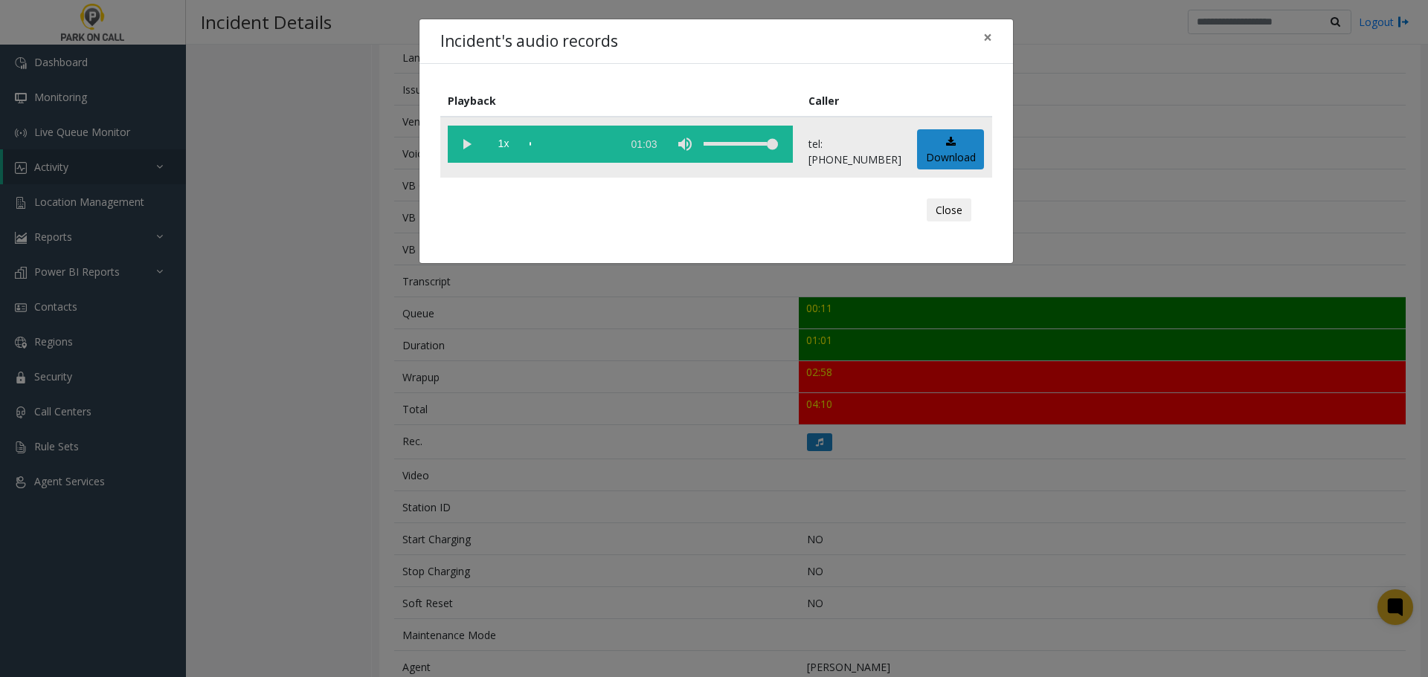
click at [468, 149] on vg-play-pause at bounding box center [466, 144] width 37 height 37
click at [552, 146] on div "scrub bar" at bounding box center [571, 144] width 85 height 37
click at [623, 459] on div "Incident's audio records × Playback Caller 1x 01:03 tel:[PHONE_NUMBER] Download…" at bounding box center [714, 338] width 1428 height 677
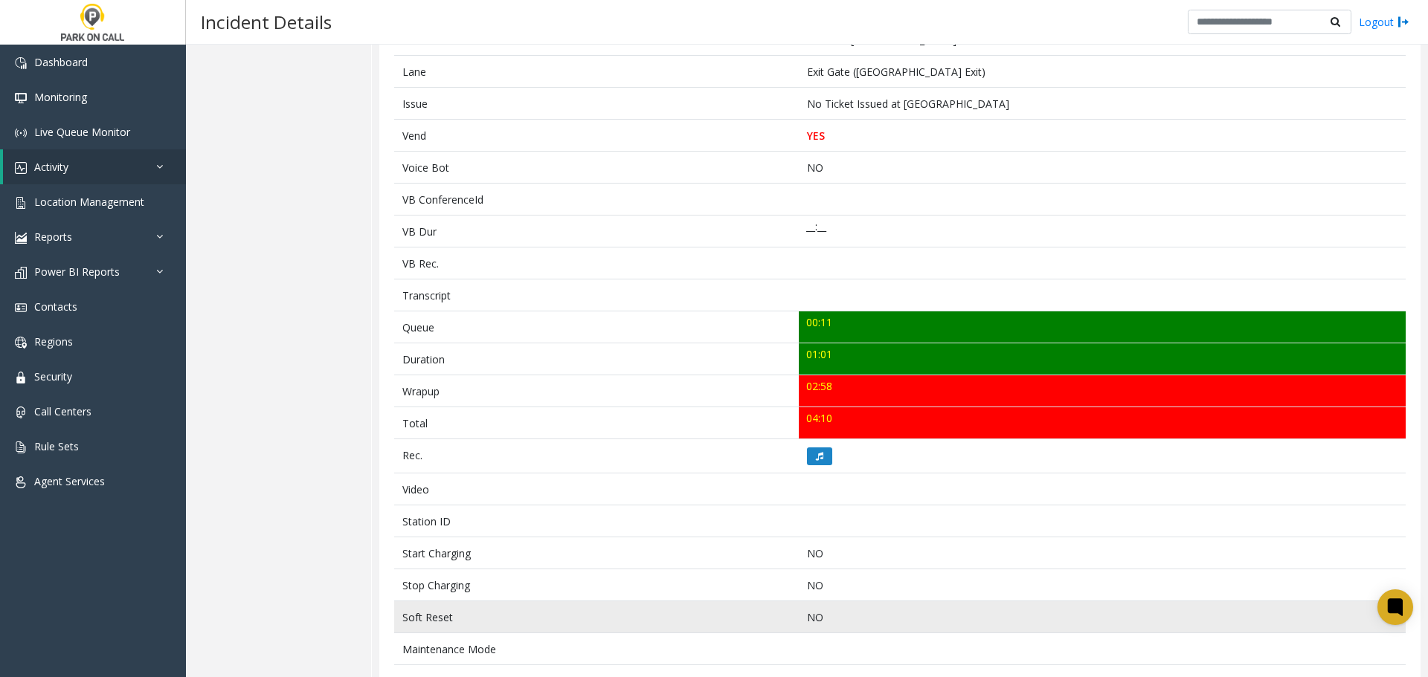
scroll to position [495, 0]
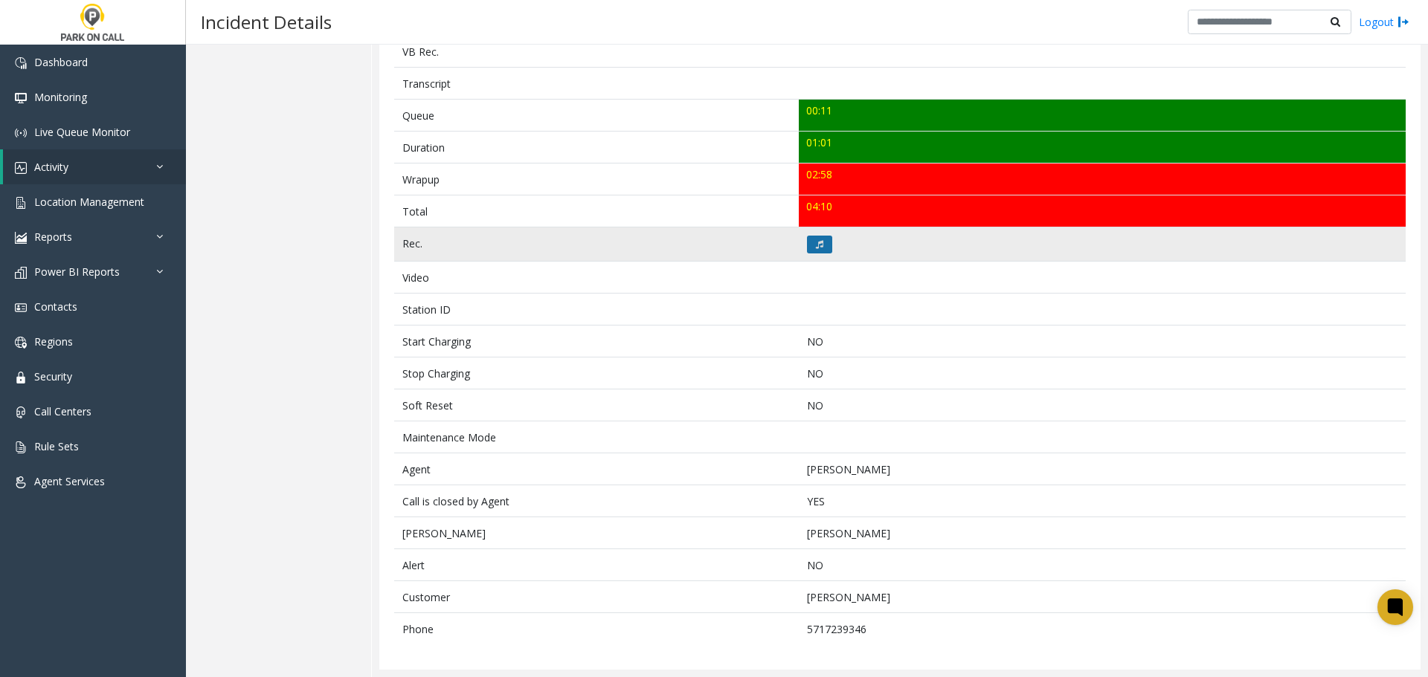
click at [807, 245] on button at bounding box center [819, 245] width 25 height 18
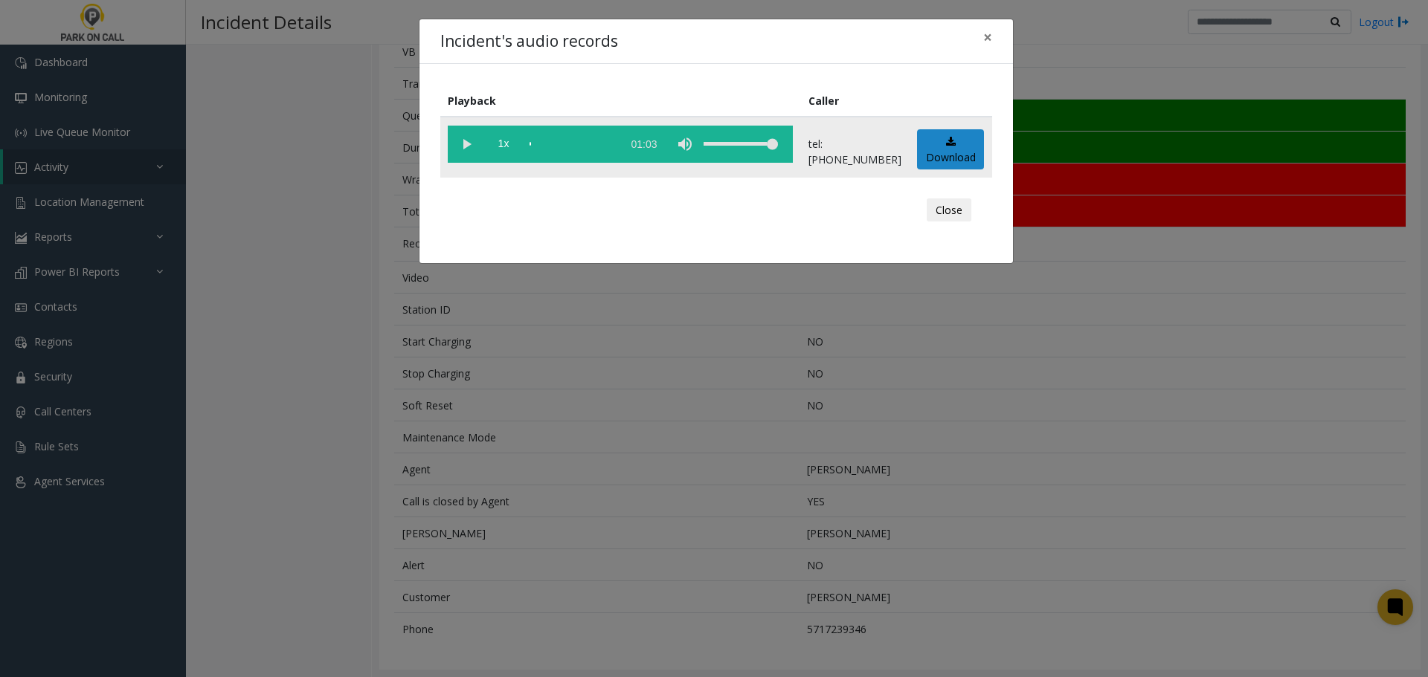
click at [463, 137] on vg-play-pause at bounding box center [466, 144] width 37 height 37
click at [581, 146] on div "scrub bar" at bounding box center [571, 144] width 85 height 37
click at [599, 145] on div "scrub bar" at bounding box center [571, 144] width 85 height 37
click at [786, 535] on div "Incident's audio records × Playback Caller 1x 01:03 tel:[PHONE_NUMBER] Download…" at bounding box center [714, 338] width 1428 height 677
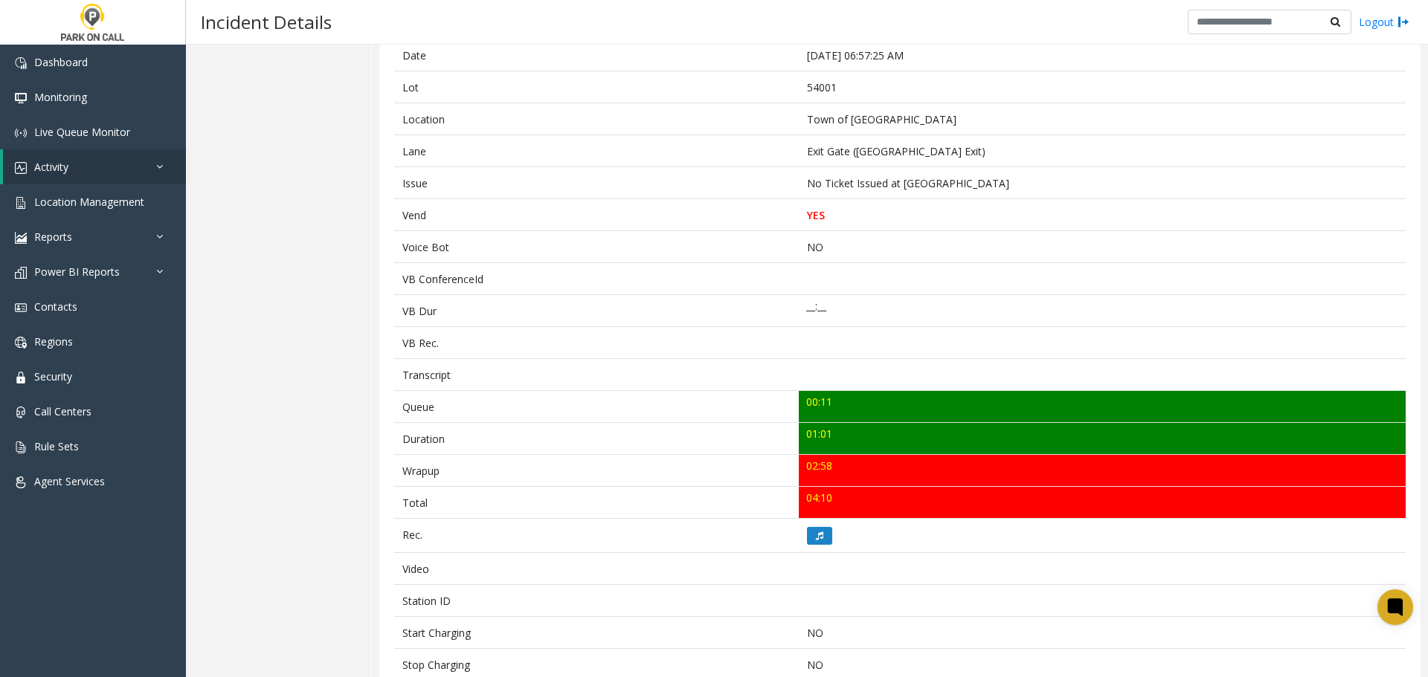
scroll to position [0, 0]
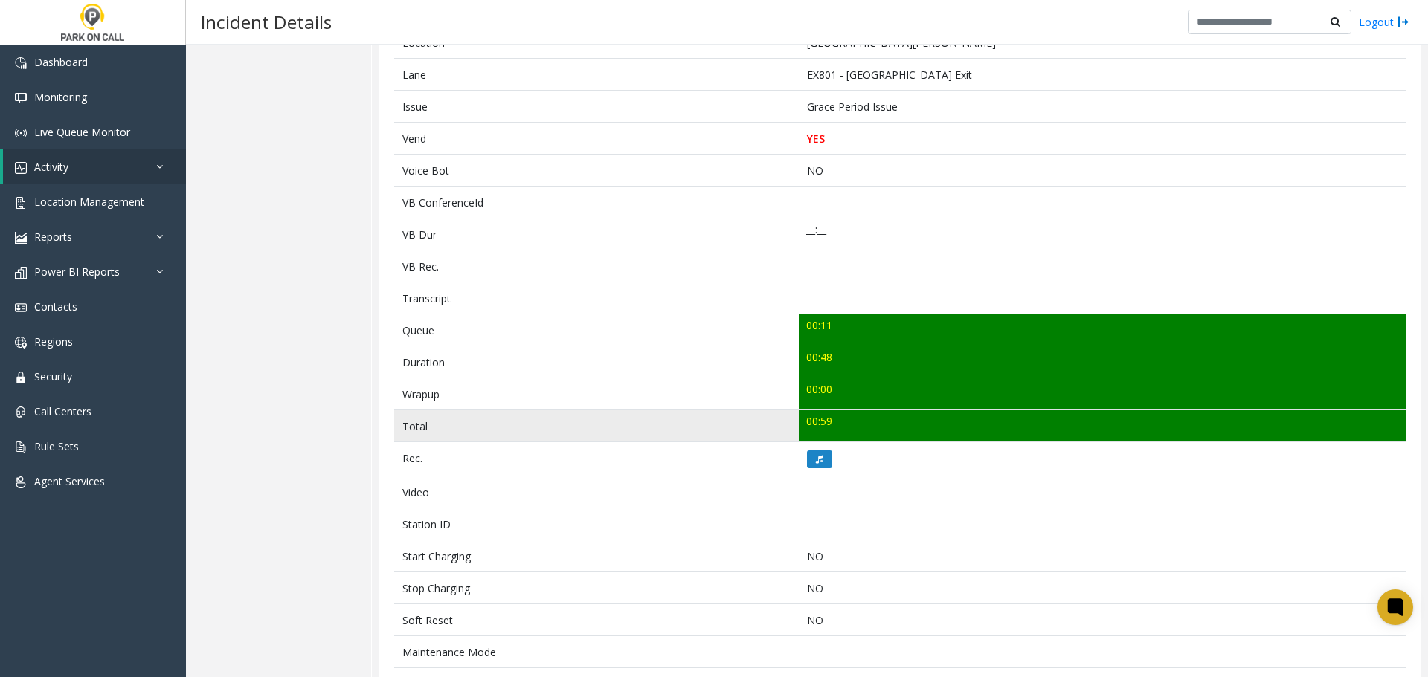
scroll to position [297, 0]
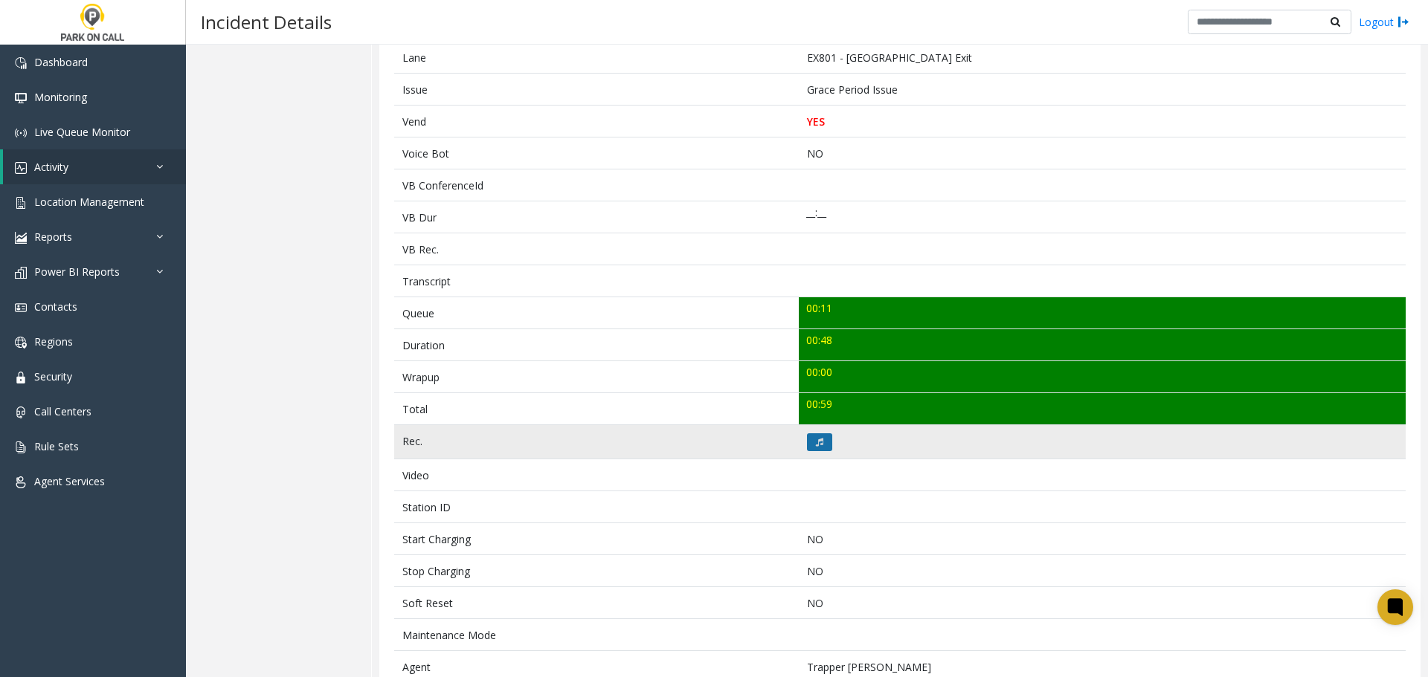
click at [825, 438] on button at bounding box center [819, 443] width 25 height 18
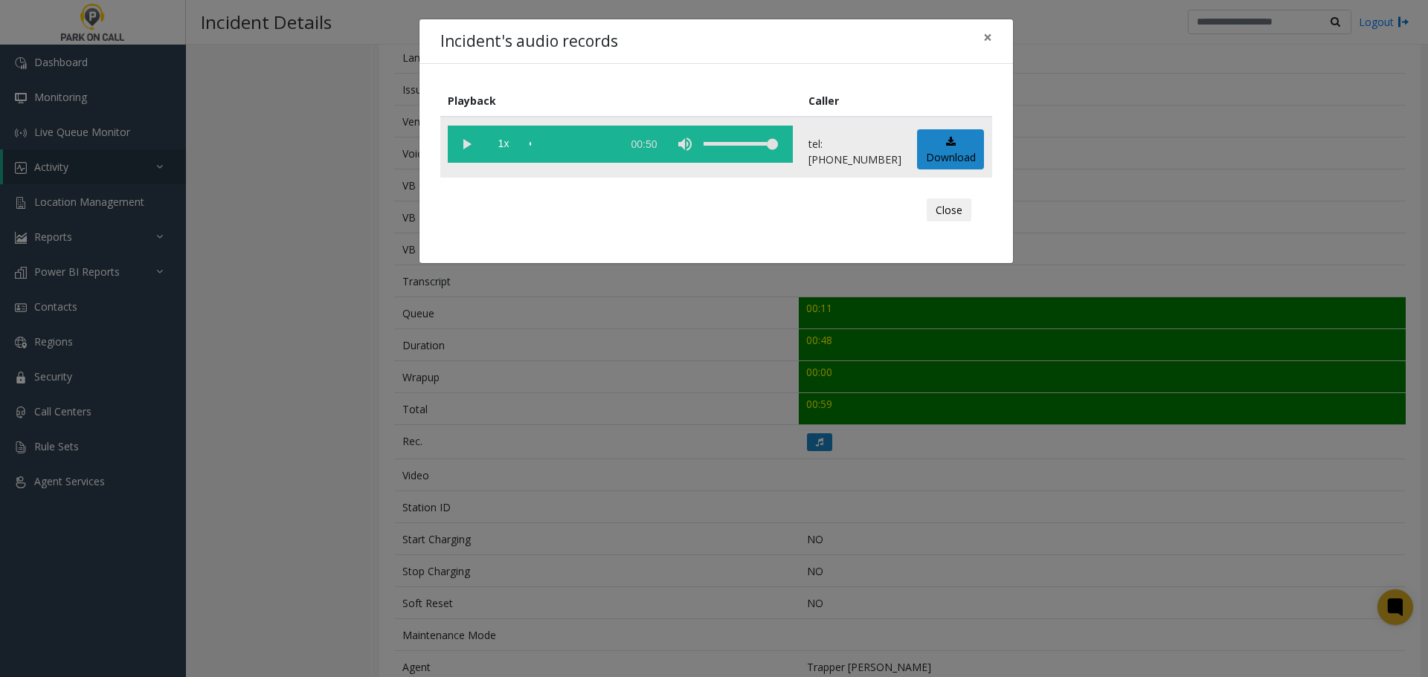
click at [465, 149] on vg-play-pause at bounding box center [466, 144] width 37 height 37
click at [544, 148] on div "scrub bar" at bounding box center [571, 144] width 85 height 37
click at [570, 148] on div "scrub bar" at bounding box center [571, 144] width 85 height 37
click at [582, 145] on div "scrub bar" at bounding box center [571, 144] width 85 height 37
click at [590, 148] on div "scrub bar" at bounding box center [571, 144] width 85 height 37
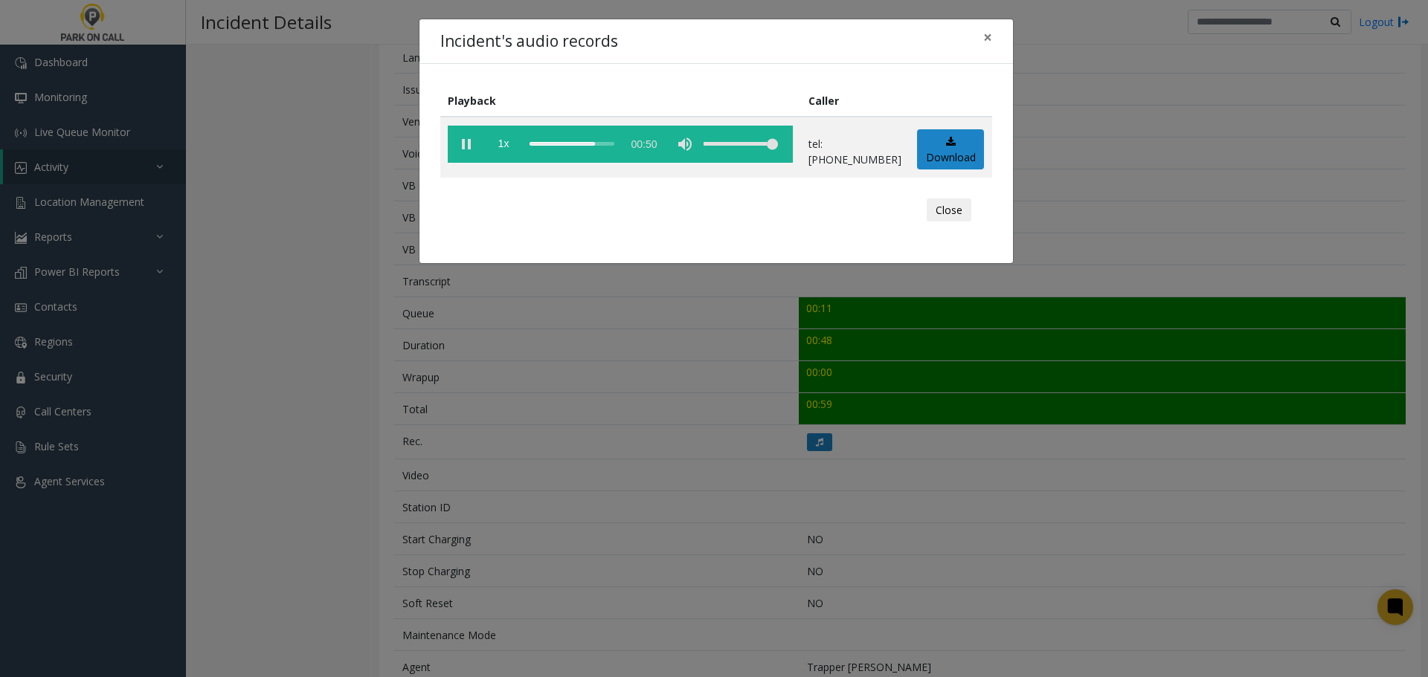
drag, startPoint x: 654, startPoint y: 384, endPoint x: 666, endPoint y: 380, distance: 12.7
click at [662, 383] on div "Incident's audio records × Playback Caller 1x 00:50 tel:0010059002 Download Clo…" at bounding box center [714, 338] width 1428 height 677
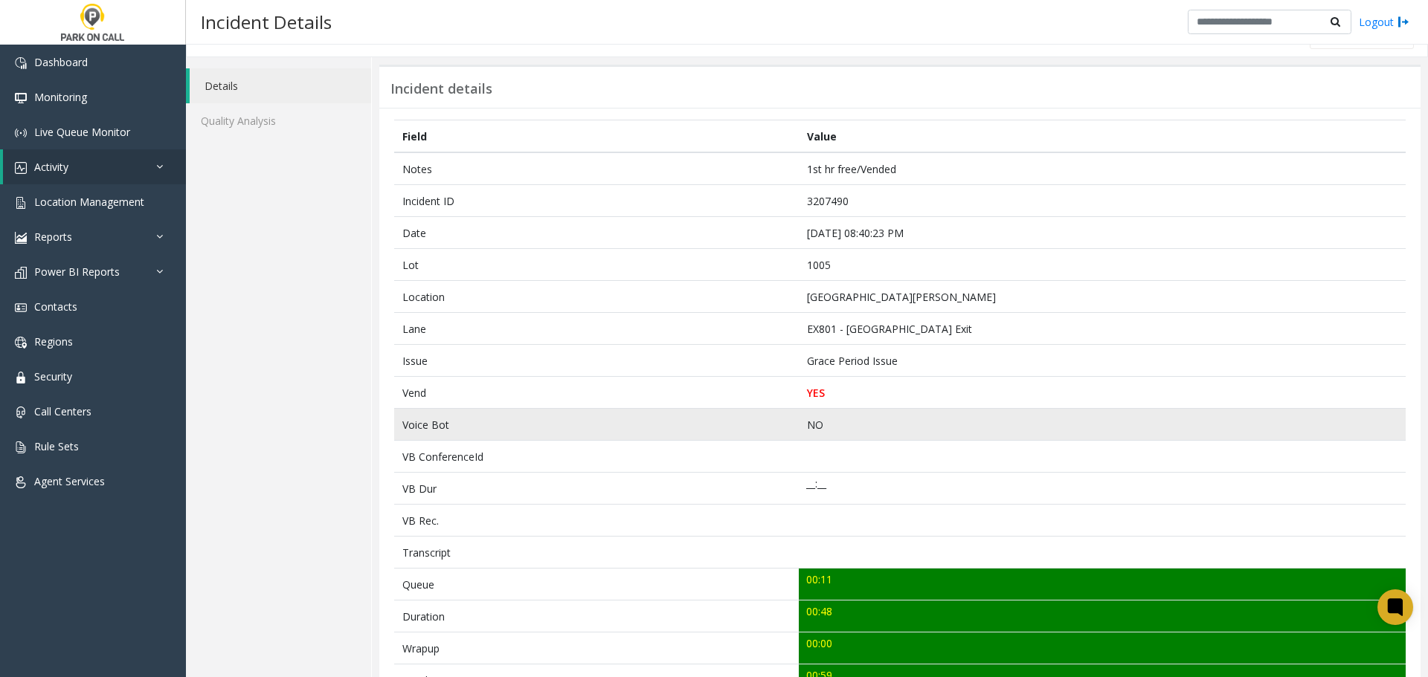
scroll to position [0, 0]
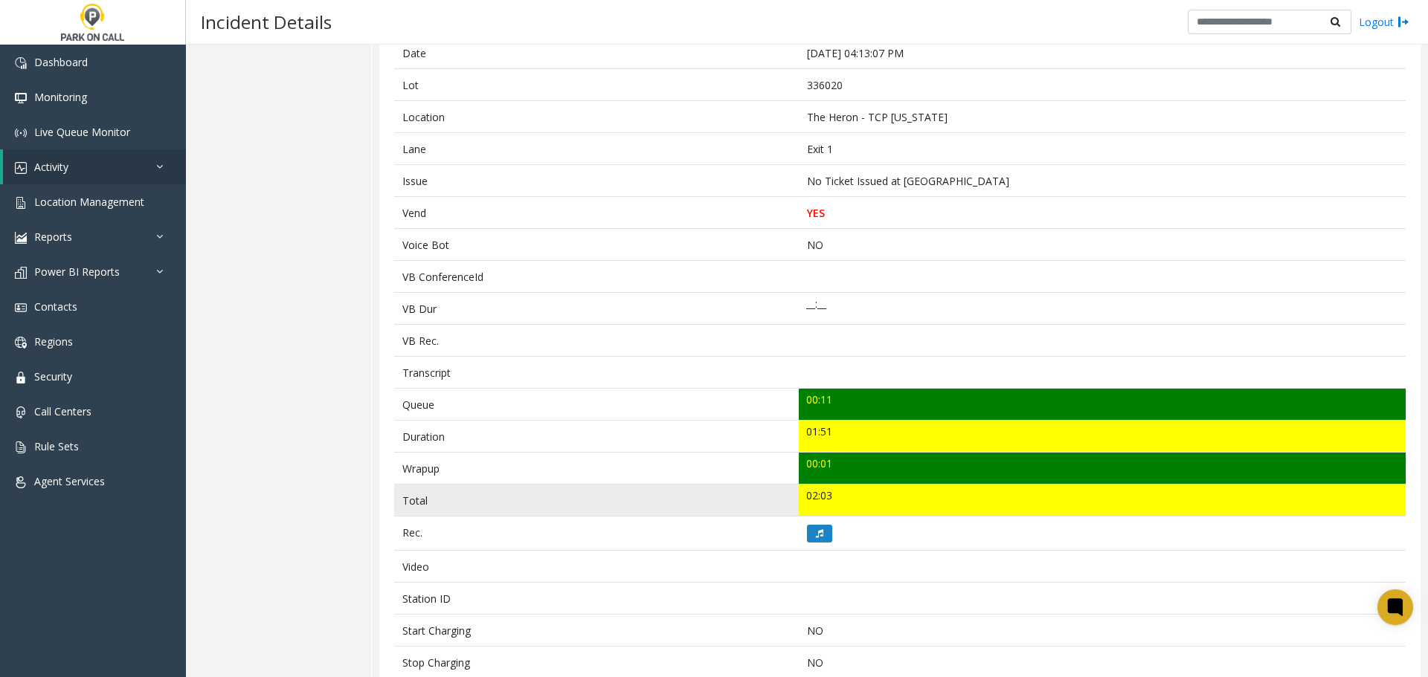
scroll to position [223, 0]
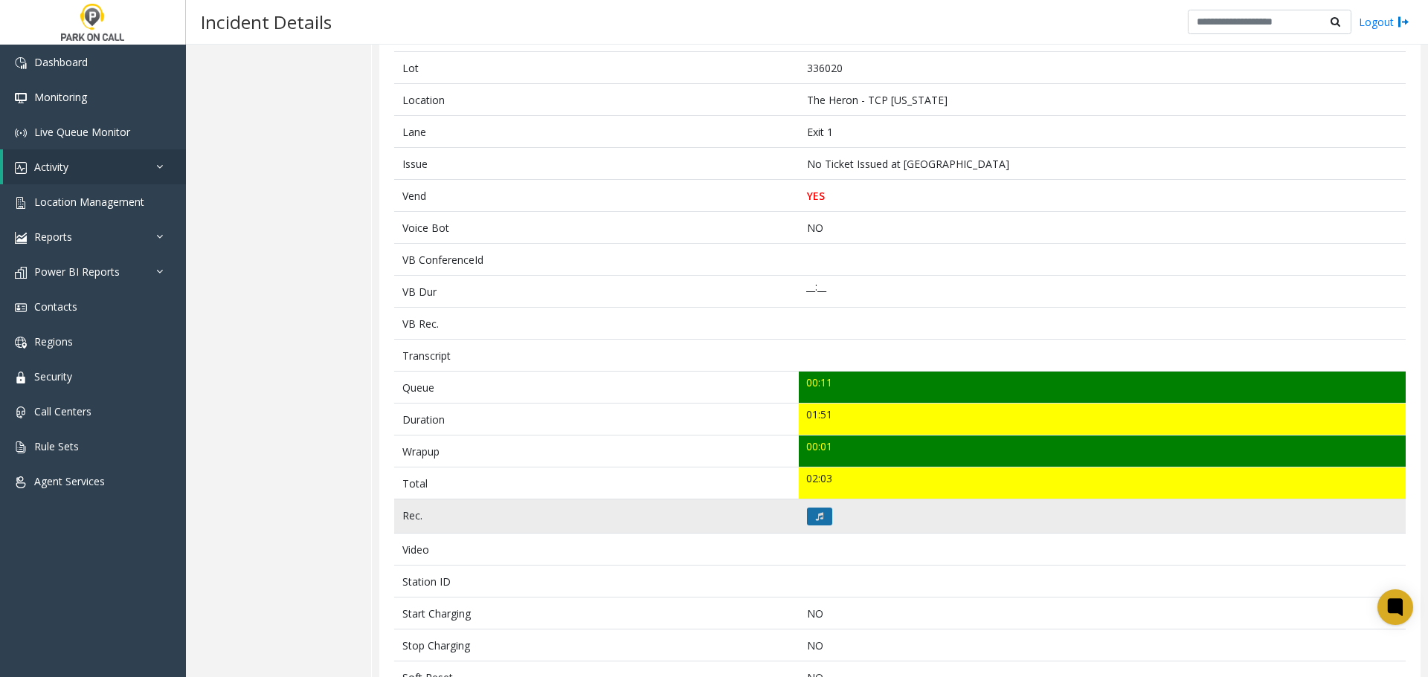
click at [822, 508] on button at bounding box center [819, 517] width 25 height 18
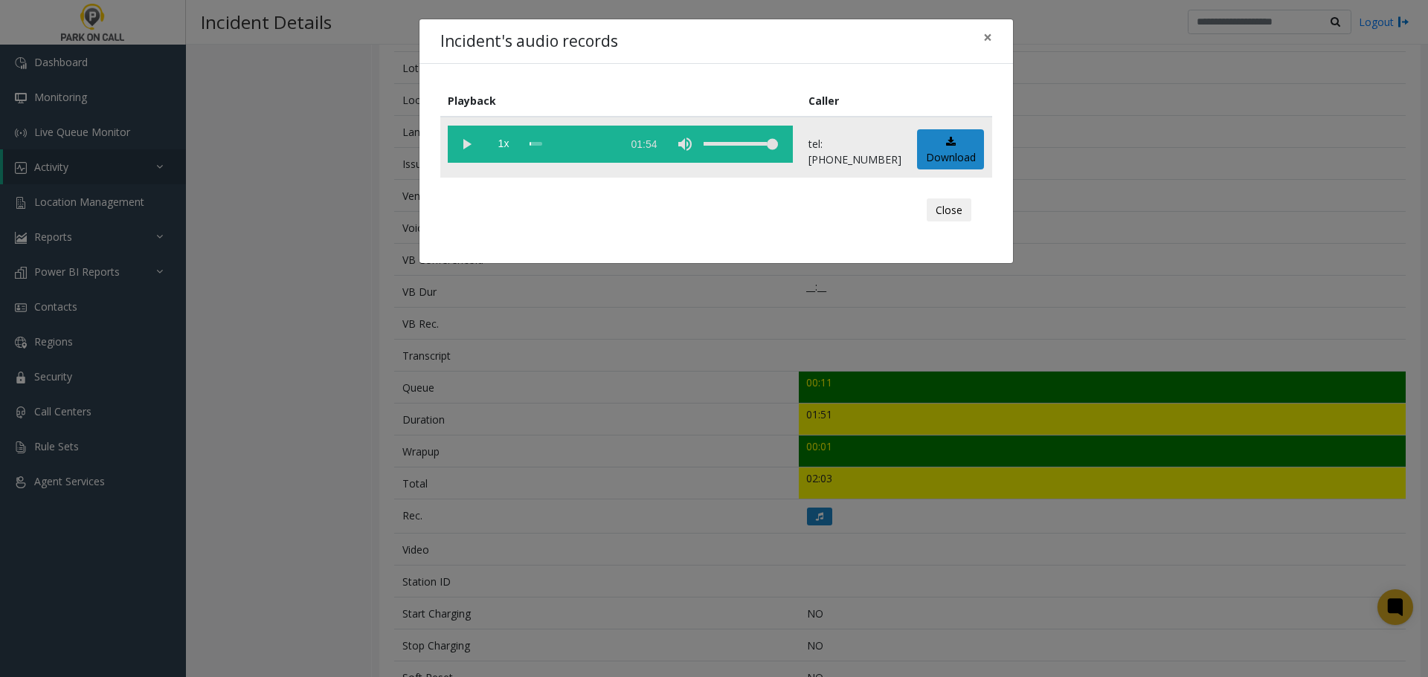
click at [459, 146] on vg-play-pause at bounding box center [466, 144] width 37 height 37
click at [604, 149] on div "scrub bar" at bounding box center [571, 144] width 85 height 37
click at [471, 136] on vg-play-pause at bounding box center [466, 144] width 37 height 37
click at [579, 146] on div "scrub bar" at bounding box center [571, 144] width 85 height 37
click at [737, 528] on div "Incident's audio records × Playback Caller 1x 01:54 tel:3360209003 Download Clo…" at bounding box center [714, 338] width 1428 height 677
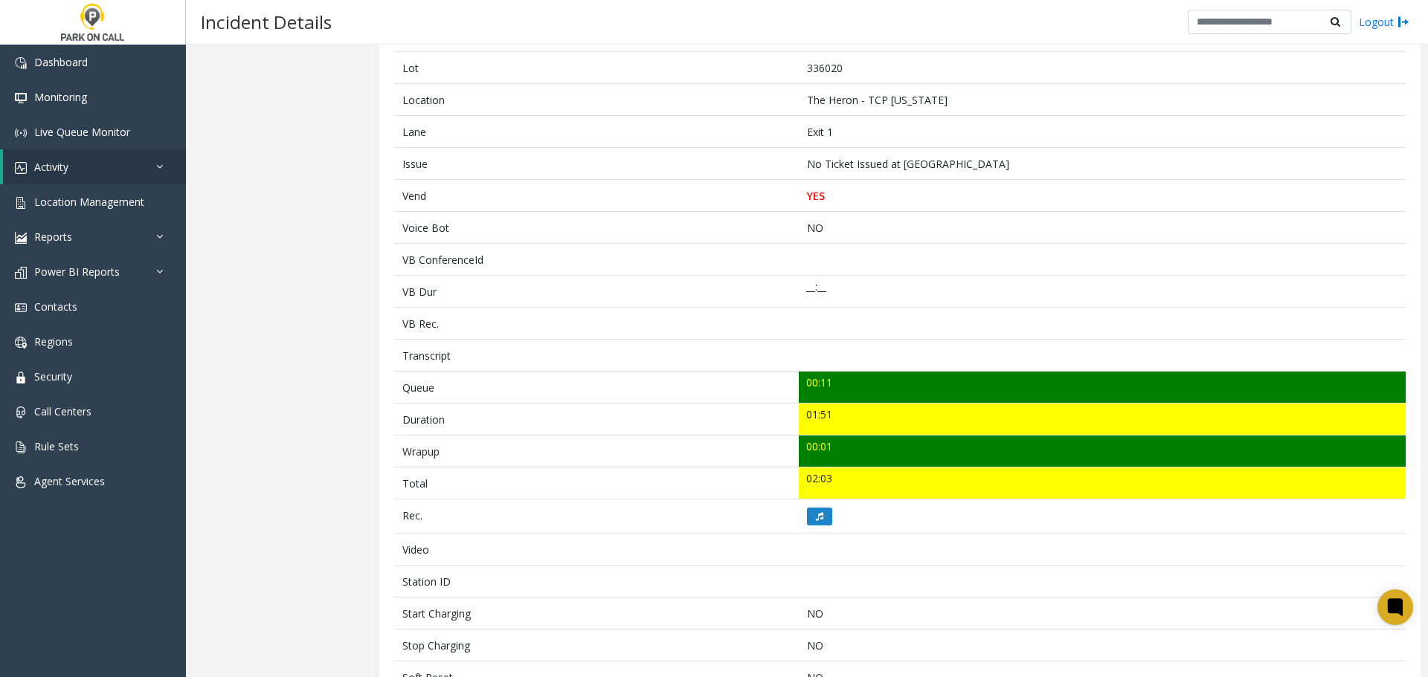
scroll to position [495, 0]
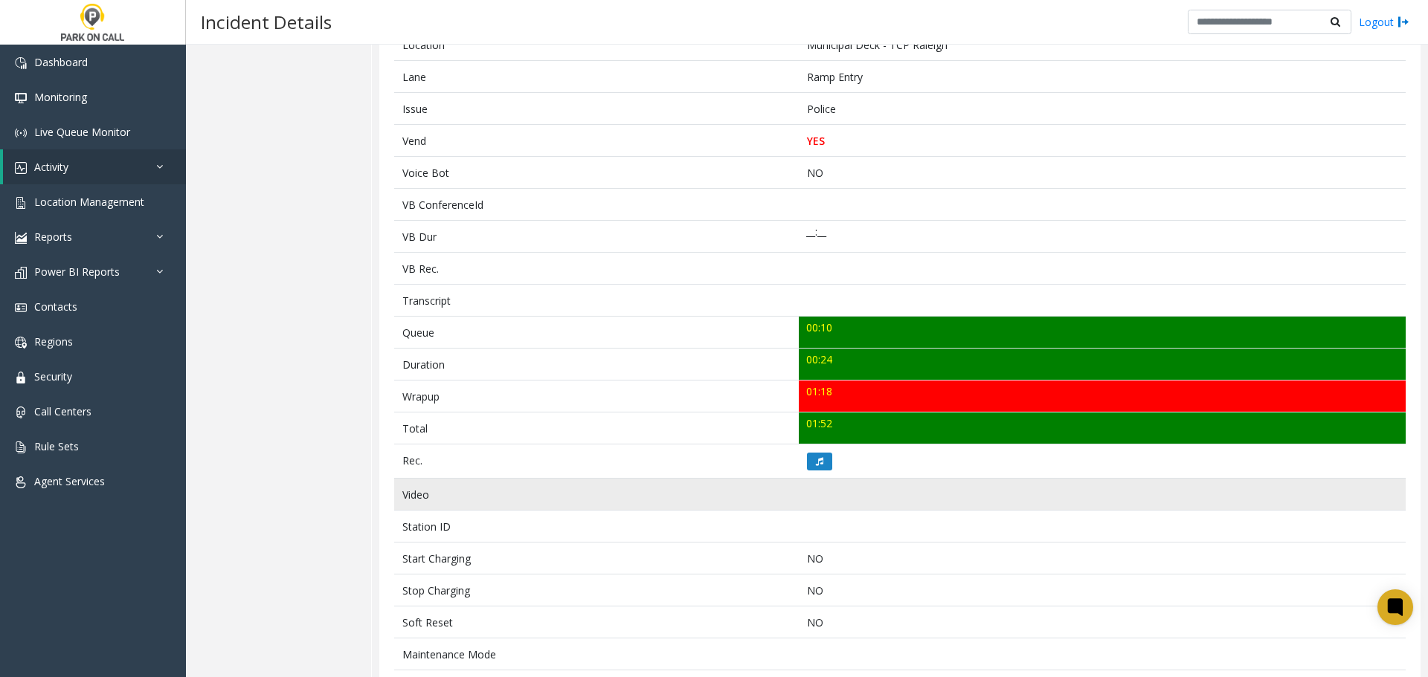
scroll to position [399, 0]
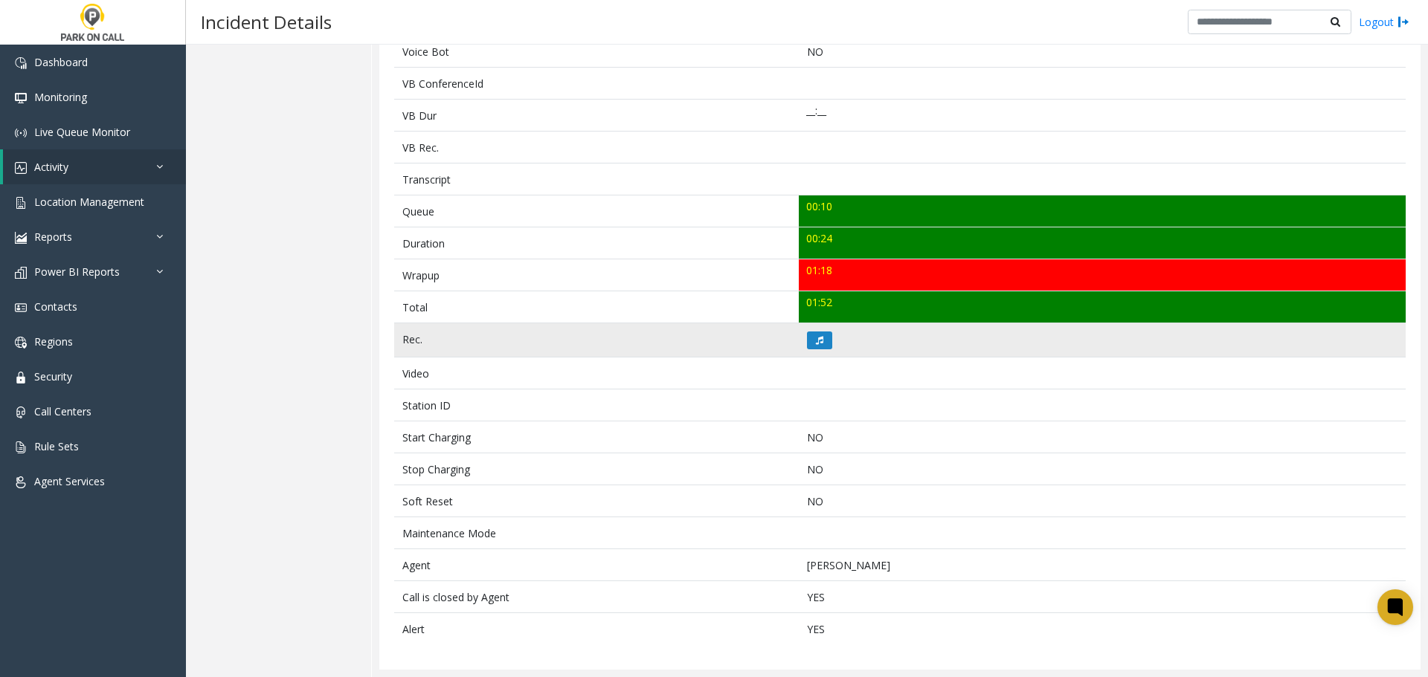
click at [822, 356] on td at bounding box center [1102, 340] width 607 height 34
click at [813, 348] on button at bounding box center [819, 341] width 25 height 18
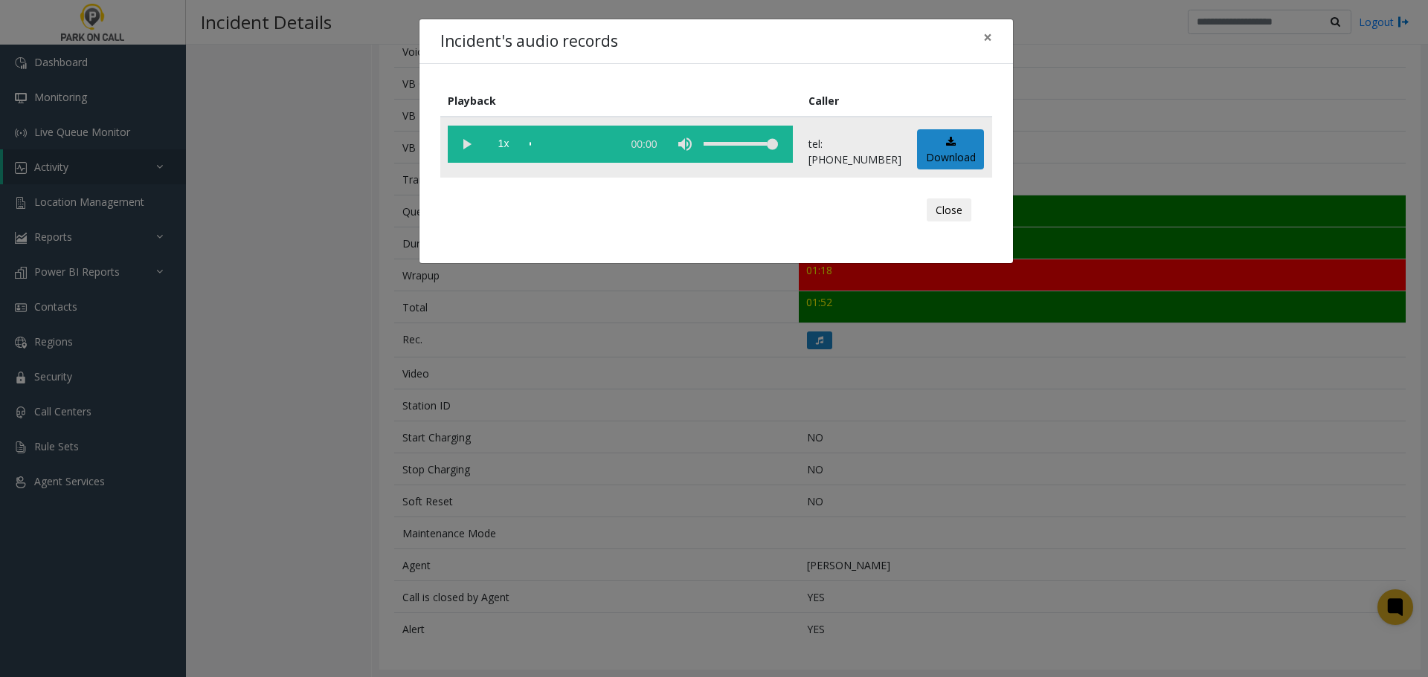
click at [453, 141] on vg-play-pause at bounding box center [466, 144] width 37 height 37
click at [660, 471] on div "Incident's audio records × Playback Caller 1x 00:29 tel:9192769001 Download Clo…" at bounding box center [714, 338] width 1428 height 677
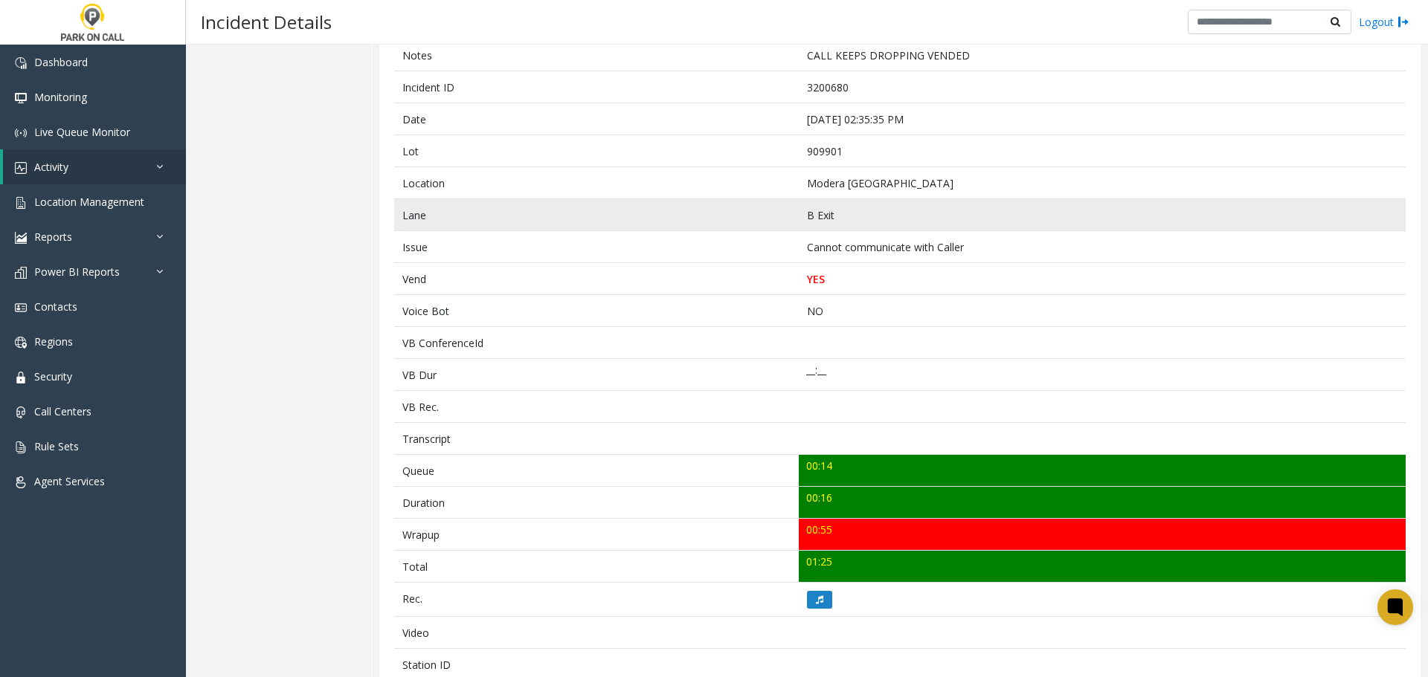
scroll to position [399, 0]
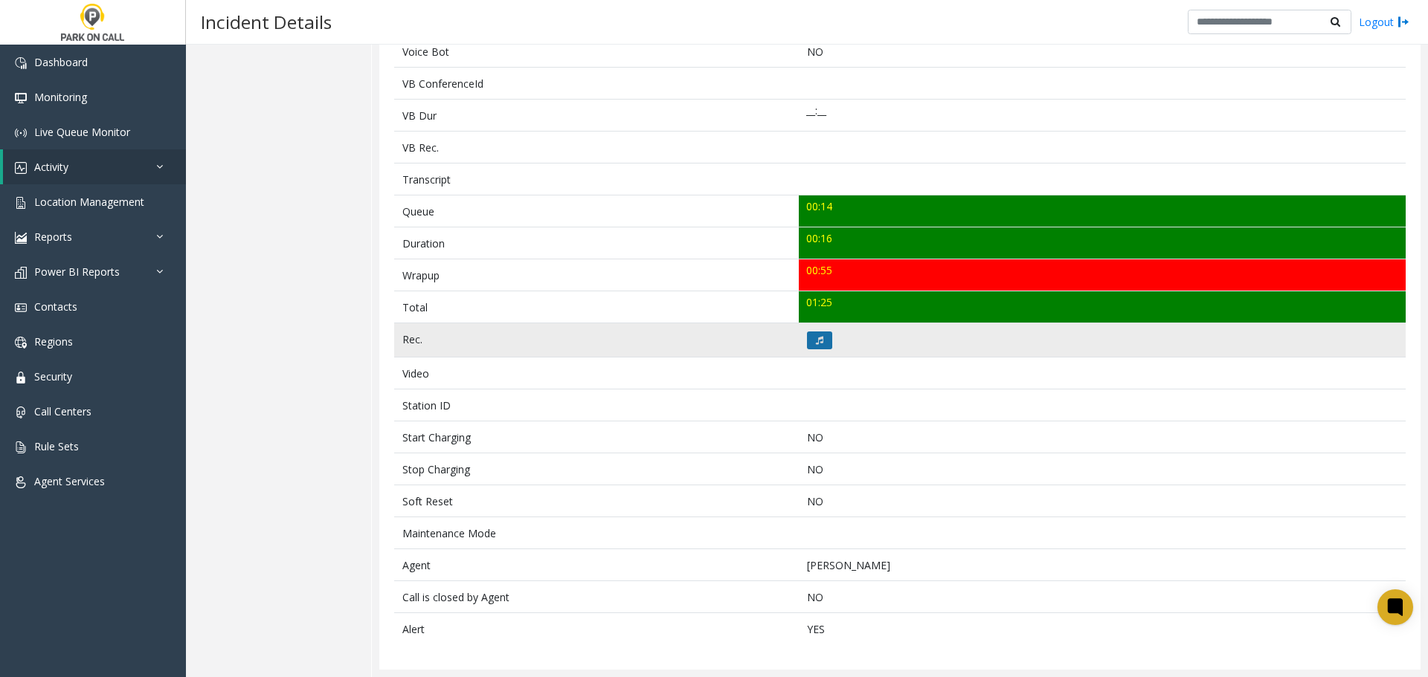
click at [813, 346] on button at bounding box center [819, 341] width 25 height 18
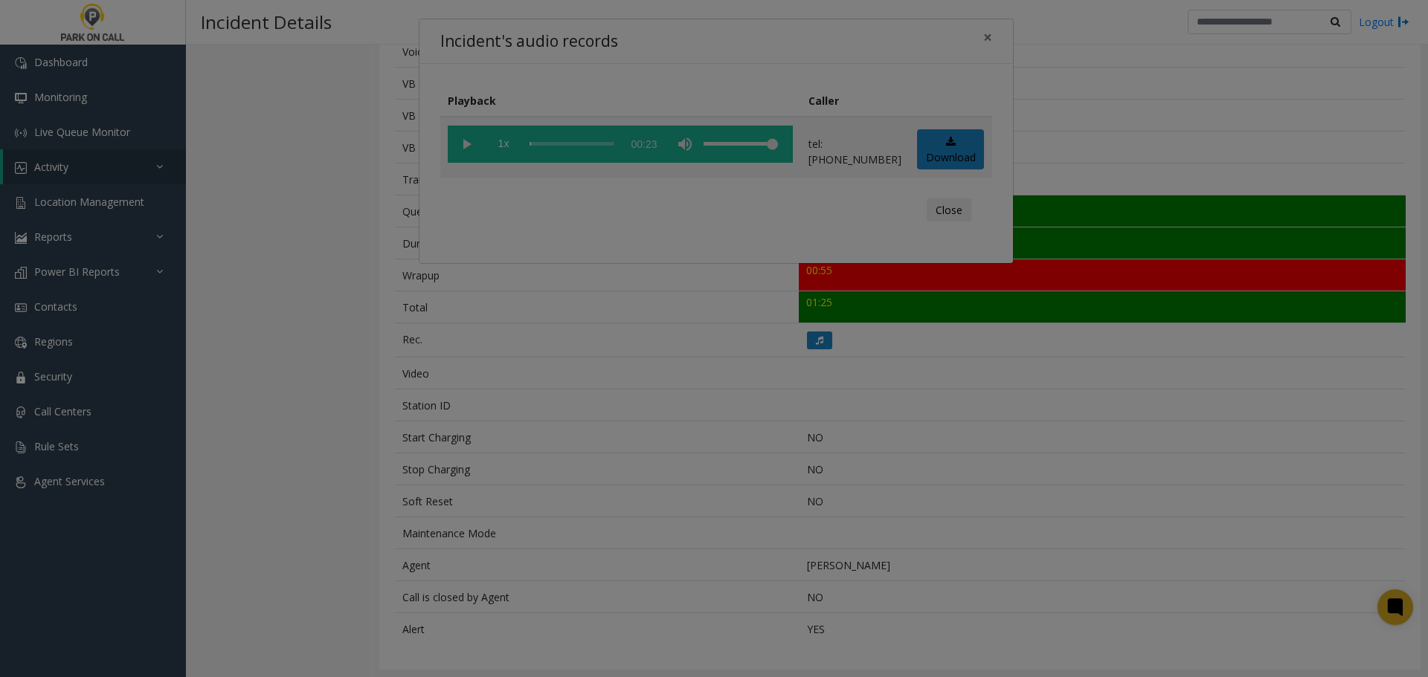
click at [593, 367] on bs-modal-backdrop at bounding box center [714, 338] width 1428 height 677
click at [573, 376] on bs-modal-backdrop at bounding box center [714, 338] width 1428 height 677
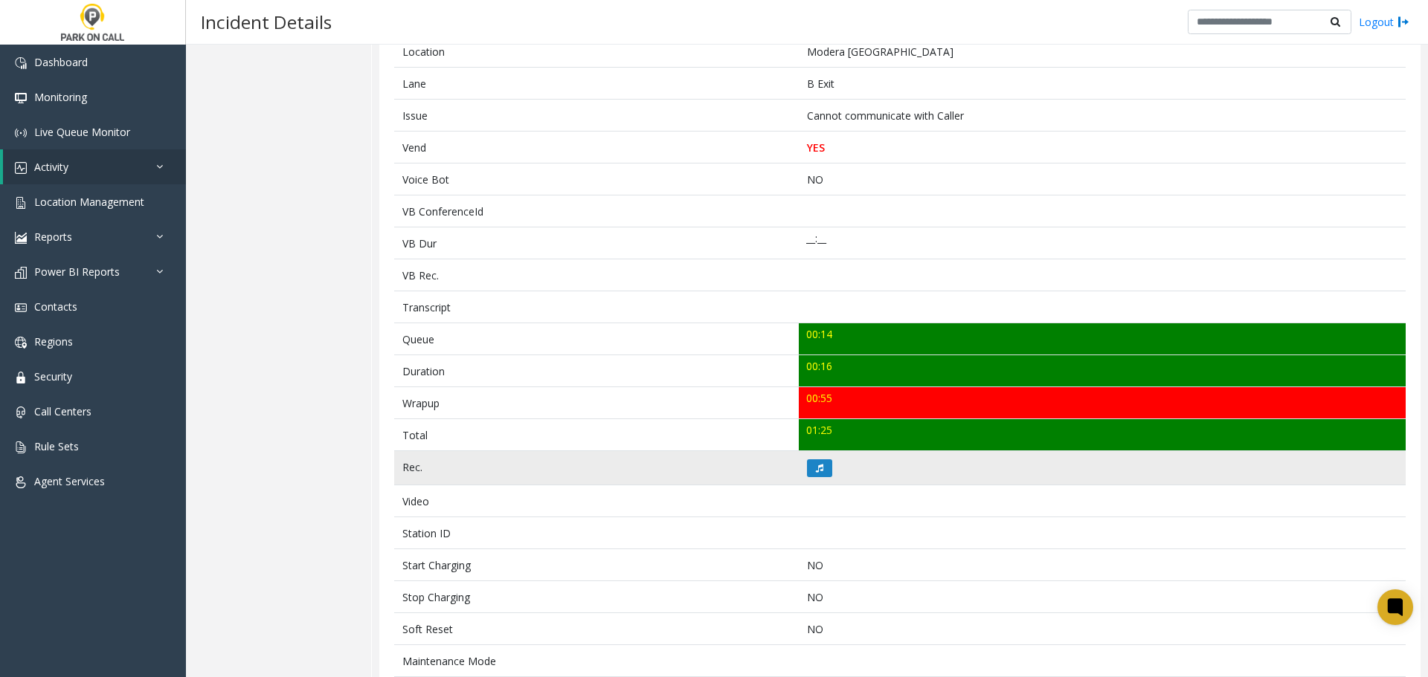
scroll to position [399, 0]
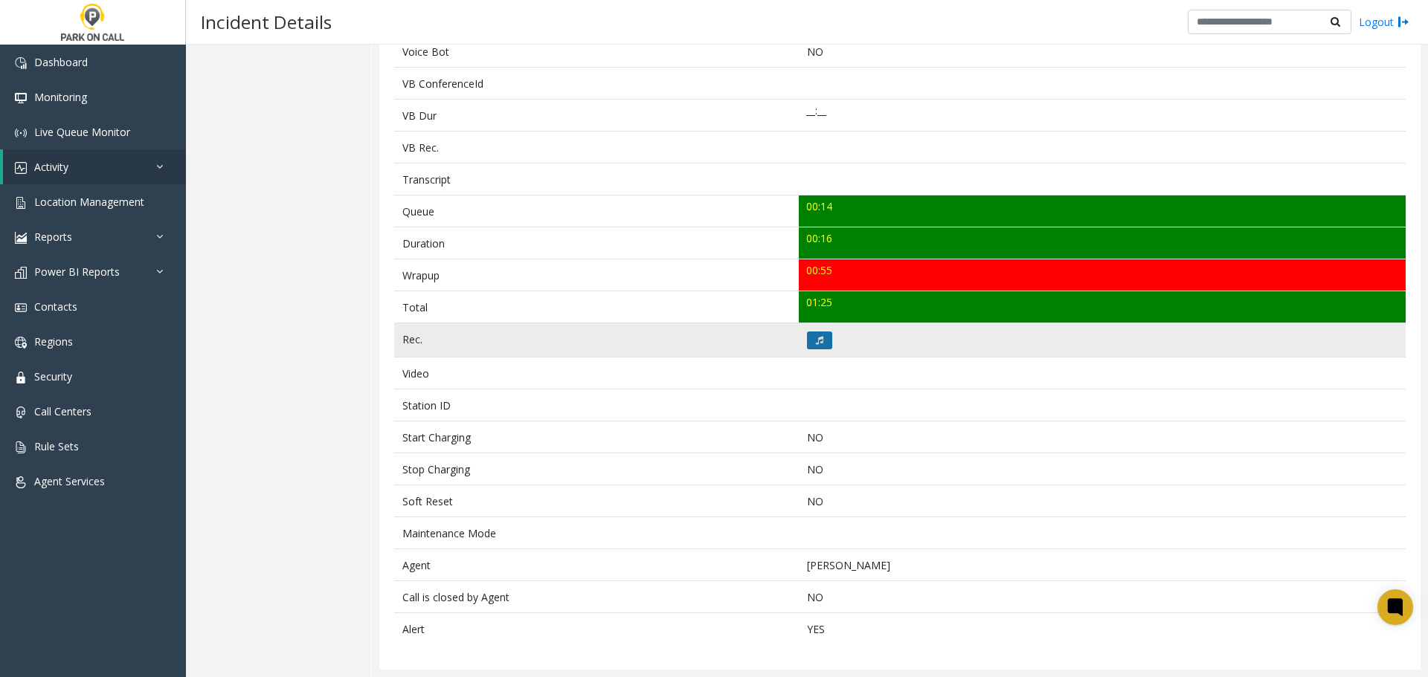
click at [814, 332] on button at bounding box center [819, 341] width 25 height 18
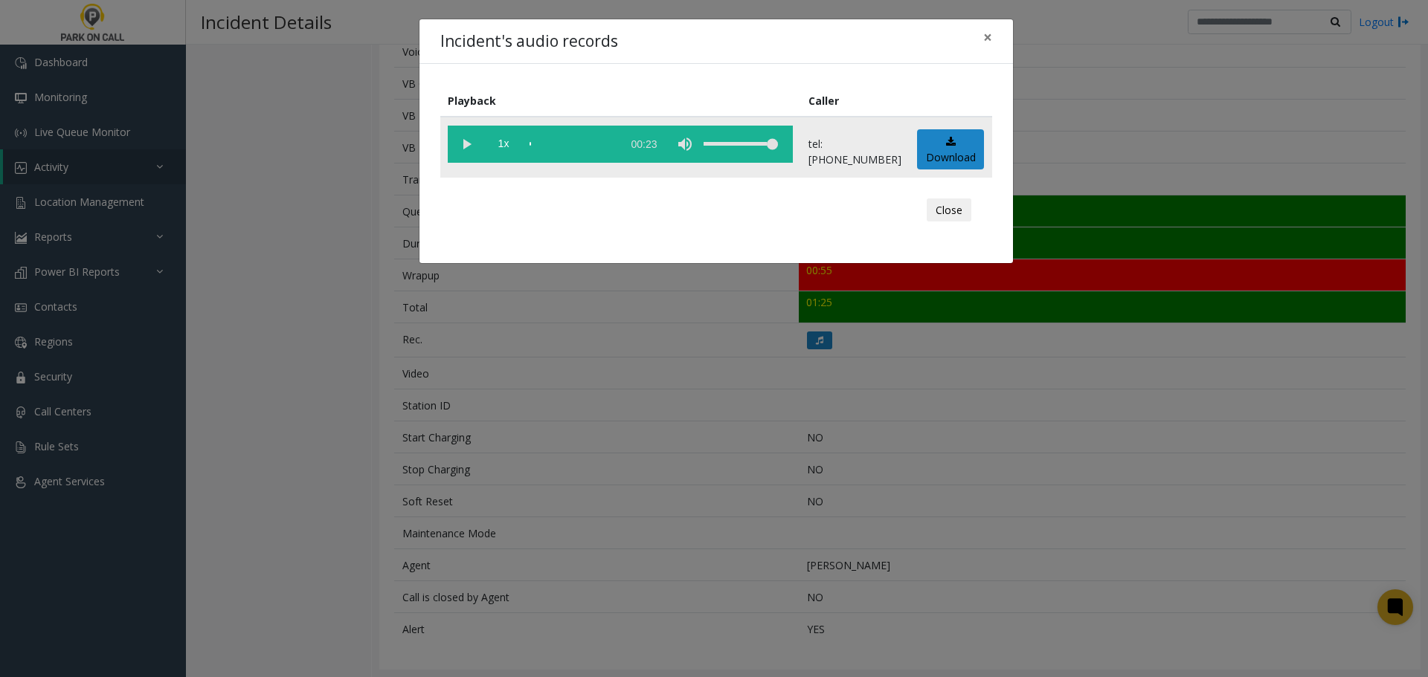
click at [467, 151] on vg-play-pause at bounding box center [466, 144] width 37 height 37
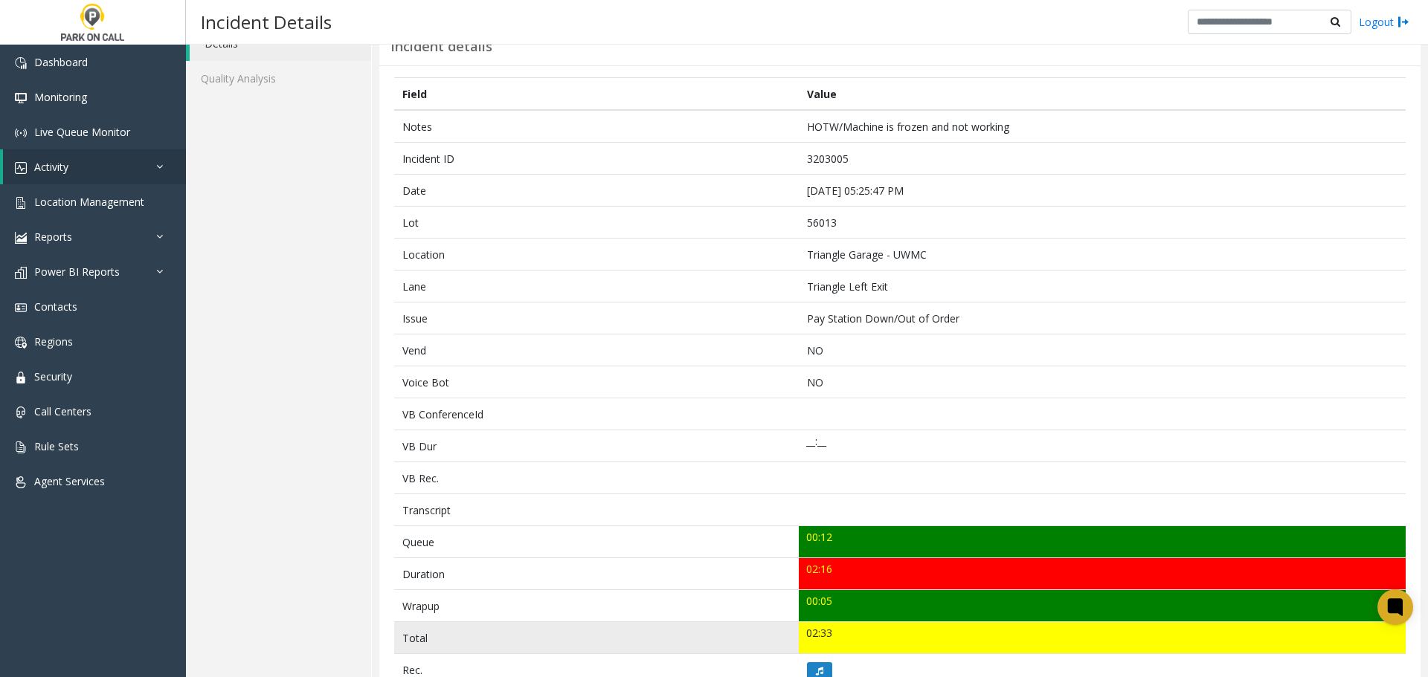
scroll to position [149, 0]
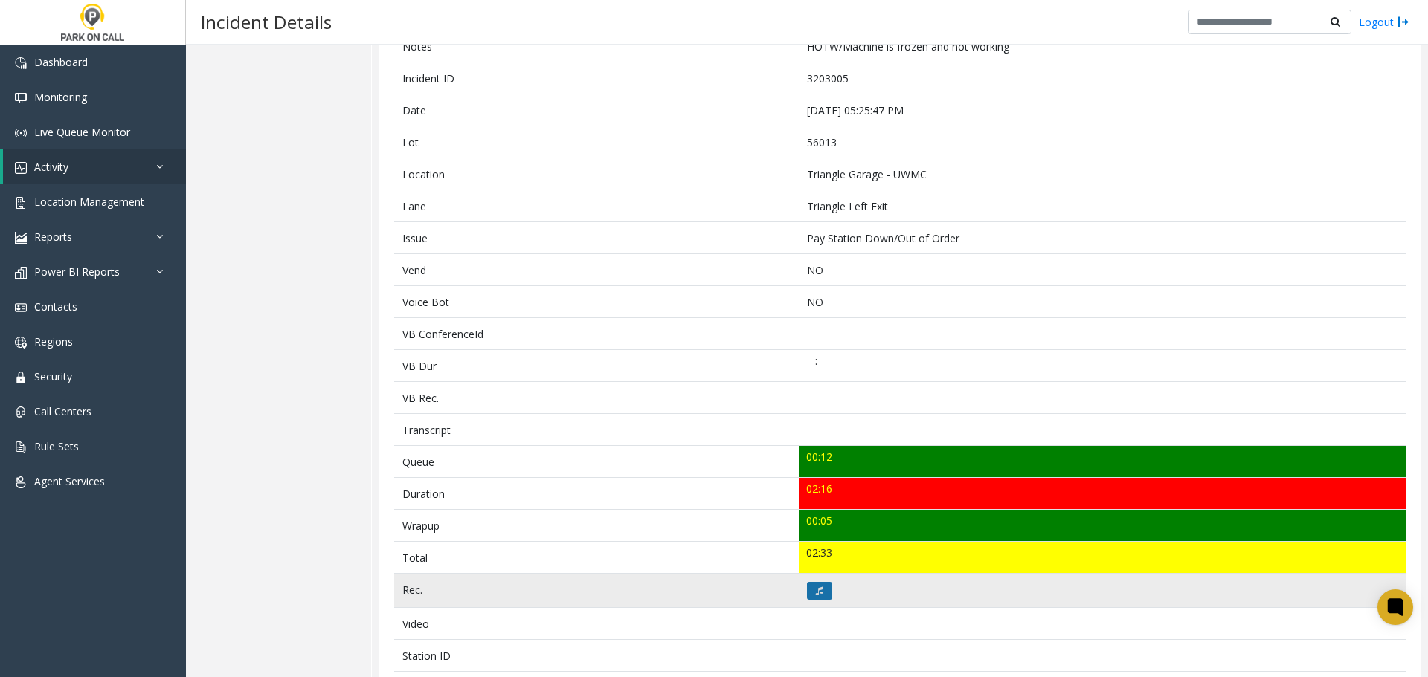
click at [818, 588] on icon at bounding box center [819, 591] width 7 height 9
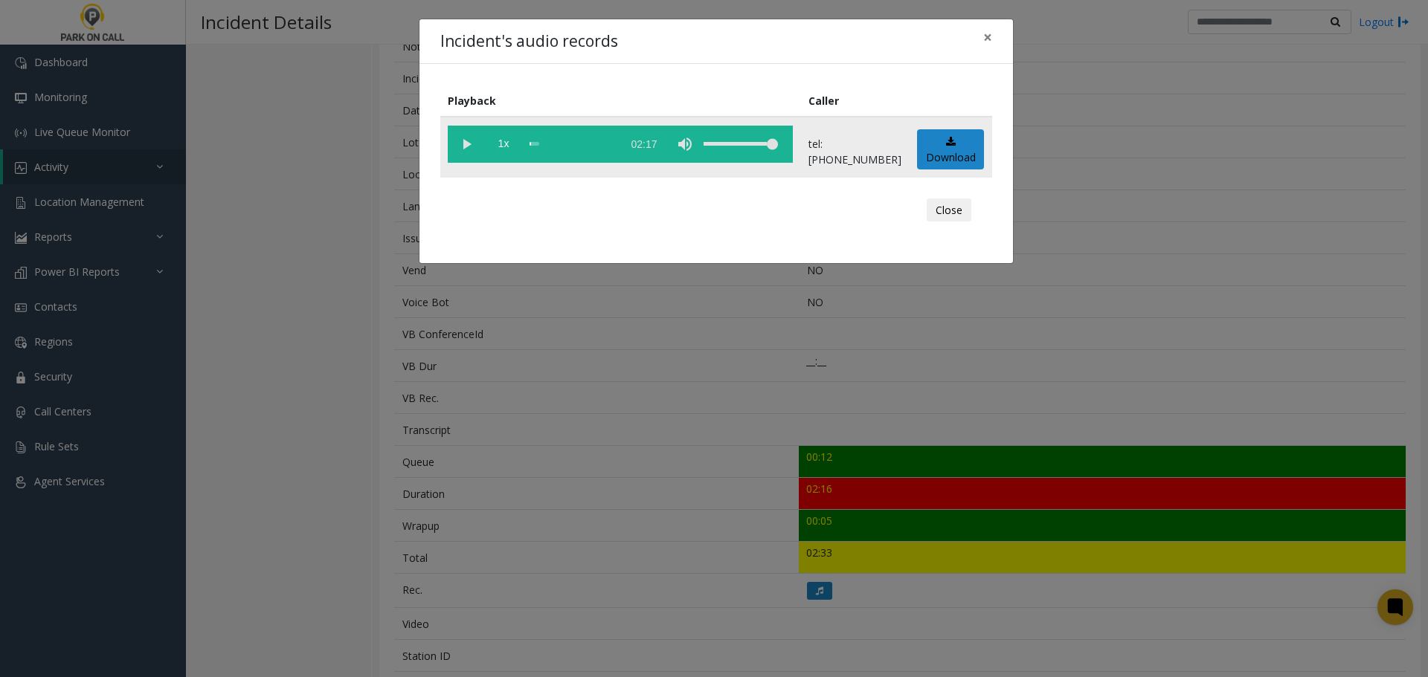
click at [465, 155] on vg-play-pause at bounding box center [466, 144] width 37 height 37
click at [393, 365] on div "Incident's audio records × Playback Caller 1x 02:17 tel:0010239002 Download Clo…" at bounding box center [714, 338] width 1428 height 677
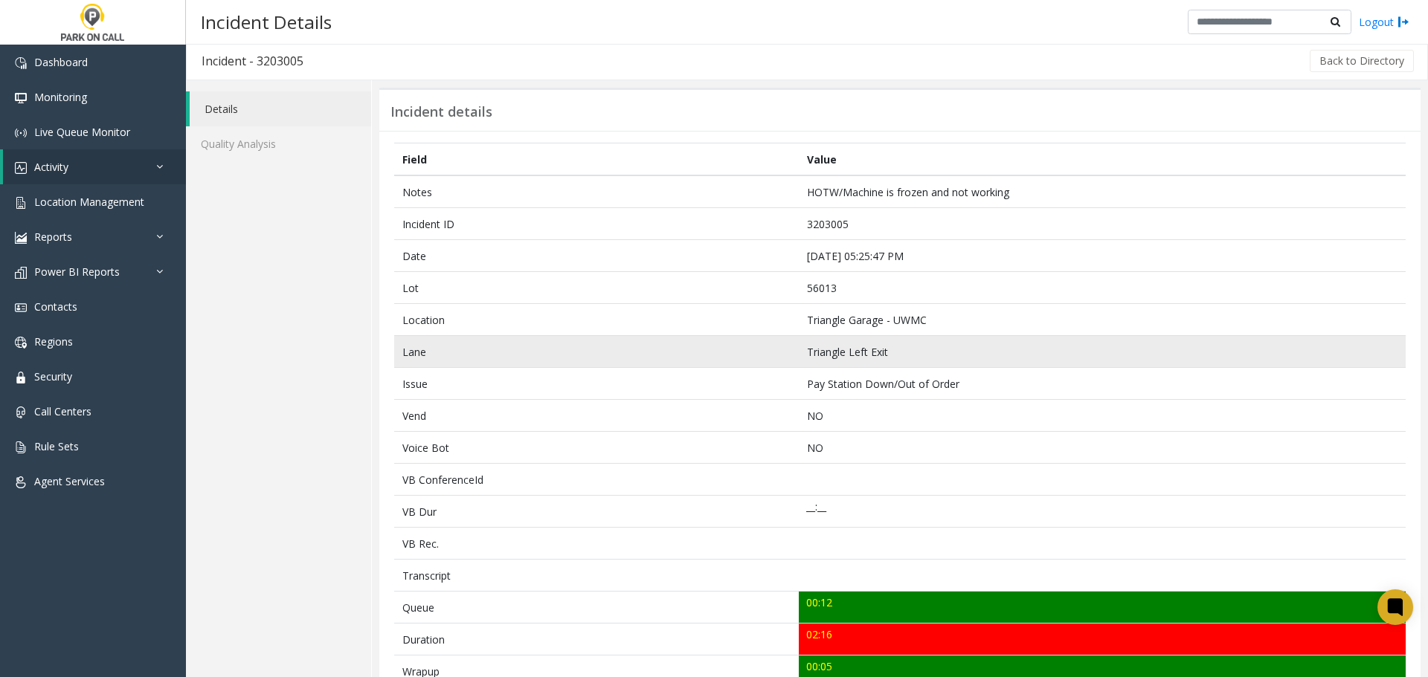
scroll to position [0, 0]
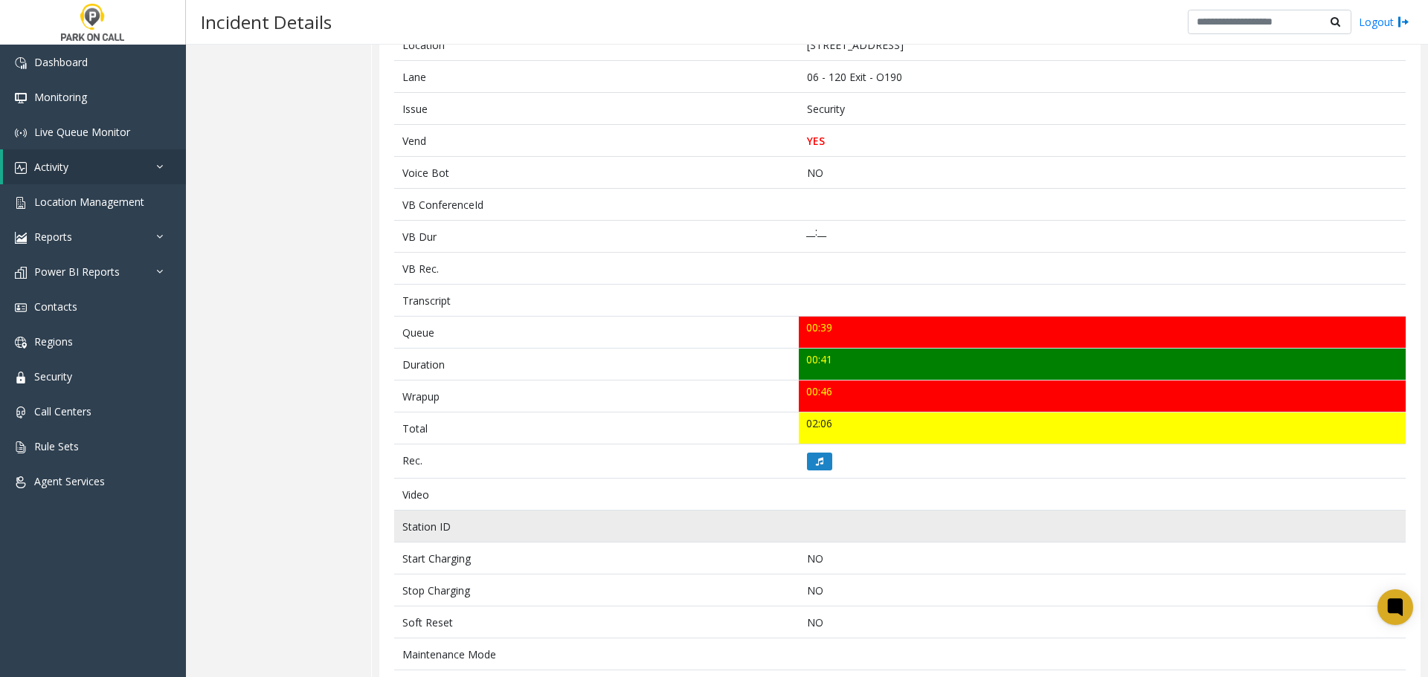
scroll to position [463, 0]
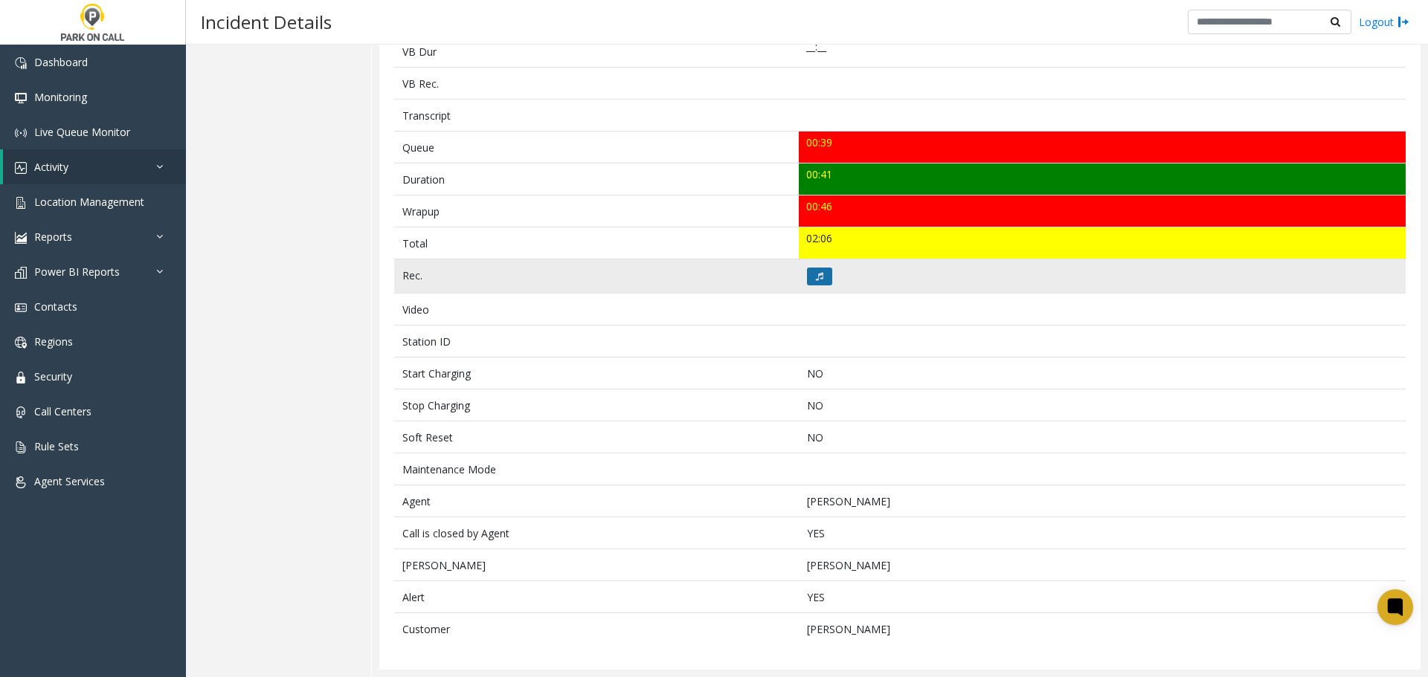
click at [816, 278] on icon at bounding box center [819, 276] width 7 height 9
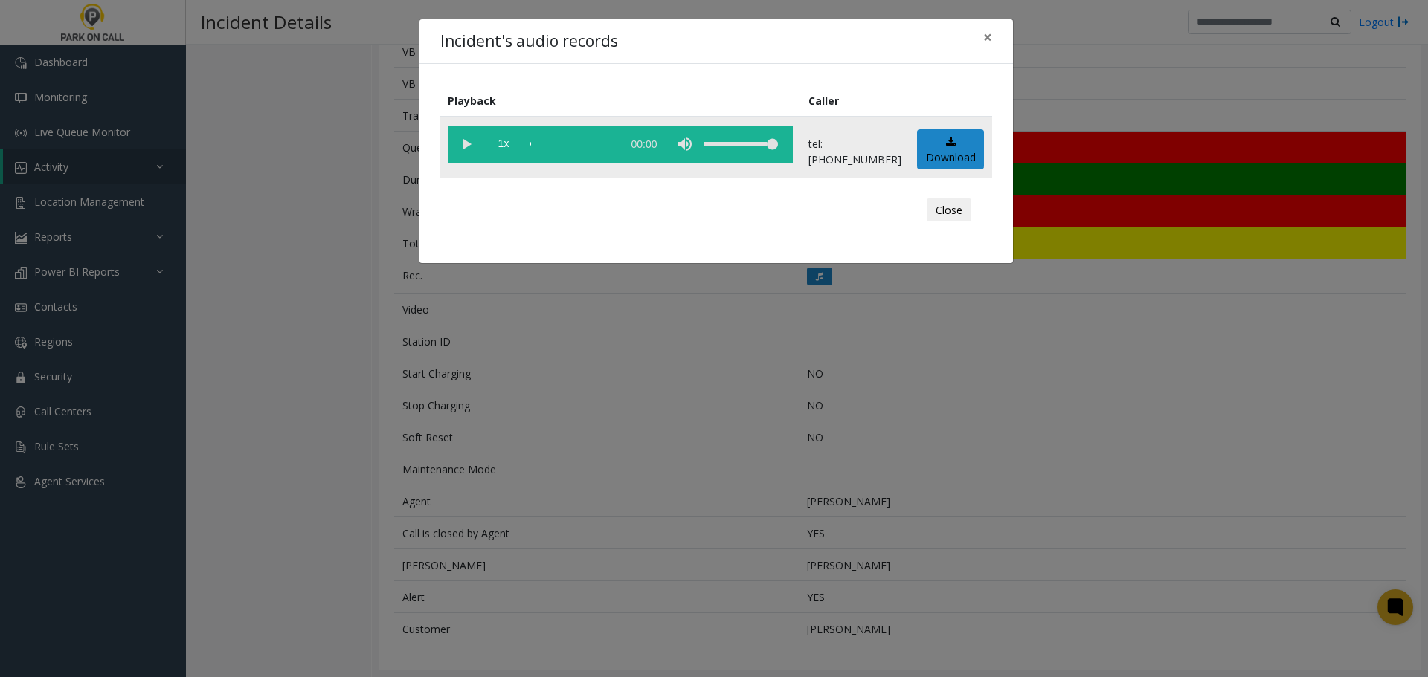
click at [460, 136] on vg-play-pause at bounding box center [466, 144] width 37 height 37
click at [663, 500] on div "Incident's audio records × Playback Caller 1x 00:49 tel:0000069002 Download Clo…" at bounding box center [714, 338] width 1428 height 677
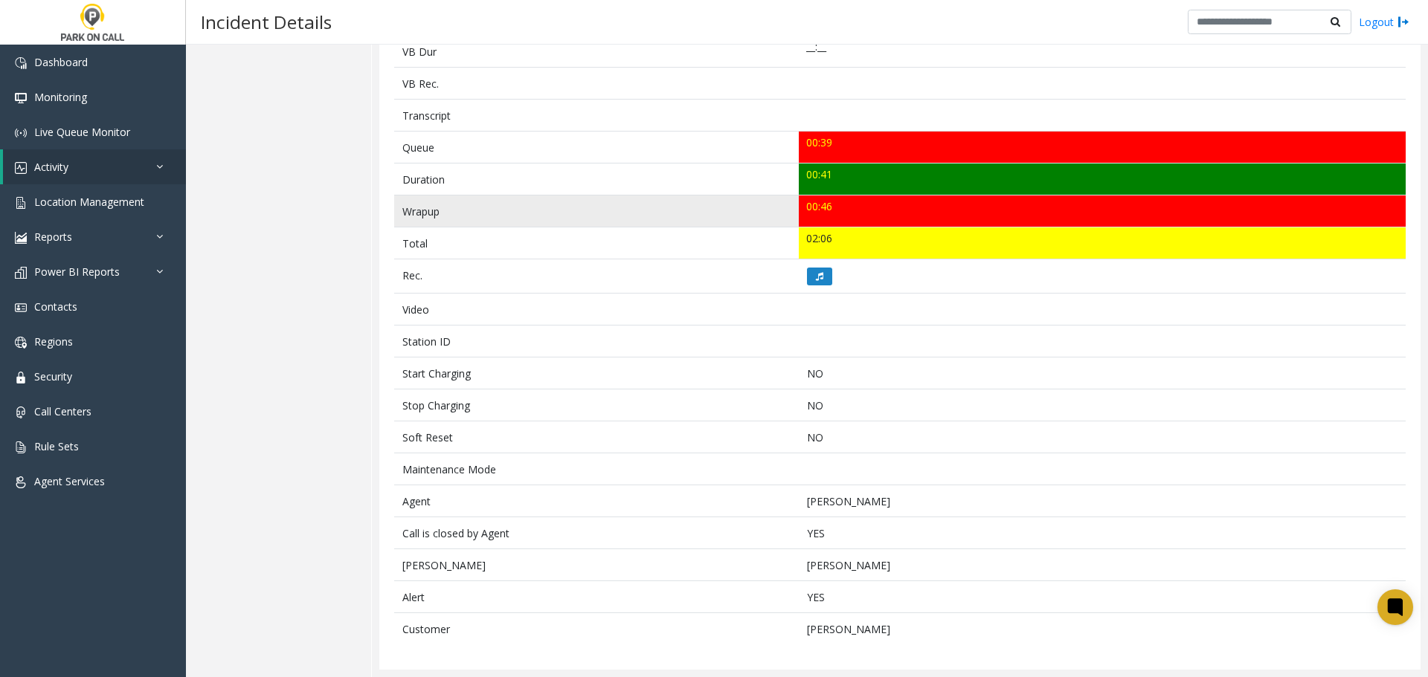
click at [598, 226] on td "Wrapup" at bounding box center [596, 212] width 405 height 32
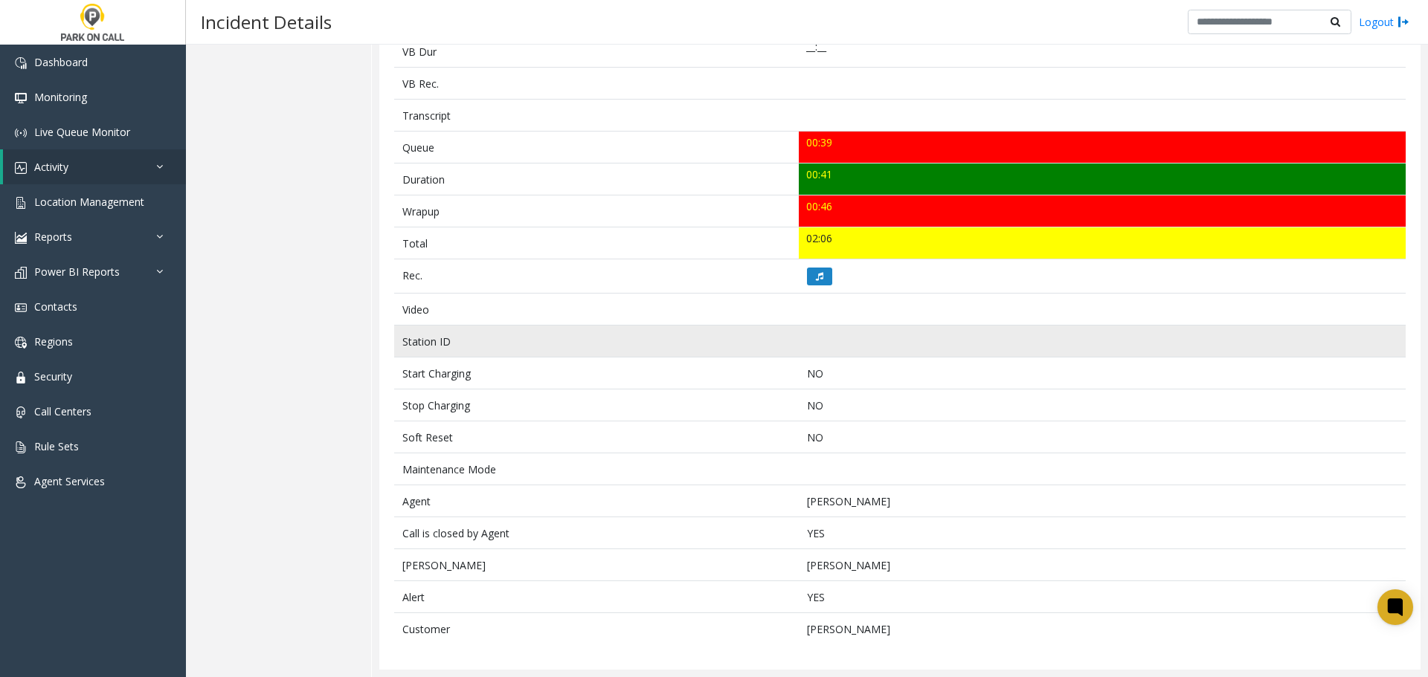
scroll to position [0, 0]
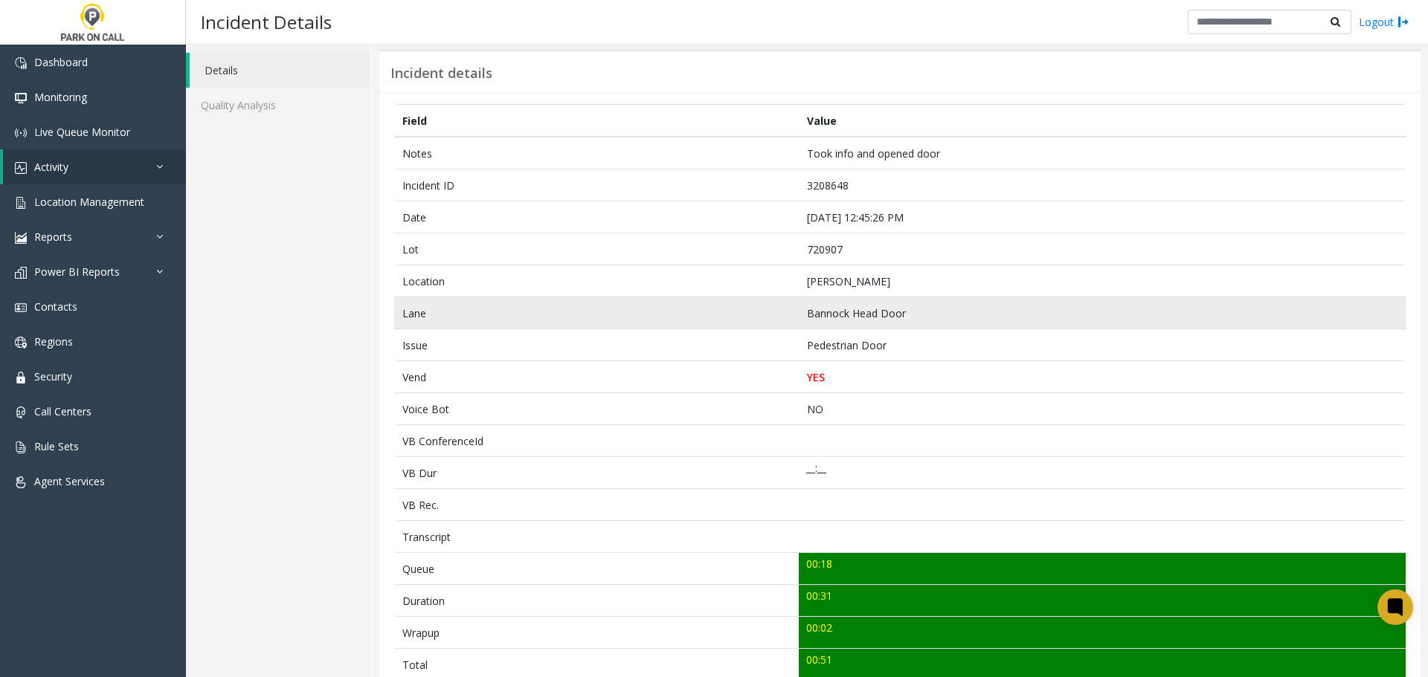
scroll to position [74, 0]
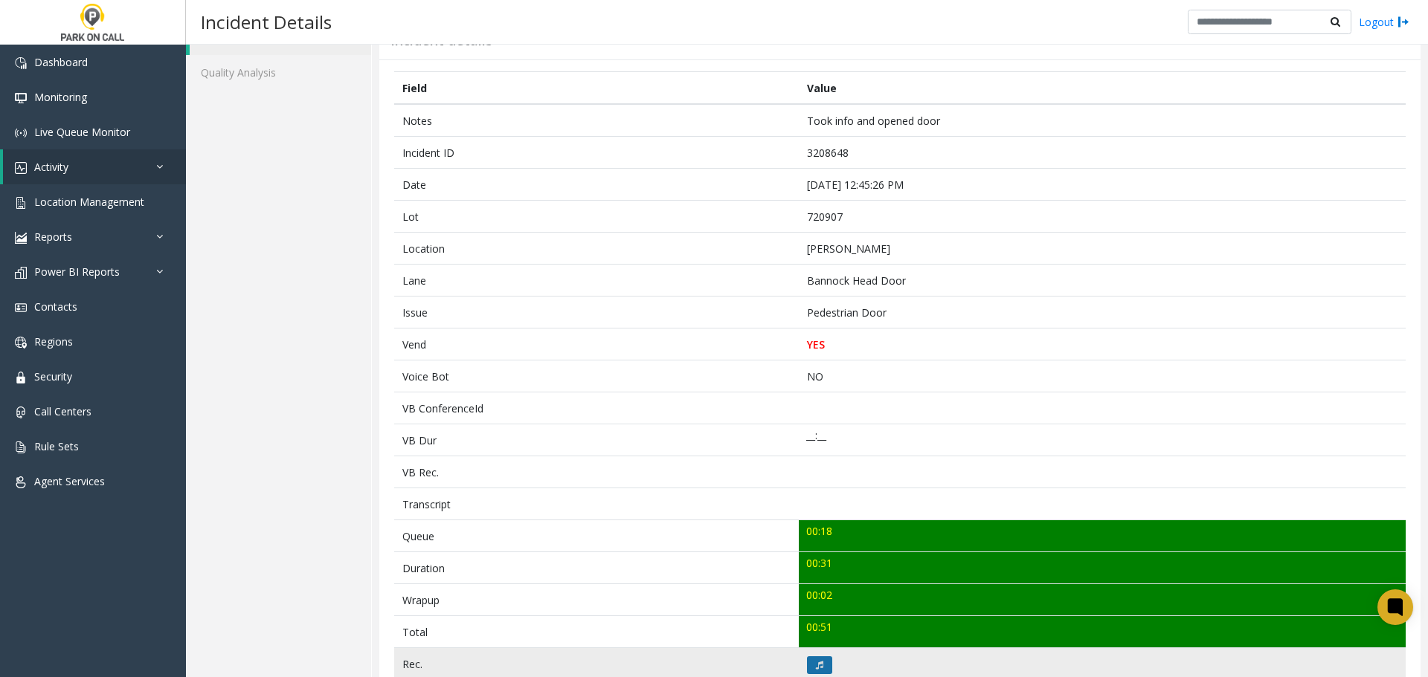
click at [816, 670] on button at bounding box center [819, 666] width 25 height 18
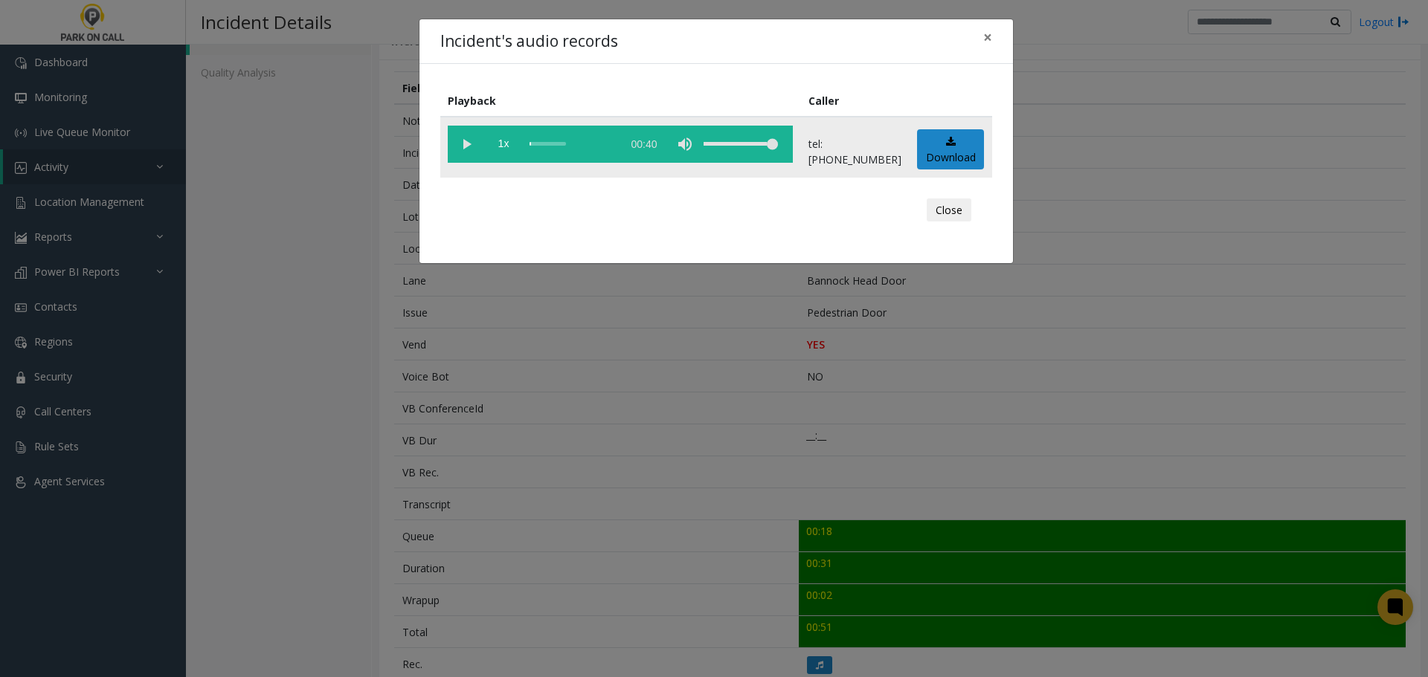
click at [465, 140] on vg-play-pause at bounding box center [466, 144] width 37 height 37
click at [604, 145] on div "scrub bar" at bounding box center [571, 144] width 85 height 37
click at [466, 149] on vg-play-pause at bounding box center [466, 144] width 37 height 37
click at [591, 142] on div "scrub bar" at bounding box center [571, 144] width 85 height 37
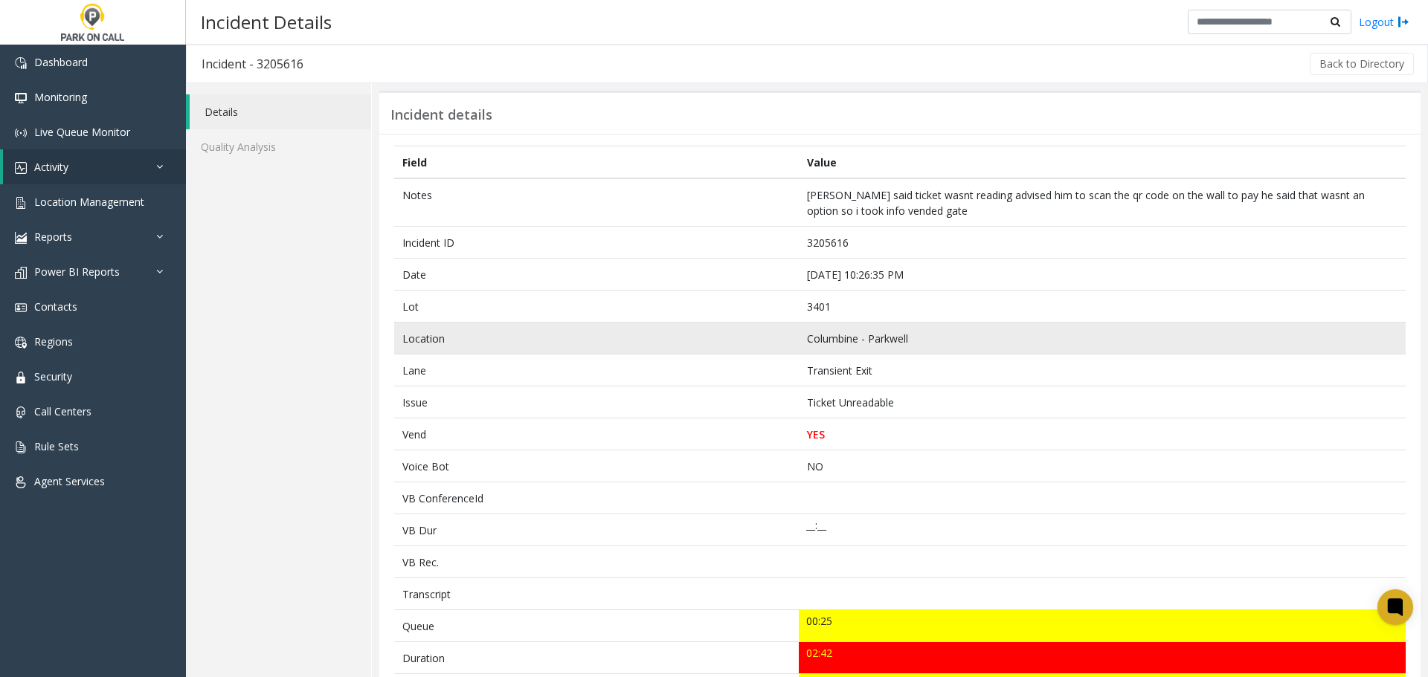
scroll to position [511, 0]
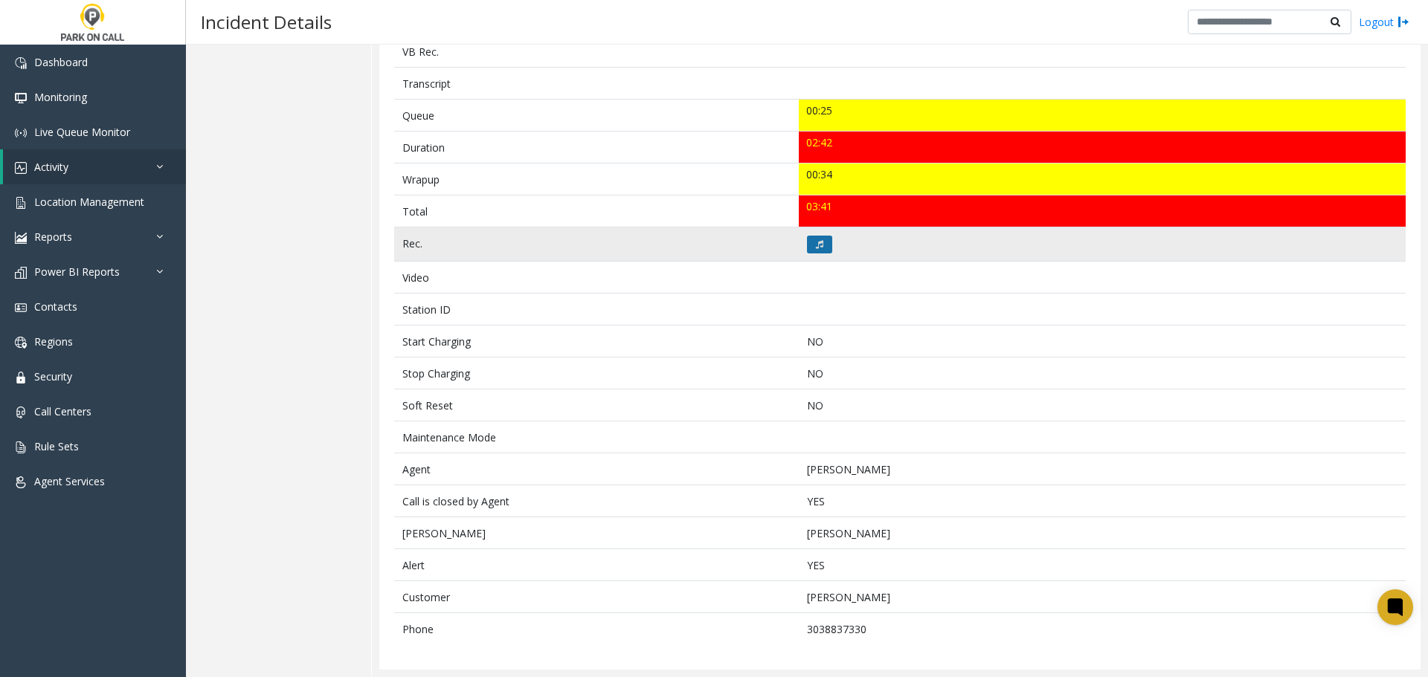
click at [816, 248] on icon at bounding box center [819, 244] width 7 height 9
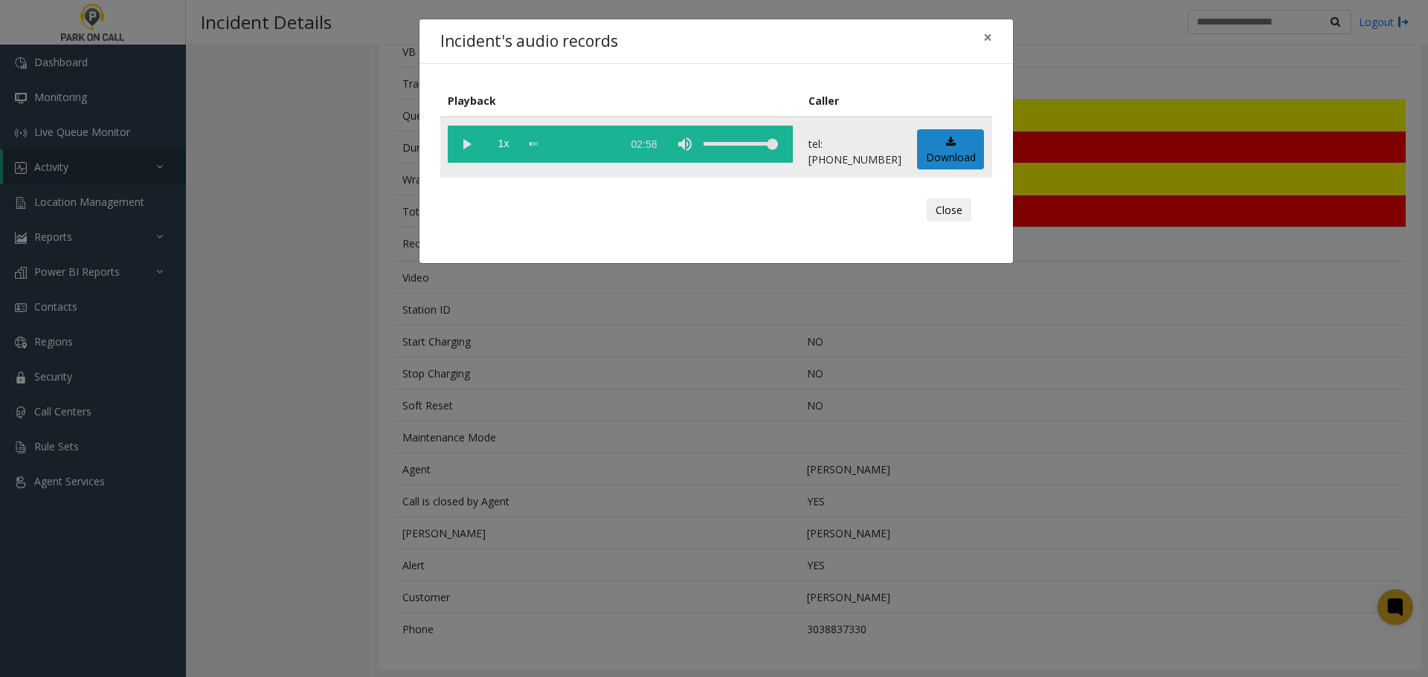
click at [459, 141] on vg-play-pause at bounding box center [466, 144] width 37 height 37
